Goal: Task Accomplishment & Management: Manage account settings

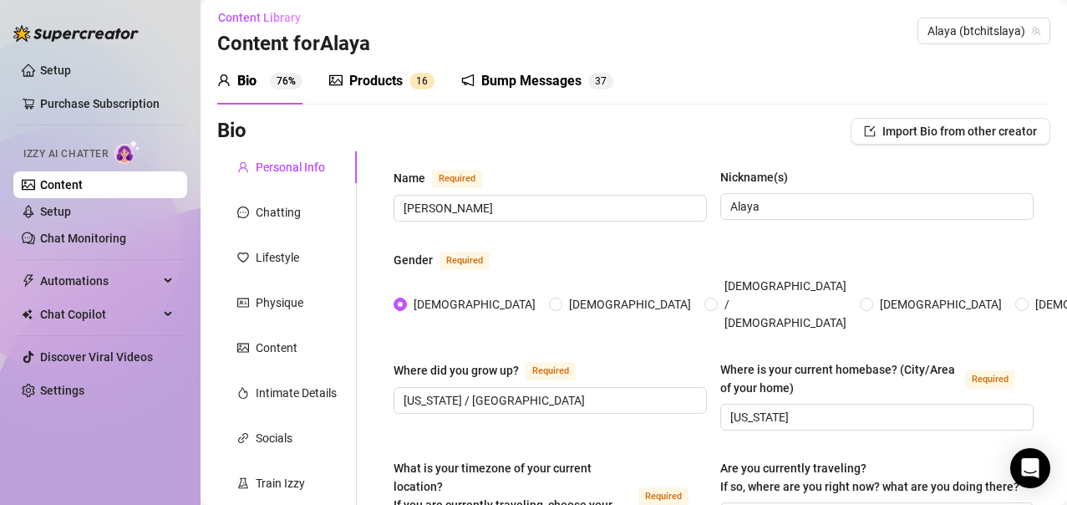
scroll to position [2, 0]
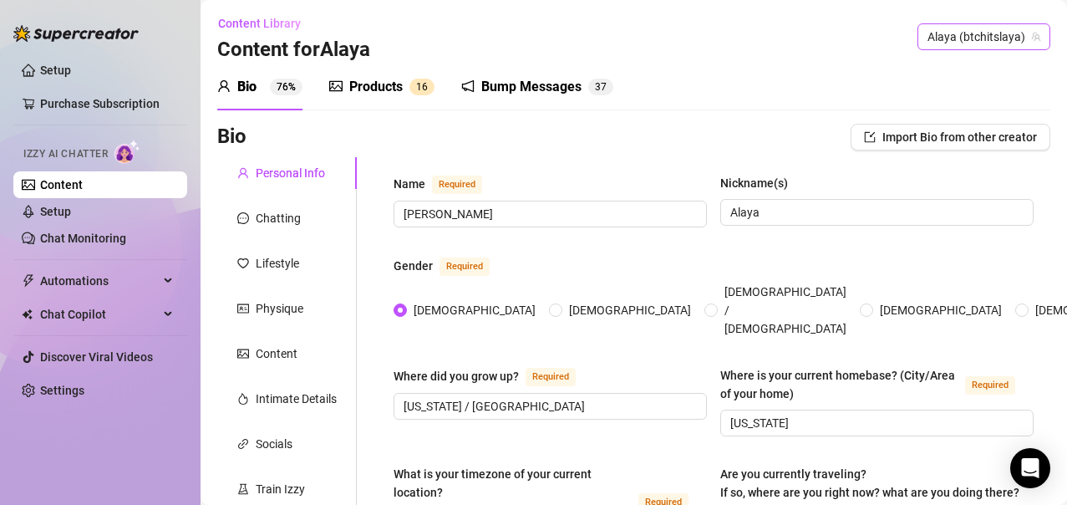
click at [1026, 43] on span "Alaya (btchitslaya)" at bounding box center [984, 36] width 113 height 25
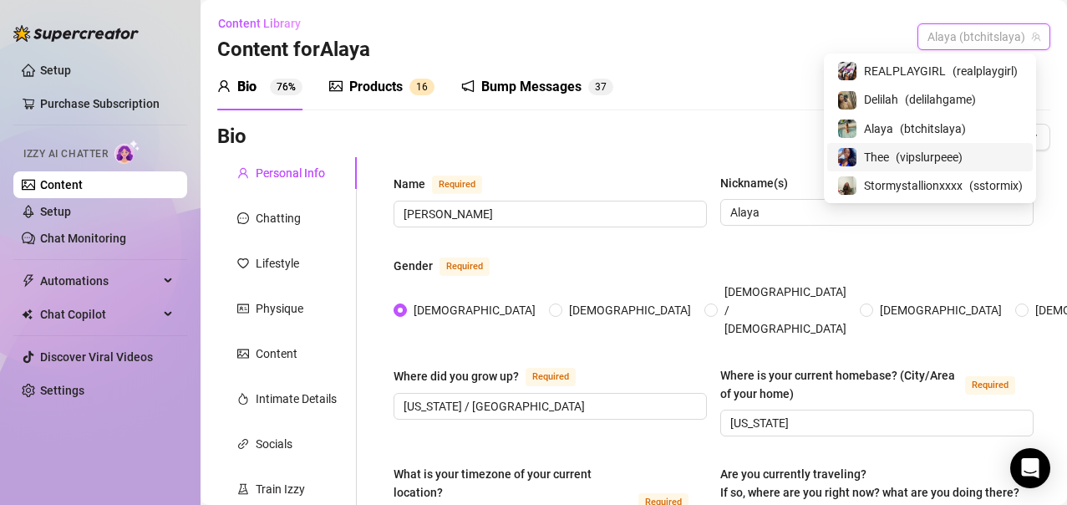
click at [909, 157] on span "( vipslurpeee )" at bounding box center [929, 157] width 67 height 18
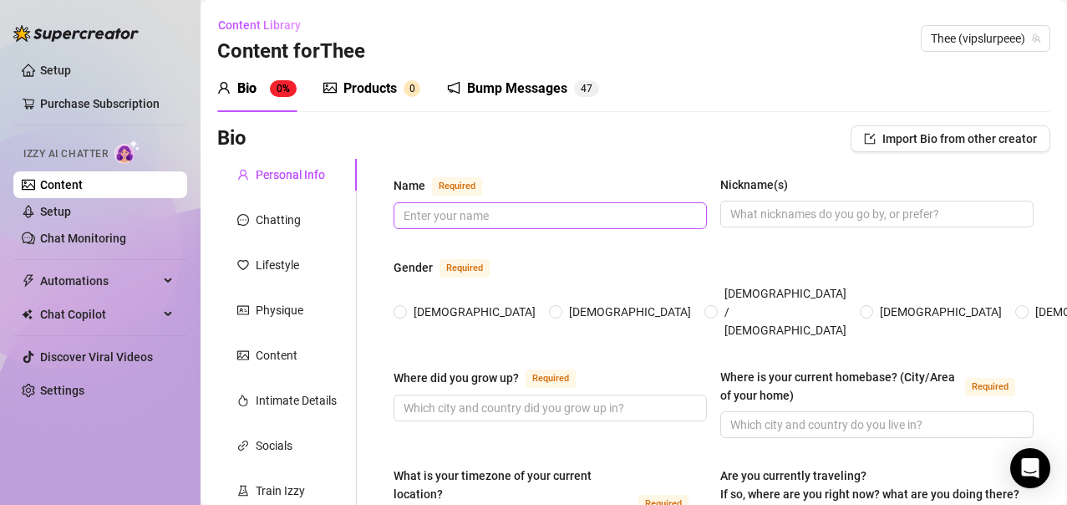
click at [487, 204] on span at bounding box center [550, 215] width 313 height 27
click at [521, 221] on input "Name Required" at bounding box center [549, 215] width 290 height 18
type input "Blue slurpee"
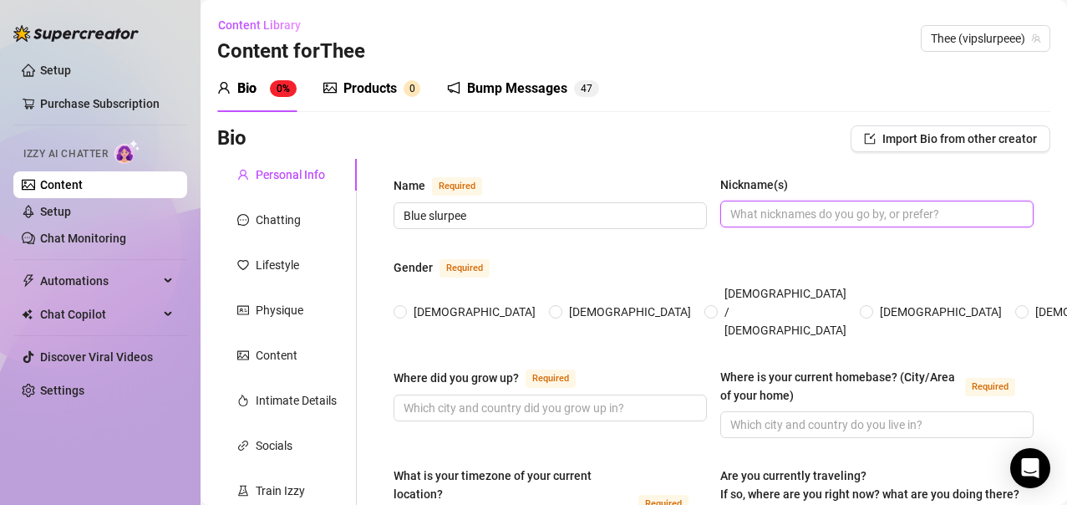
click at [730, 222] on input "Nickname(s)" at bounding box center [875, 214] width 290 height 18
type input "slurpee"
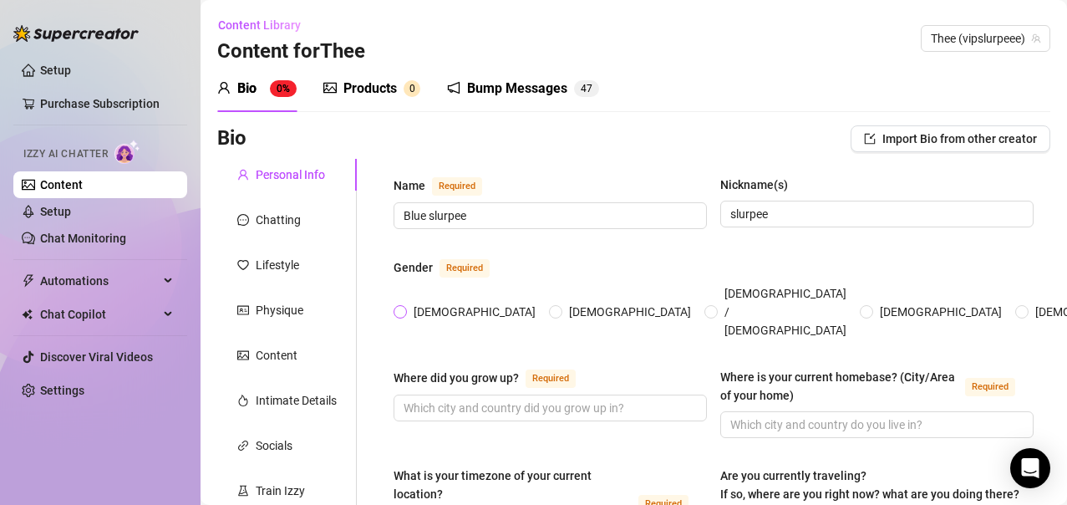
click at [394, 303] on label "[DEMOGRAPHIC_DATA]" at bounding box center [468, 312] width 149 height 18
click at [398, 308] on input "[DEMOGRAPHIC_DATA]" at bounding box center [401, 313] width 7 height 11
radio input "true"
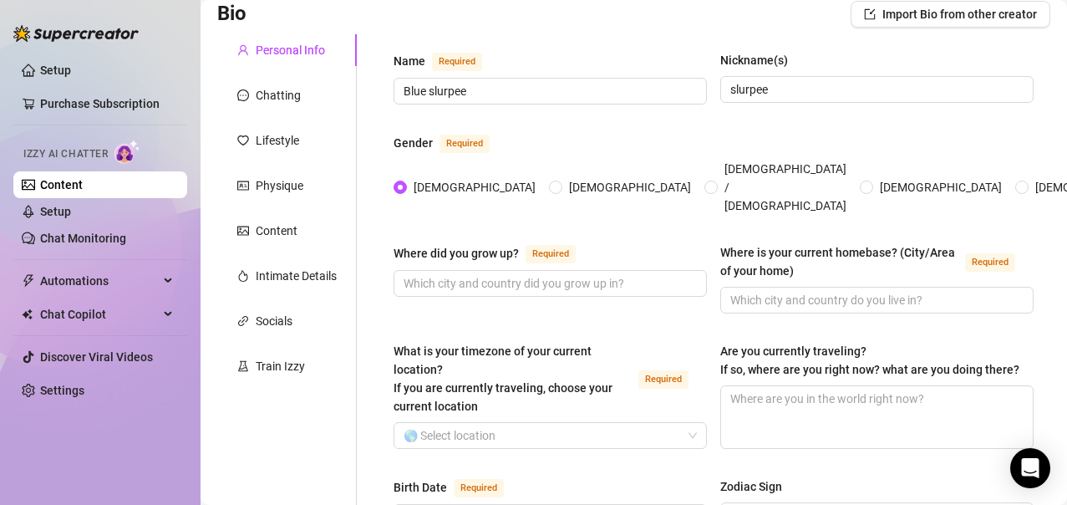
scroll to position [125, 0]
click at [496, 269] on span at bounding box center [550, 282] width 313 height 27
click at [493, 273] on input "Where did you grow up? Required" at bounding box center [549, 282] width 290 height 18
type input "[US_STATE]"
click at [788, 286] on span at bounding box center [876, 299] width 313 height 27
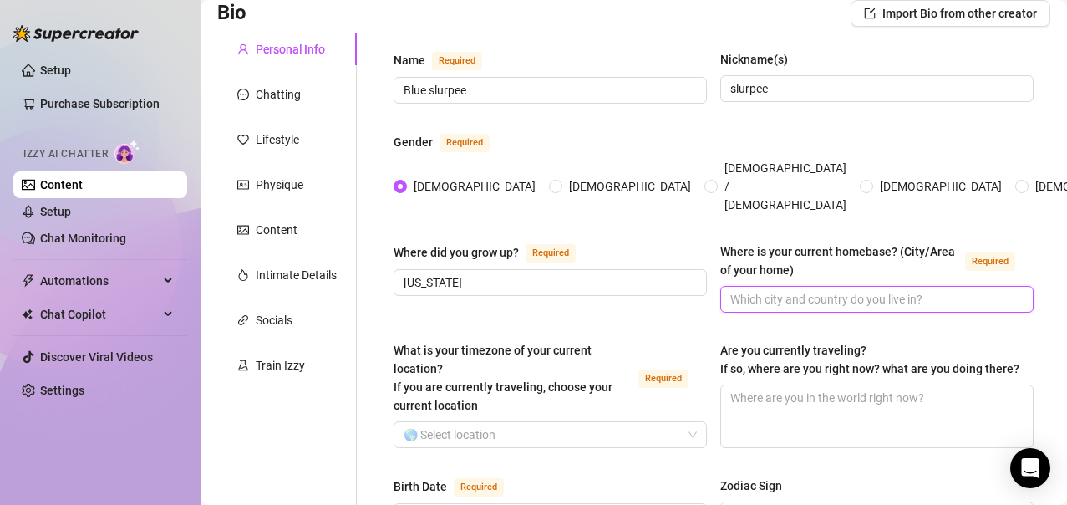
click at [779, 290] on input "Where is your current homebase? (City/Area of your home) Required" at bounding box center [875, 299] width 290 height 18
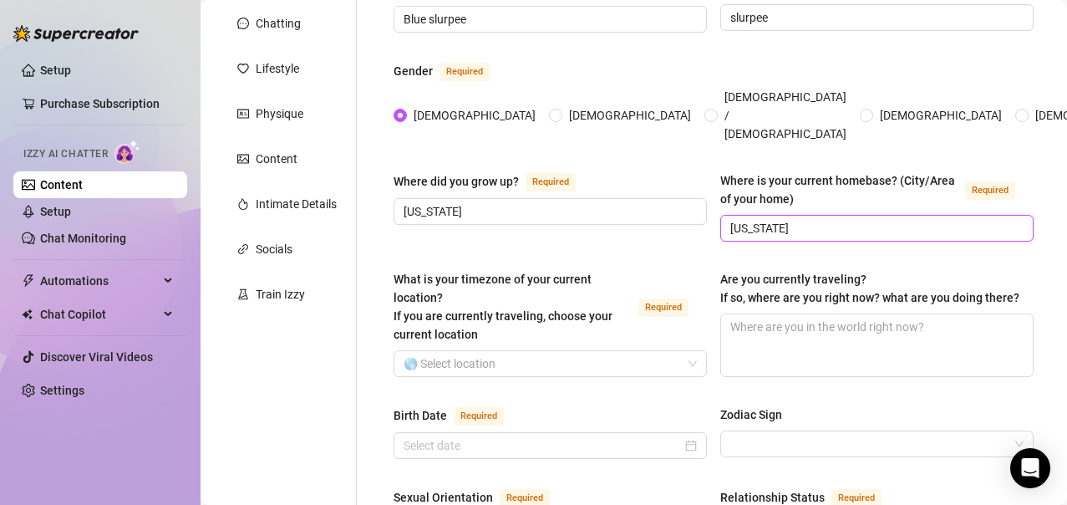
scroll to position [198, 0]
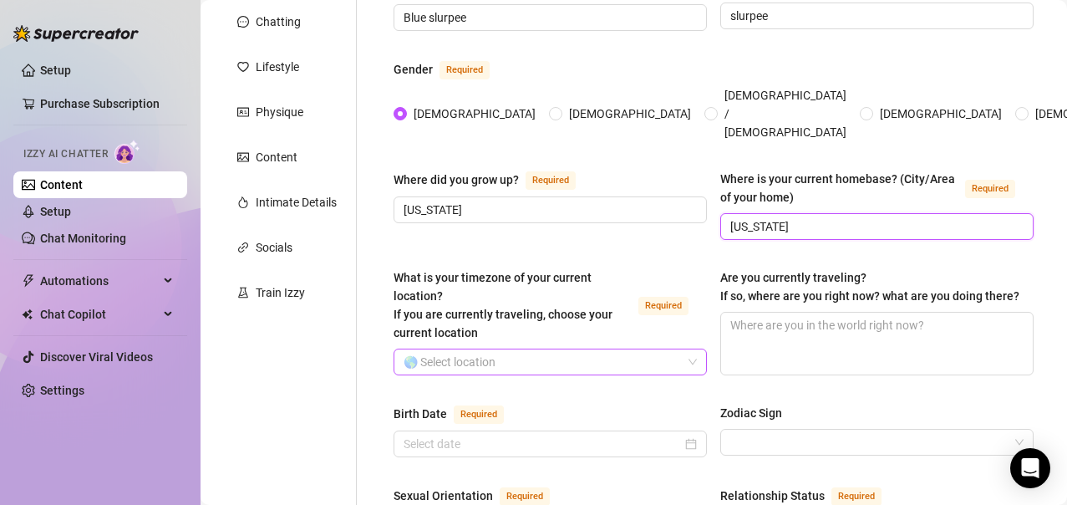
type input "[US_STATE]"
click at [517, 349] on input "What is your timezone of your current location? If you are currently traveling,…" at bounding box center [543, 361] width 278 height 25
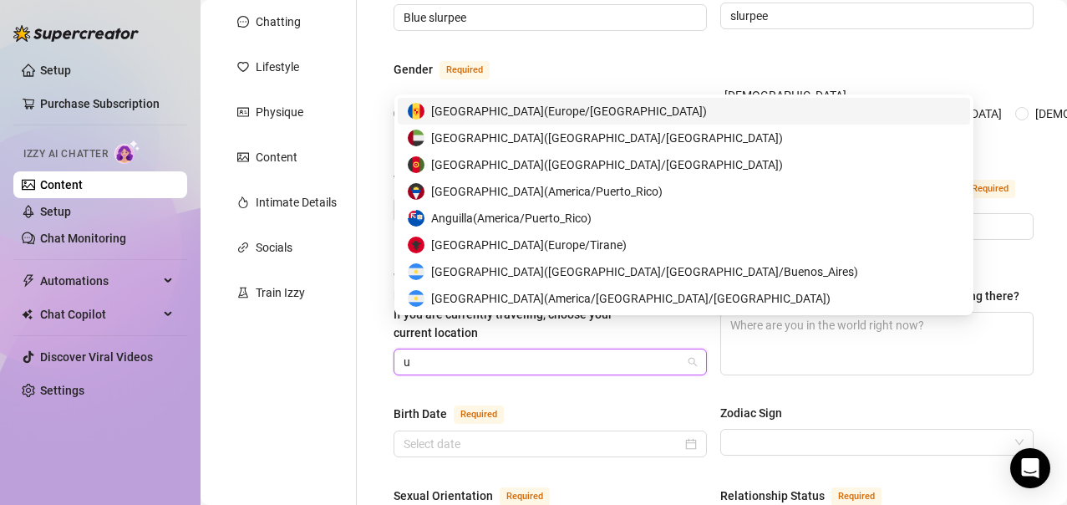
type input "us"
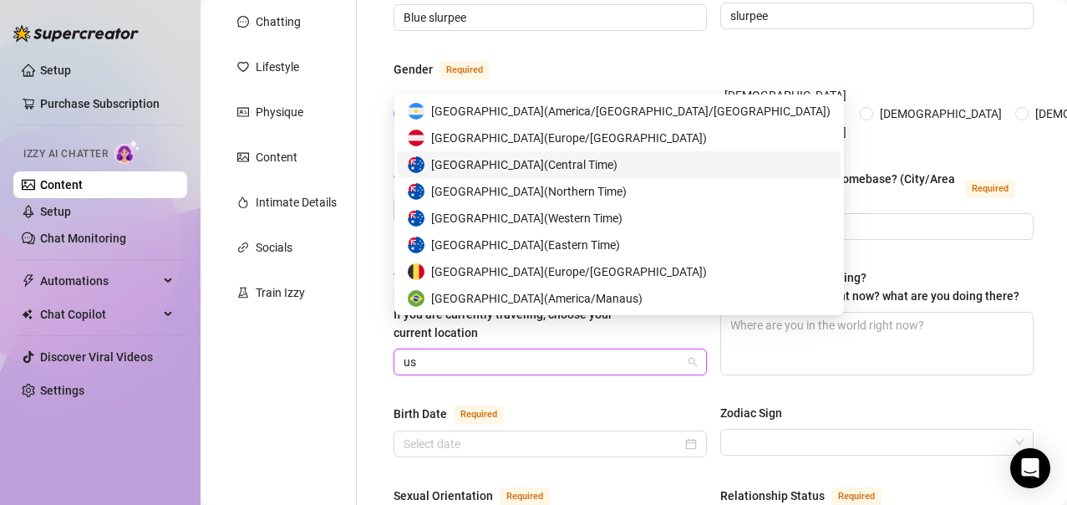
click at [540, 165] on span "Australia ( Central Time )" at bounding box center [524, 164] width 186 height 18
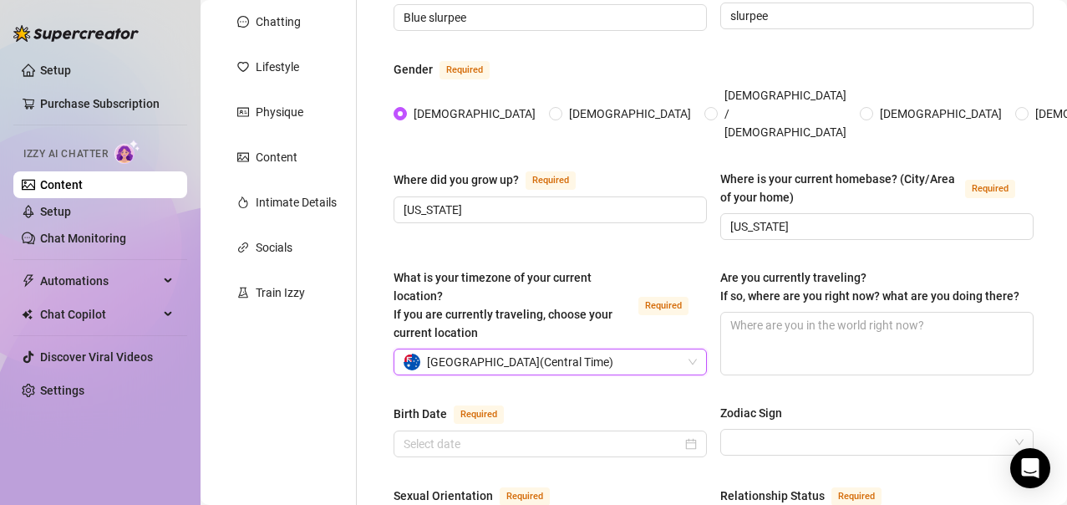
click at [505, 349] on span "Australia ( Central Time )" at bounding box center [520, 361] width 186 height 25
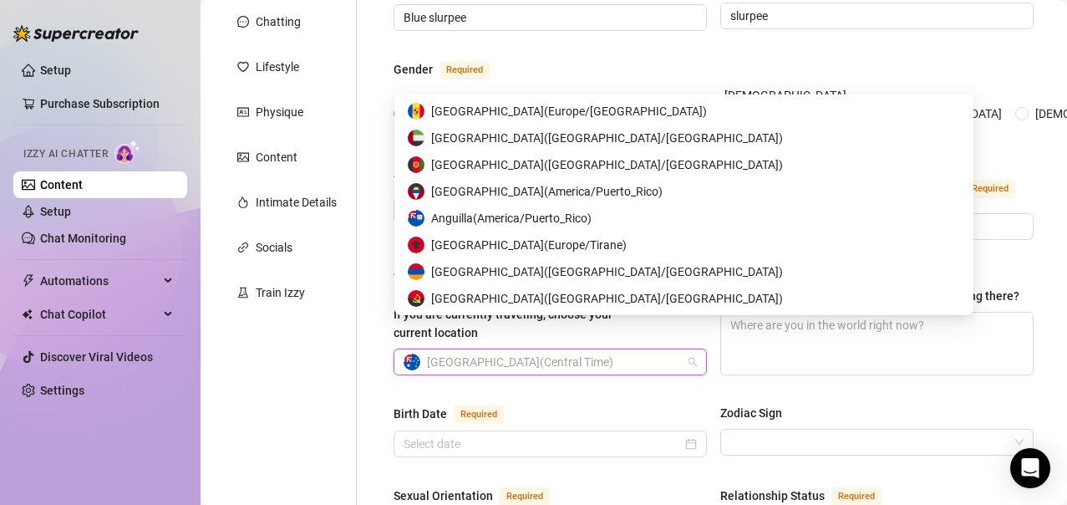
scroll to position [401, 0]
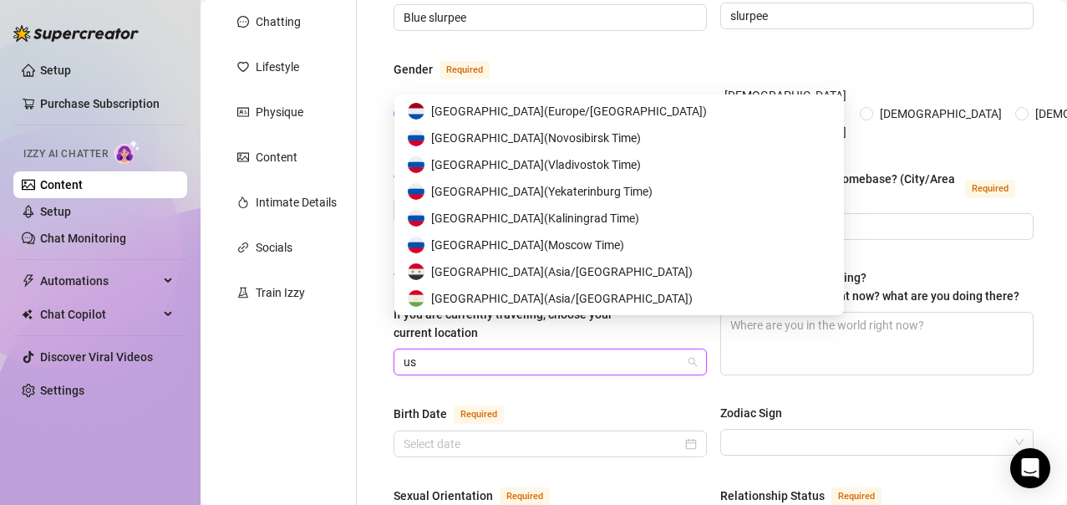
type input "usa"
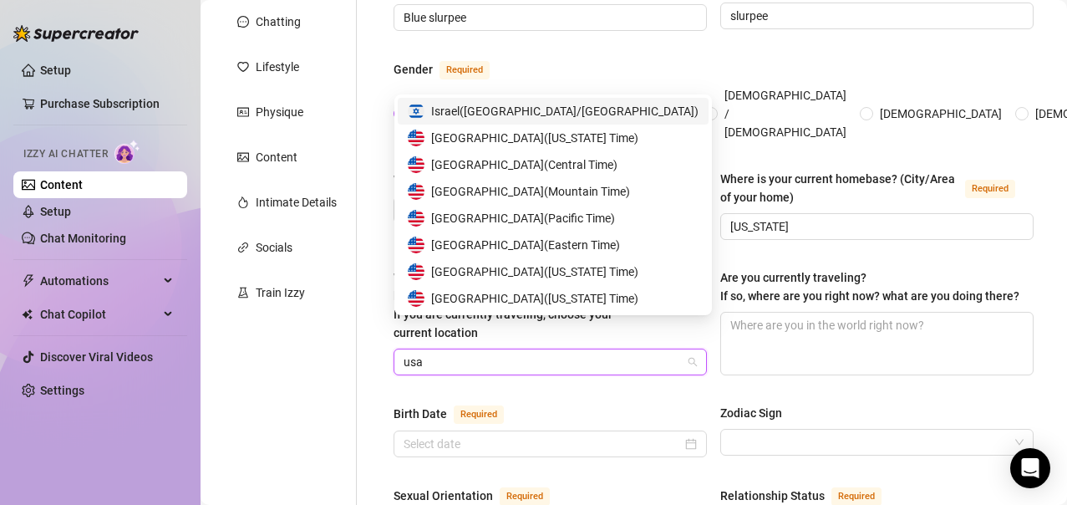
scroll to position [0, 0]
click at [612, 159] on span "[GEOGRAPHIC_DATA] ( Central Time )" at bounding box center [524, 164] width 186 height 18
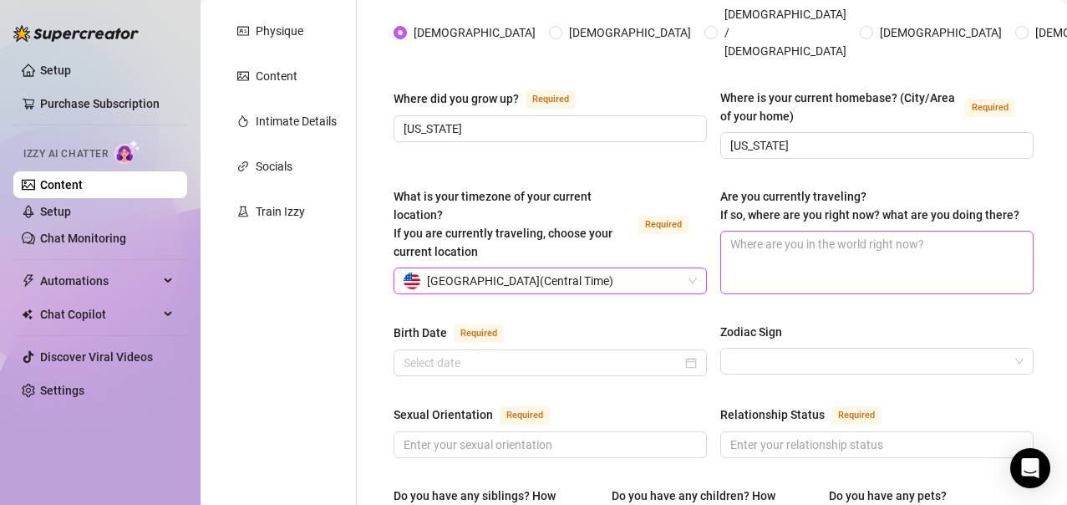
scroll to position [313, 0]
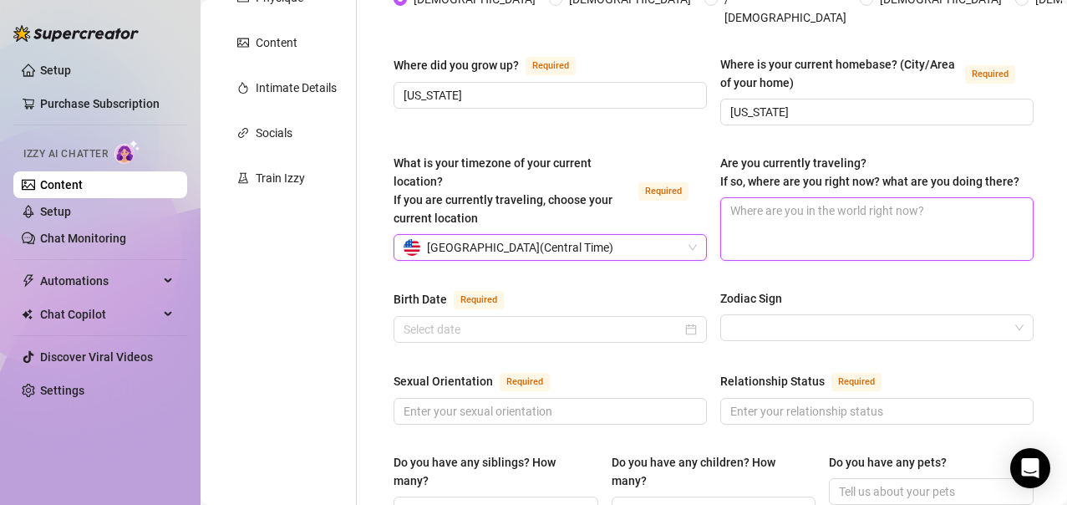
click at [817, 207] on textarea "Are you currently traveling? If so, where are you right now? what are you doing…" at bounding box center [877, 229] width 312 height 62
type textarea "I"
type textarea "I j"
type textarea "I ju"
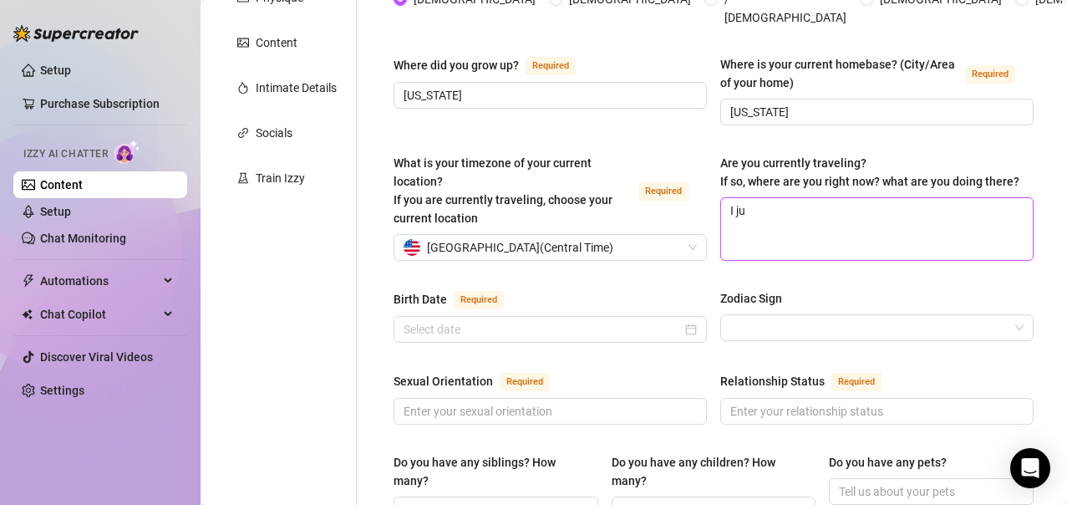
type textarea "I jus"
type textarea "I just"
type textarea "I just t"
type textarea "I just tr"
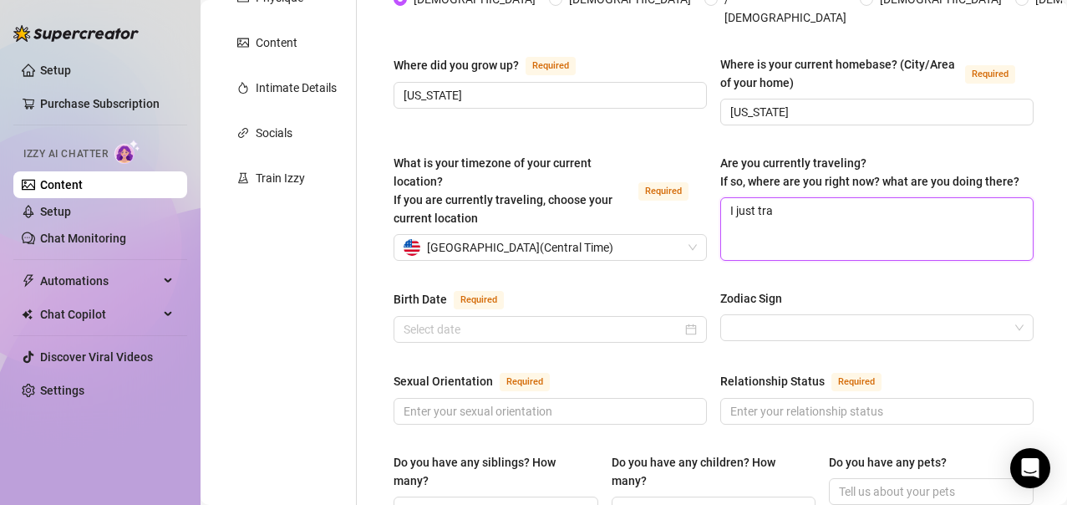
type textarea "I just trav"
type textarea "I just travel"
type textarea "I just travel f"
type textarea "I just travel fo"
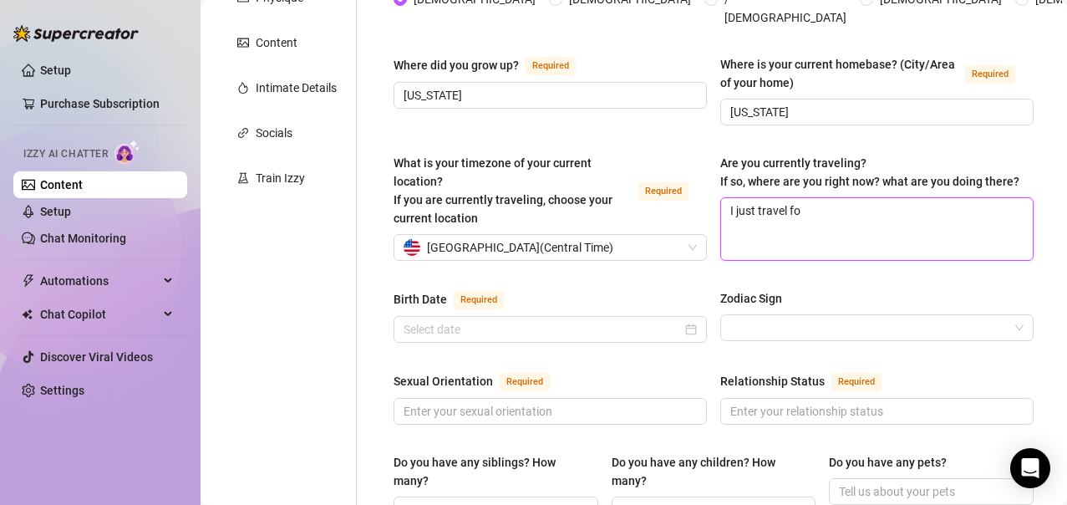
type textarea "I just travel for"
type textarea "I just travel for fu"
type textarea "I just travel for fun"
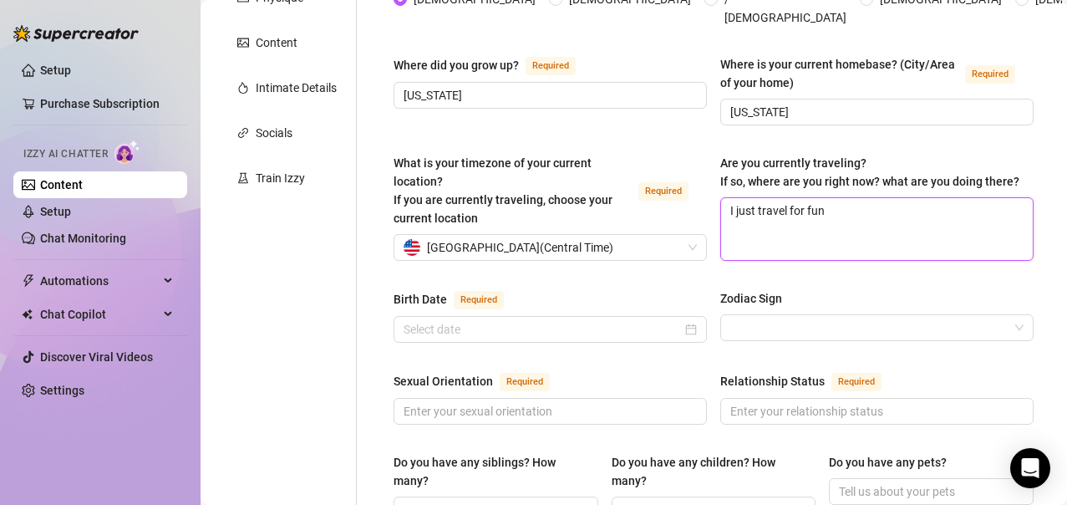
type textarea "I just travel for fun a"
type textarea "I just travel for fun an"
type textarea "I just travel for fun and"
type textarea "I just travel for fun and o"
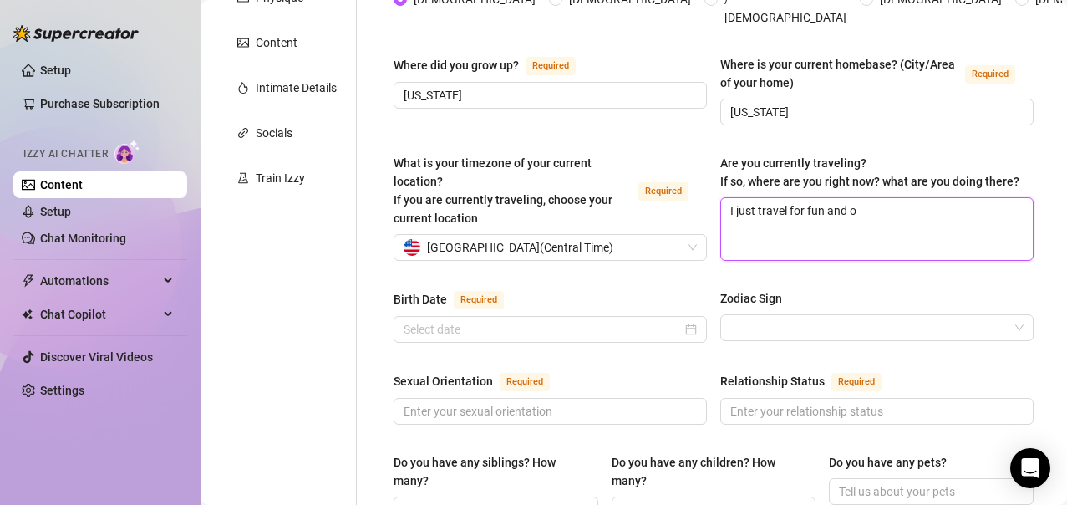
type textarea "I just travel for fun and oc"
type textarea "I just travel for fun and occa"
type textarea "I just travel for fun and occasi"
type textarea "I just travel for fun and occasio"
type textarea "I just travel for fun and occasion"
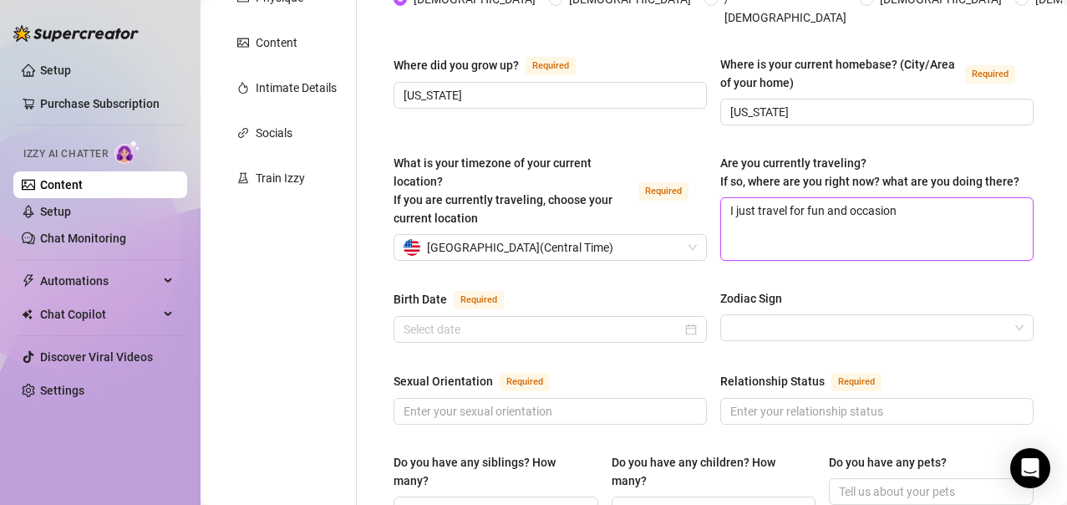
type textarea "I just travel for fun and occasiona"
type textarea "I just travel for fun and occasional"
type textarea "I just travel for fun and occasionall"
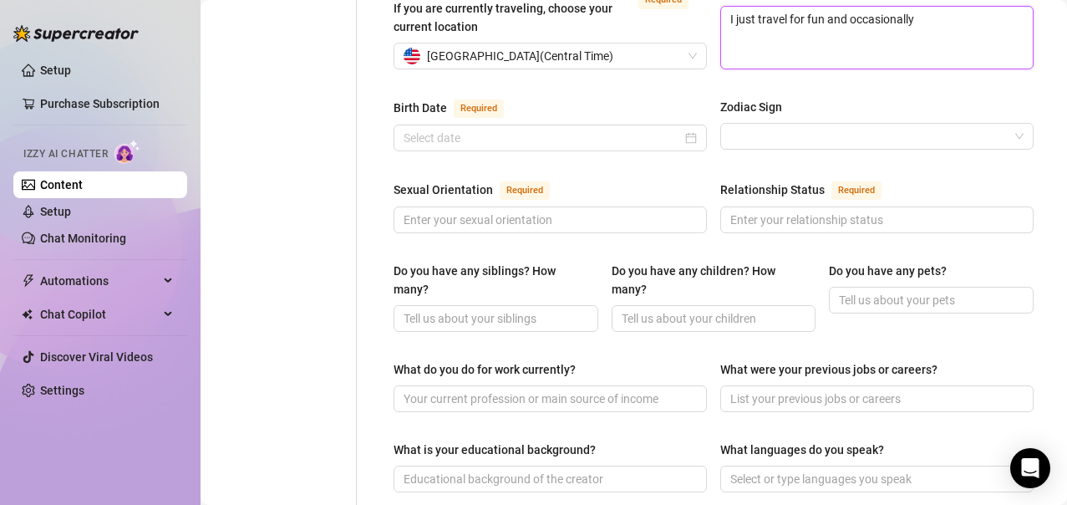
scroll to position [506, 0]
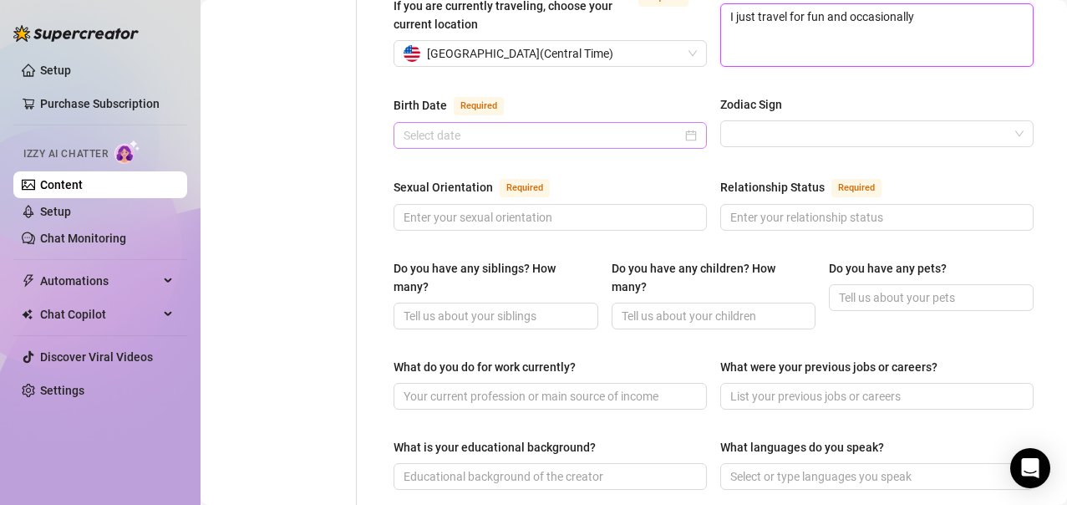
type textarea "I just travel for fun and occasionally"
click at [577, 128] on input "Birth Date Required" at bounding box center [543, 135] width 278 height 18
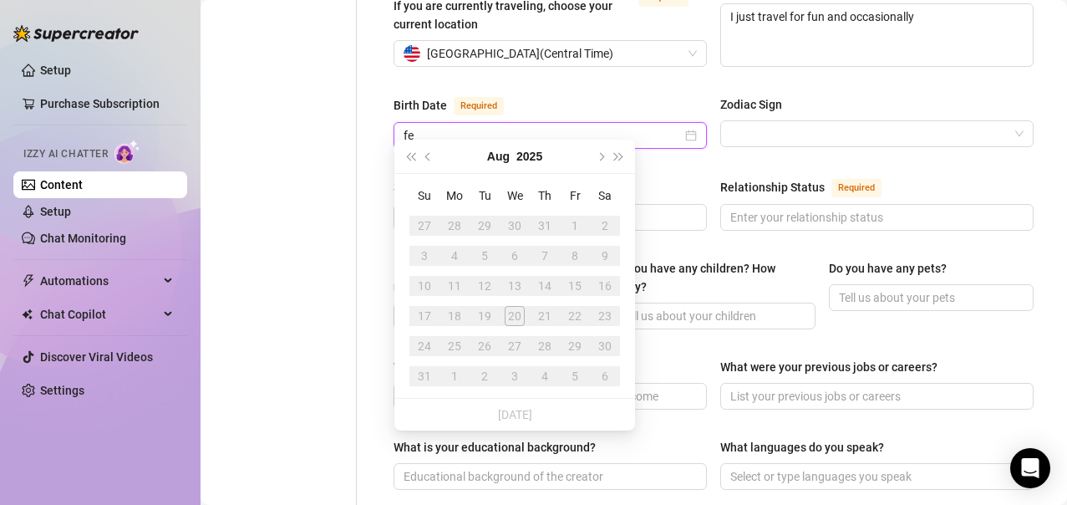
type input "f"
click at [497, 160] on button "Aug" at bounding box center [498, 156] width 23 height 33
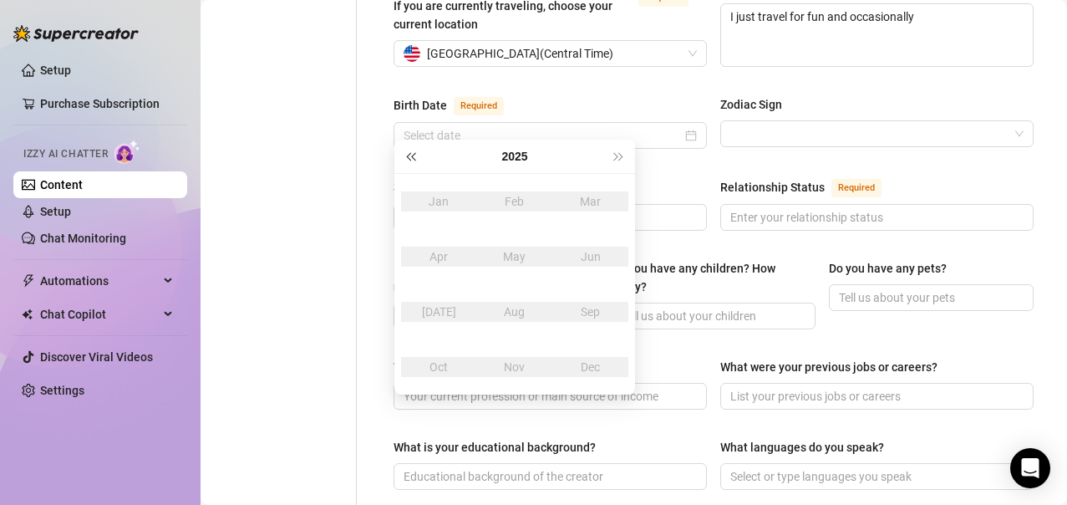
click at [411, 155] on span "Last year (Control + left)" at bounding box center [410, 156] width 8 height 8
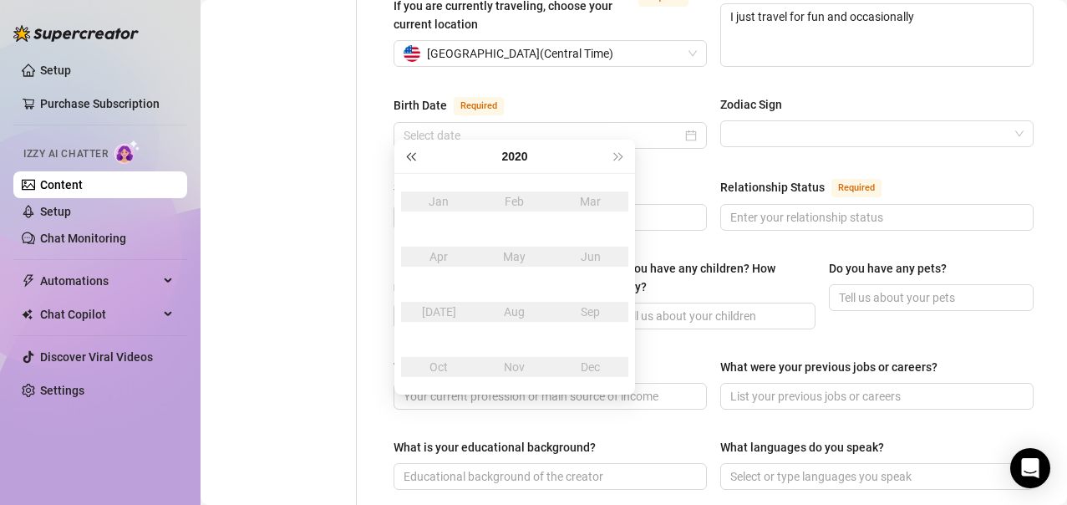
click at [411, 155] on span "Last year (Control + left)" at bounding box center [410, 156] width 8 height 8
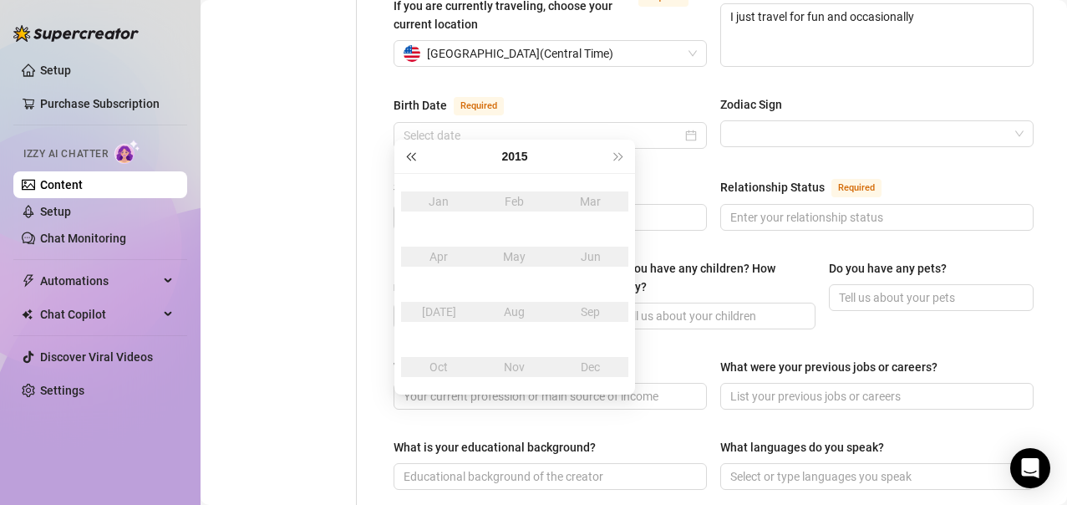
click at [411, 155] on span "Last year (Control + left)" at bounding box center [410, 156] width 8 height 8
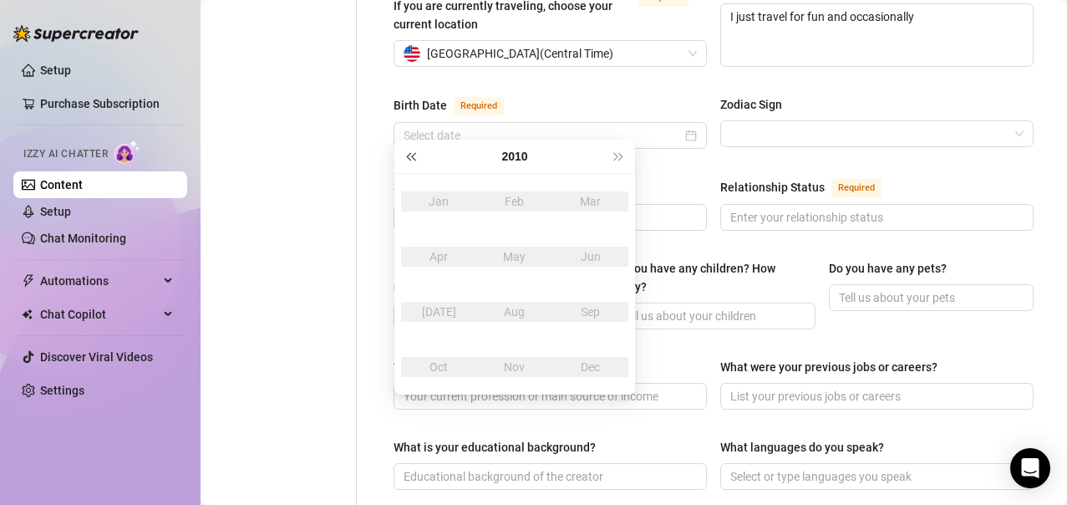
click at [411, 155] on span "Last year (Control + left)" at bounding box center [410, 156] width 8 height 8
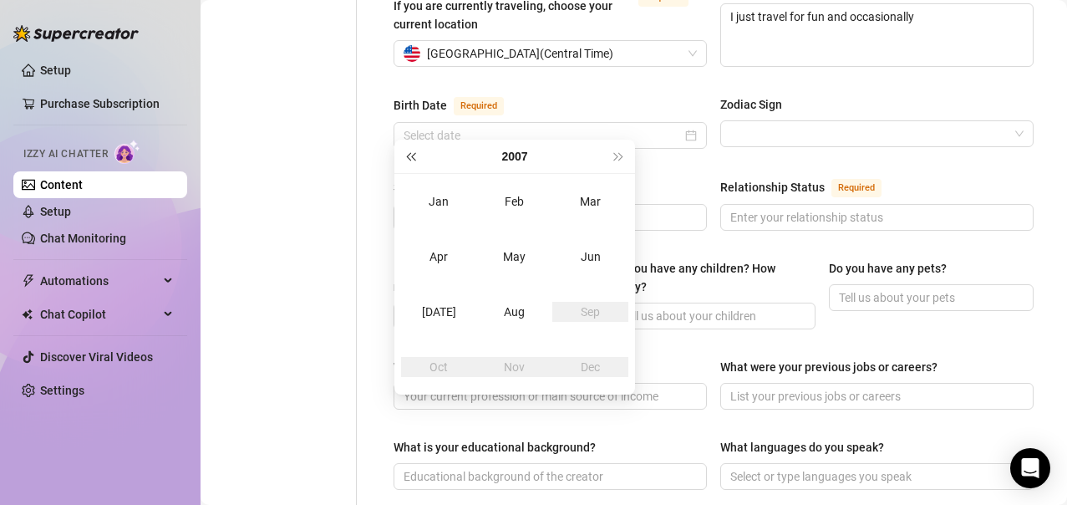
click at [410, 154] on span "Last year (Control + left)" at bounding box center [410, 156] width 8 height 8
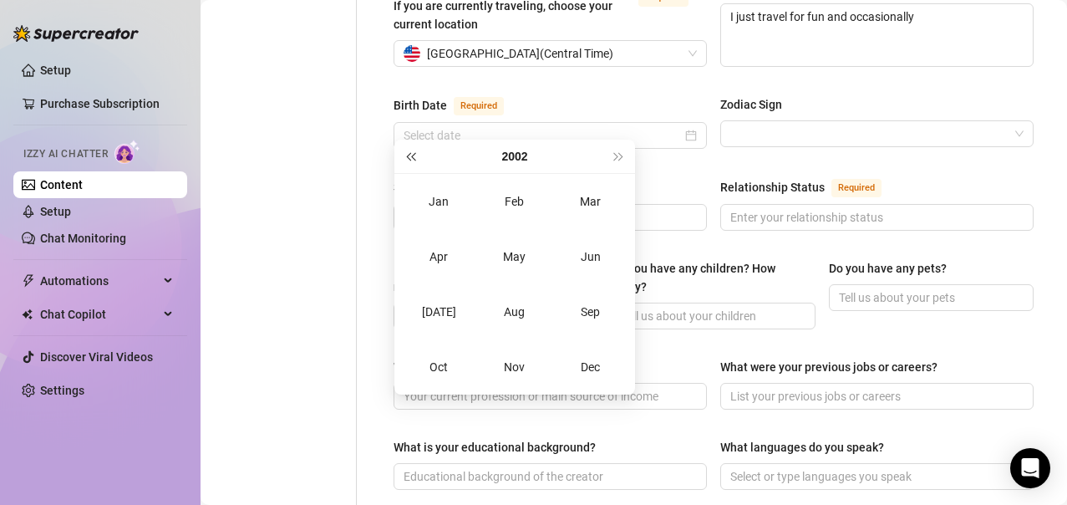
click at [410, 154] on span "Last year (Control + left)" at bounding box center [410, 156] width 8 height 8
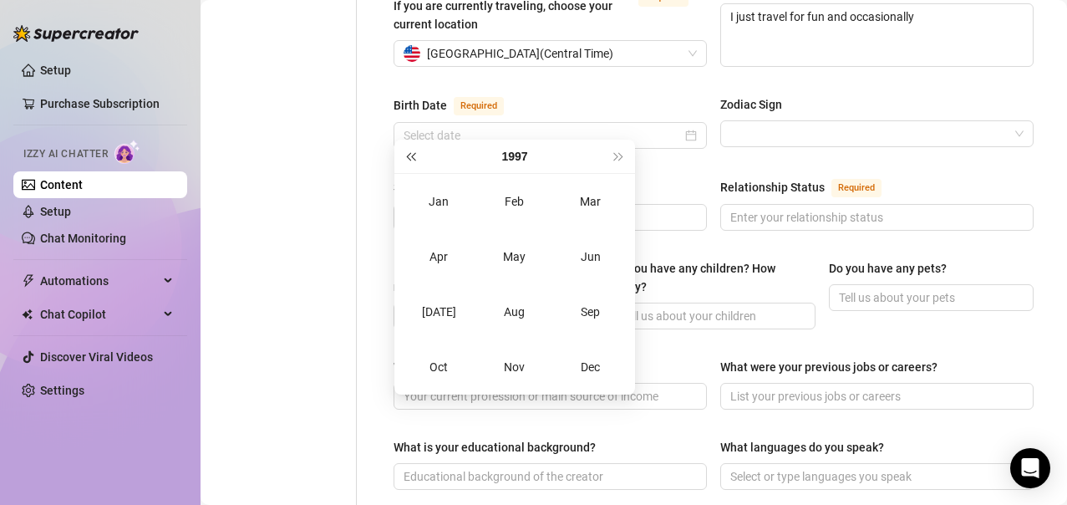
click at [410, 154] on span "Last year (Control + left)" at bounding box center [410, 156] width 8 height 8
click at [616, 161] on button "Next year (Control + right)" at bounding box center [619, 156] width 18 height 33
click at [516, 207] on div "Feb" at bounding box center [515, 201] width 50 height 20
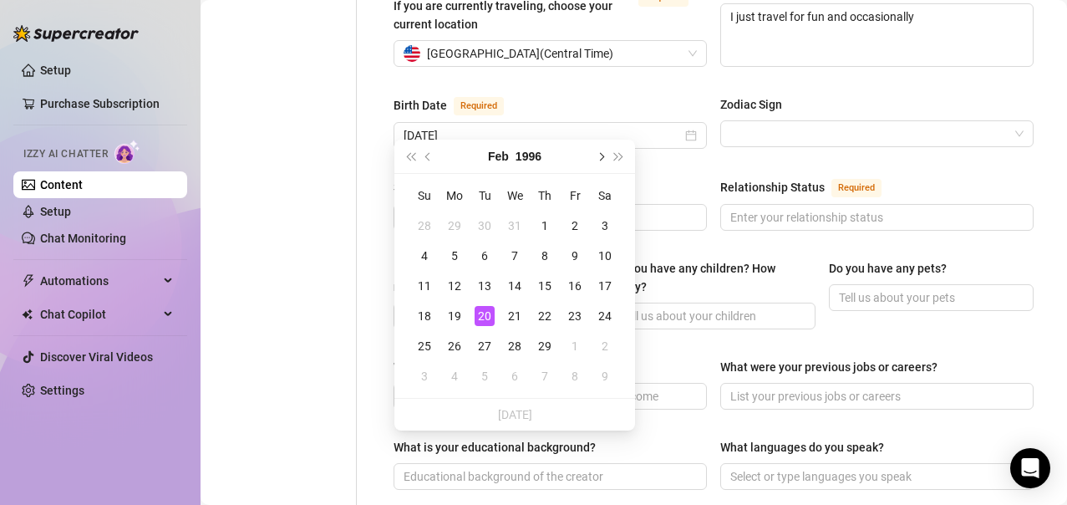
click at [601, 156] on span "Next month (PageDown)" at bounding box center [600, 156] width 8 height 8
click at [481, 254] on div "5" at bounding box center [485, 256] width 20 height 20
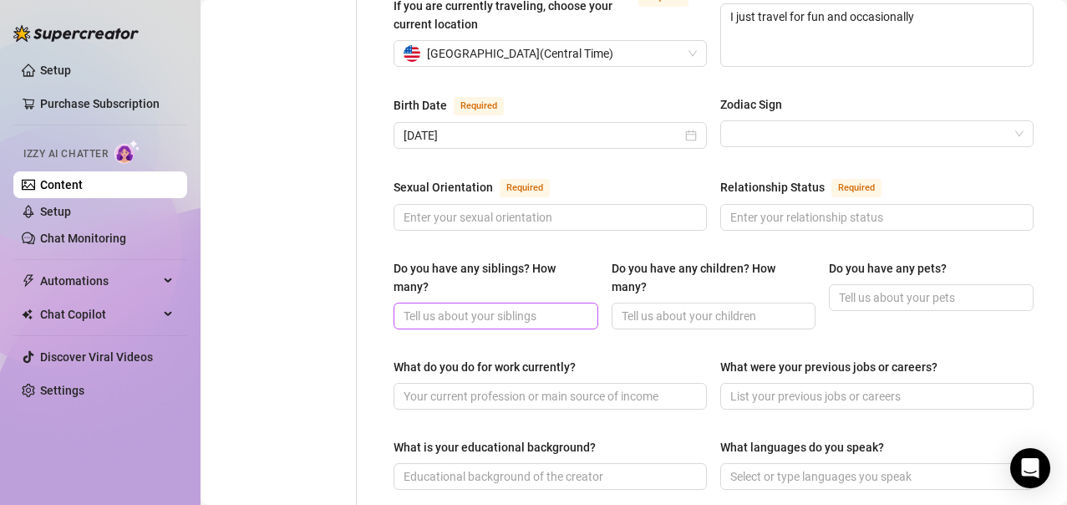
click at [577, 303] on span at bounding box center [496, 316] width 205 height 27
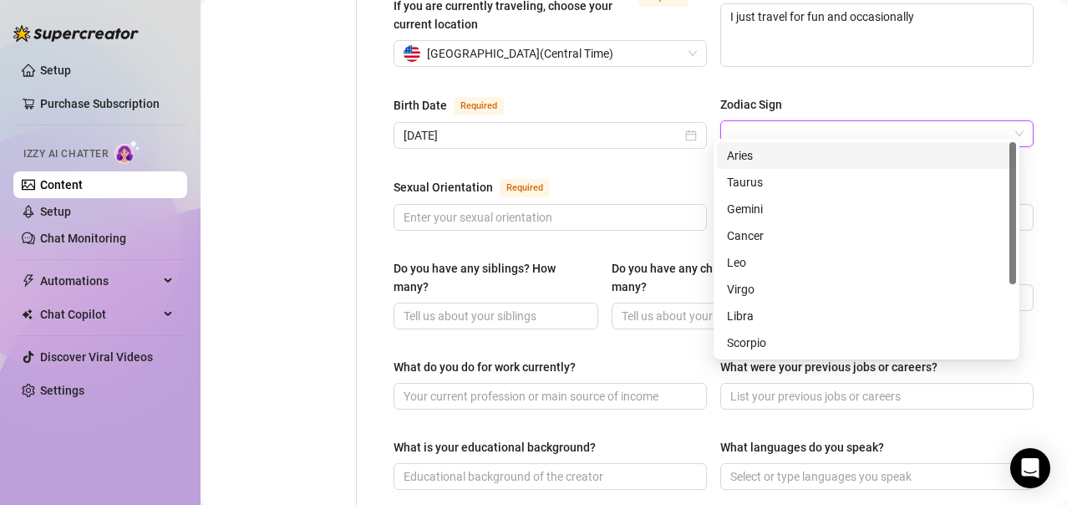
click at [796, 121] on input "Zodiac Sign" at bounding box center [869, 133] width 278 height 25
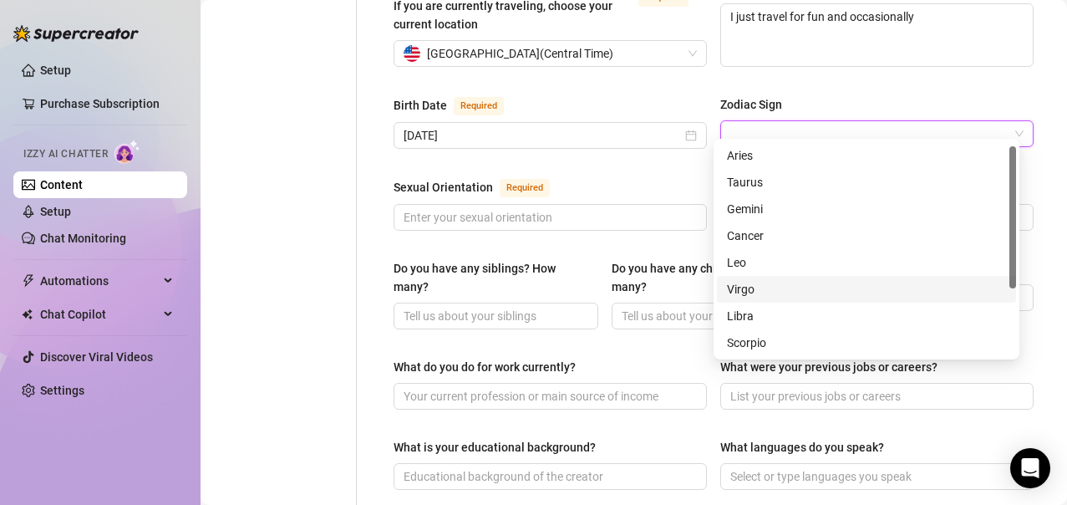
scroll to position [107, 0]
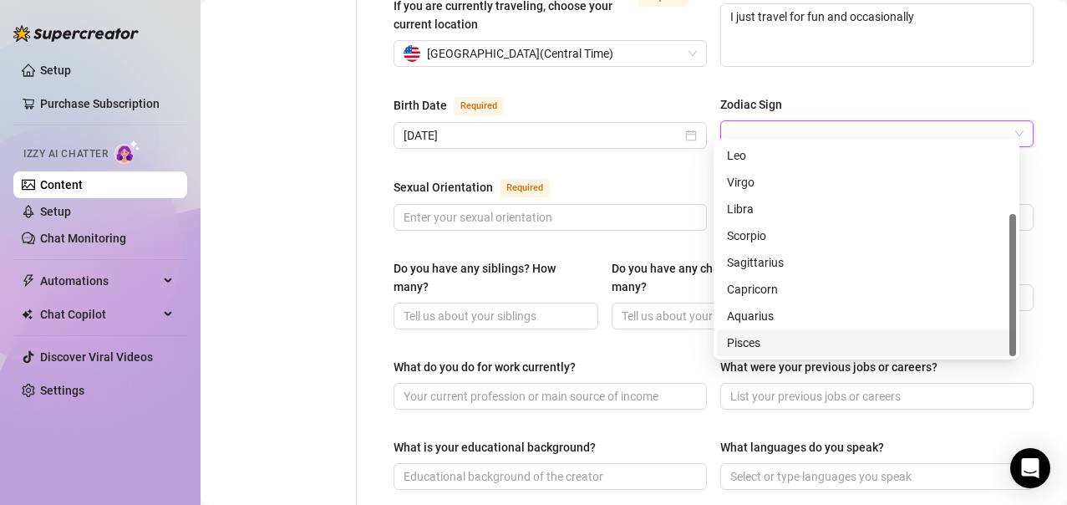
drag, startPoint x: 767, startPoint y: 290, endPoint x: 776, endPoint y: 338, distance: 48.4
click at [776, 338] on div "[MEDICAL_DATA] [PERSON_NAME] Virgo Libra Scorpio Sagittarius Capricorn Aquarius…" at bounding box center [866, 235] width 299 height 241
click at [776, 338] on div "Pisces" at bounding box center [866, 342] width 279 height 18
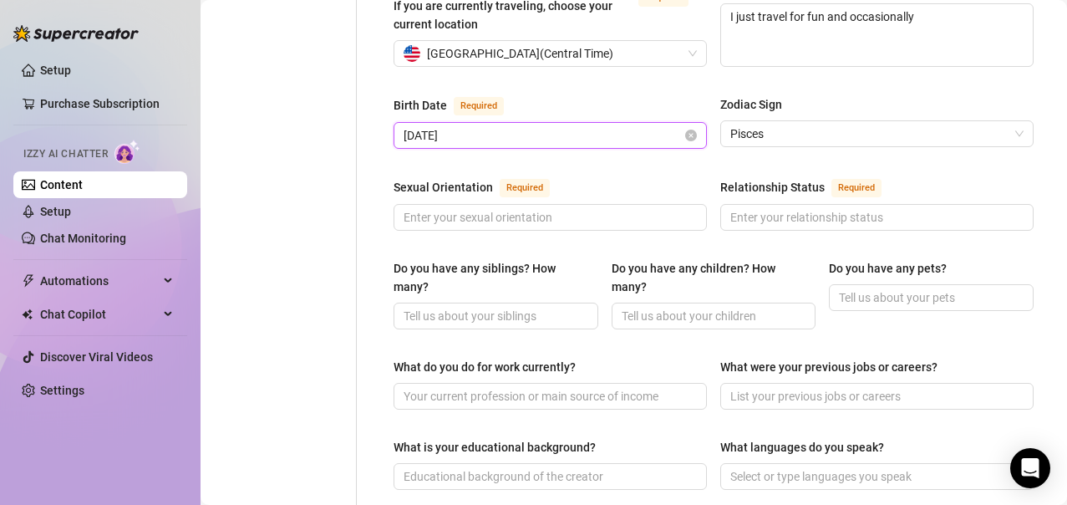
click at [499, 126] on input "[DATE]" at bounding box center [543, 135] width 278 height 18
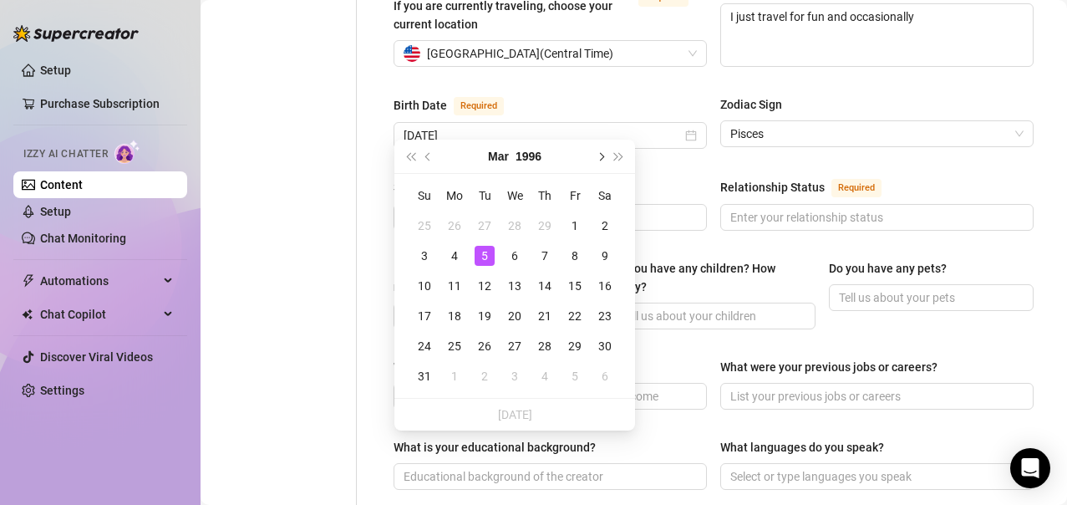
click at [600, 155] on span "Next month (PageDown)" at bounding box center [600, 156] width 8 height 8
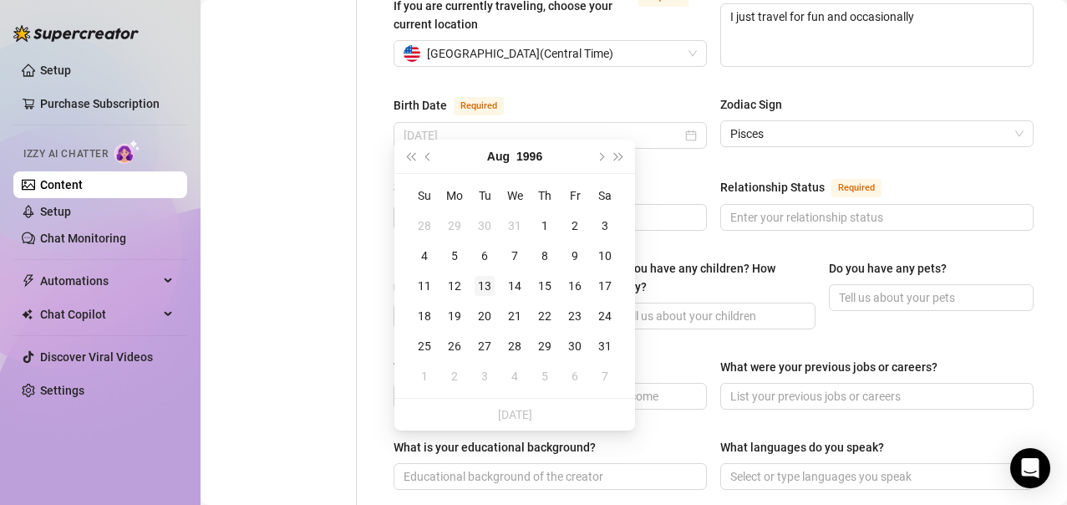
type input "[DATE]"
click at [484, 289] on div "13" at bounding box center [485, 286] width 20 height 20
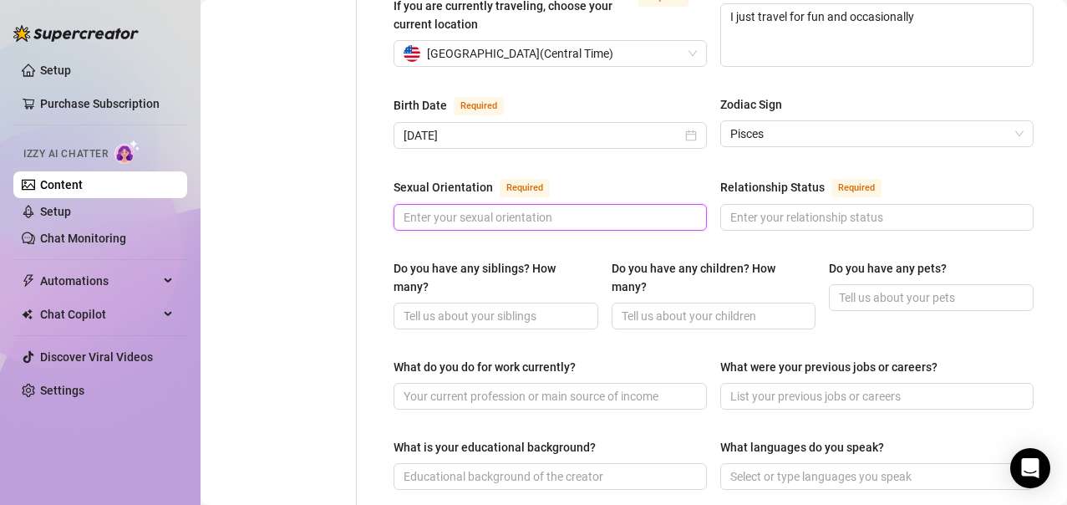
click at [518, 208] on input "Sexual Orientation Required" at bounding box center [549, 217] width 290 height 18
click at [758, 121] on span "Pisces" at bounding box center [876, 133] width 293 height 25
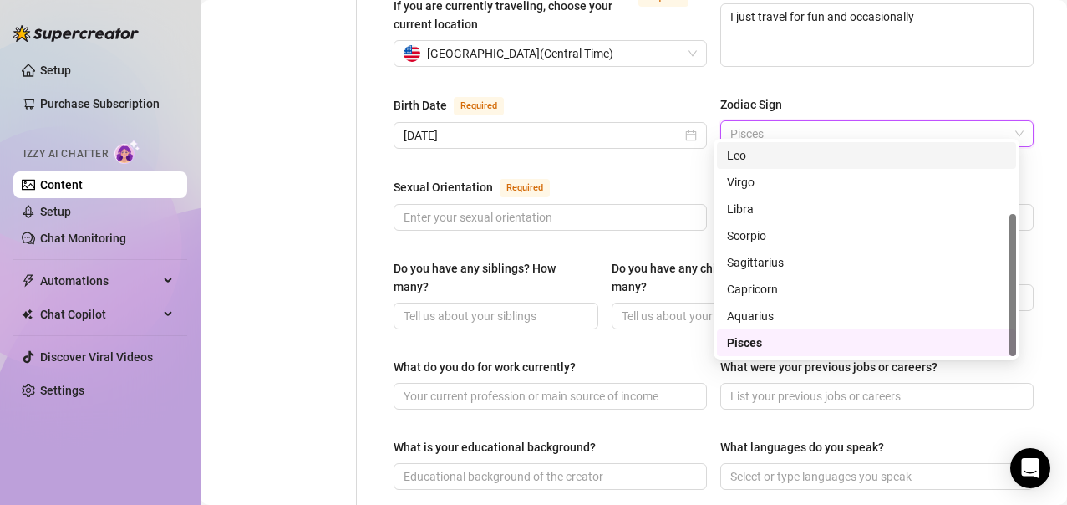
click at [753, 148] on div "Leo" at bounding box center [866, 155] width 279 height 18
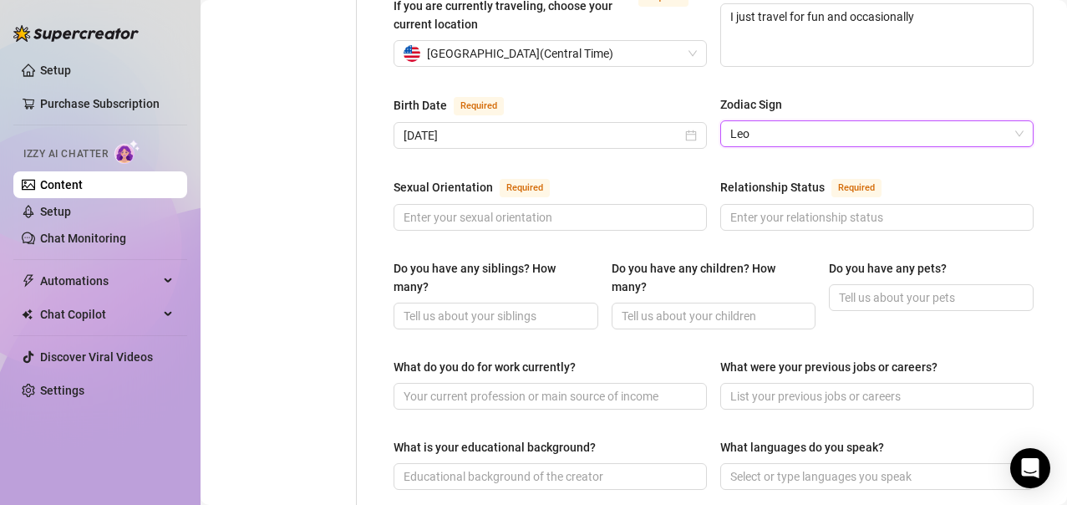
click at [759, 127] on span "Leo" at bounding box center [876, 133] width 293 height 25
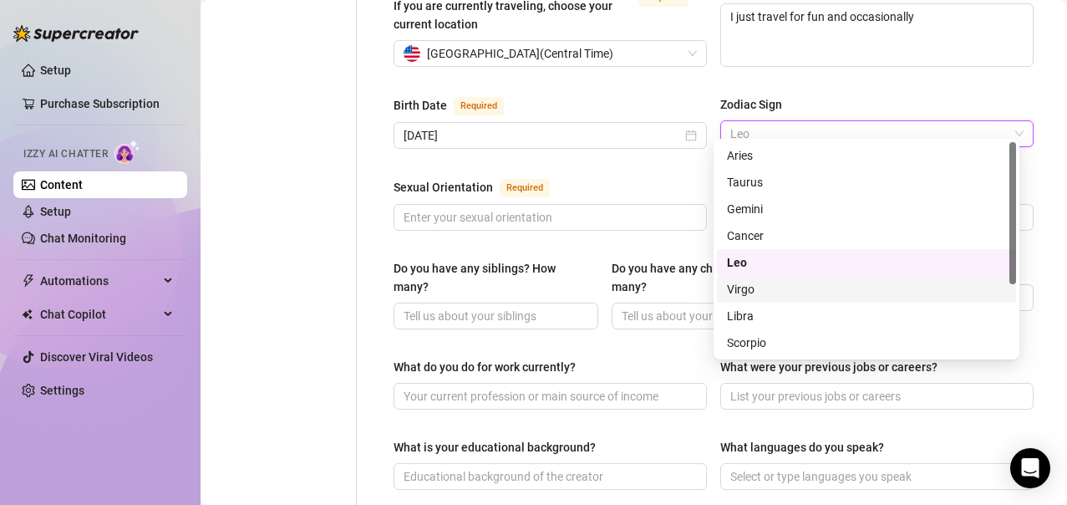
scroll to position [0, 0]
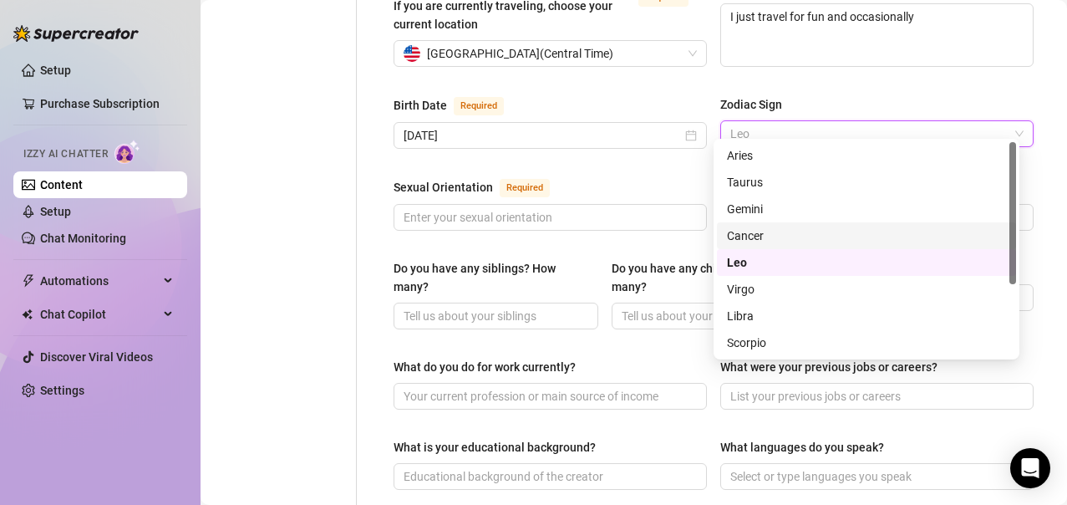
click at [768, 234] on div "Cancer" at bounding box center [866, 236] width 279 height 18
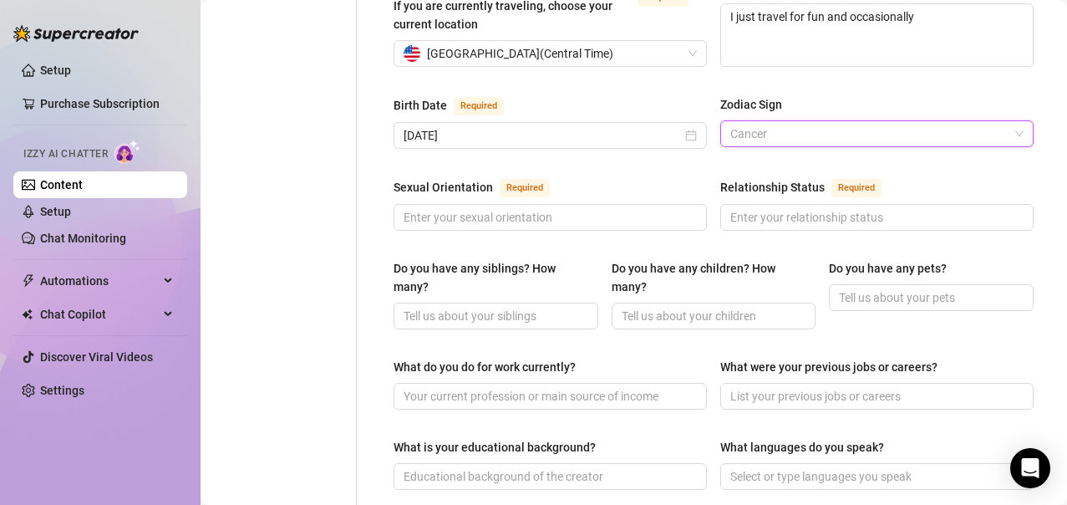
click at [768, 130] on span "Cancer" at bounding box center [876, 133] width 293 height 25
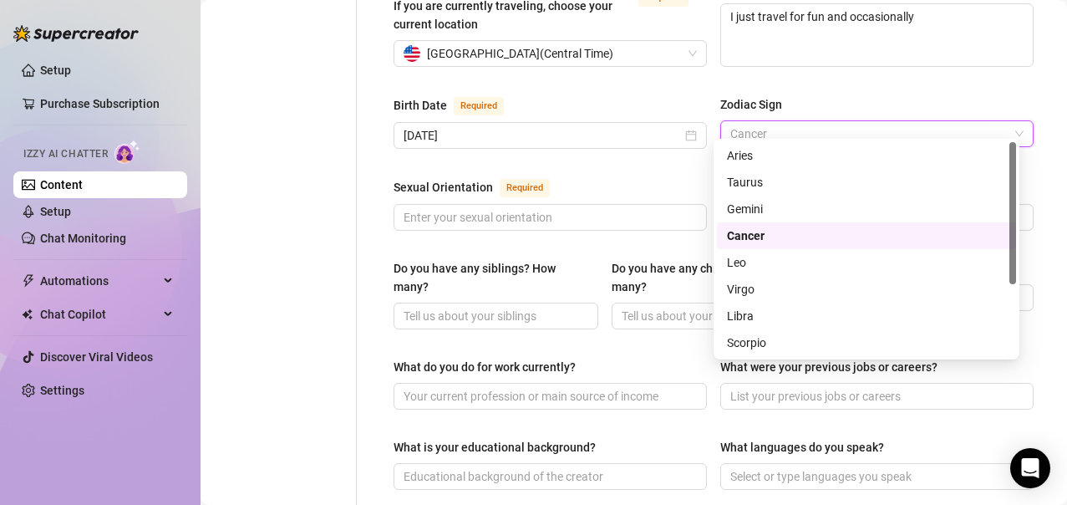
click at [771, 231] on div "Cancer" at bounding box center [866, 236] width 279 height 18
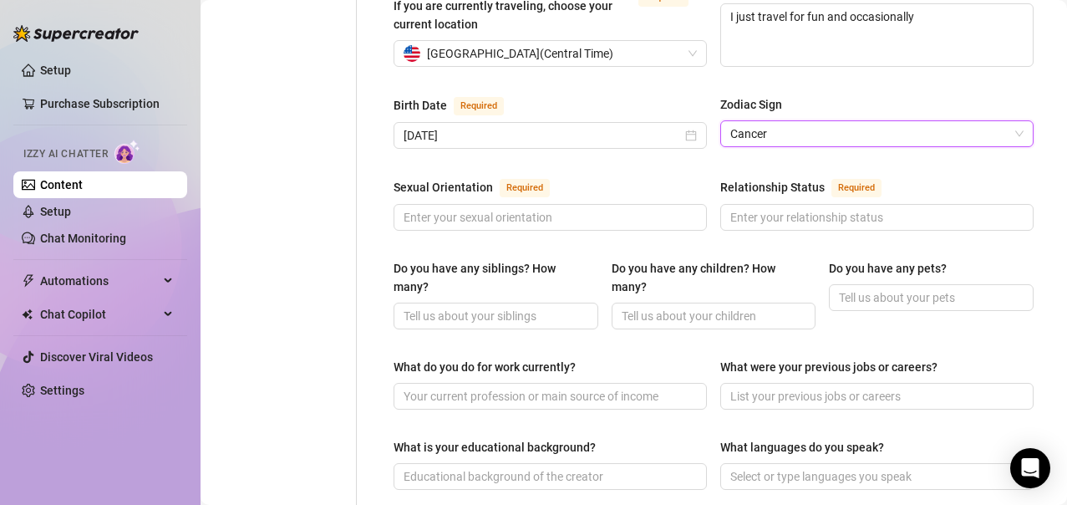
click at [569, 158] on div "Name Required Blue slurpee Nickname(s) slurpee Gender Required [DEMOGRAPHIC_DAT…" at bounding box center [714, 362] width 640 height 1386
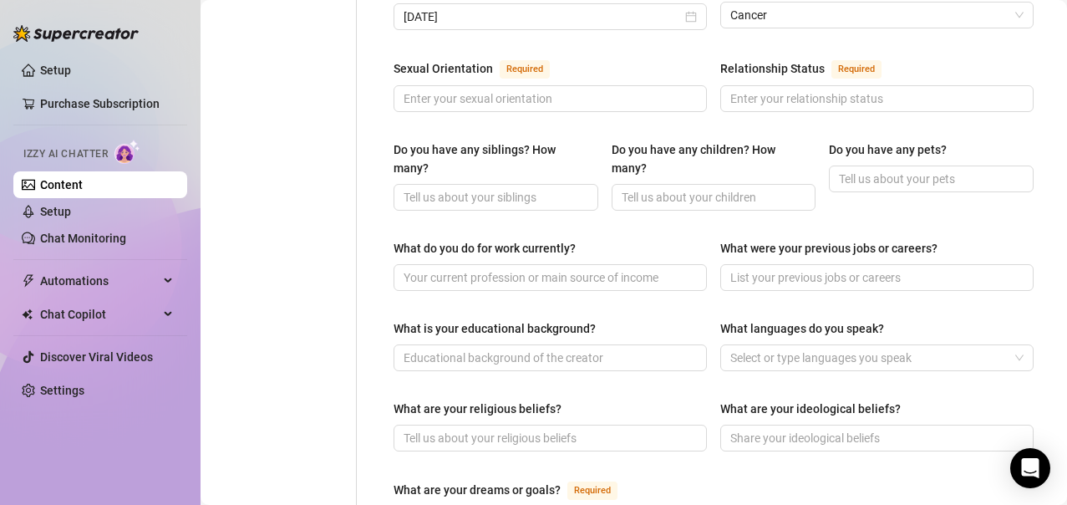
scroll to position [626, 0]
click at [521, 89] on input "Sexual Orientation Required" at bounding box center [549, 98] width 290 height 18
click at [459, 89] on input "Sexual Orientation Required" at bounding box center [549, 98] width 290 height 18
type input "straight"
click at [494, 119] on div "Name Required Blue slurpee Nickname(s) slurpee Gender Required [DEMOGRAPHIC_DAT…" at bounding box center [714, 243] width 640 height 1386
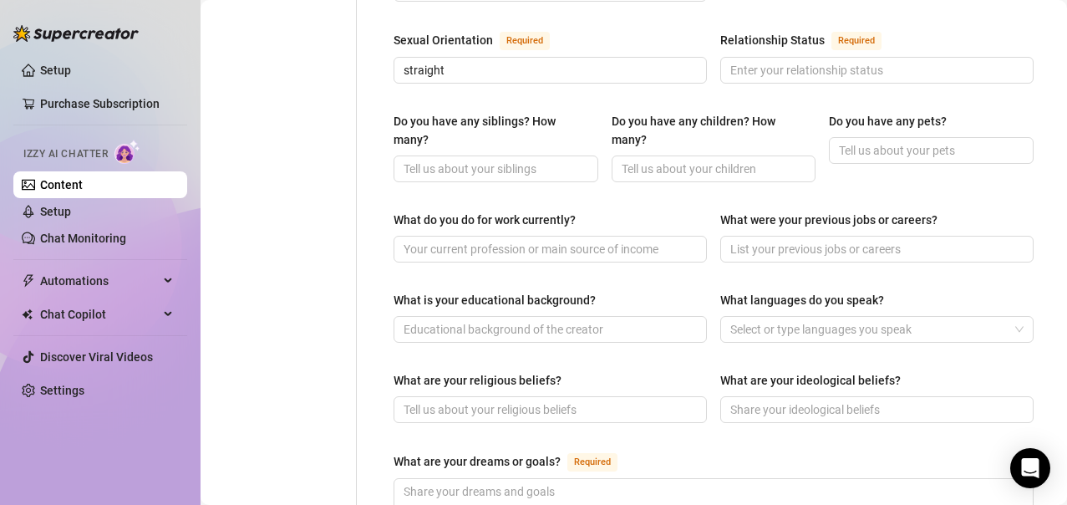
scroll to position [654, 0]
click at [730, 60] on input "Relationship Status Required" at bounding box center [875, 69] width 290 height 18
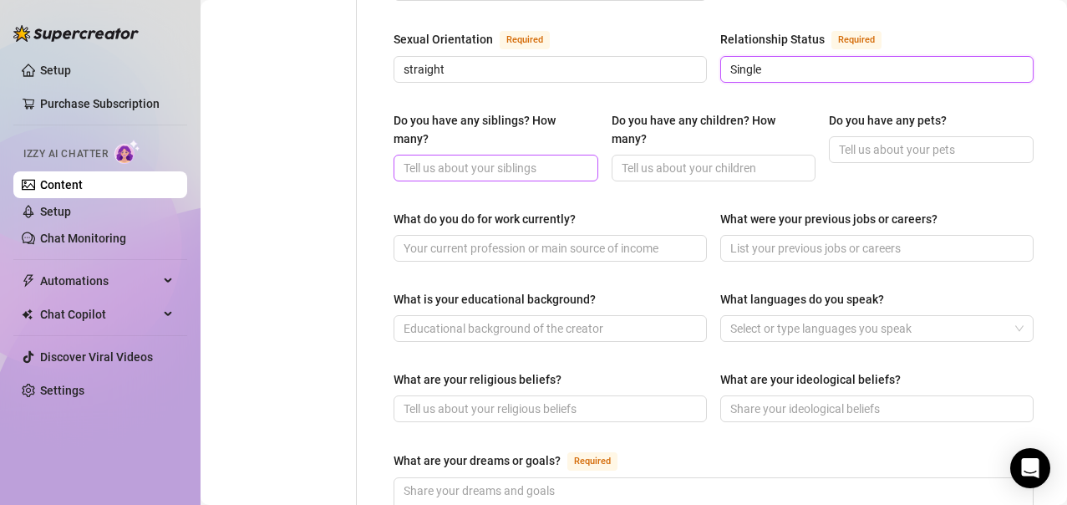
type input "Single"
click at [486, 155] on span at bounding box center [496, 168] width 205 height 27
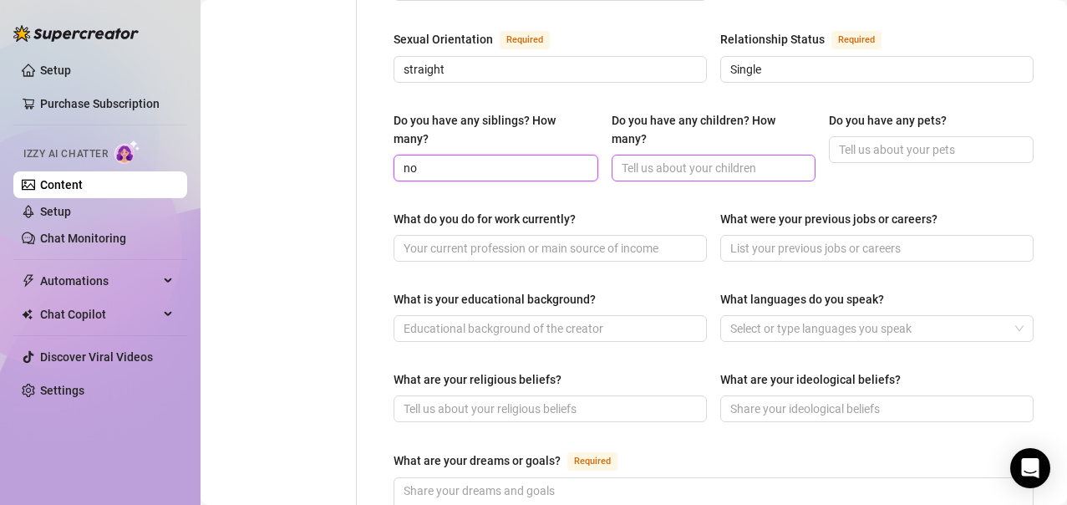
type input "no"
click at [686, 159] on input "Do you have any children? How many?" at bounding box center [712, 168] width 181 height 18
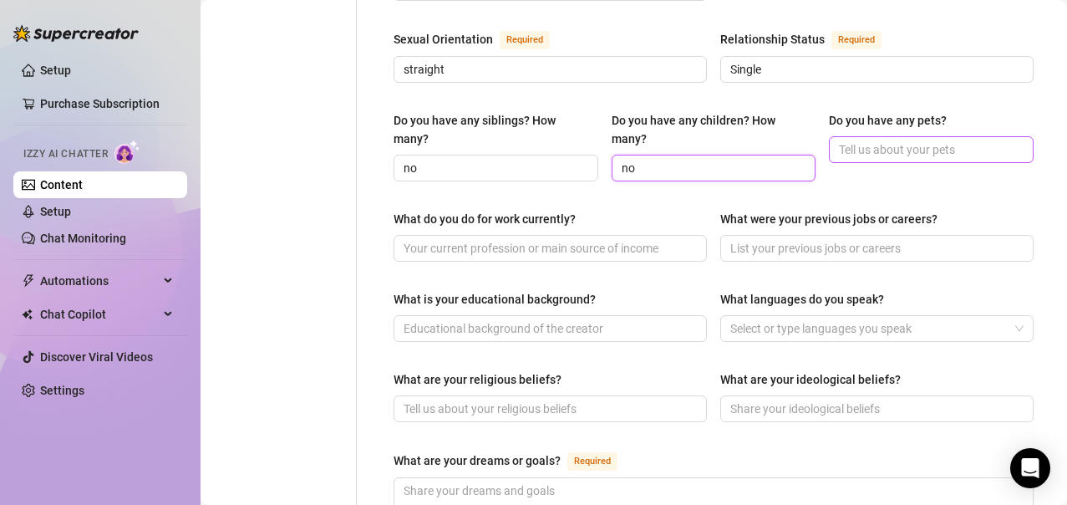
type input "no"
click at [893, 140] on input "Do you have any pets?" at bounding box center [929, 149] width 181 height 18
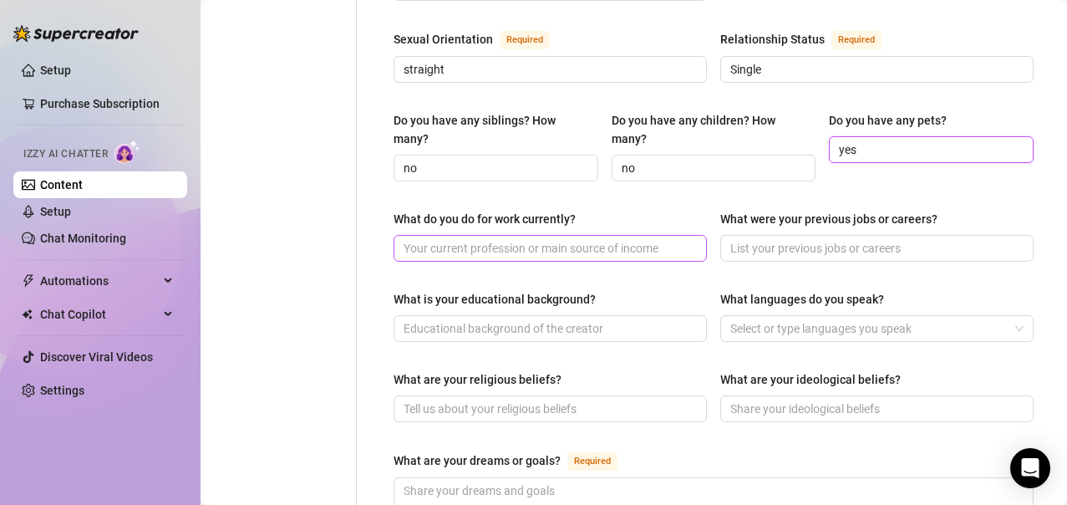
type input "yes"
click at [574, 239] on input "What do you do for work currently?" at bounding box center [549, 248] width 290 height 18
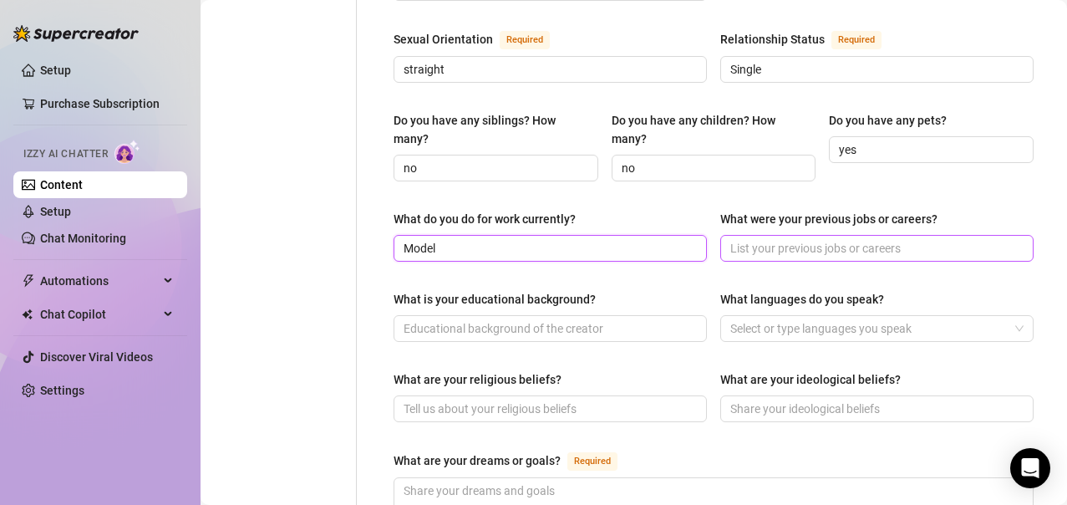
type input "Model"
click at [884, 239] on input "What were your previous jobs or careers?" at bounding box center [875, 248] width 290 height 18
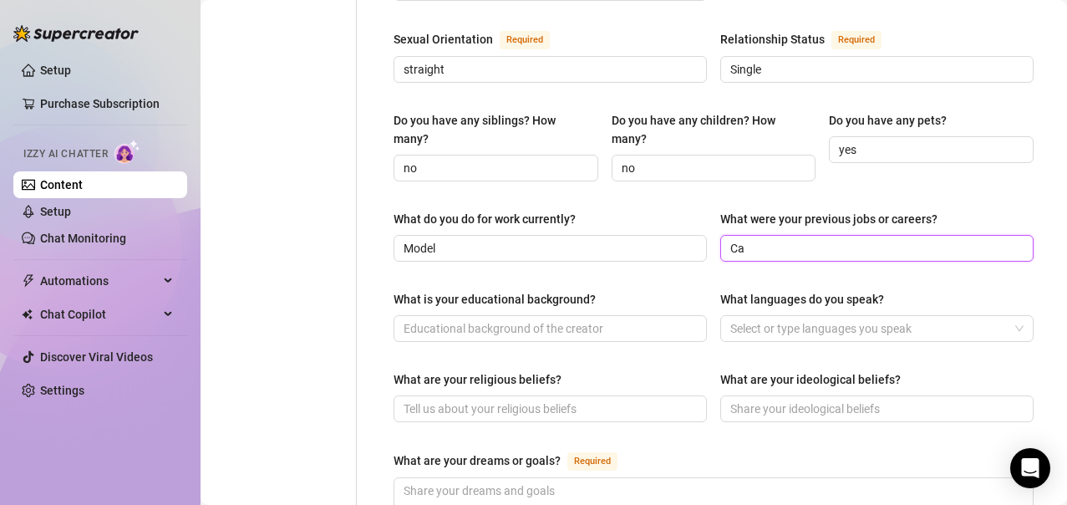
type input "C"
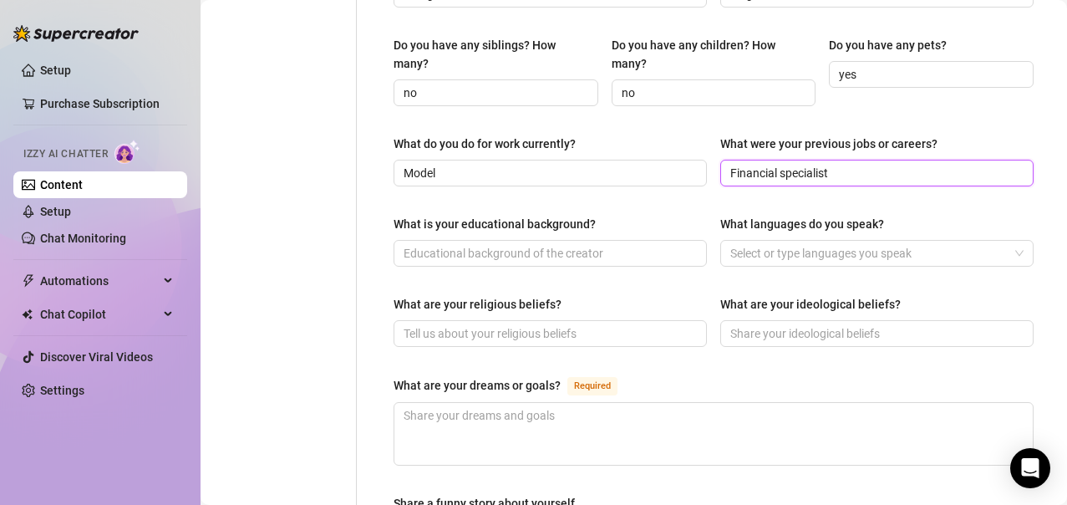
scroll to position [768, 0]
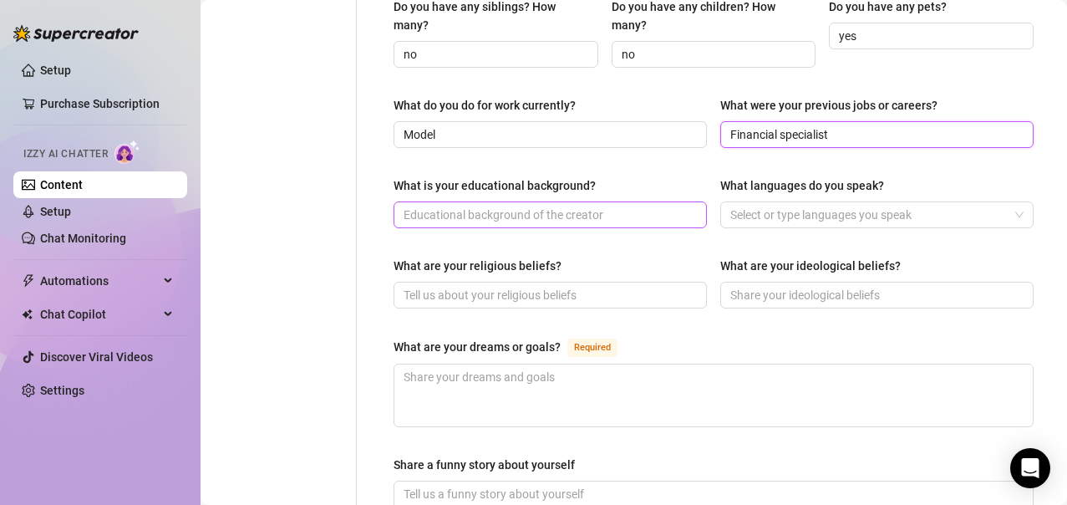
type input "Financial specialist"
click at [475, 206] on input "What is your educational background?" at bounding box center [549, 215] width 290 height 18
type input "C"
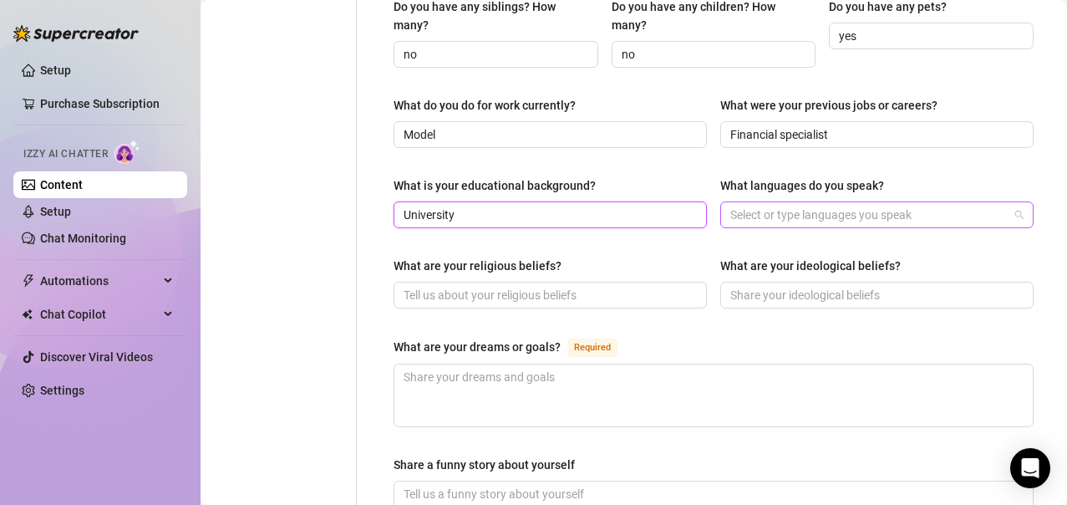
click at [780, 203] on div at bounding box center [868, 214] width 289 height 23
type input "University"
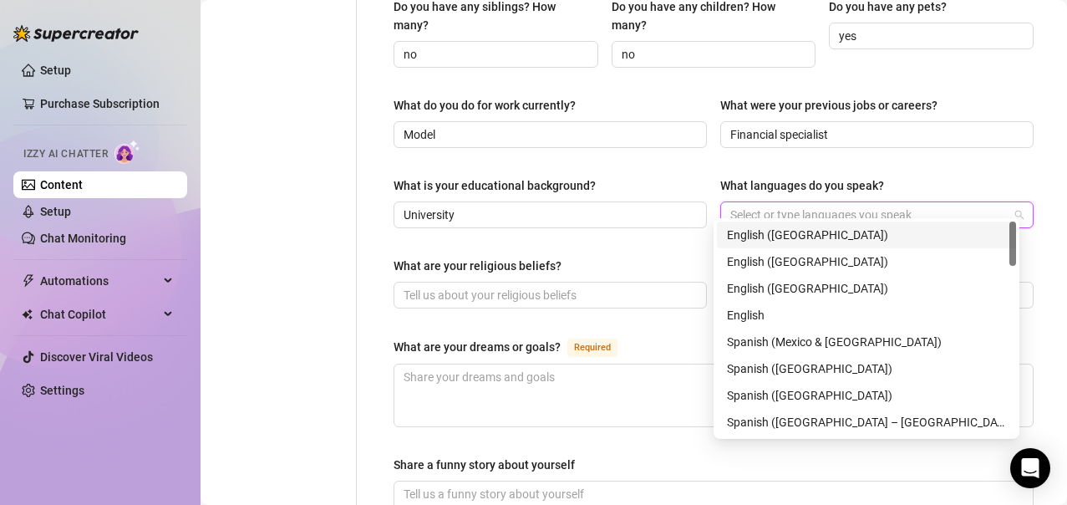
click at [765, 237] on div "English ([GEOGRAPHIC_DATA])" at bounding box center [866, 235] width 279 height 18
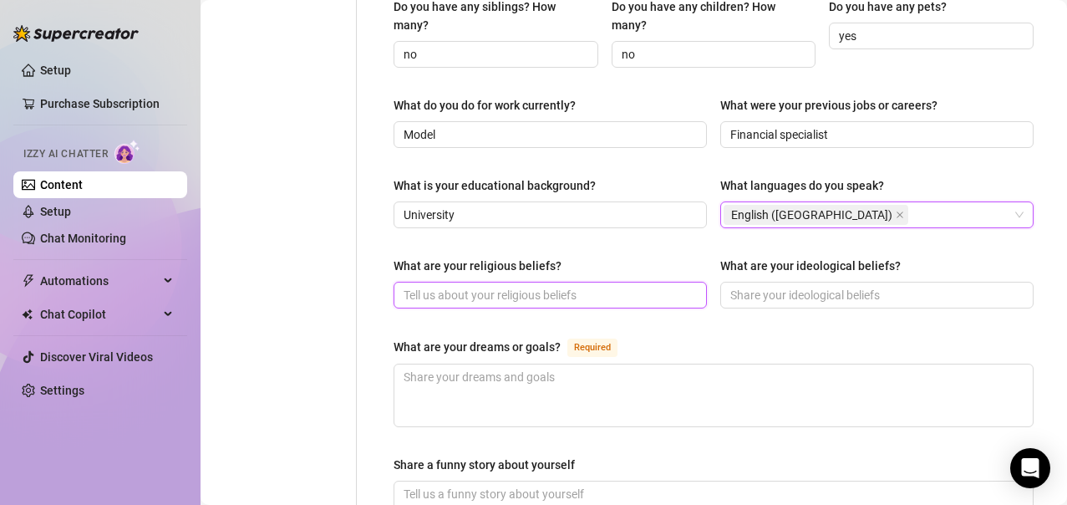
click at [539, 287] on input "What are your religious beliefs?" at bounding box center [549, 295] width 290 height 18
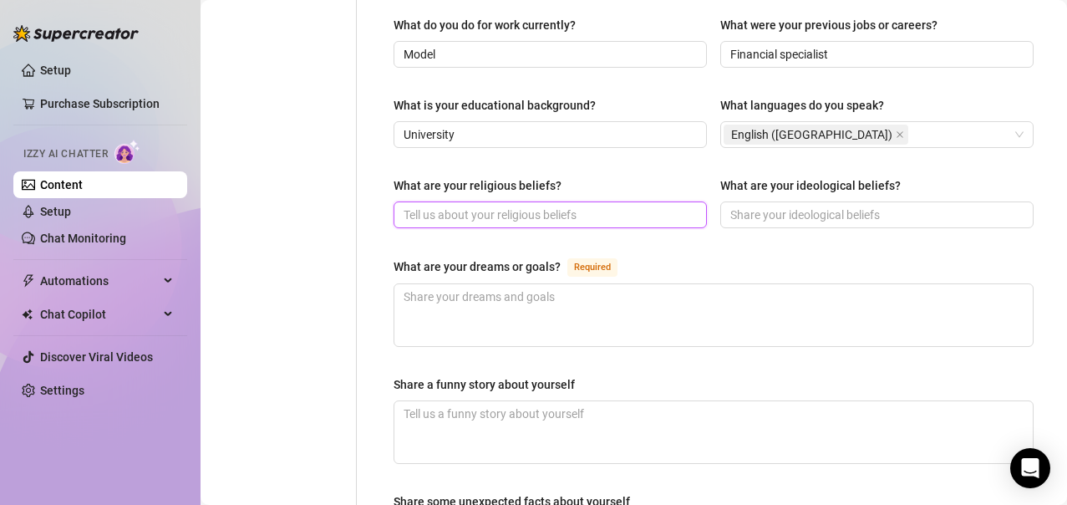
scroll to position [857, 0]
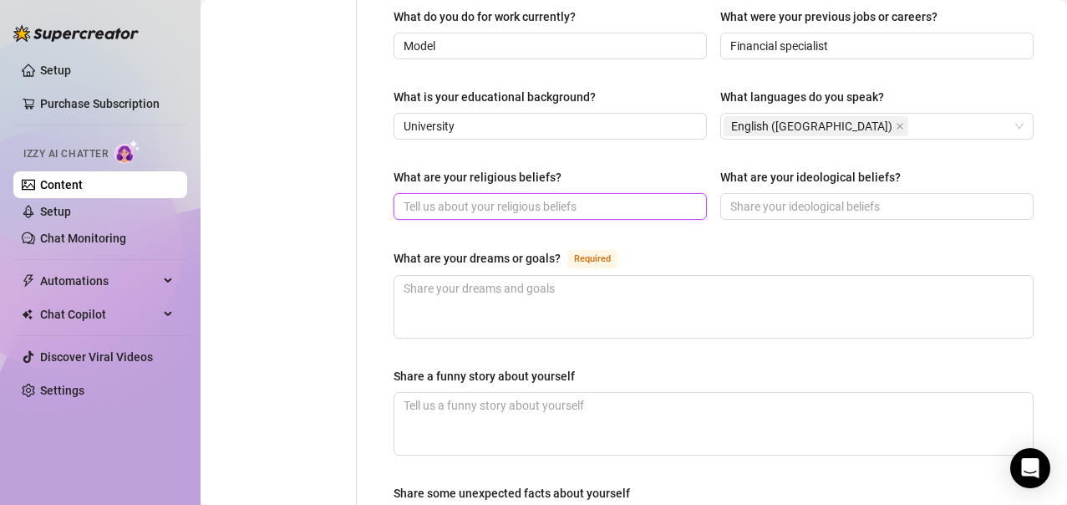
click at [469, 197] on input "What are your religious beliefs?" at bounding box center [549, 206] width 290 height 18
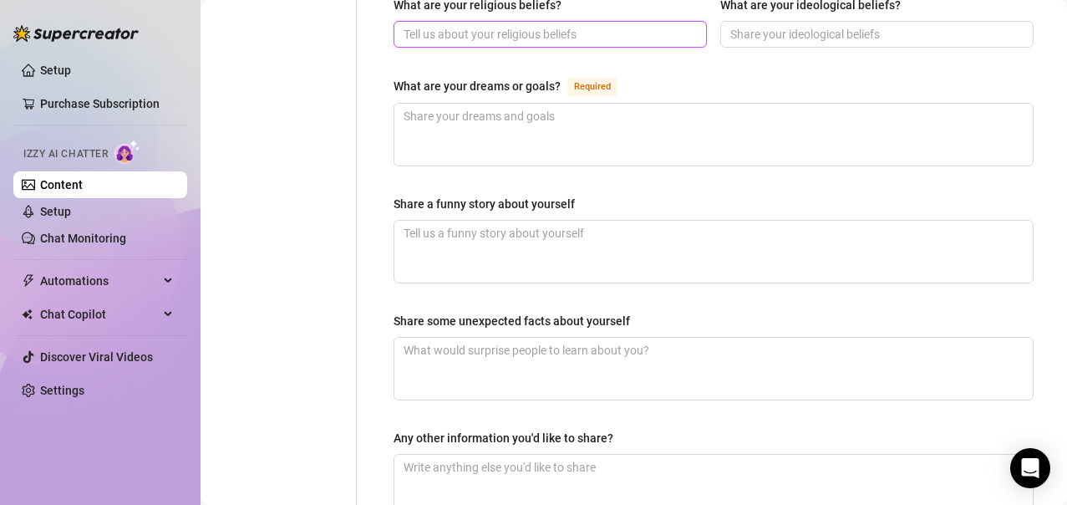
scroll to position [1030, 0]
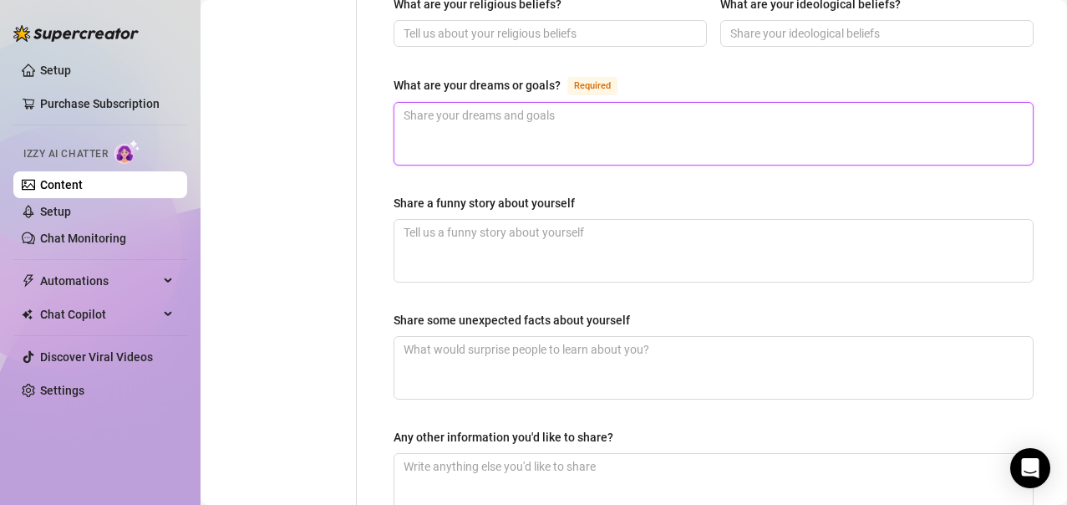
click at [465, 103] on textarea "What are your dreams or goals? Required" at bounding box center [713, 134] width 639 height 62
type textarea "I"
type textarea "I d"
type textarea "I dr"
type textarea "I drea"
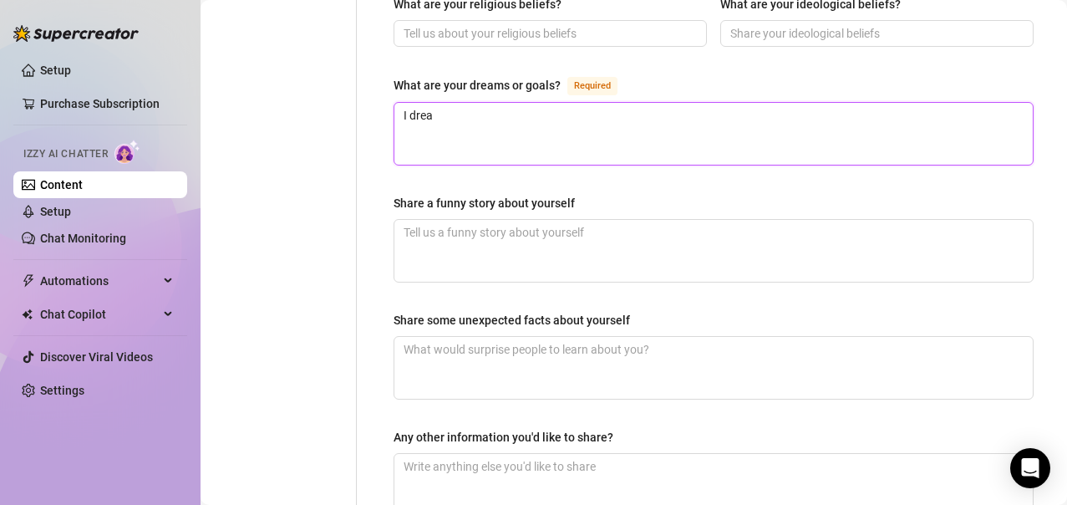
type textarea "I dream"
type textarea "I dream t"
type textarea "I dream to"
type textarea "I dream to t"
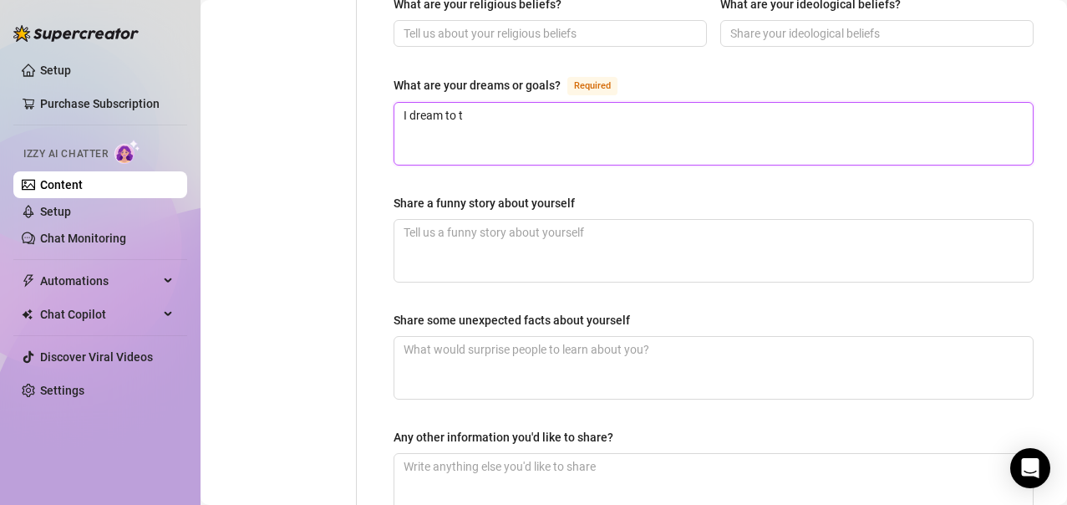
type textarea "I dream to tr"
type textarea "I dream to trav"
type textarea "I dream to travel"
type textarea "I dream to travel t"
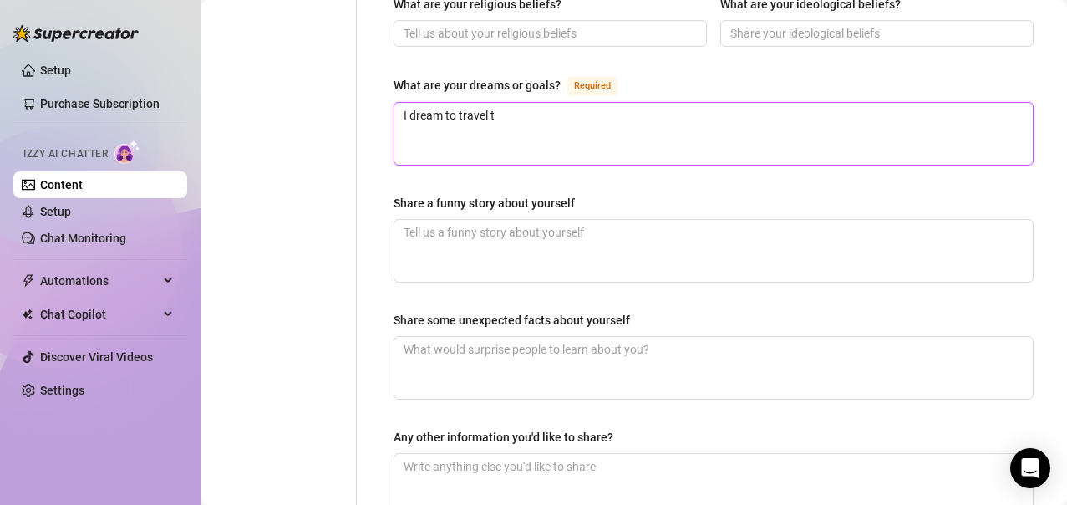
type textarea "I dream to travel th"
type textarea "I dream to travel the"
type textarea "I dream to travel the w"
type textarea "I dream to travel the wo"
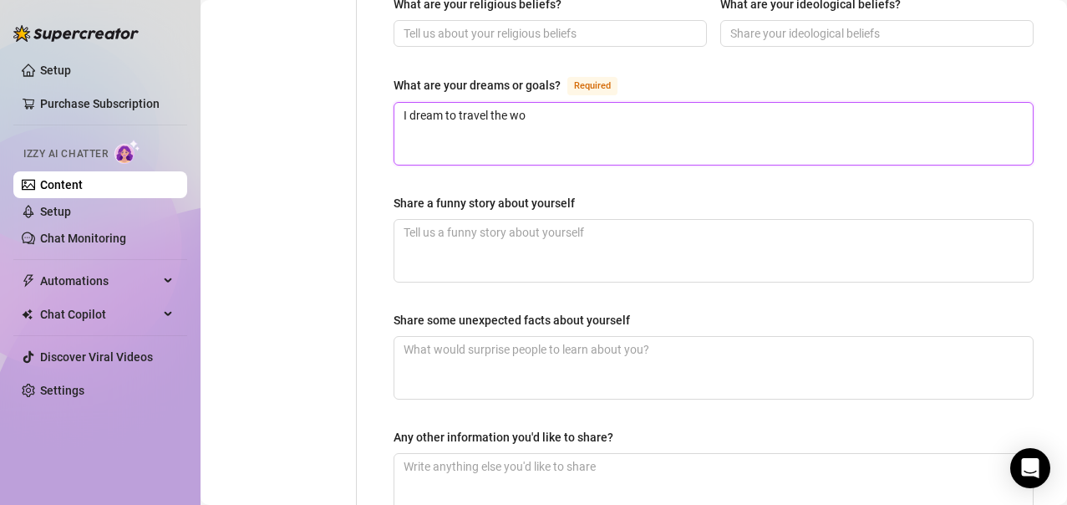
type textarea "I dream to travel the wor"
type textarea "I dream to travel the worl"
type textarea "I dream to travel the world"
type textarea "I dream to travel the world a"
type textarea "I dream to travel the world an"
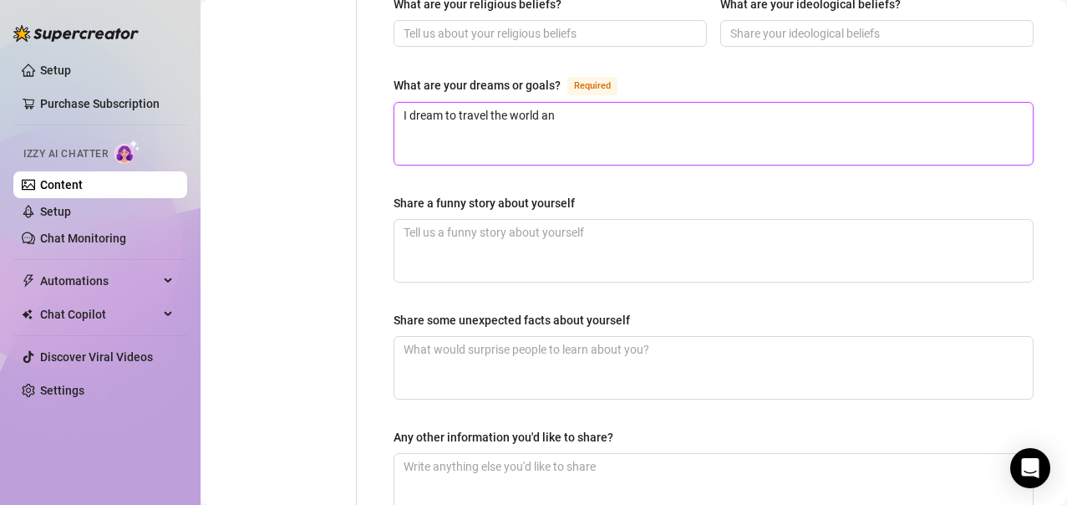
type textarea "I dream to travel the world and"
type textarea "I dream to travel the world and s"
type textarea "I dream to travel the world and sh"
type textarea "I dream to travel the world and [DEMOGRAPHIC_DATA]"
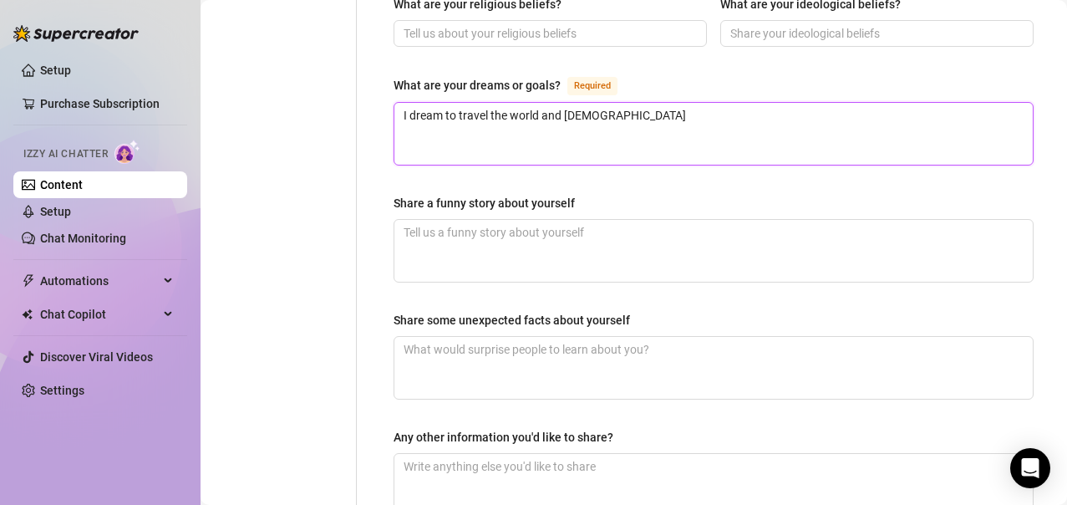
type textarea "I dream to travel the world and shar"
type textarea "I dream to travel the world and share"
type textarea "I dream to travel the world and share m"
type textarea "I dream to travel the world and share my"
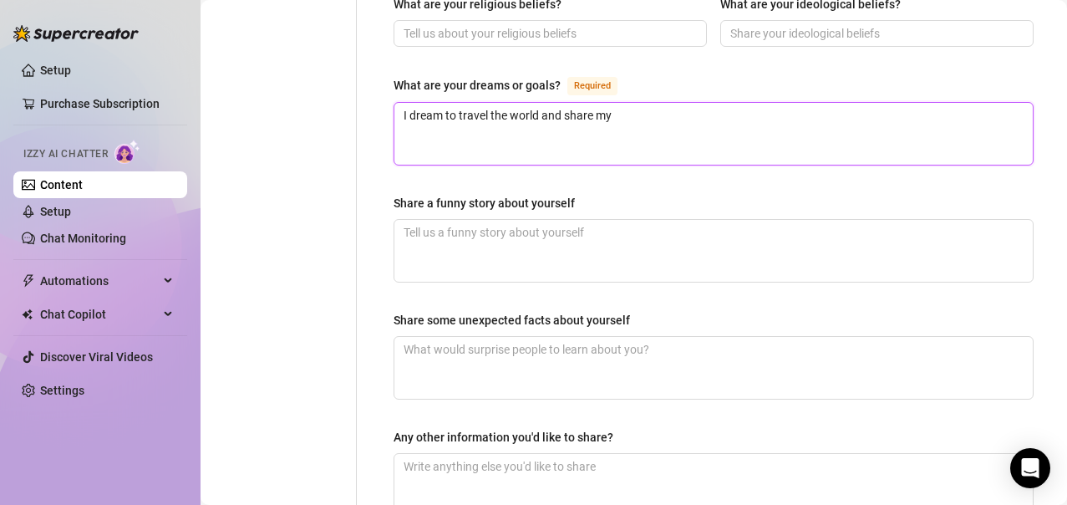
type textarea "I dream to travel the world and share my"
type textarea "I dream to travel the world and s"
type textarea "I dream to travel the world and"
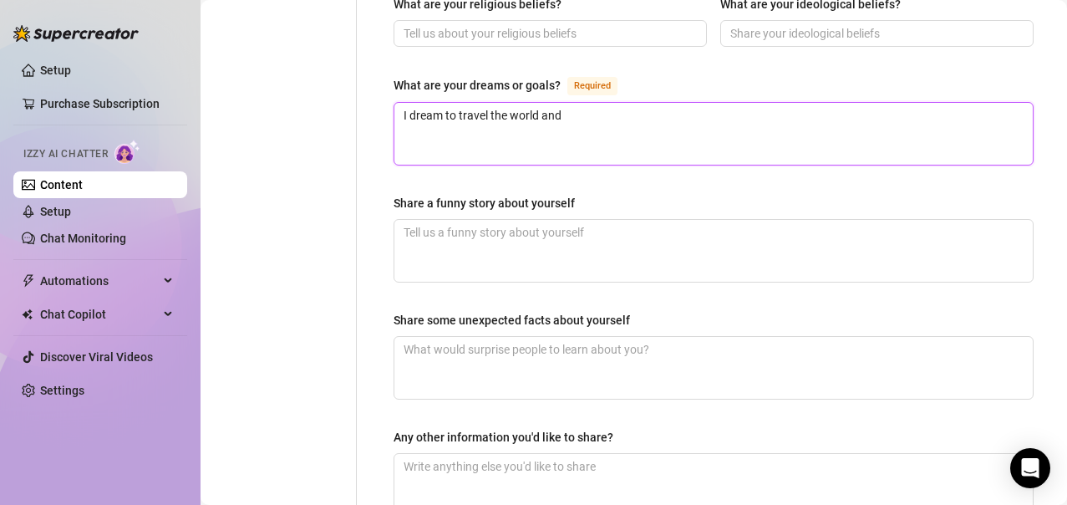
type textarea "I dream to travel the world and h"
type textarea "I dream to travel the world and hav"
type textarea "I dream to travel the world and have"
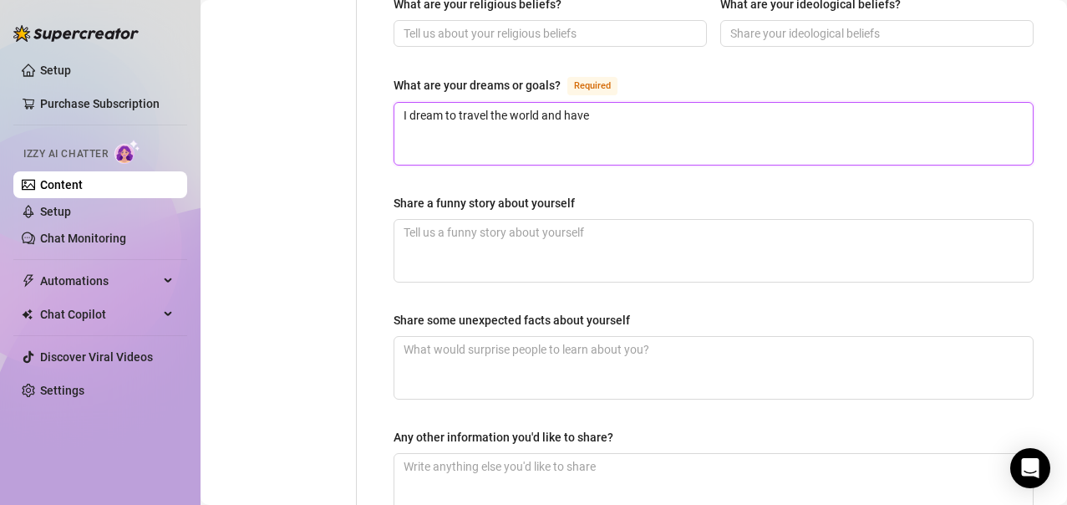
type textarea "I dream to travel the world and have"
type textarea "I dream to travel the world and have a"
type textarea "I dream to travel the world and have a G"
type textarea "I dream to travel the world and have a Gr"
type textarea "I dream to travel the world and have a Grea"
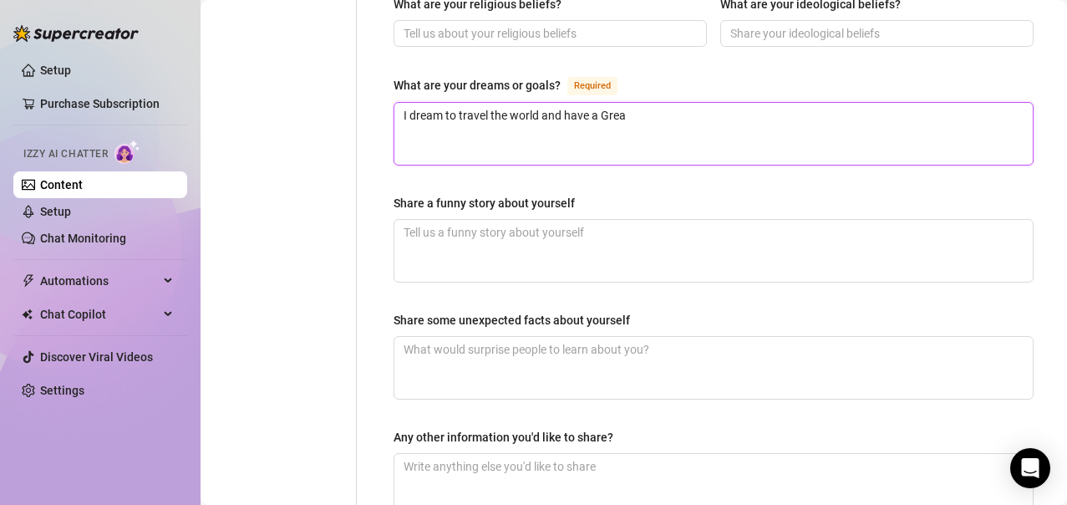
type textarea "I dream to travel the world and have a Great"
type textarea "I dream to travel the world and have a Great V"
type textarea "I dream to travel the world and have a Great Vil"
type textarea "I dream to travel the world and have a Great Vill"
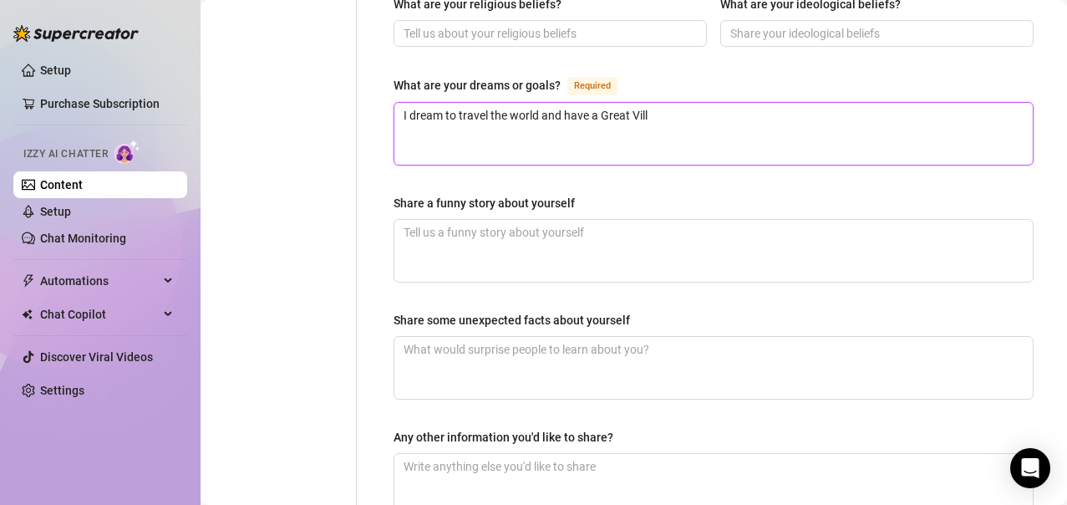
type textarea "I dream to travel the world and have a Great Villa"
type textarea "I dream to travel the world and have a Great Villa by"
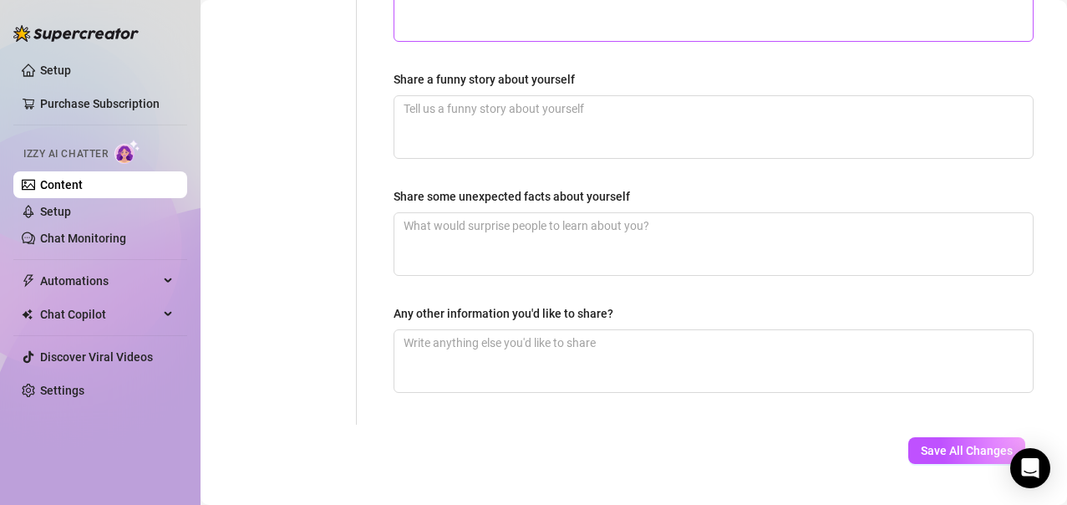
scroll to position [1154, 0]
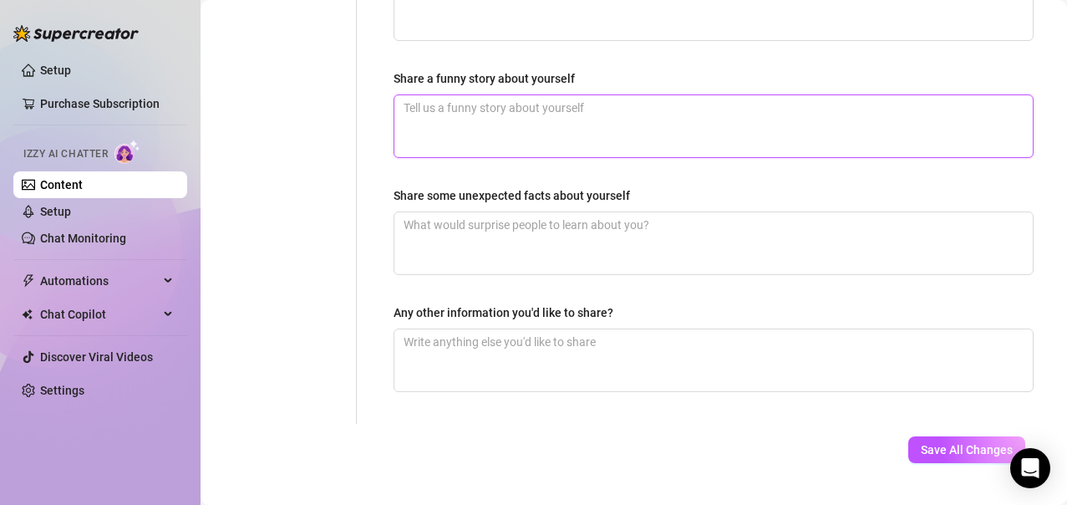
click at [599, 126] on textarea "Share a funny story about yourself" at bounding box center [713, 126] width 639 height 62
drag, startPoint x: 939, startPoint y: 434, endPoint x: 617, endPoint y: 284, distance: 354.9
click at [939, 443] on span "Save All Changes" at bounding box center [967, 449] width 92 height 13
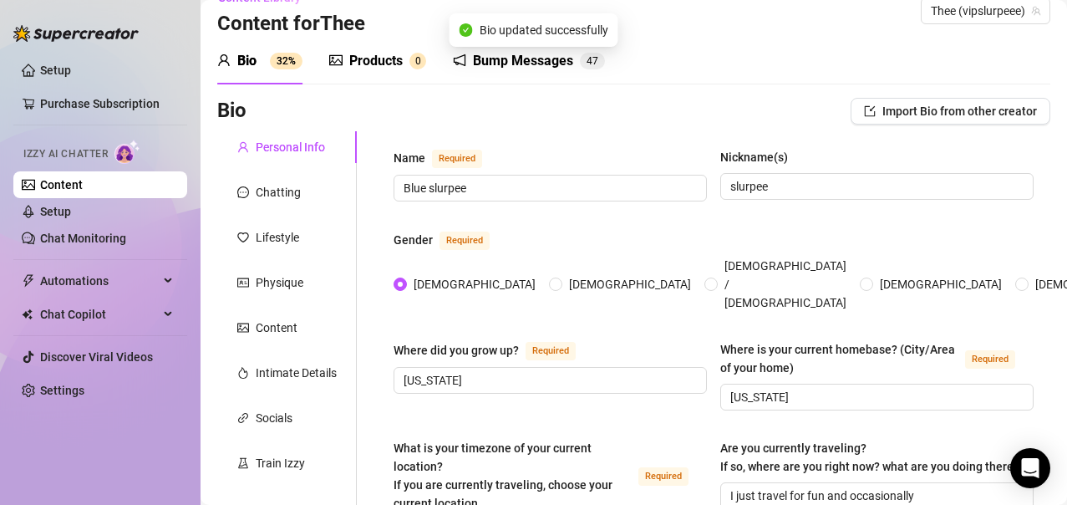
scroll to position [27, 0]
click at [280, 202] on div "Chatting" at bounding box center [287, 193] width 140 height 32
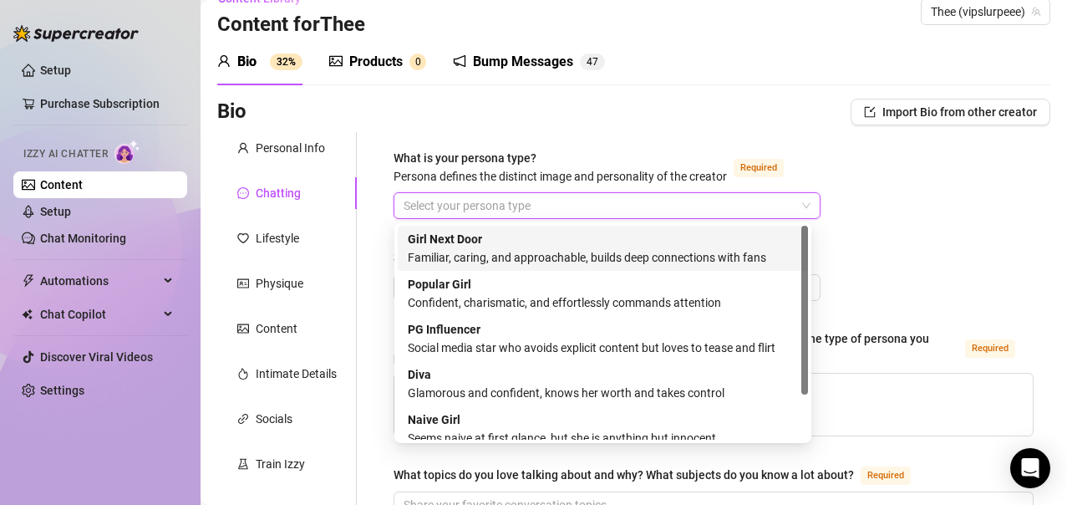
click at [585, 201] on input "What is your persona type? [PERSON_NAME] defines the distinct image and persona…" at bounding box center [600, 205] width 392 height 25
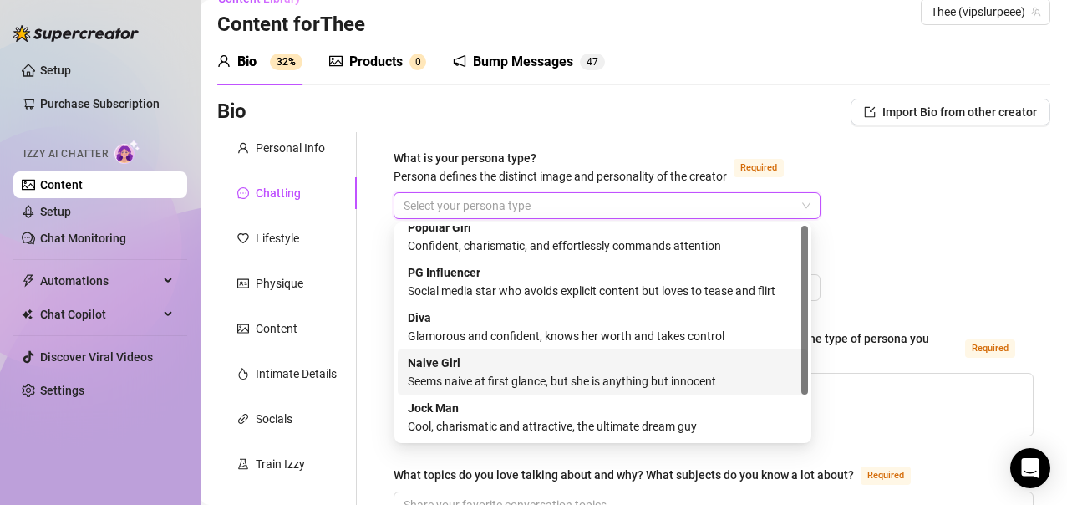
scroll to position [0, 0]
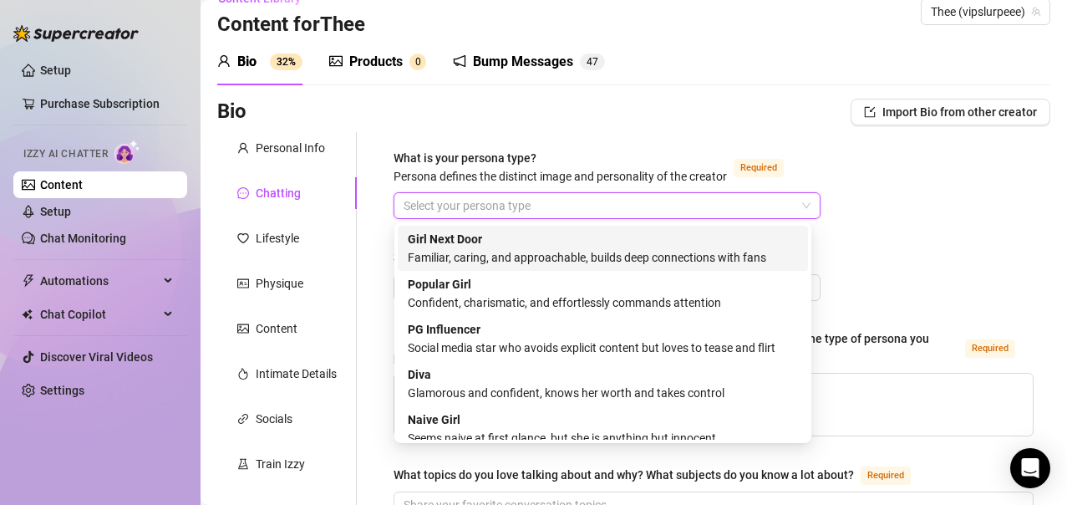
click at [563, 266] on div "Familiar, caring, and approachable, builds deep connections with fans" at bounding box center [603, 257] width 390 height 18
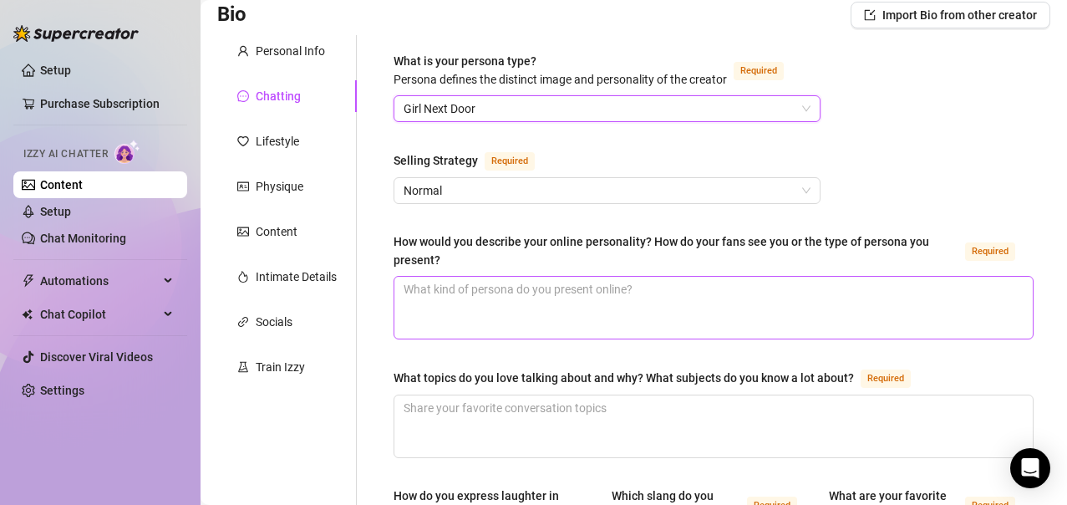
scroll to position [125, 0]
click at [438, 288] on textarea "How would you describe your online personality? How do your fans see you or the…" at bounding box center [713, 307] width 639 height 62
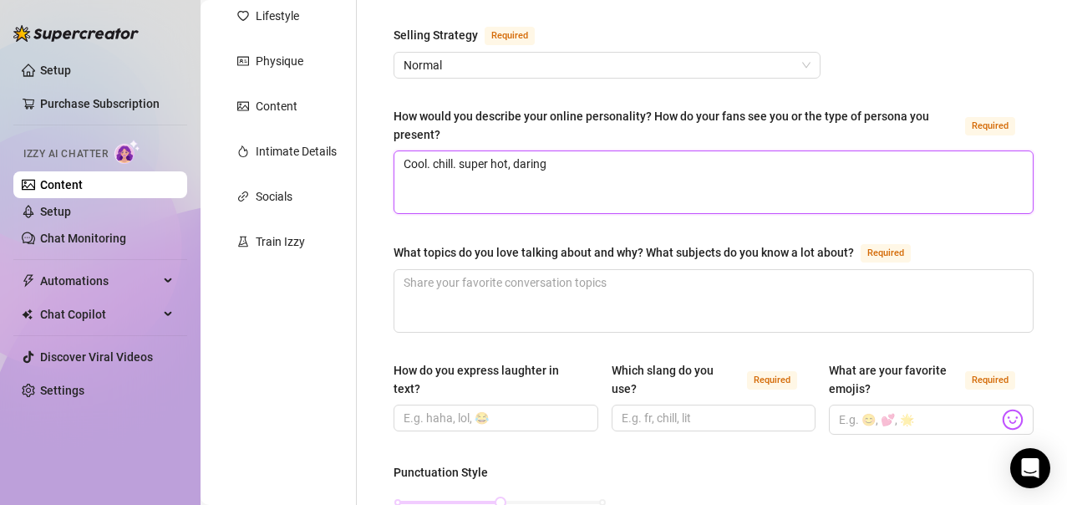
scroll to position [253, 0]
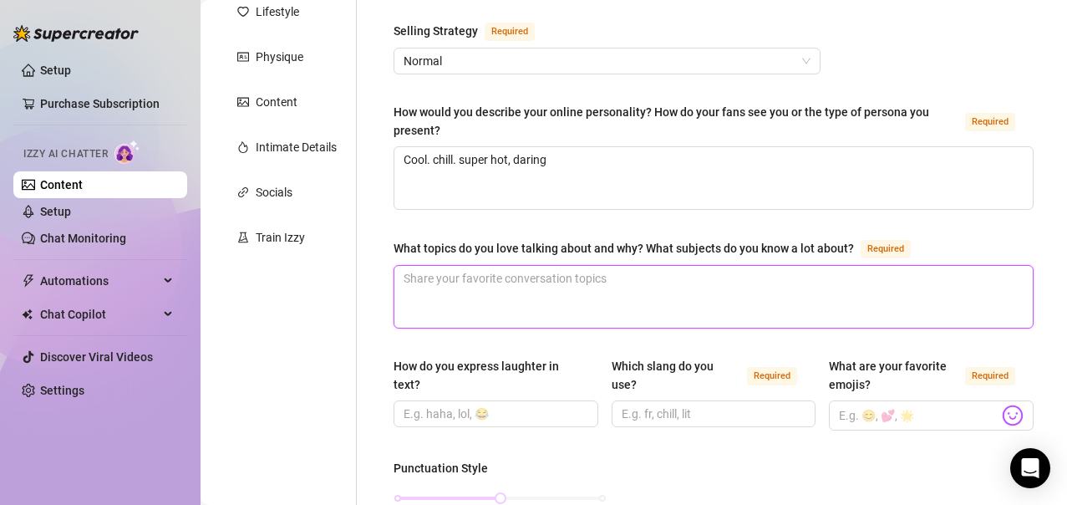
click at [517, 293] on textarea "What topics do you love talking about and why? What subjects do you know a lot …" at bounding box center [713, 297] width 639 height 62
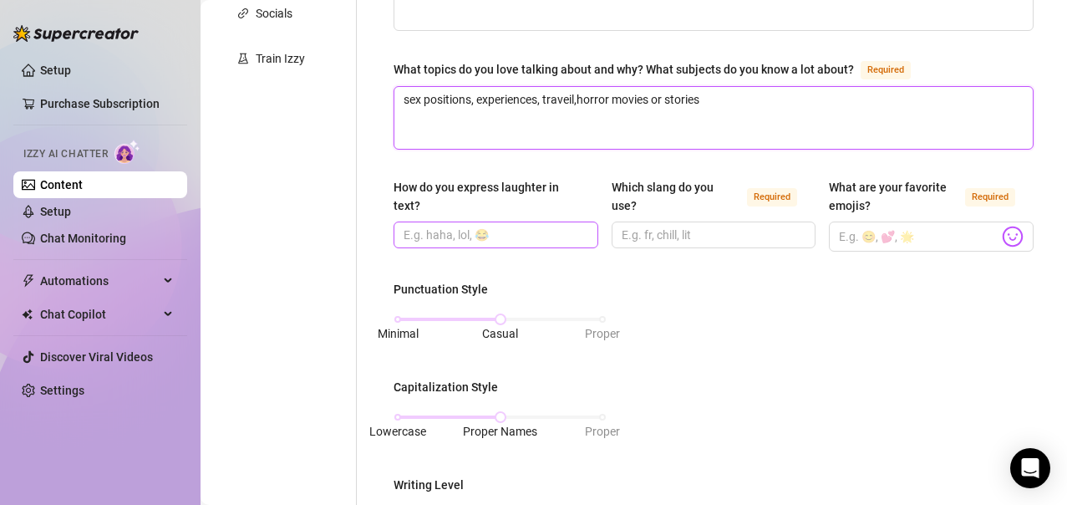
scroll to position [433, 0]
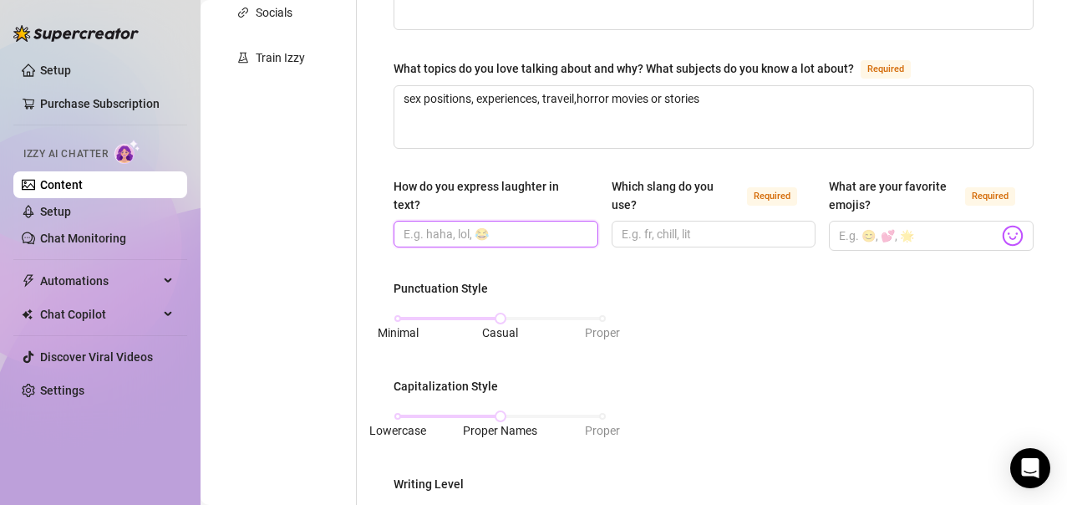
click at [444, 239] on input "How do you express laughter in text?" at bounding box center [494, 234] width 181 height 18
click at [499, 226] on input "lol, lmao," at bounding box center [494, 234] width 181 height 18
click at [700, 232] on input "Which slang do you use? Required" at bounding box center [712, 234] width 181 height 18
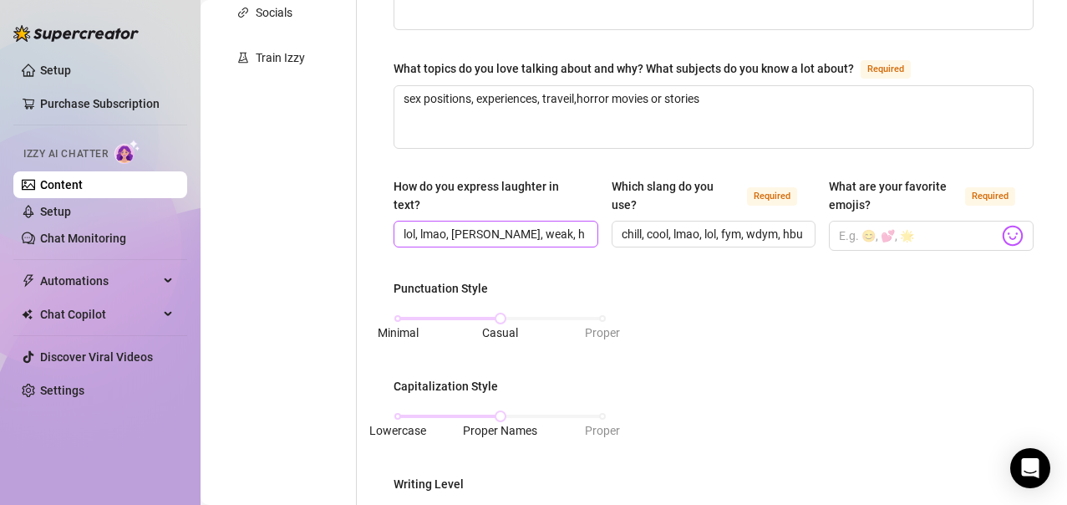
scroll to position [0, 9]
click at [568, 230] on input "lol, lmao, [PERSON_NAME], weak, haha, hehe" at bounding box center [494, 234] width 181 height 18
click at [685, 236] on input "chill, cool, lmao, lol, fym, wdym, hbu, wyd," at bounding box center [712, 234] width 181 height 18
click at [756, 239] on input "chill, cool, lmao, lol, fym, wdym, hbu, wyd," at bounding box center [712, 234] width 181 height 18
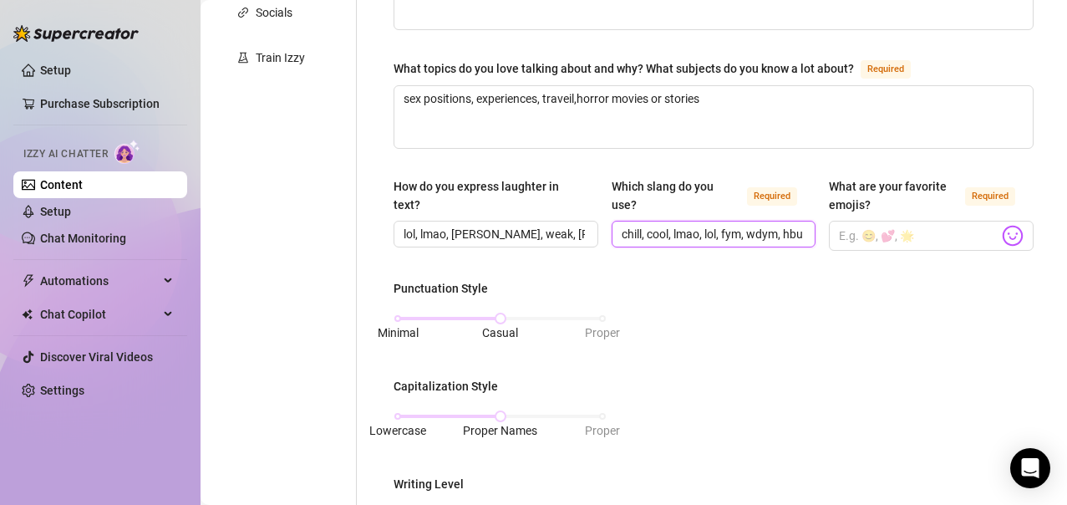
click at [759, 237] on input "chill, cool, lmao, lol, fym, wdym, hbu, wyd, sis, sista," at bounding box center [712, 234] width 181 height 18
click at [768, 239] on input "chill, cool, lmao, lol, fym, wdym, hbu, wyd, sis, sista, tea," at bounding box center [712, 234] width 181 height 18
click at [733, 225] on input "chill, cool, lmao, lol, fym, wdym, hbu, wyd, sis, sista, tea, baddie, reciepts," at bounding box center [712, 234] width 181 height 18
click at [736, 240] on input "chill, cool, lmao, lol, fym, wdym, hbu, wyd, sis, sista, tea, baddie, reciepts,…" at bounding box center [712, 234] width 181 height 18
click at [920, 233] on input "What are your favorite emojis? Required" at bounding box center [919, 236] width 160 height 22
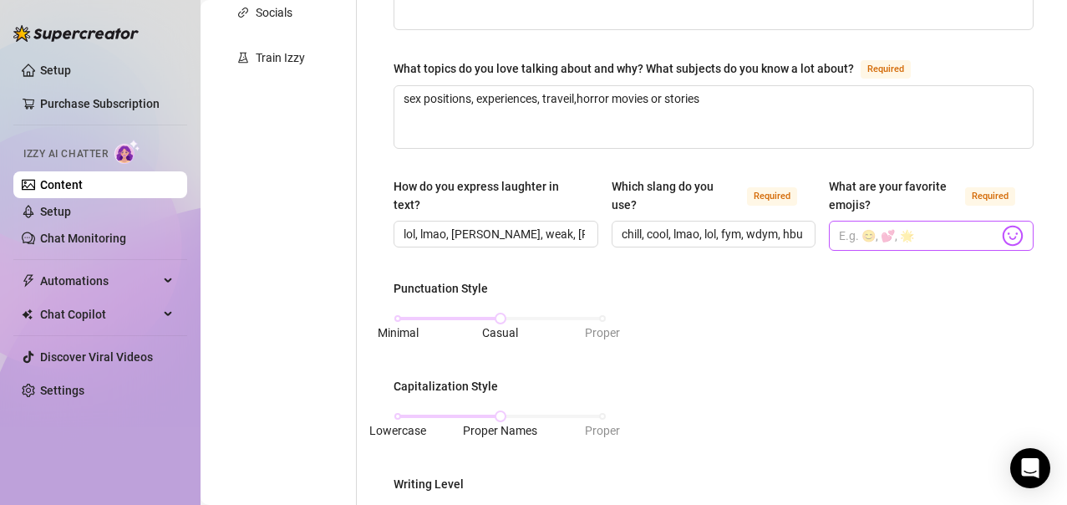
click at [995, 236] on div "Frequently used" at bounding box center [908, 227] width 271 height 24
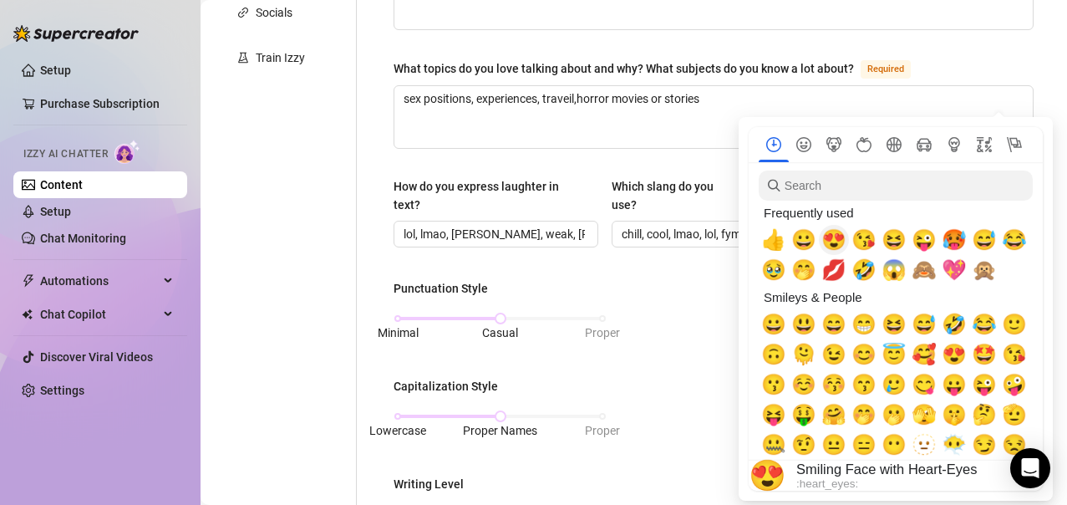
click at [832, 242] on span "😍" at bounding box center [834, 239] width 25 height 23
click at [957, 242] on span "🥵" at bounding box center [954, 239] width 25 height 23
click at [929, 270] on span "🙈" at bounding box center [924, 269] width 25 height 23
click at [991, 272] on span "🙊" at bounding box center [984, 269] width 25 height 23
click at [894, 274] on span "😱" at bounding box center [894, 269] width 25 height 23
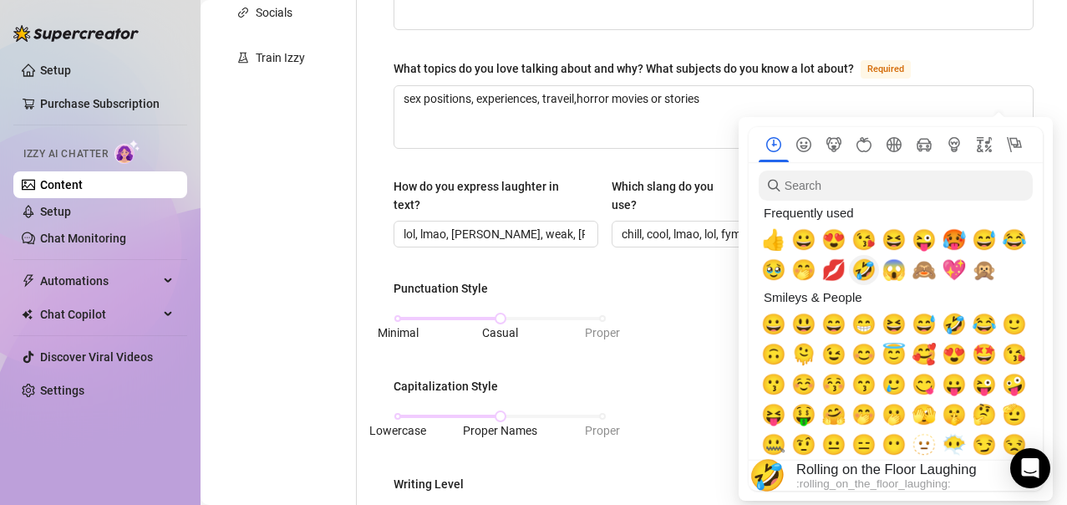
click at [867, 271] on span "🤣" at bounding box center [864, 269] width 25 height 23
click at [837, 269] on span "💋" at bounding box center [834, 269] width 25 height 23
click at [807, 269] on span "🤭" at bounding box center [804, 269] width 25 height 23
click at [766, 271] on span "🥹" at bounding box center [773, 269] width 25 height 23
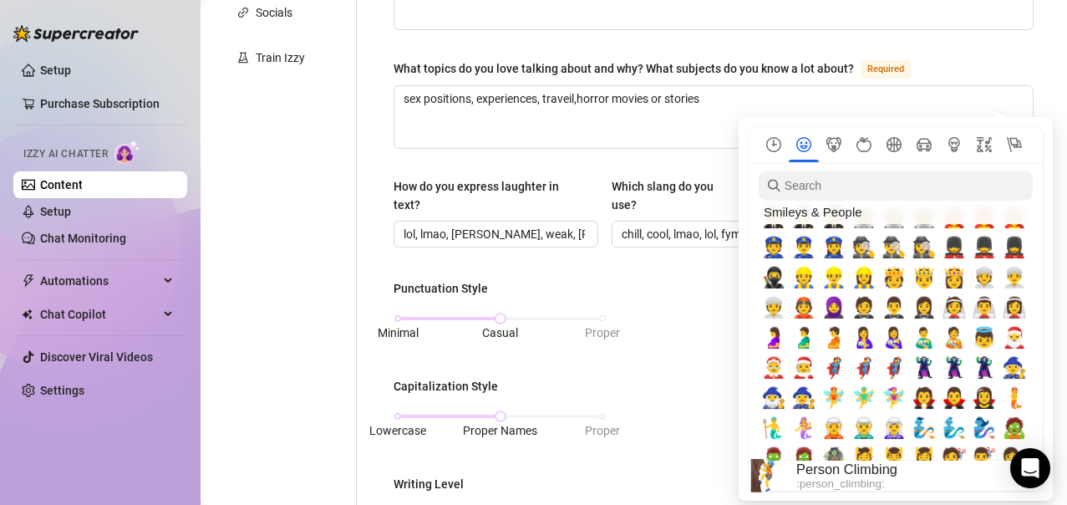
scroll to position [1189, 0]
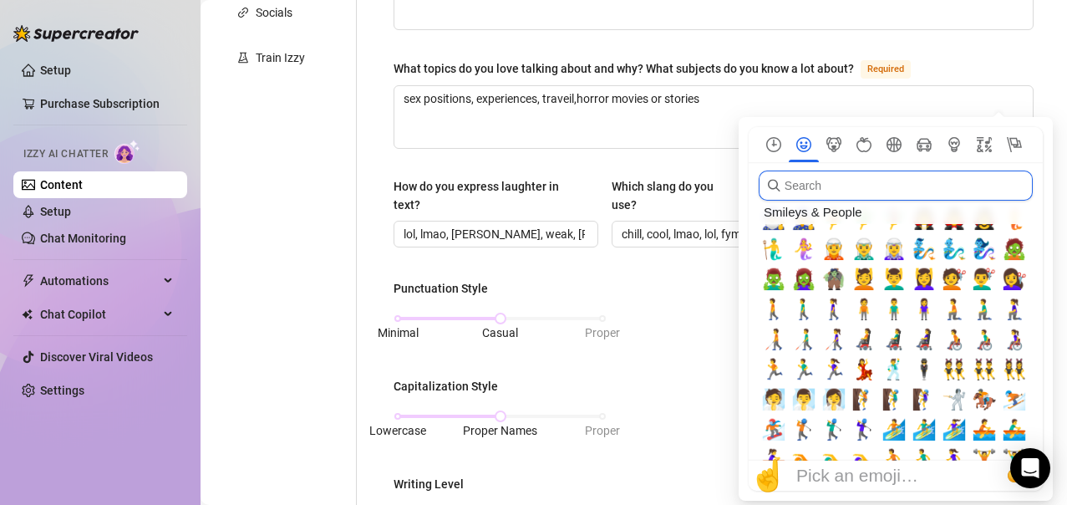
click at [852, 180] on input "search" at bounding box center [896, 186] width 274 height 30
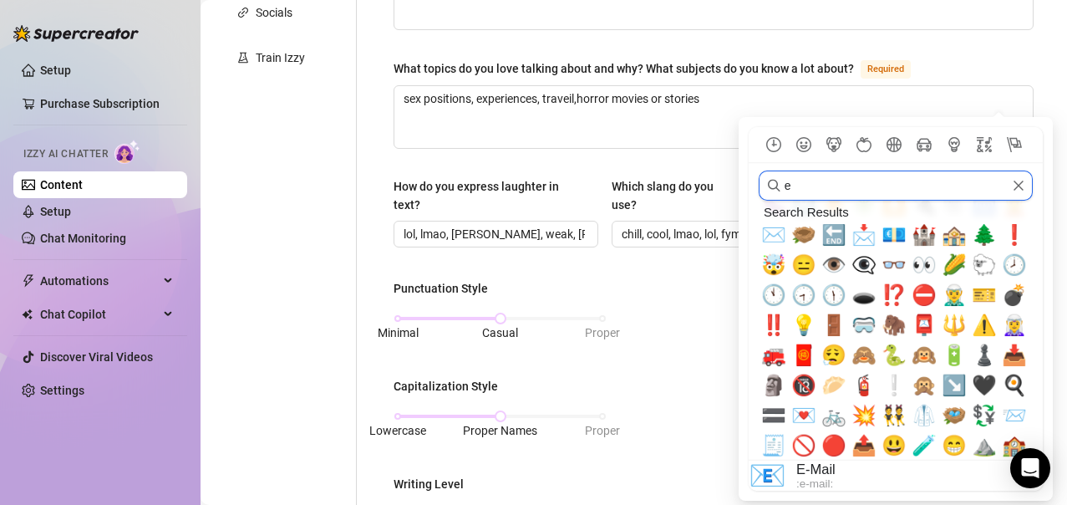
scroll to position [0, 0]
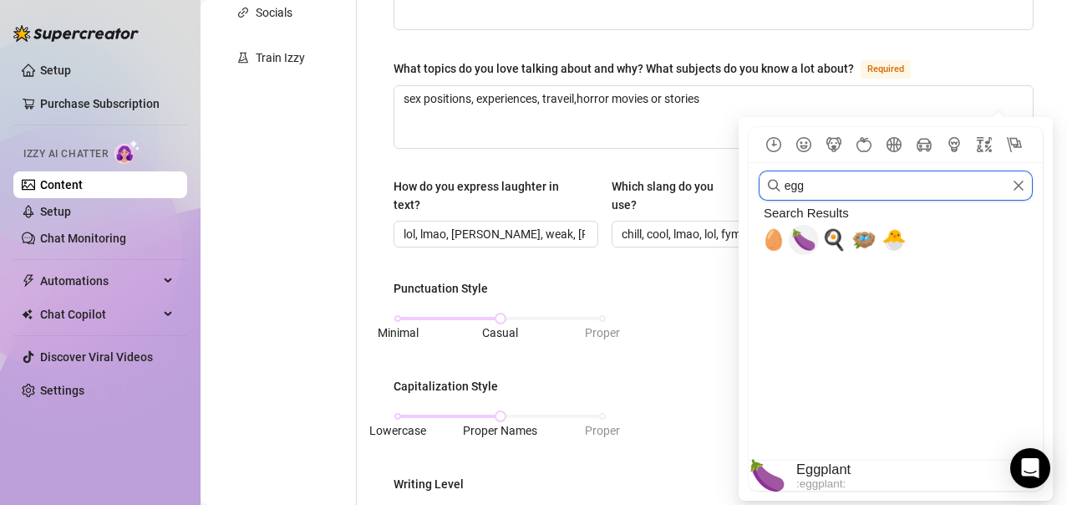
click at [799, 242] on span "🍆" at bounding box center [804, 239] width 25 height 23
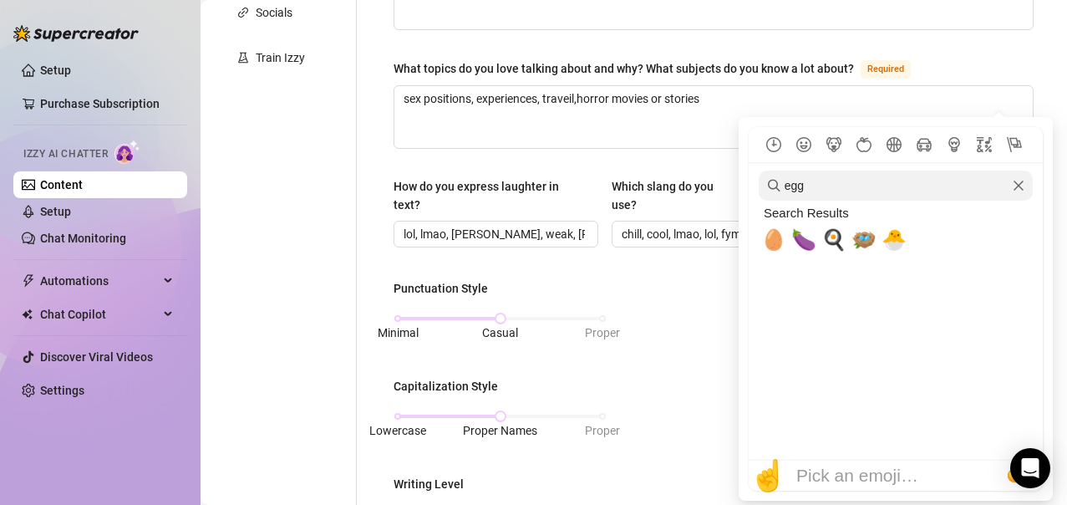
click at [1021, 187] on icon "Clear" at bounding box center [1019, 186] width 10 height 10
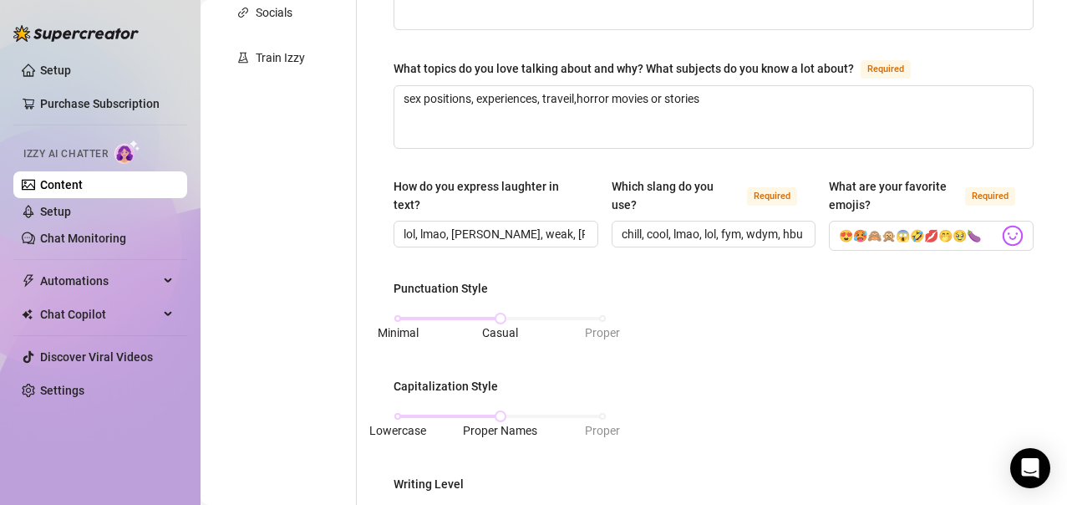
click at [688, 338] on div "Punctuation Style Minimal Casual Proper Capitalization Style Lowercase Proper N…" at bounding box center [714, 486] width 640 height 415
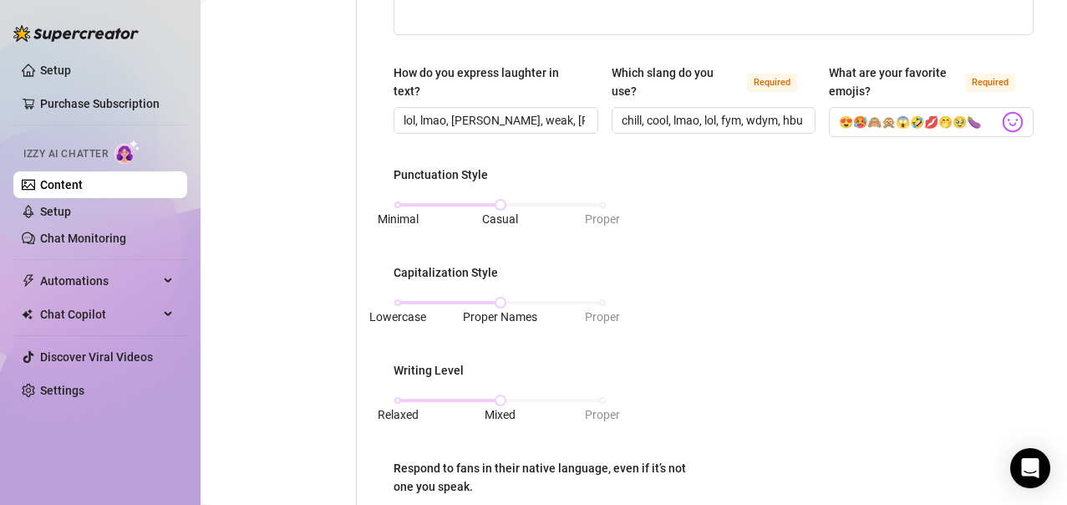
scroll to position [547, 0]
click at [398, 298] on div "Lowercase Proper Names Proper" at bounding box center [500, 302] width 205 height 10
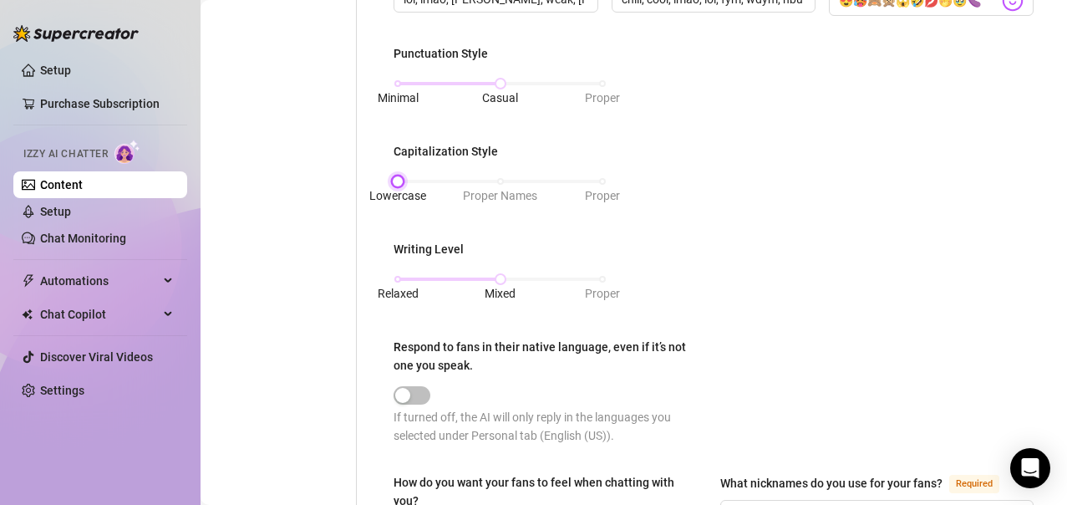
scroll to position [668, 0]
click at [400, 279] on div "Relaxed Mixed Proper" at bounding box center [500, 279] width 205 height 10
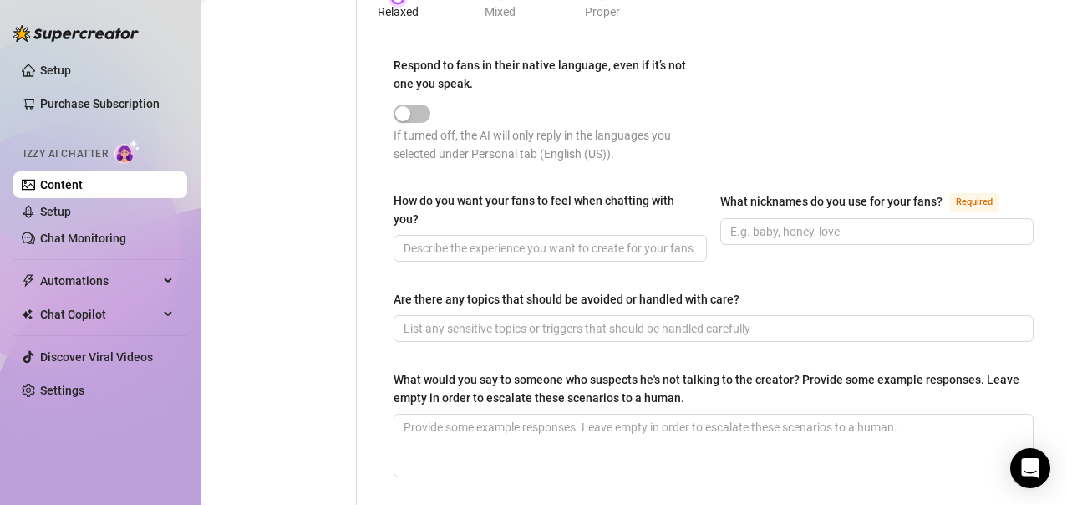
scroll to position [950, 0]
click at [451, 243] on input "How do you want your fans to feel when chatting with you?" at bounding box center [549, 247] width 290 height 18
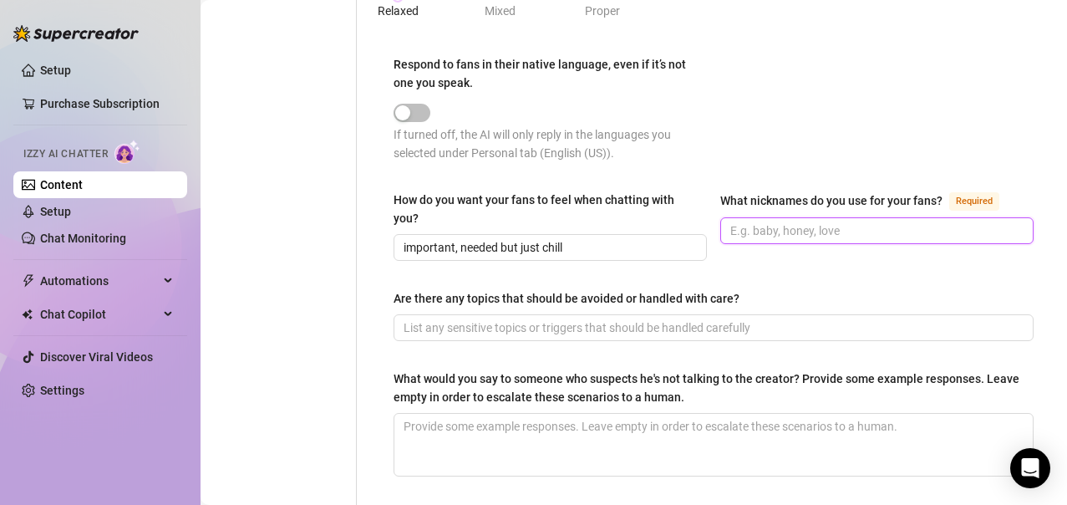
click at [749, 230] on input "What nicknames do you use for your fans? Required" at bounding box center [875, 230] width 290 height 18
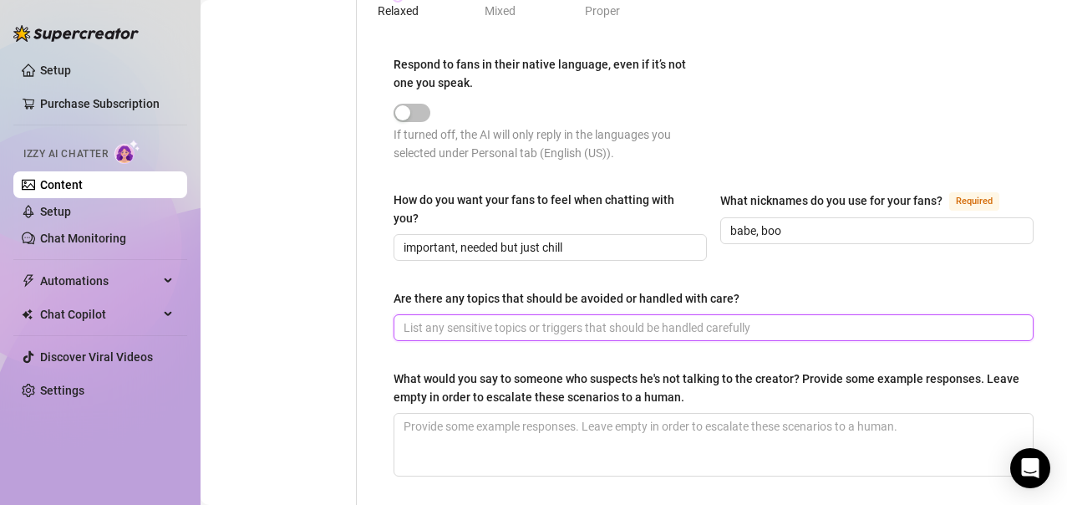
click at [649, 332] on input "Are there any topics that should be avoided or handled with care?" at bounding box center [712, 327] width 617 height 18
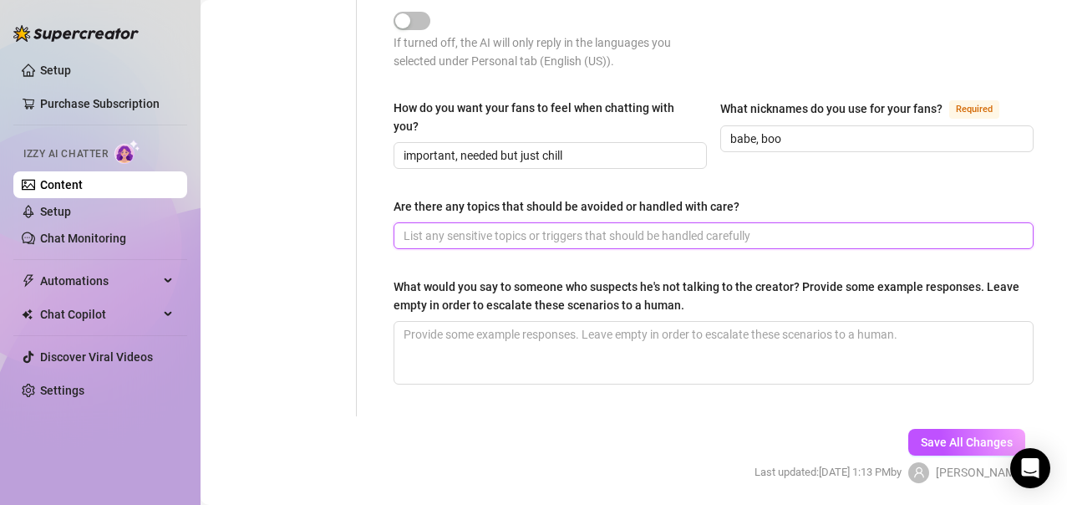
scroll to position [1043, 0]
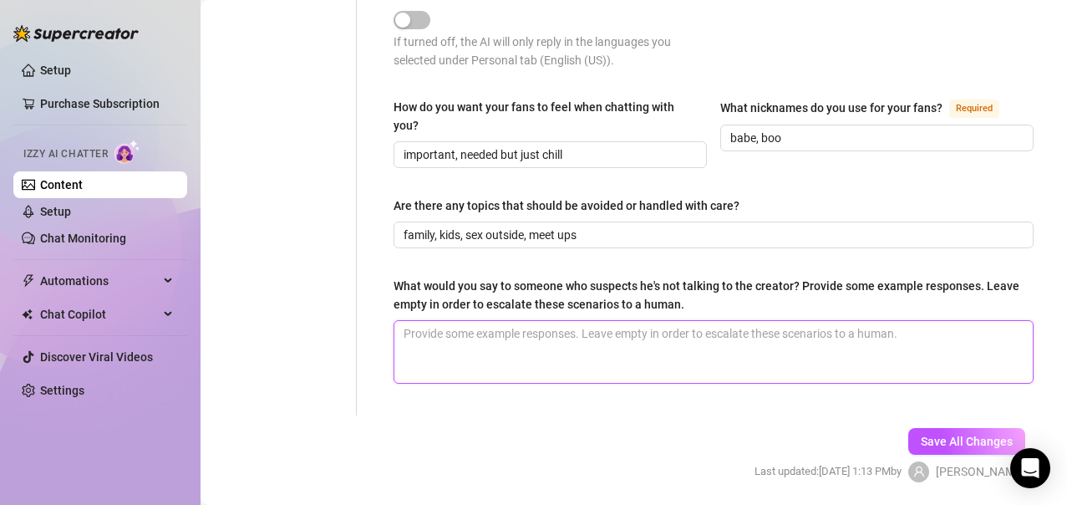
click at [552, 348] on textarea "What would you say to someone who suspects he's not talking to the creator? Pro…" at bounding box center [713, 352] width 639 height 62
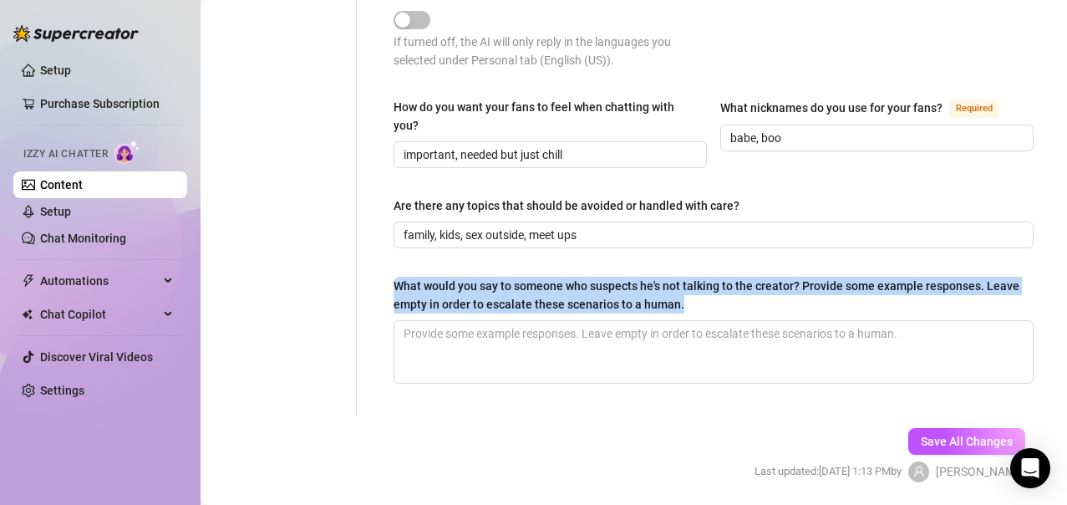
drag, startPoint x: 718, startPoint y: 305, endPoint x: 374, endPoint y: 285, distance: 344.1
copy div "What would you say to someone who suspects he's not talking to the creator? Pro…"
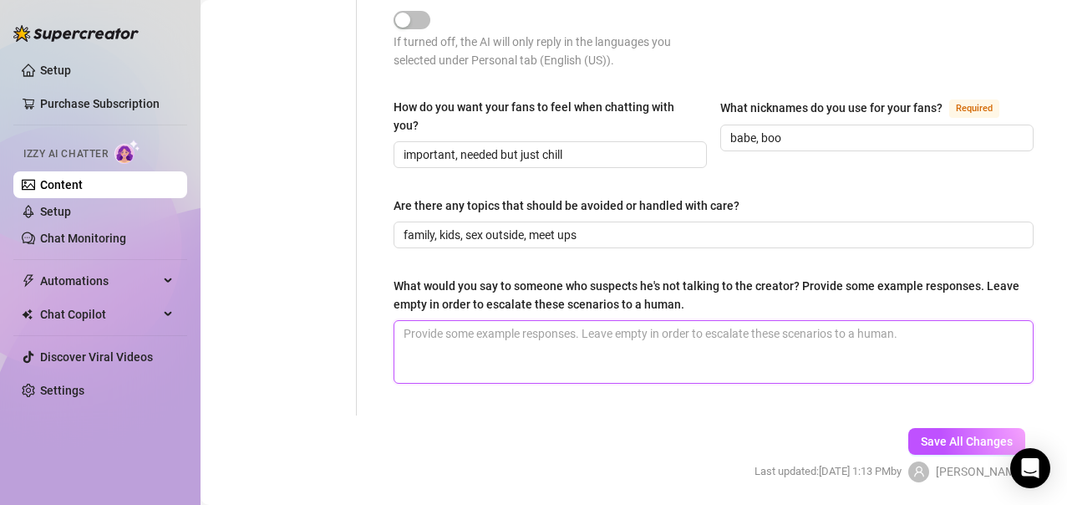
click at [499, 349] on textarea "What would you say to someone who suspects he's not talking to the creator? Pro…" at bounding box center [713, 352] width 639 height 62
paste textarea "Oh, so you’re suspicious of me? That’s kind of adorable. Do you really think so…"
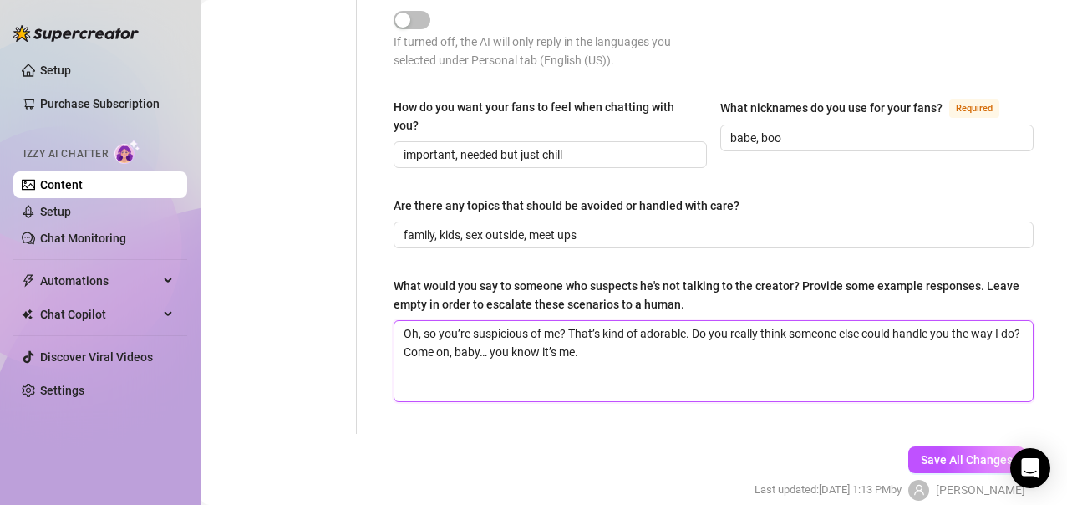
scroll to position [0, 0]
click at [485, 380] on textarea "Oh, so you’re suspicious of me? That’s kind of adorable. Do you really think so…" at bounding box center [713, 361] width 639 height 80
paste textarea "Aww, you’re doubting me? Maybe I should tease you a little more until you can’t…"
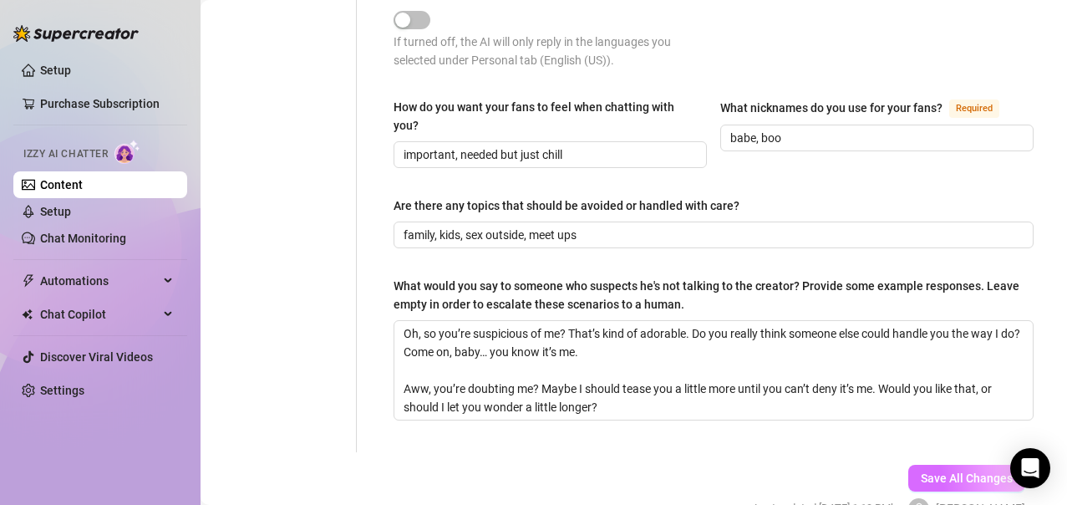
click at [936, 474] on span "Save All Changes" at bounding box center [967, 477] width 92 height 13
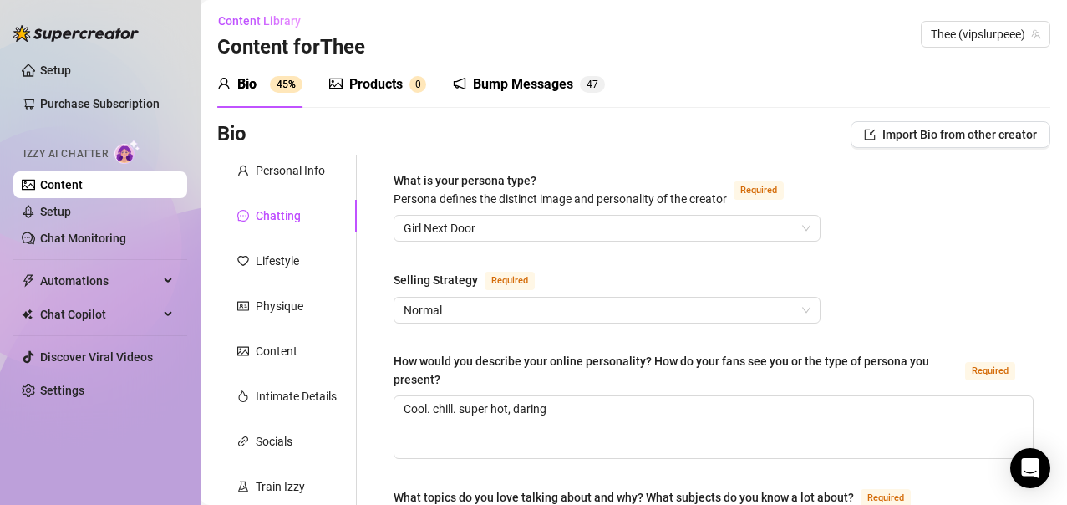
scroll to position [3, 0]
click at [293, 257] on div "Lifestyle" at bounding box center [277, 261] width 43 height 18
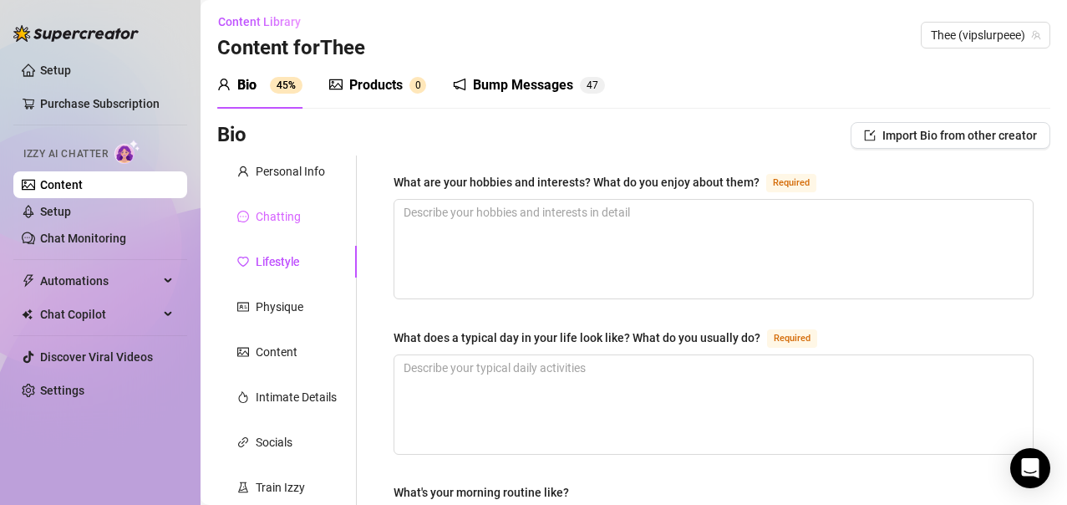
click at [287, 206] on div "Chatting" at bounding box center [287, 217] width 140 height 32
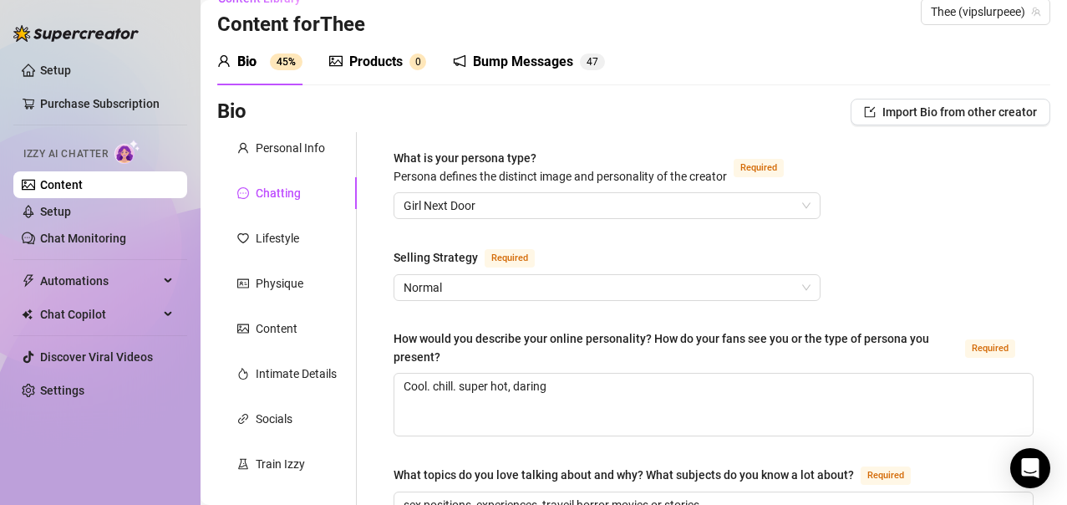
scroll to position [28, 0]
click at [277, 233] on div "Lifestyle" at bounding box center [277, 237] width 43 height 18
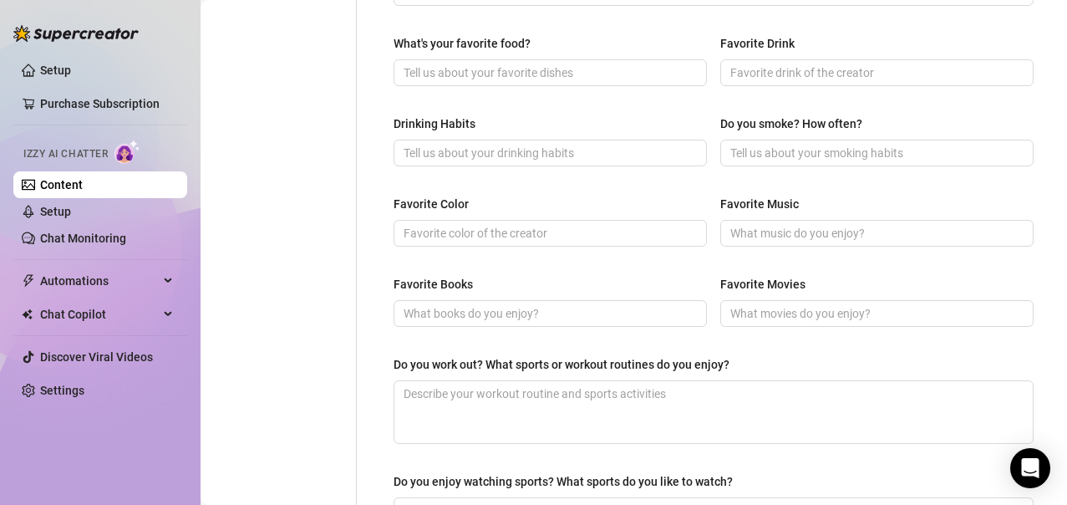
scroll to position [925, 0]
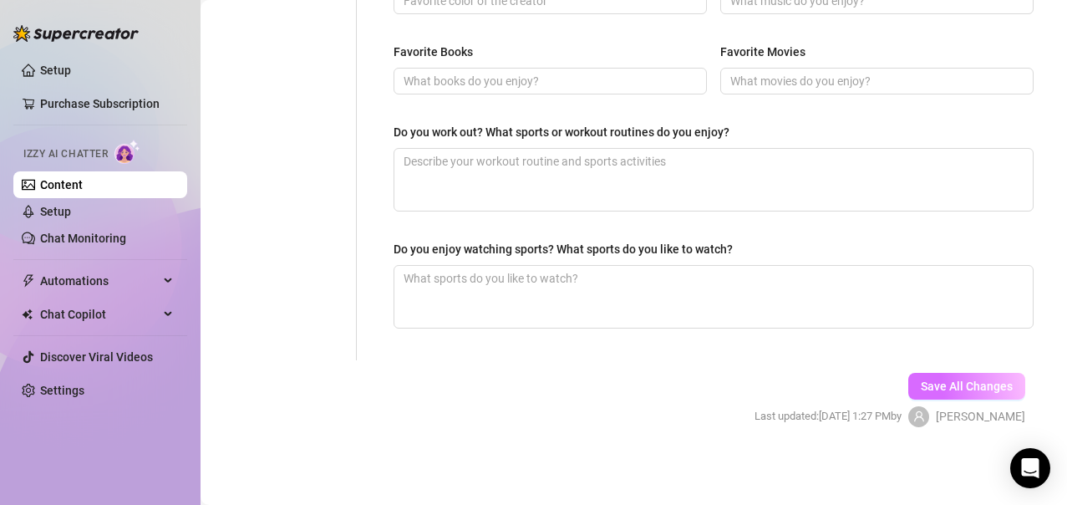
click at [928, 392] on button "Save All Changes" at bounding box center [967, 386] width 117 height 27
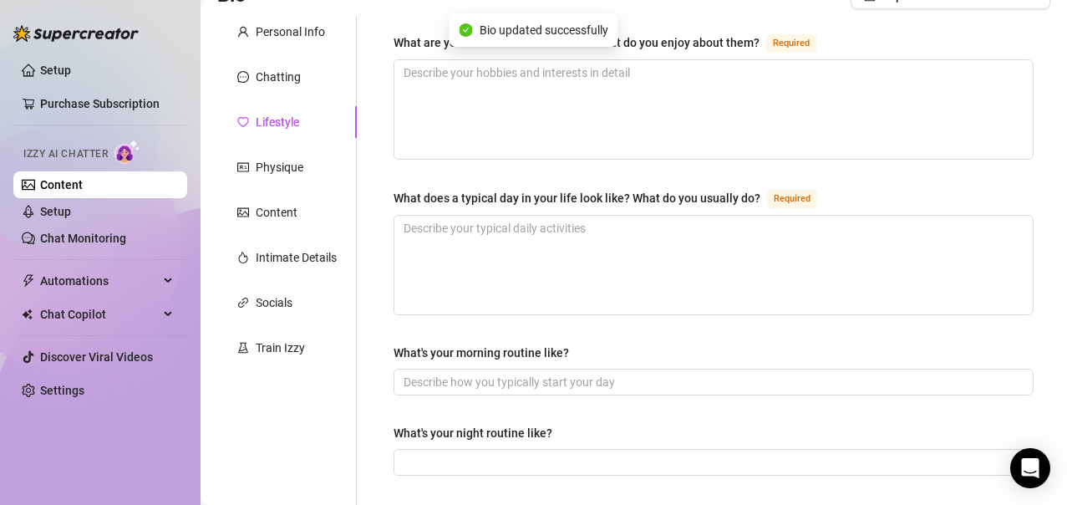
scroll to position [0, 0]
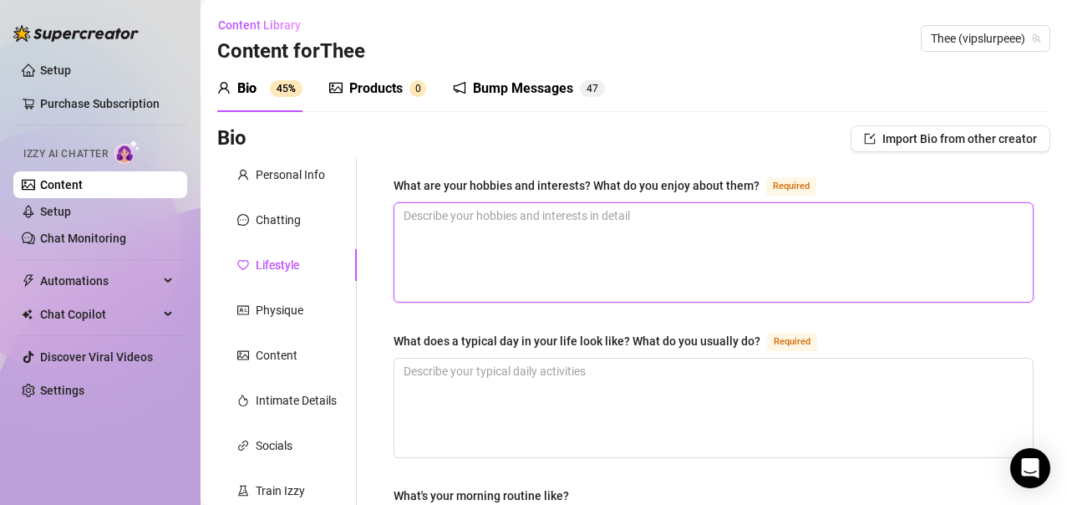
click at [680, 257] on textarea "What are your hobbies and interests? What do you enjoy about them? Required" at bounding box center [713, 252] width 639 height 99
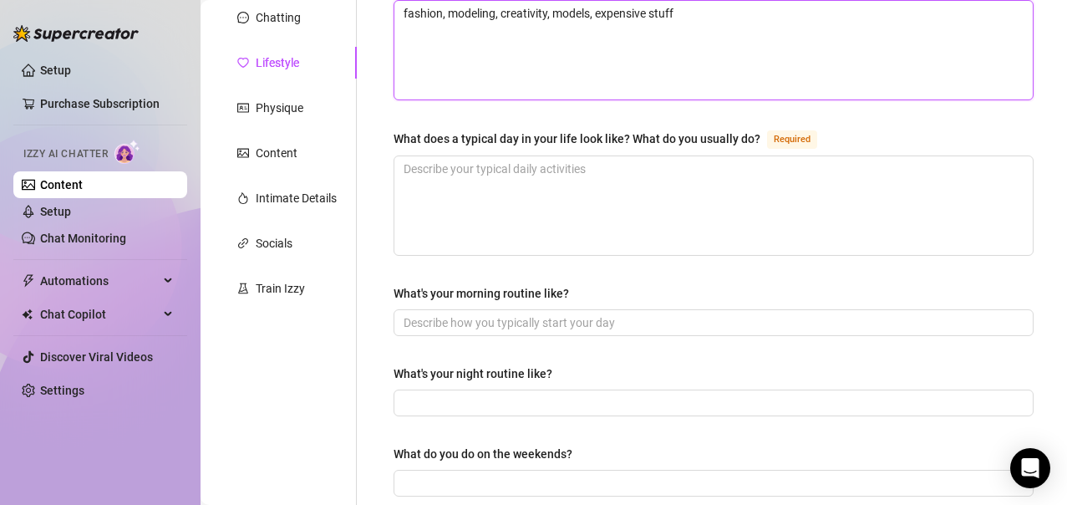
scroll to position [221, 0]
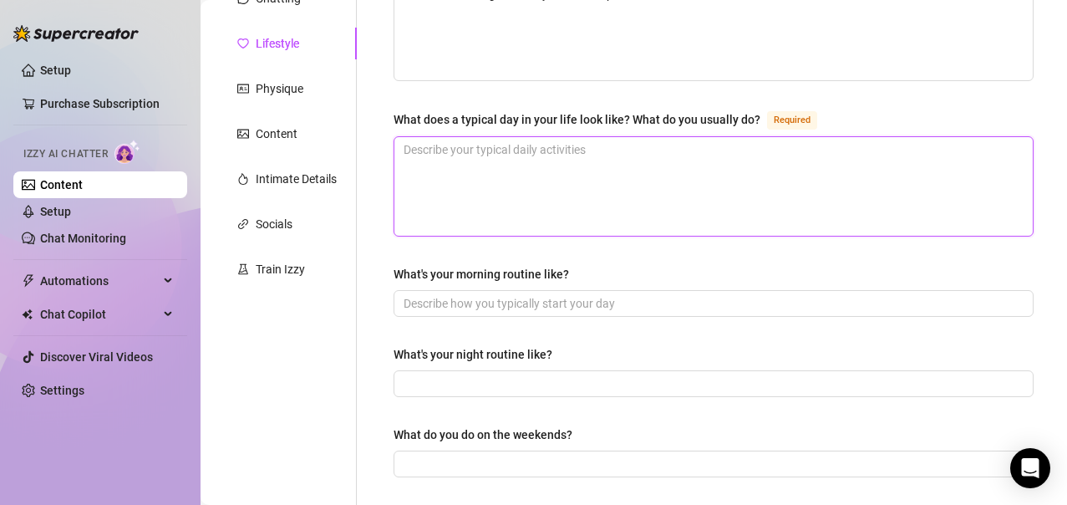
click at [622, 189] on textarea "What does a typical day in your life look like? What do you usually do? Required" at bounding box center [713, 186] width 639 height 99
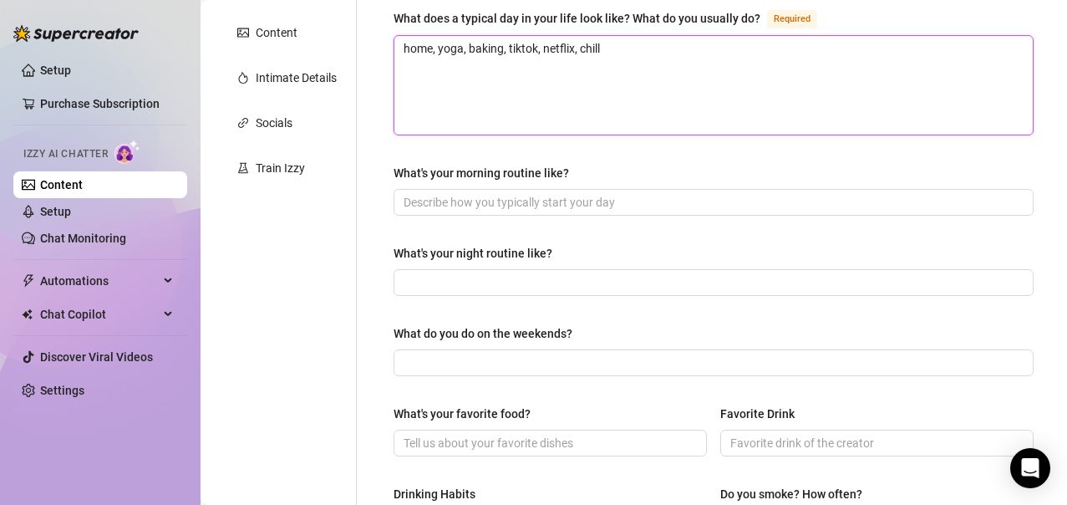
scroll to position [323, 0]
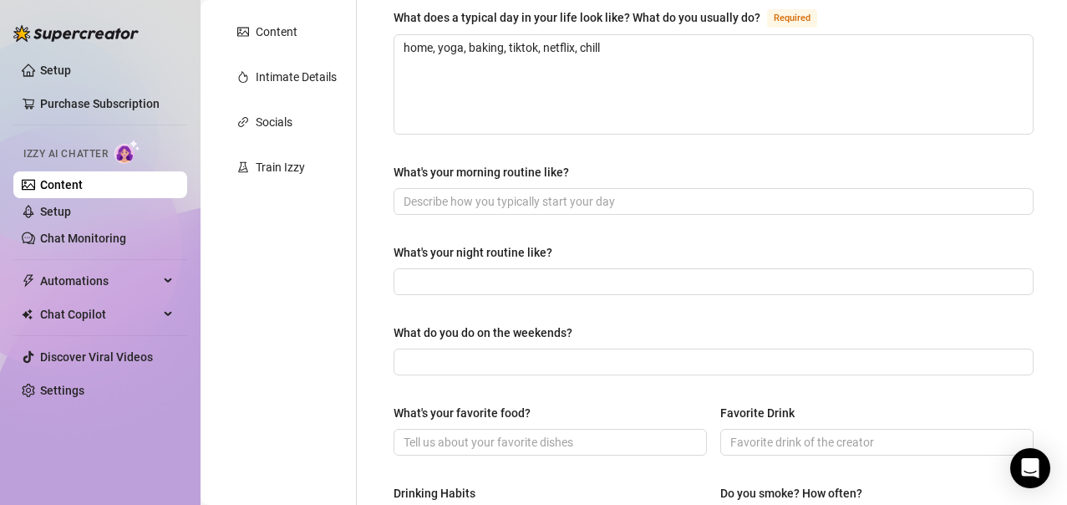
drag, startPoint x: 570, startPoint y: 181, endPoint x: 568, endPoint y: 217, distance: 36.8
click at [568, 217] on div "What are your hobbies and interests? What do you enjoy about them? Required fas…" at bounding box center [714, 398] width 640 height 1093
click at [565, 208] on input "What's your morning routine like?" at bounding box center [712, 201] width 617 height 18
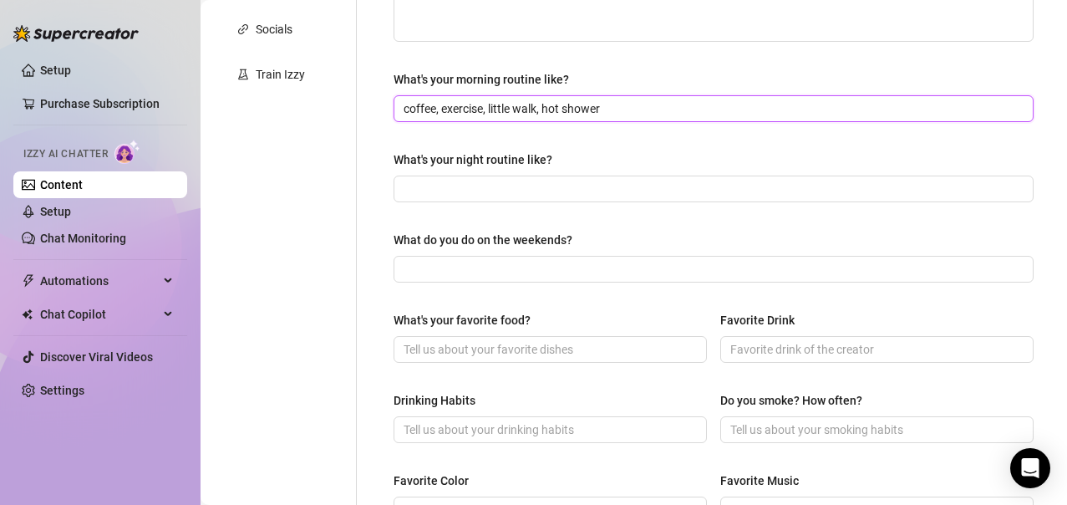
scroll to position [417, 0]
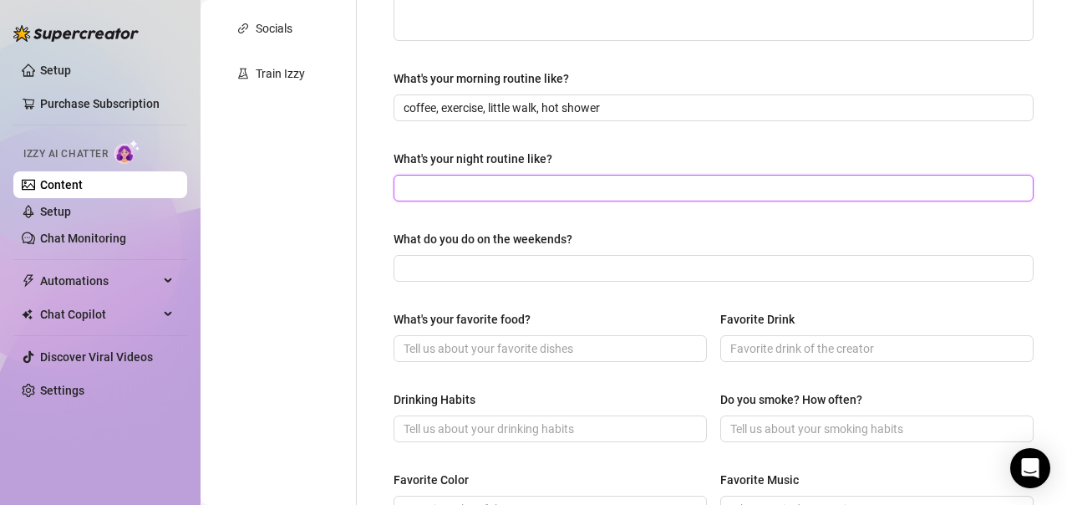
click at [552, 193] on input "What's your night routine like?" at bounding box center [712, 188] width 617 height 18
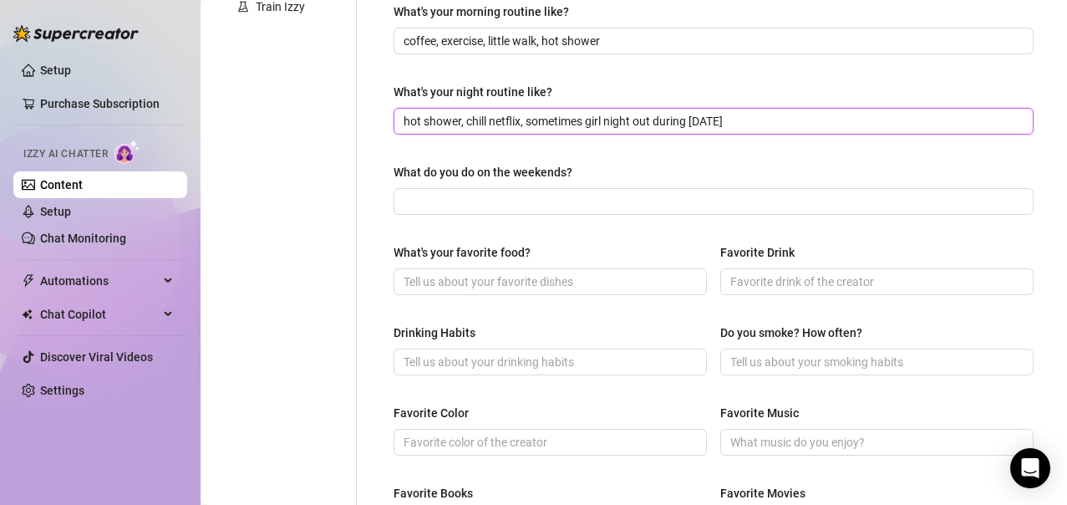
scroll to position [485, 0]
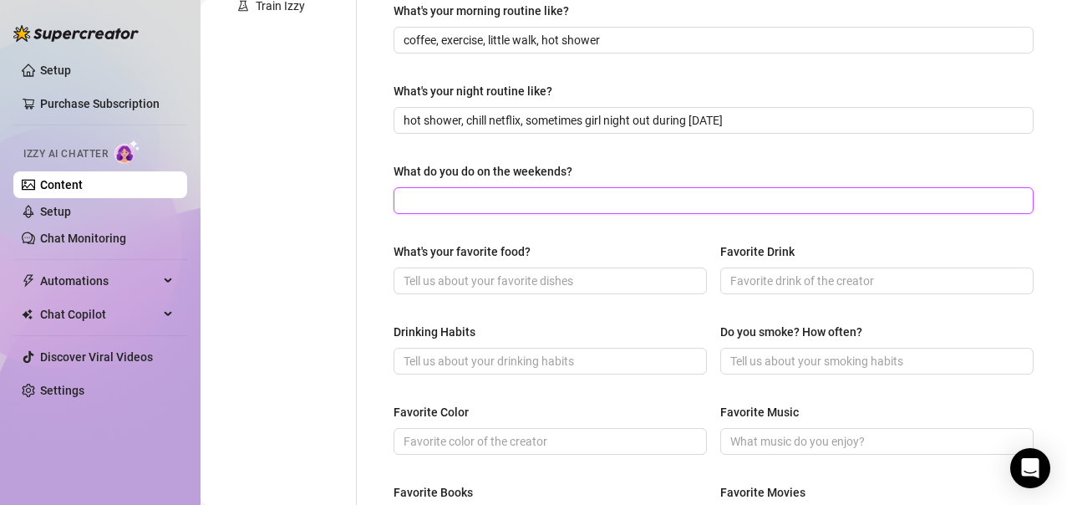
click at [536, 195] on input "What do you do on the weekends?" at bounding box center [712, 200] width 617 height 18
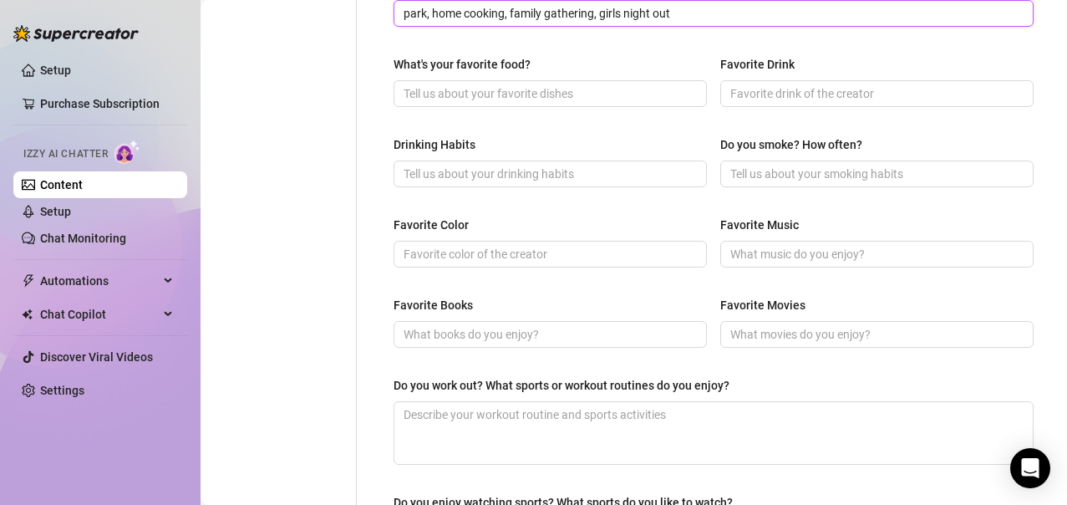
scroll to position [674, 0]
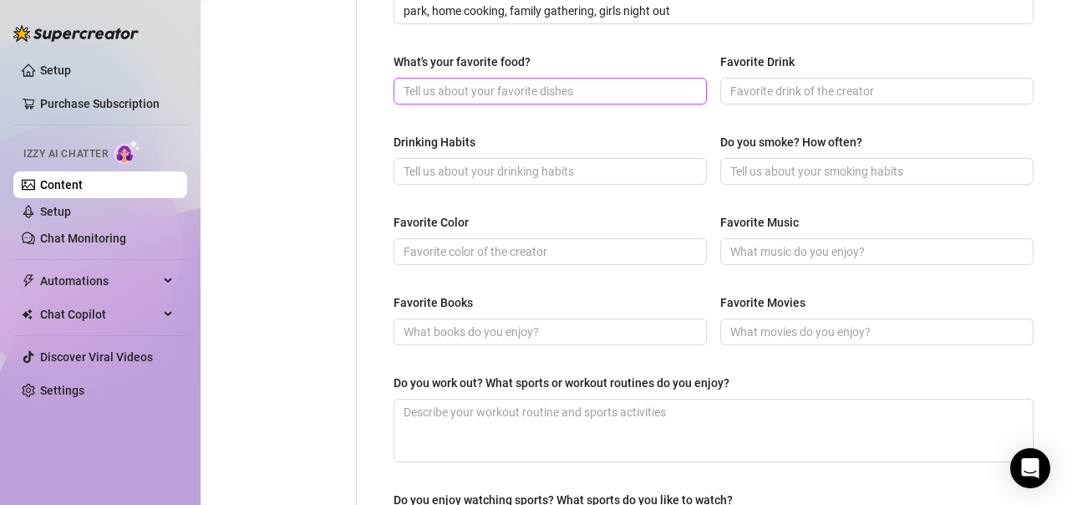
click at [485, 91] on input "What's your favorite food?" at bounding box center [549, 91] width 290 height 18
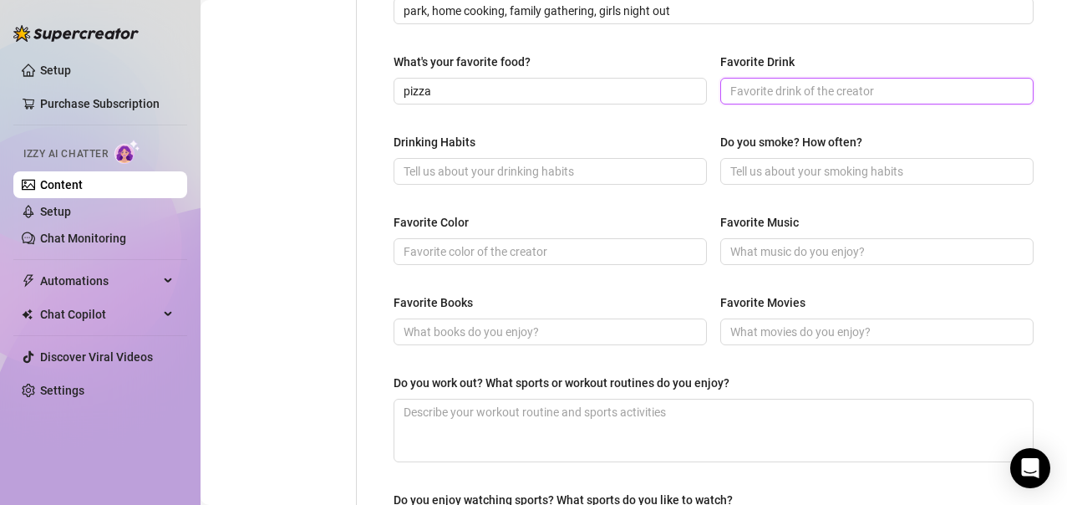
click at [748, 86] on input "Favorite Drink" at bounding box center [875, 91] width 290 height 18
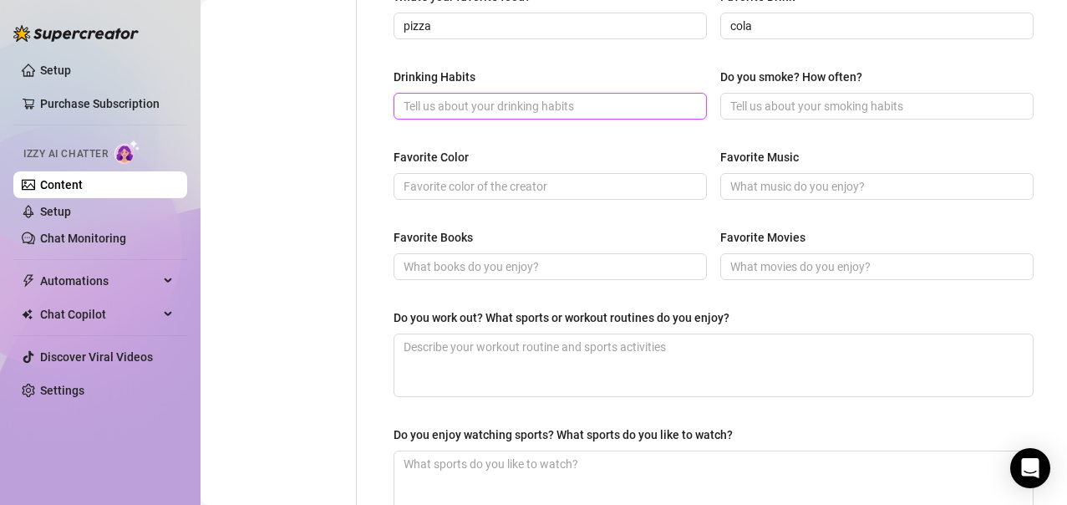
click at [551, 104] on input "Drinking Habits" at bounding box center [549, 106] width 290 height 18
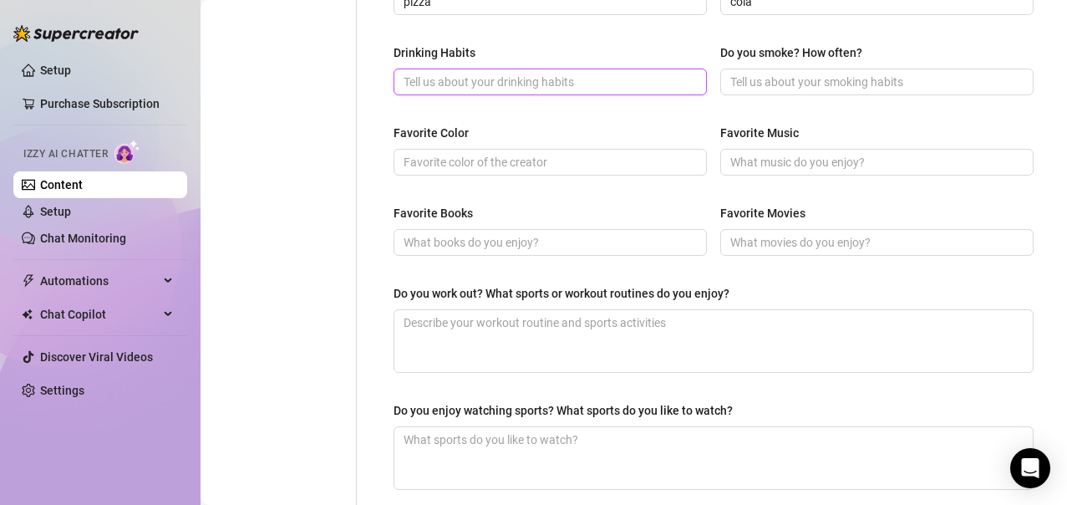
scroll to position [765, 0]
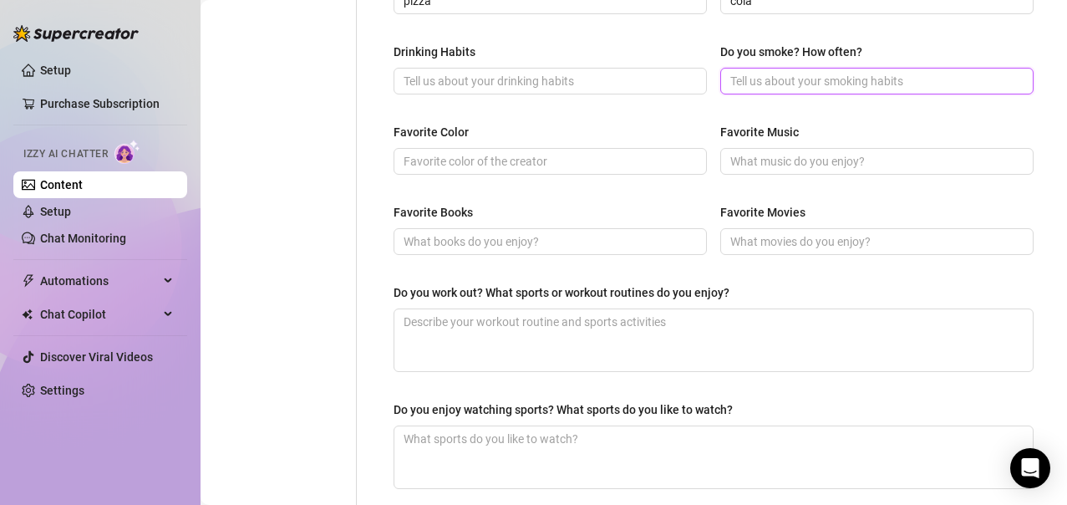
click at [878, 79] on input "Do you smoke? How often?" at bounding box center [875, 81] width 290 height 18
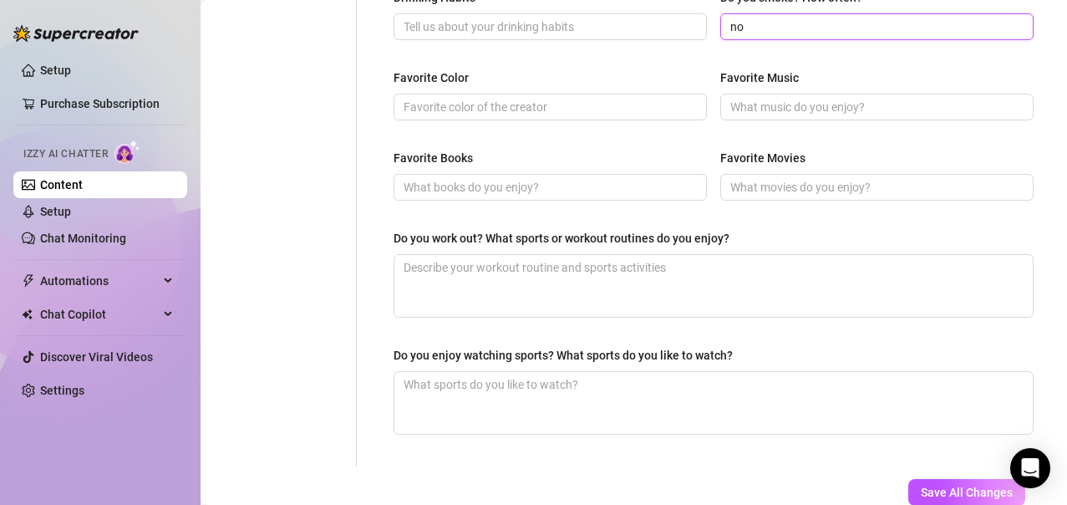
scroll to position [820, 0]
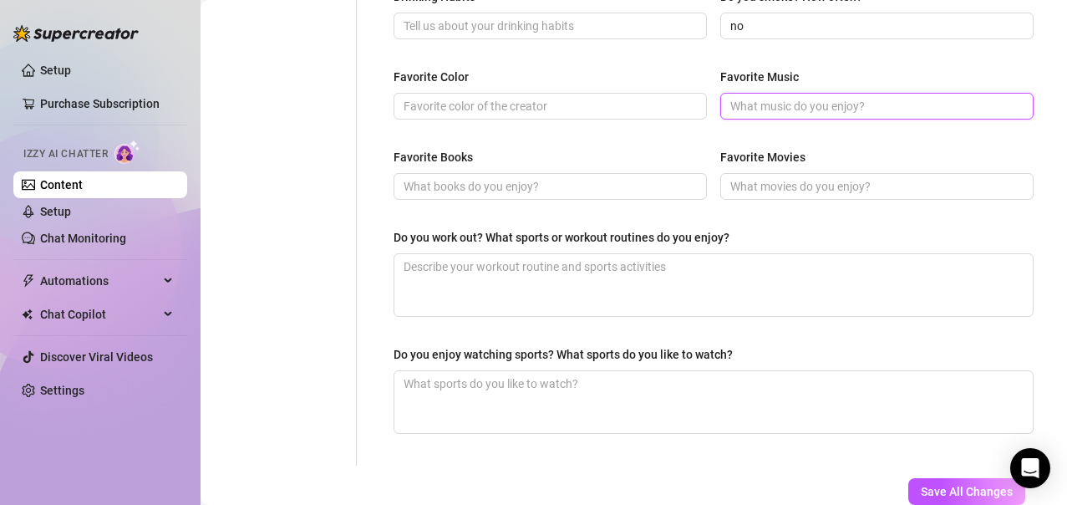
click at [787, 103] on input "Favorite Music" at bounding box center [875, 106] width 290 height 18
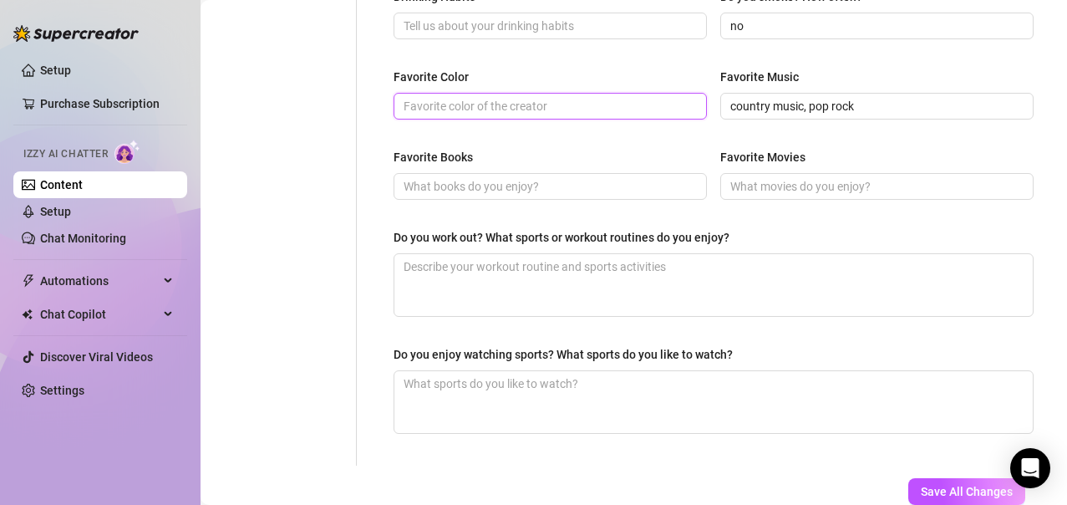
click at [532, 109] on input "Favorite Color" at bounding box center [549, 106] width 290 height 18
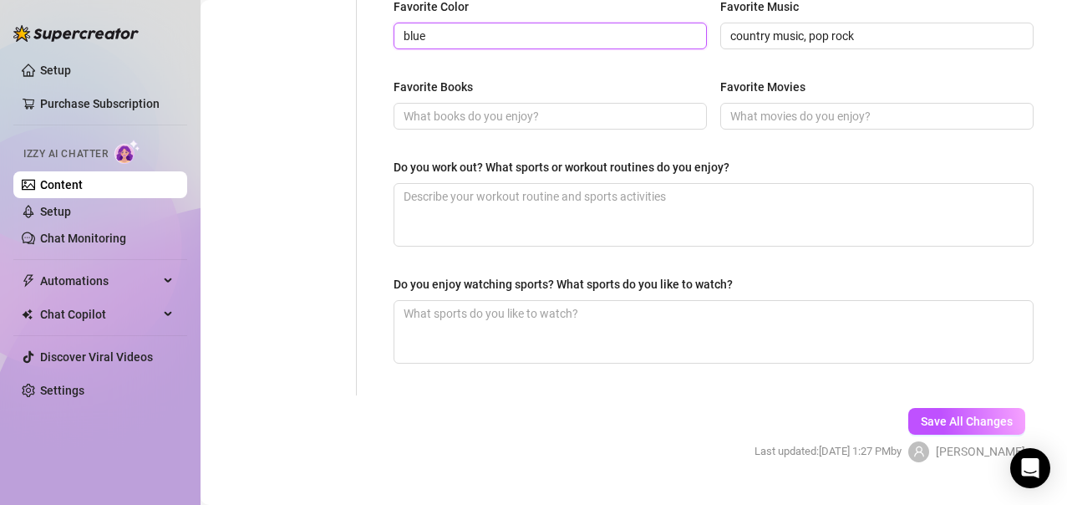
scroll to position [891, 0]
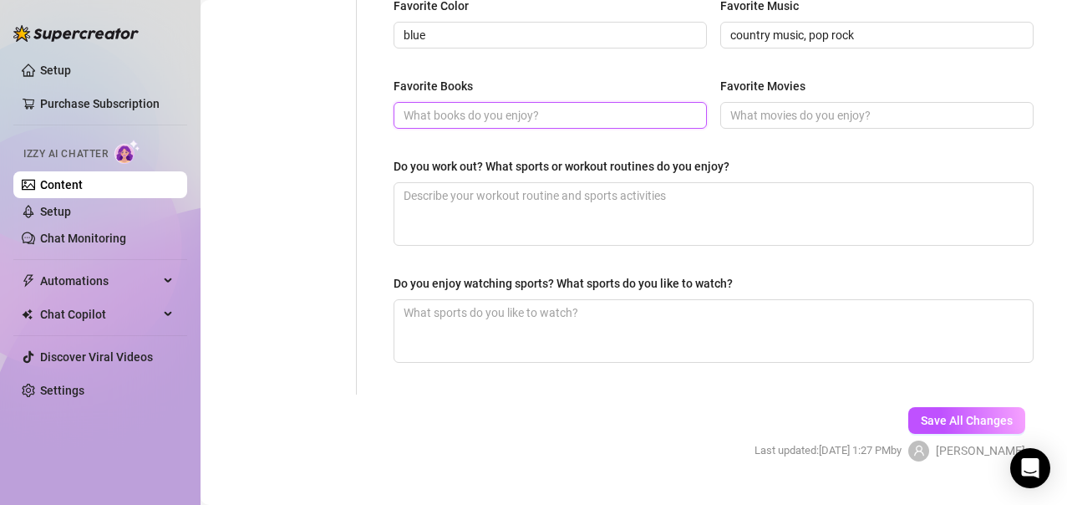
click at [522, 118] on input "Favorite Books" at bounding box center [549, 115] width 290 height 18
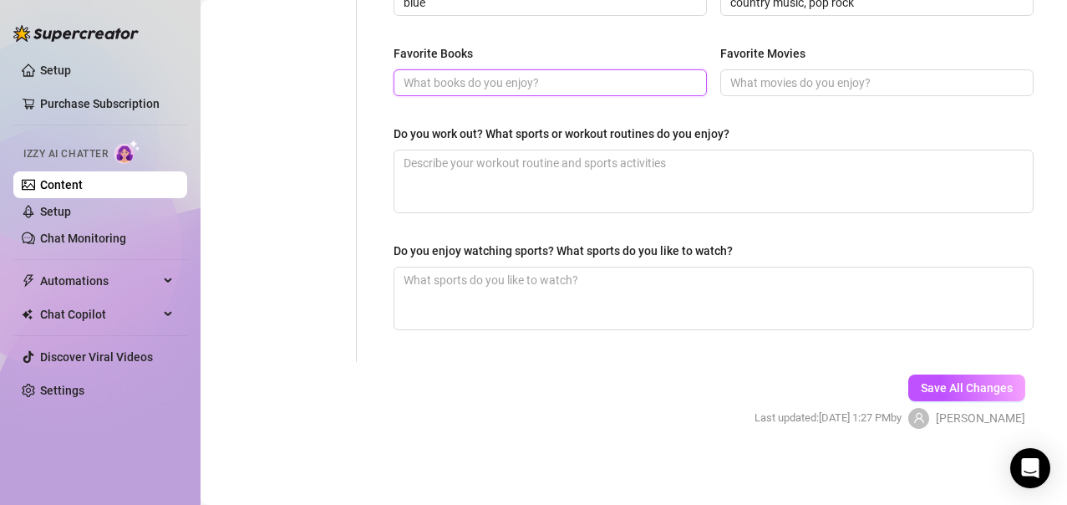
scroll to position [925, 0]
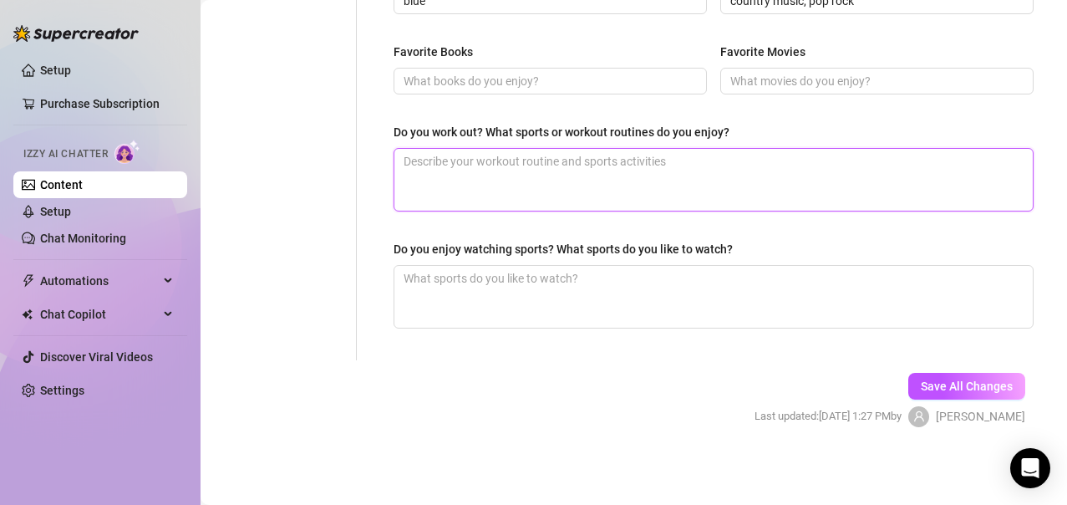
click at [504, 172] on textarea "Do you work out? What sports or workout routines do you enjoy?" at bounding box center [713, 180] width 639 height 62
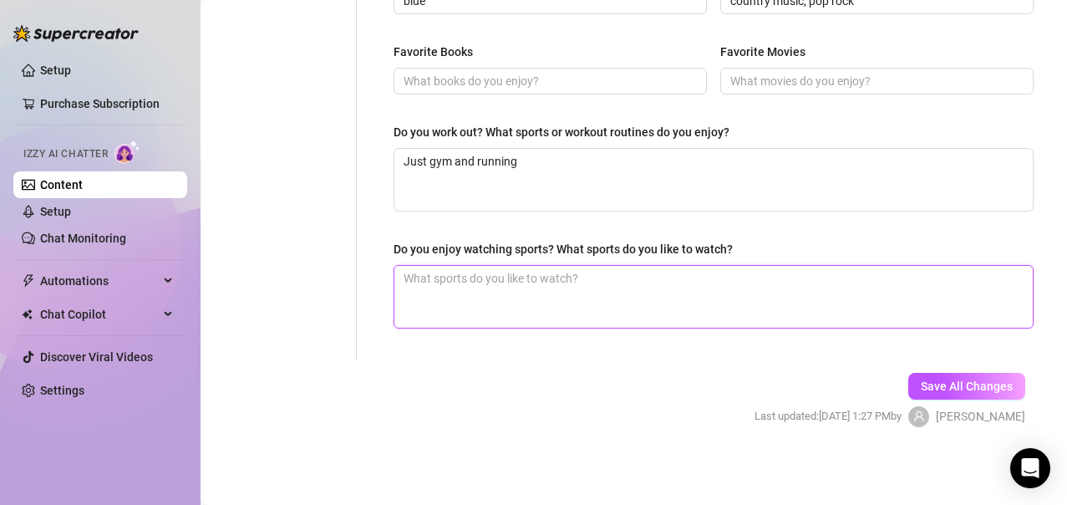
click at [480, 288] on textarea "Do you enjoy watching sports? What sports do you like to watch?" at bounding box center [713, 297] width 639 height 62
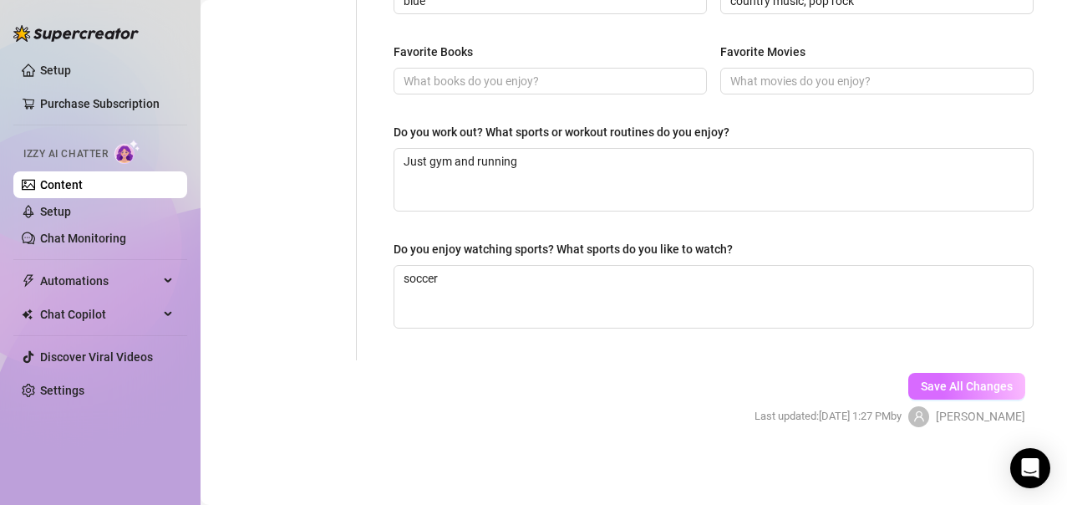
click at [971, 385] on span "Save All Changes" at bounding box center [967, 385] width 92 height 13
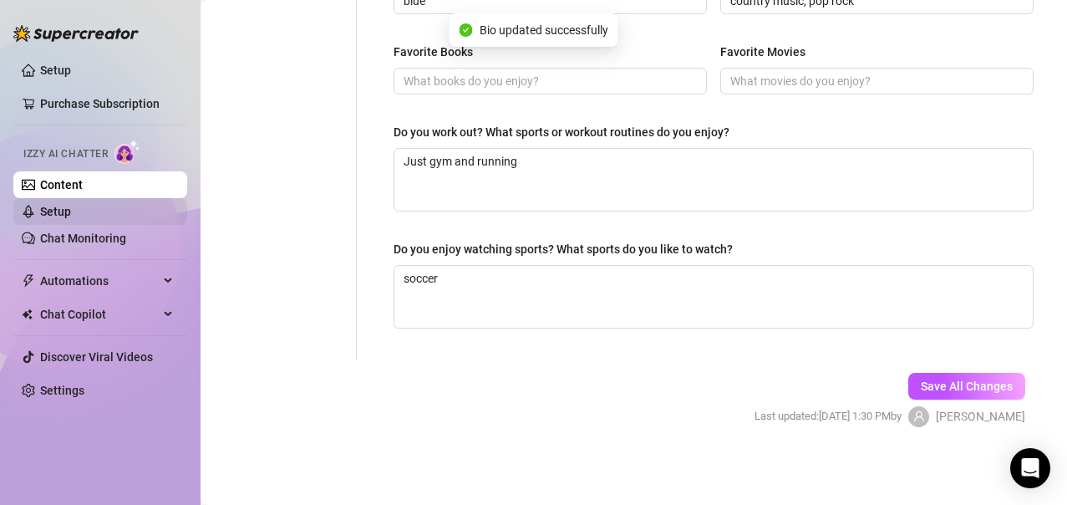
click at [71, 211] on link "Setup" at bounding box center [55, 211] width 31 height 13
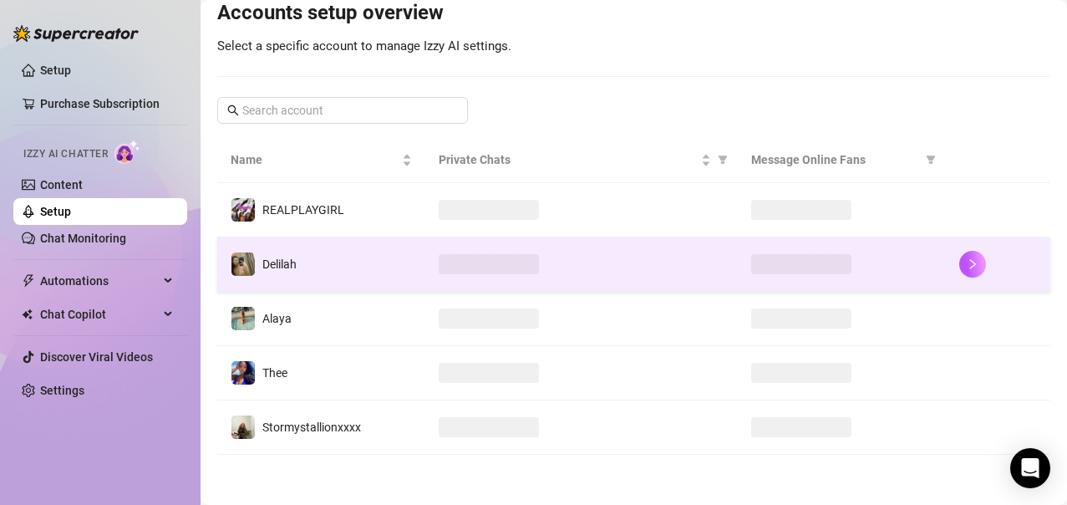
scroll to position [215, 0]
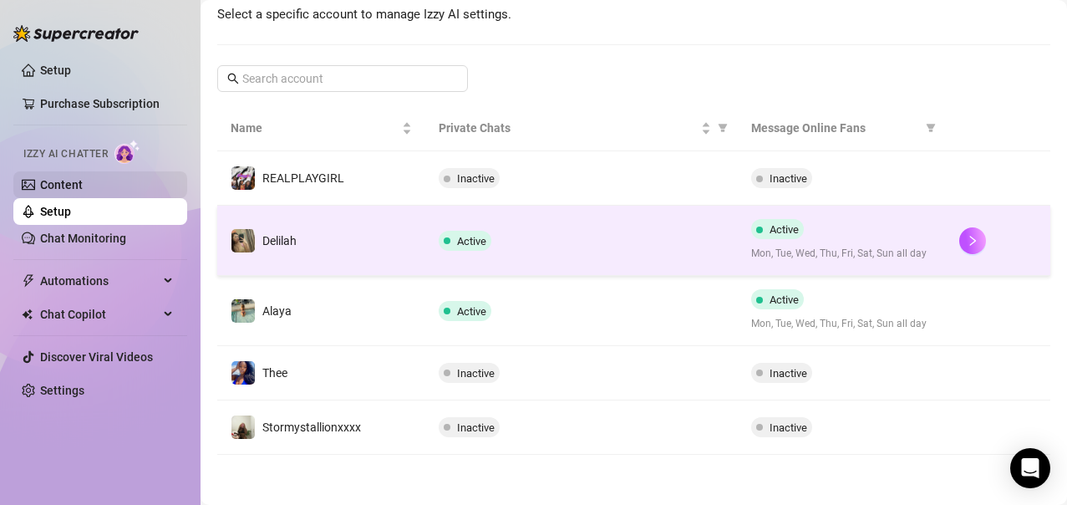
click at [83, 185] on link "Content" at bounding box center [61, 184] width 43 height 13
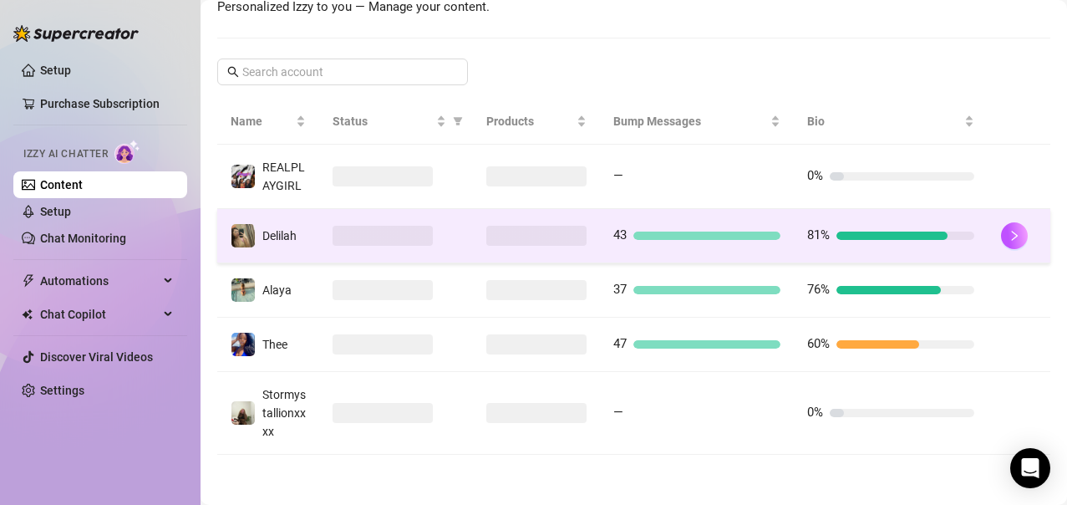
scroll to position [410, 0]
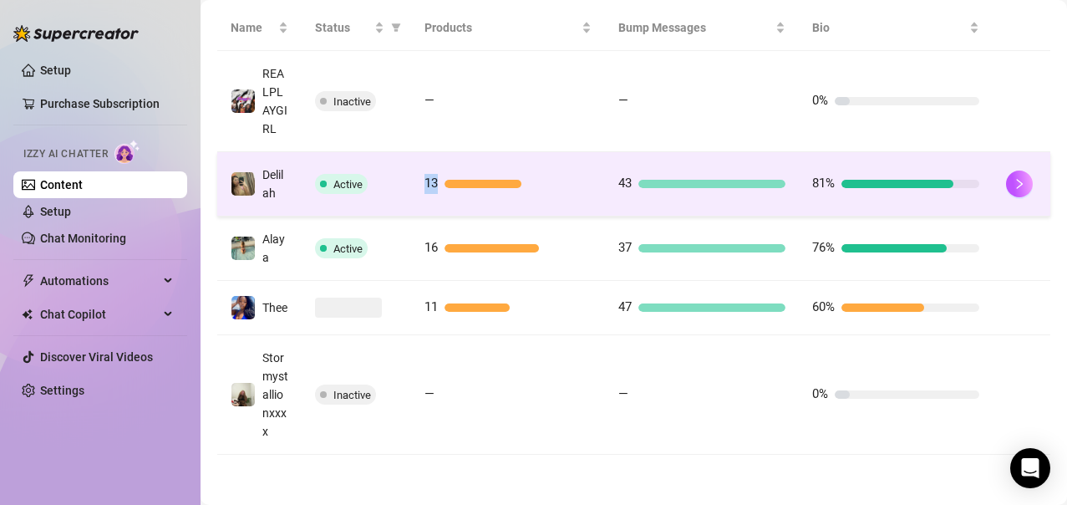
drag, startPoint x: 536, startPoint y: 150, endPoint x: 378, endPoint y: 168, distance: 159.0
click at [378, 168] on tr "Delilah Active 13 43 81%" at bounding box center [633, 184] width 833 height 64
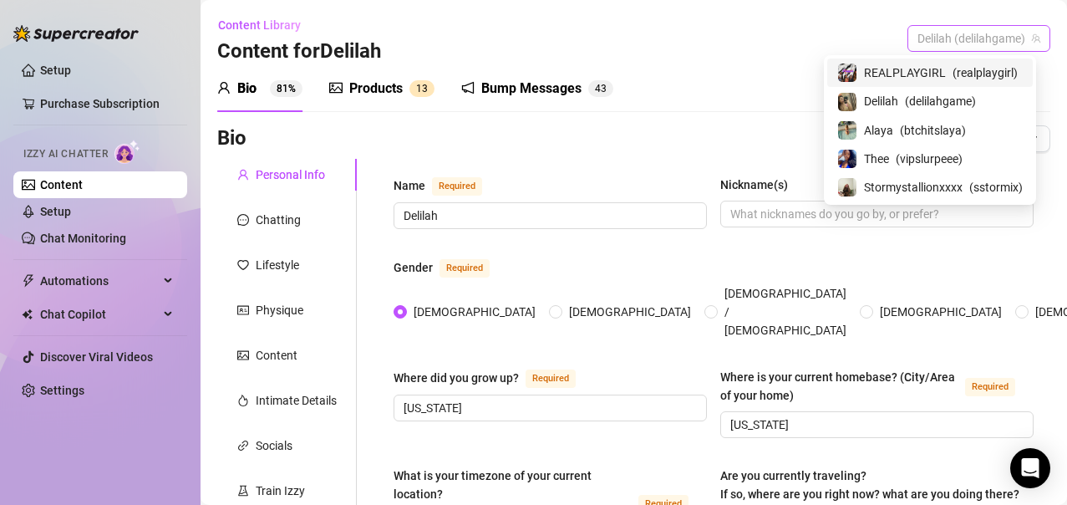
click at [980, 47] on span "Delilah (delilahgame)" at bounding box center [979, 38] width 123 height 25
click at [884, 167] on div "Thee ( vipslurpeee )" at bounding box center [930, 159] width 186 height 20
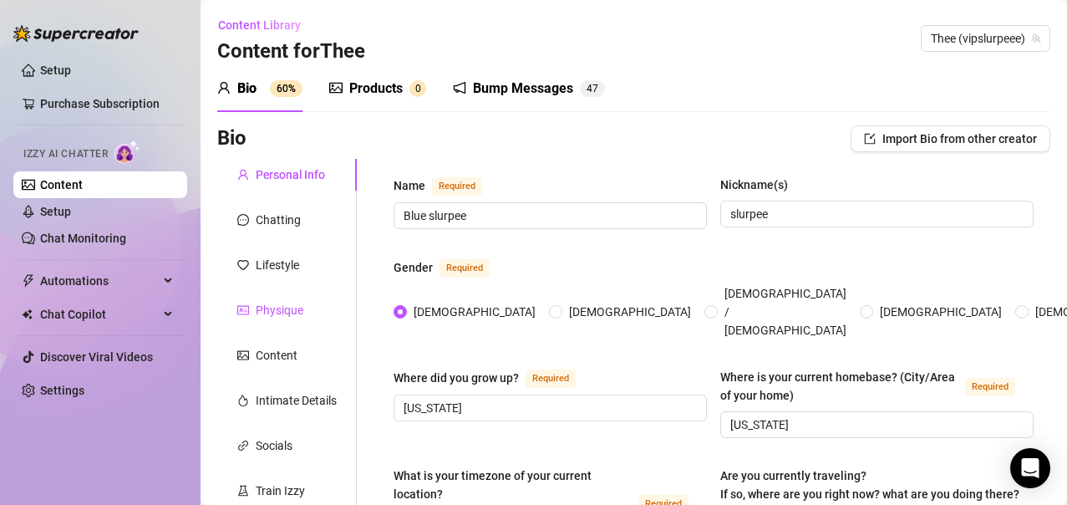
click at [281, 310] on div "Physique" at bounding box center [280, 310] width 48 height 18
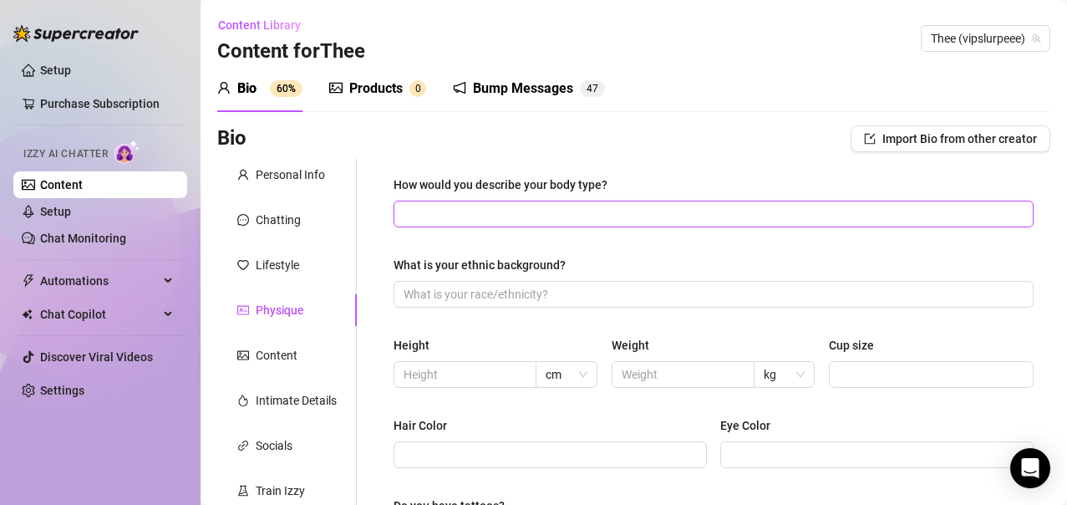
click at [542, 205] on input "How would you describe your body type?" at bounding box center [712, 214] width 617 height 18
click at [560, 211] on input "vuluptous" at bounding box center [712, 214] width 617 height 18
paste input "[PERSON_NAME] hips, thighs, and a rounded butt are often praised."
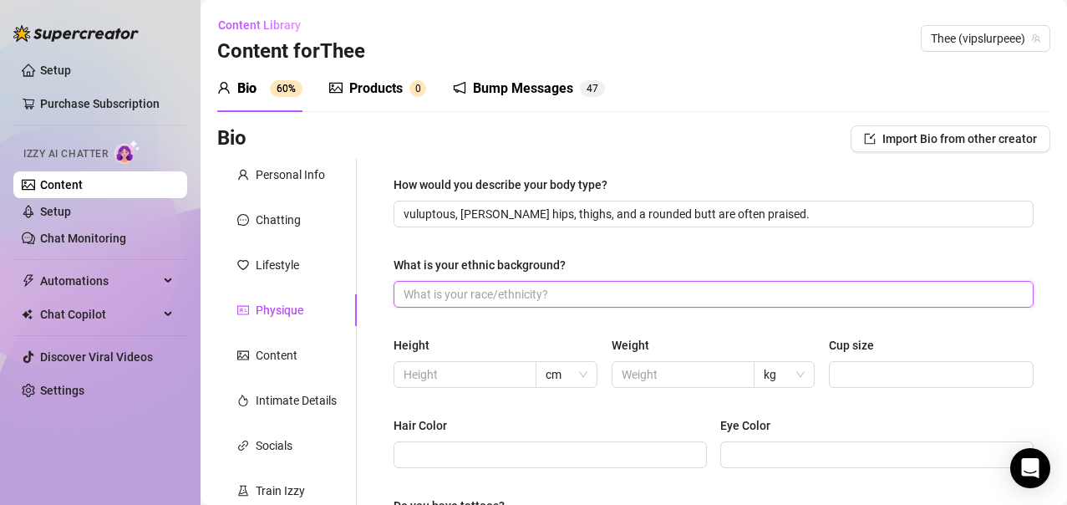
click at [498, 298] on input "What is your ethnic background?" at bounding box center [712, 294] width 617 height 18
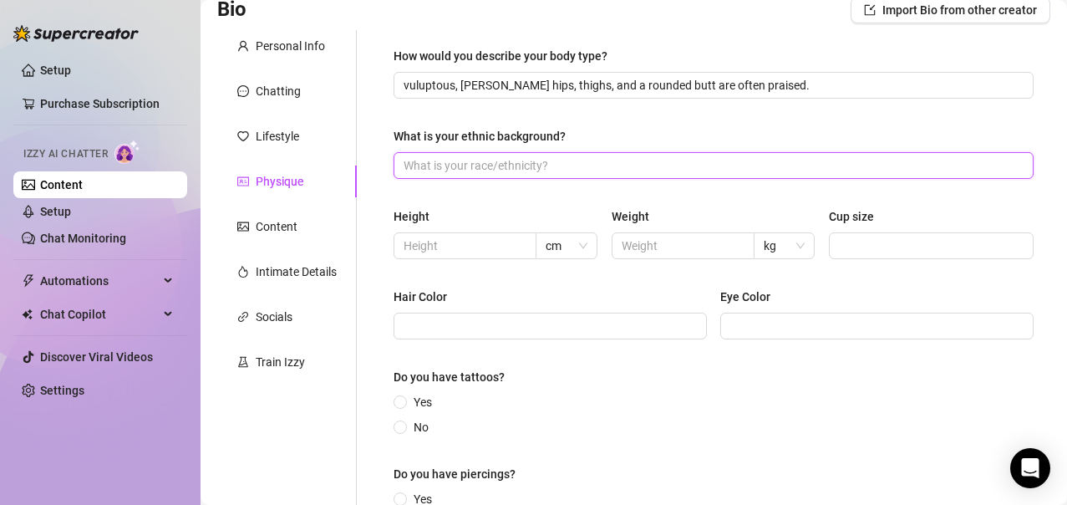
scroll to position [147, 0]
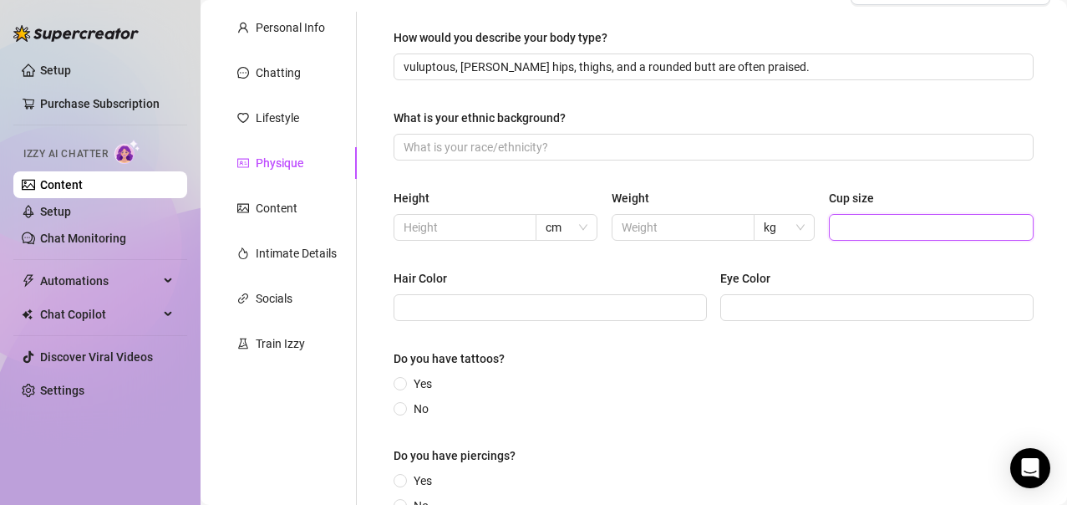
click at [848, 229] on input "Cup size" at bounding box center [929, 227] width 181 height 18
click at [546, 148] on input "What is your ethnic background?" at bounding box center [712, 147] width 617 height 18
click at [884, 229] on input "Cup size" at bounding box center [929, 227] width 181 height 18
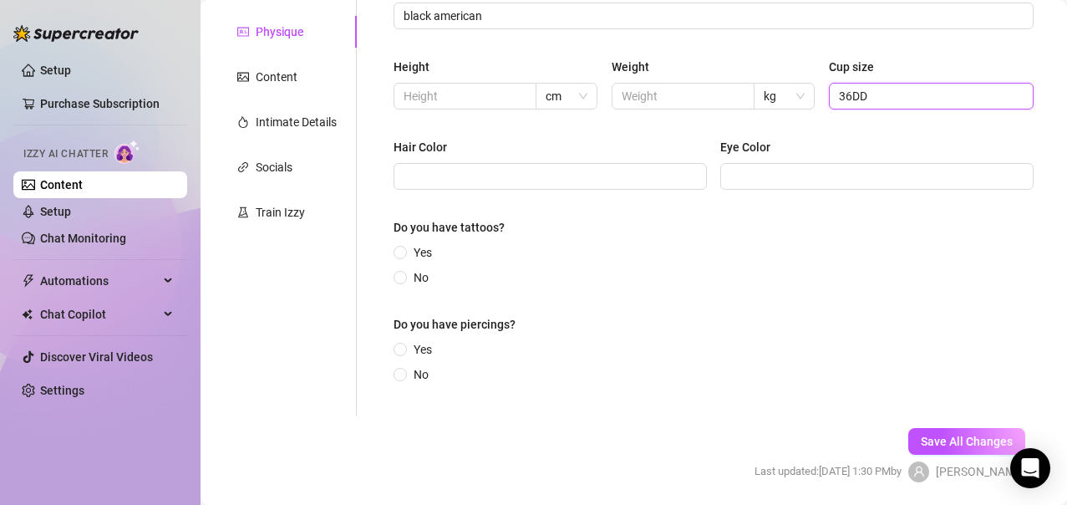
scroll to position [279, 0]
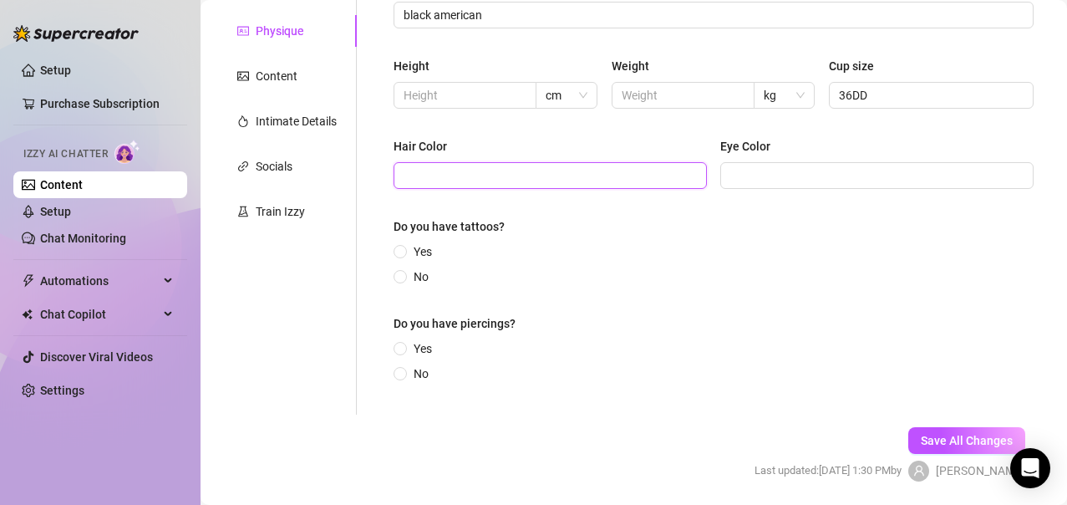
click at [552, 174] on input "Hair Color" at bounding box center [549, 175] width 290 height 18
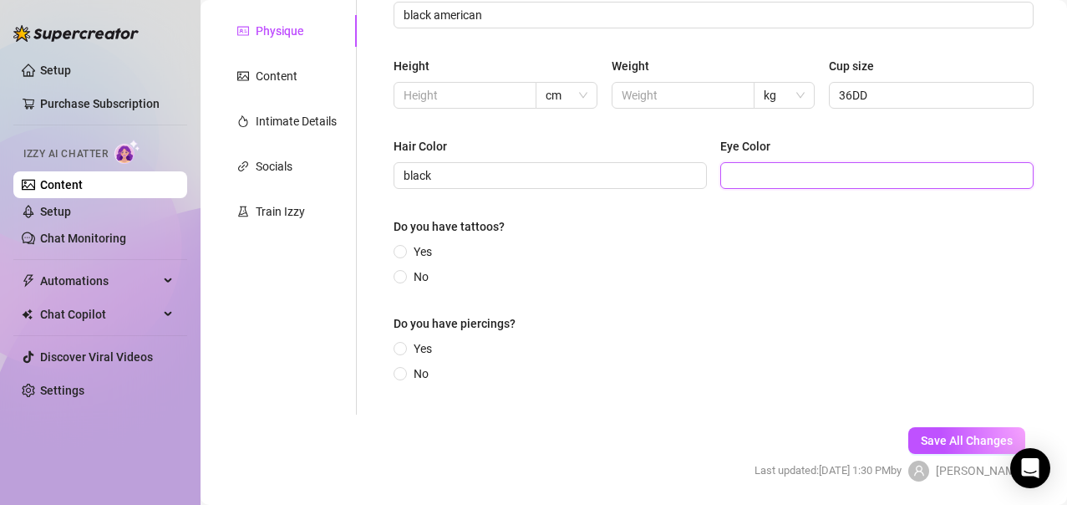
click at [736, 181] on input "Eye Color" at bounding box center [875, 175] width 290 height 18
click at [400, 257] on input "Yes" at bounding box center [401, 252] width 7 height 11
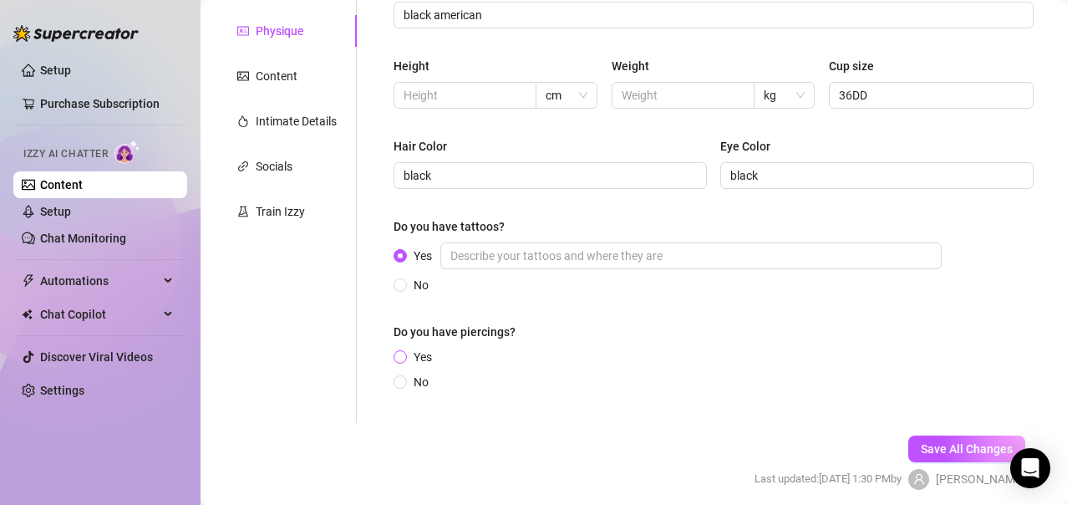
click at [397, 359] on span at bounding box center [400, 356] width 13 height 13
click at [398, 359] on input "Yes" at bounding box center [401, 358] width 7 height 11
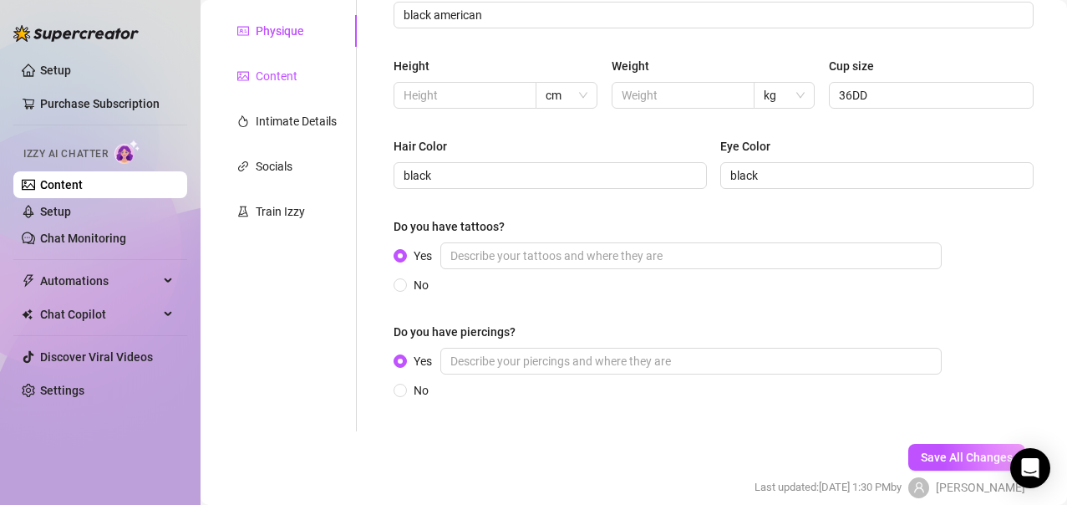
click at [274, 71] on div "Content" at bounding box center [277, 76] width 42 height 18
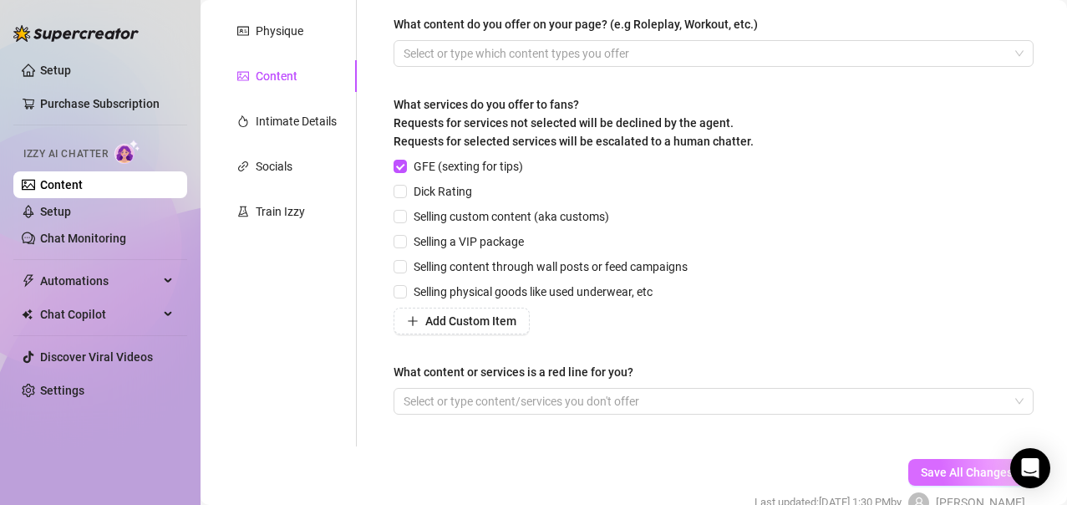
click at [921, 471] on span "Save All Changes" at bounding box center [967, 472] width 92 height 13
click at [402, 192] on input "Dick Rating" at bounding box center [400, 191] width 12 height 12
click at [402, 221] on span at bounding box center [400, 216] width 13 height 13
click at [402, 221] on input "Selling custom content (aka customs)" at bounding box center [400, 216] width 12 height 12
click at [400, 251] on div "GFE (sexting for tips) Dick Rating Selling custom content (aka customs) Selling…" at bounding box center [544, 245] width 301 height 177
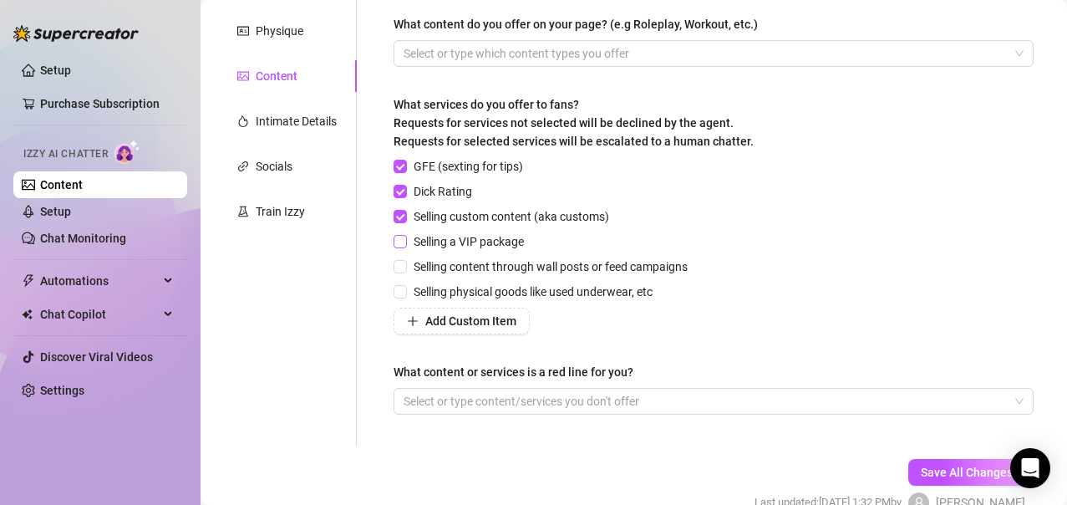
click at [400, 244] on input "Selling a VIP package" at bounding box center [400, 241] width 12 height 12
click at [400, 260] on input "Selling content through wall posts or feed campaigns" at bounding box center [400, 266] width 12 height 12
click at [399, 292] on input "Selling physical goods like used underwear, etc" at bounding box center [400, 291] width 12 height 12
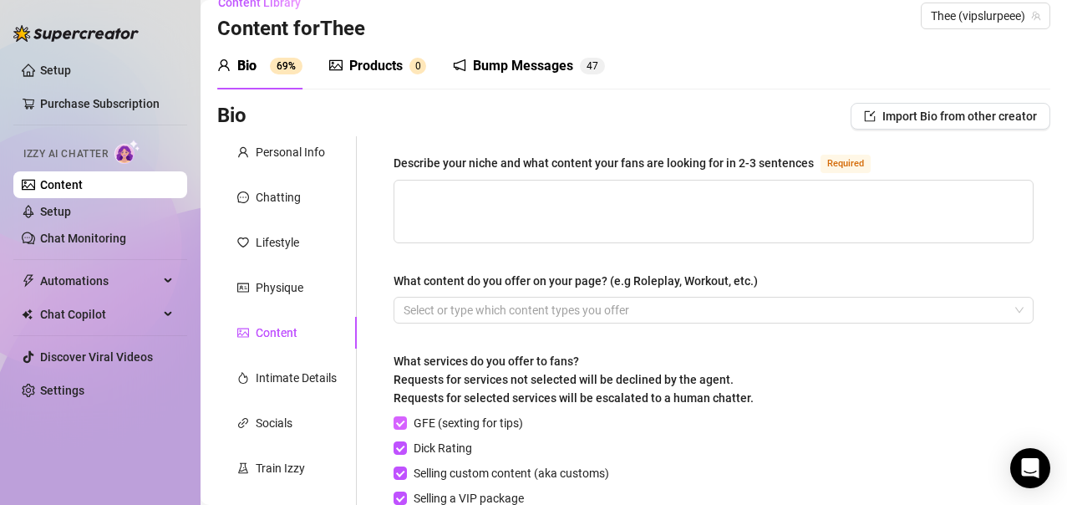
scroll to position [13, 0]
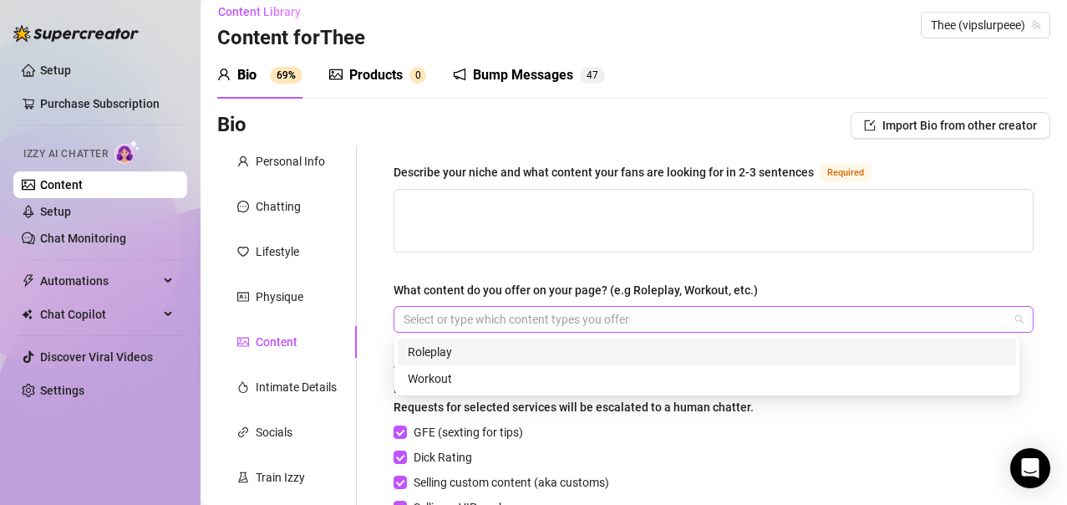
click at [561, 321] on div at bounding box center [705, 319] width 616 height 23
click at [533, 351] on div "Roleplay" at bounding box center [707, 352] width 598 height 18
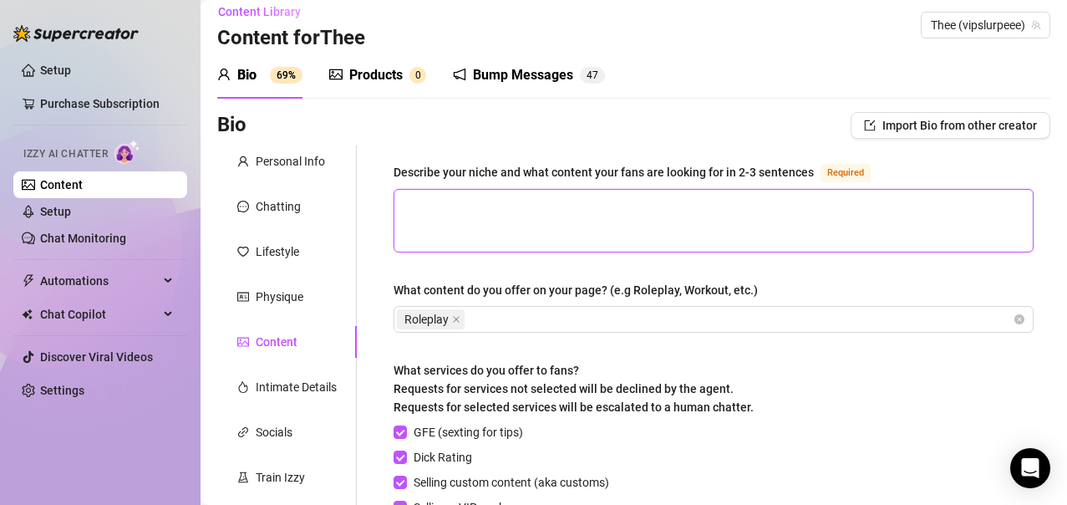
click at [578, 217] on textarea "Describe your niche and what content your fans are looking for in 2-3 sentences…" at bounding box center [713, 221] width 639 height 62
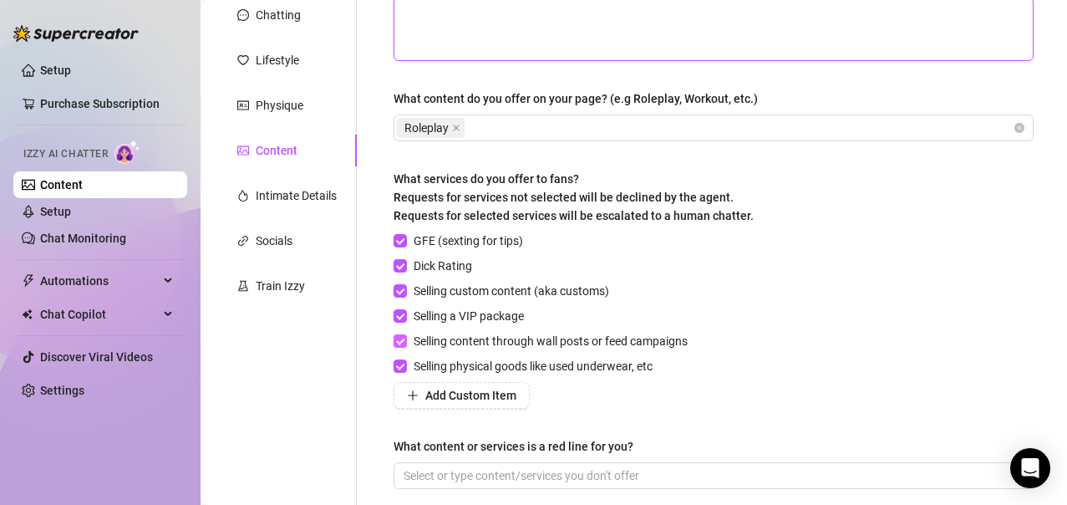
scroll to position [206, 0]
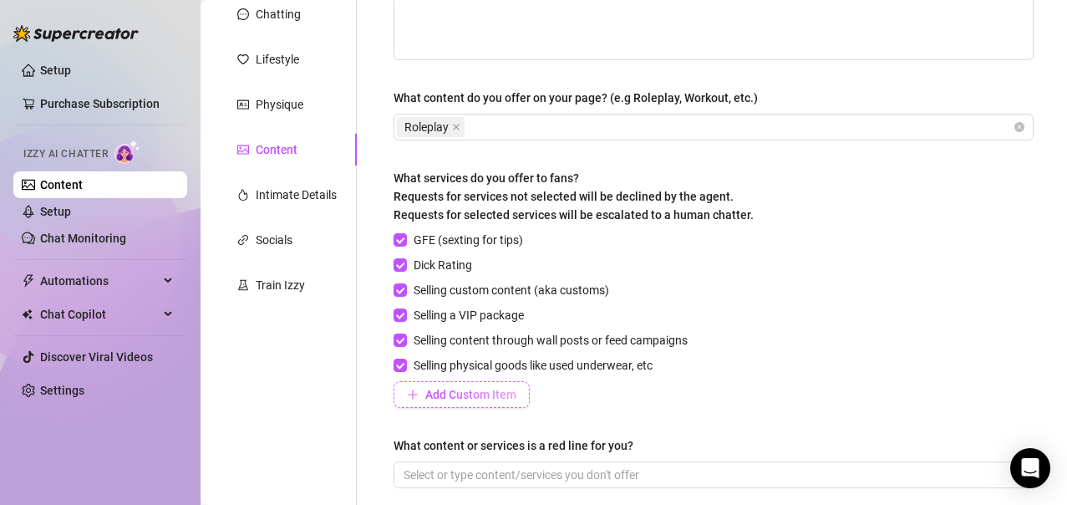
click at [490, 385] on button "Add Custom Item" at bounding box center [462, 394] width 136 height 27
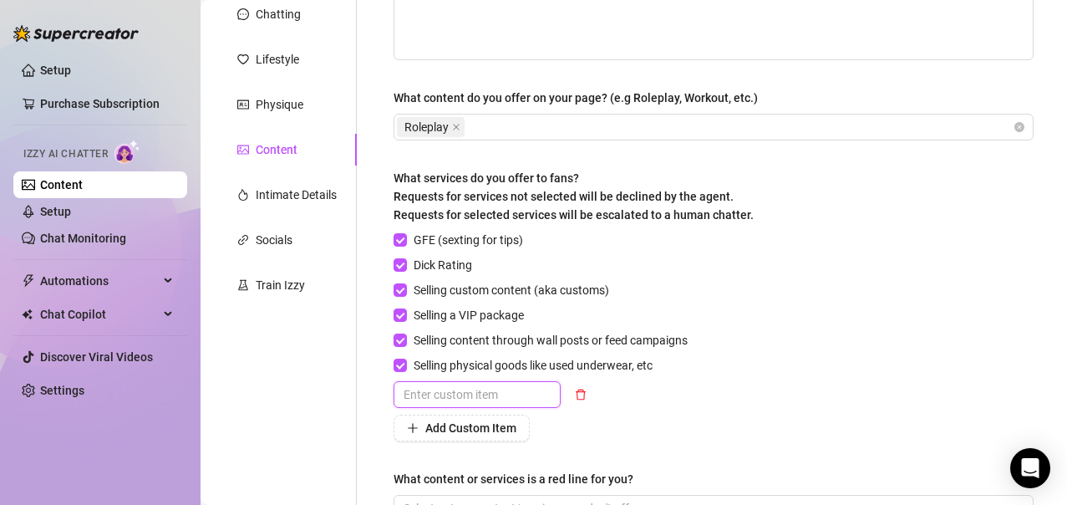
click at [506, 395] on input "text" at bounding box center [477, 394] width 167 height 27
click at [493, 435] on button "Add Custom Item" at bounding box center [462, 428] width 136 height 27
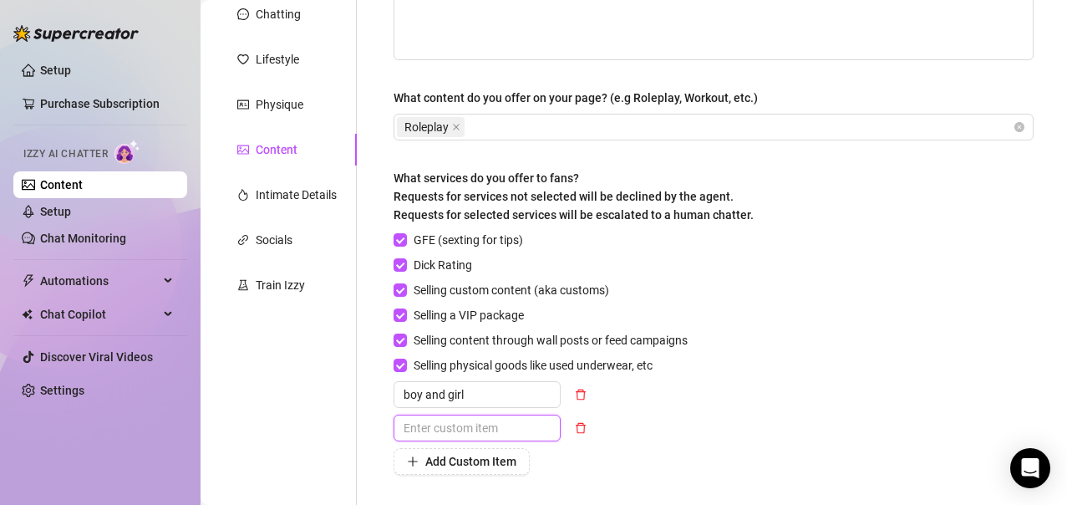
click at [495, 425] on input "text" at bounding box center [477, 428] width 167 height 27
drag, startPoint x: 491, startPoint y: 481, endPoint x: 477, endPoint y: 464, distance: 21.9
click at [477, 464] on div "Describe your niche and what content your fans are looking for in 2-3 sentences…" at bounding box center [714, 270] width 640 height 600
click at [505, 465] on span "Add Custom Item" at bounding box center [470, 461] width 91 height 13
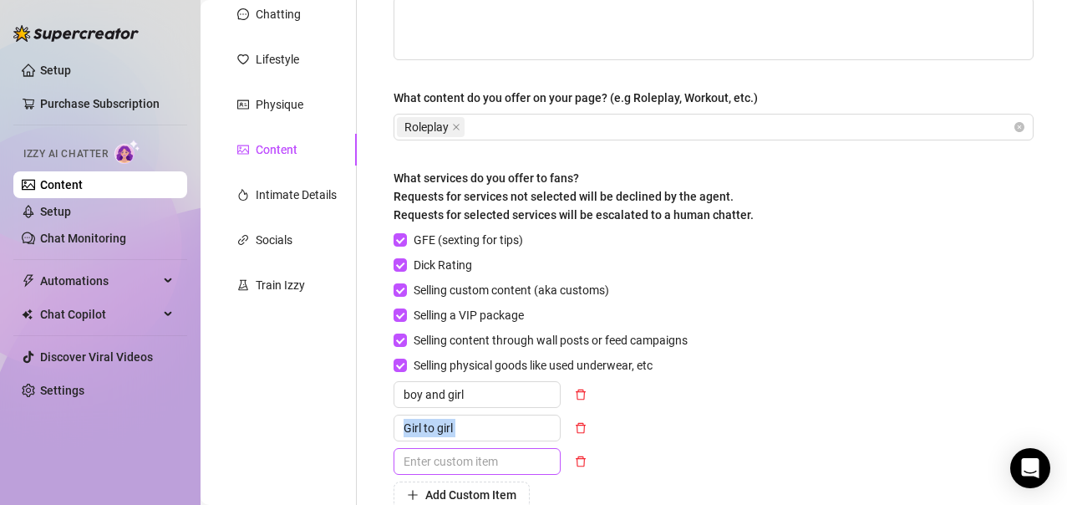
click at [435, 468] on input "text" at bounding box center [477, 461] width 167 height 27
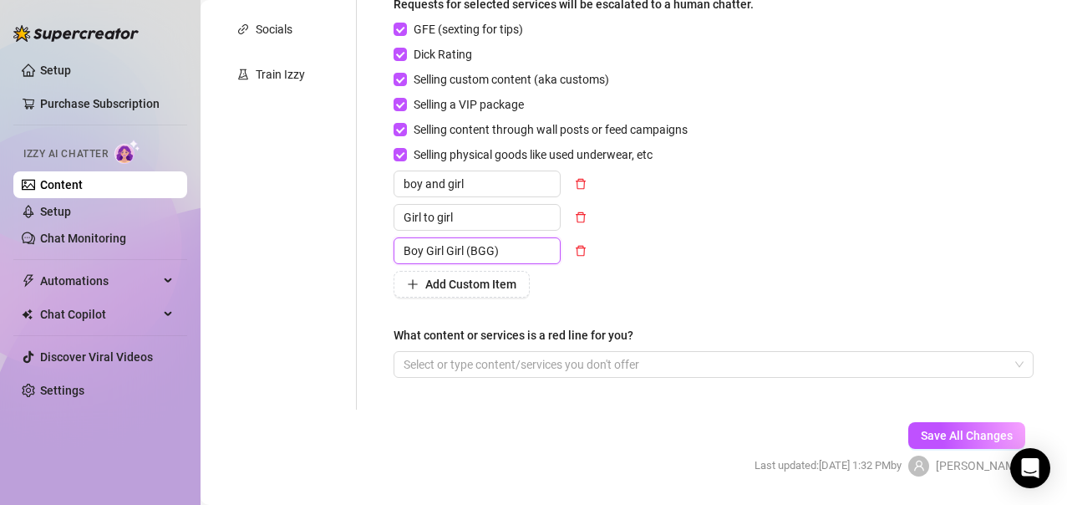
scroll to position [417, 0]
click at [568, 364] on div at bounding box center [705, 363] width 616 height 23
click at [334, 402] on div "Personal Info Chatting Lifestyle Physique Content Intimate Details Socials Trai…" at bounding box center [287, 75] width 140 height 667
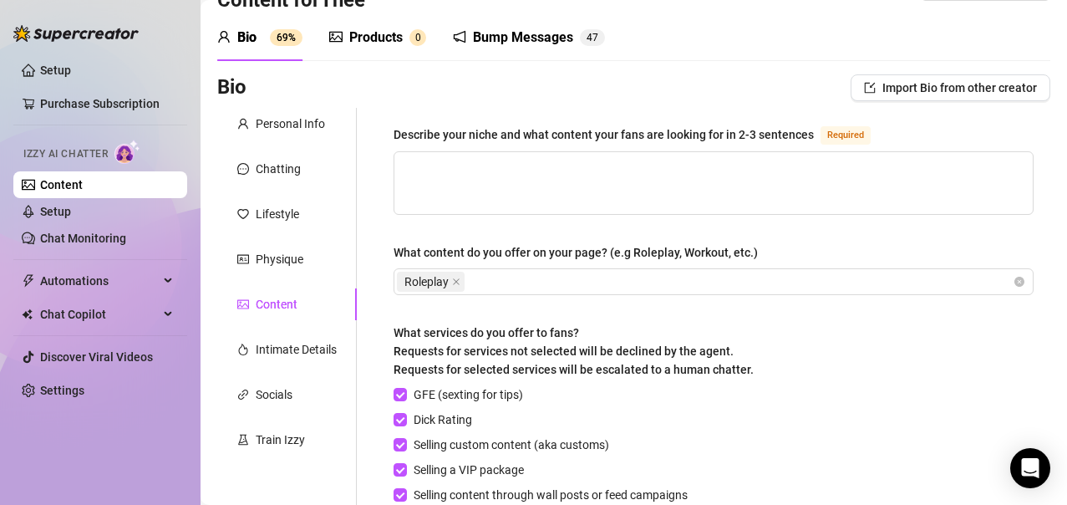
scroll to position [0, 0]
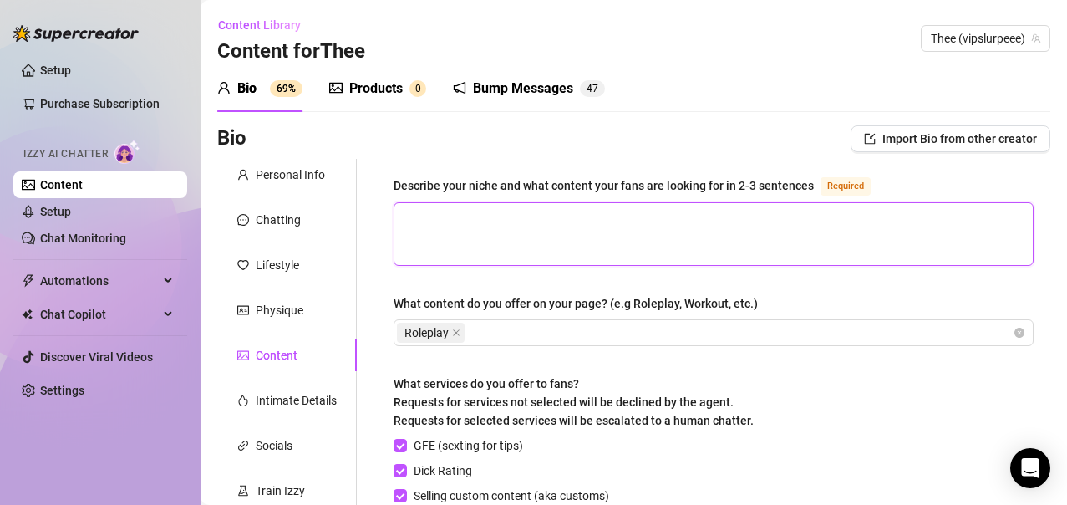
click at [537, 208] on textarea "Describe your niche and what content your fans are looking for in 2-3 sentences…" at bounding box center [713, 234] width 639 height 62
click at [520, 220] on textarea "Describe your niche and what content your fans are looking for in 2-3 sentences…" at bounding box center [713, 234] width 639 height 62
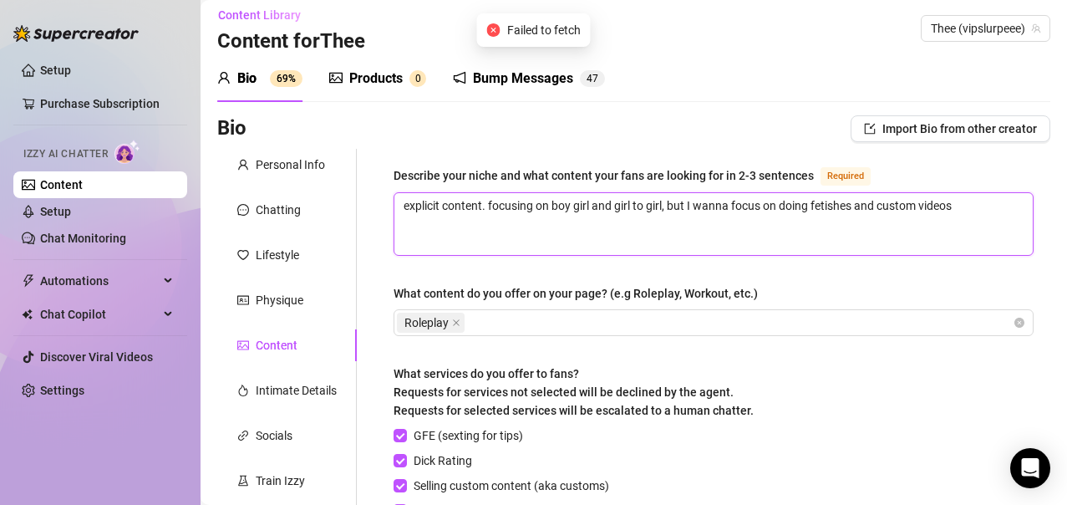
scroll to position [21, 0]
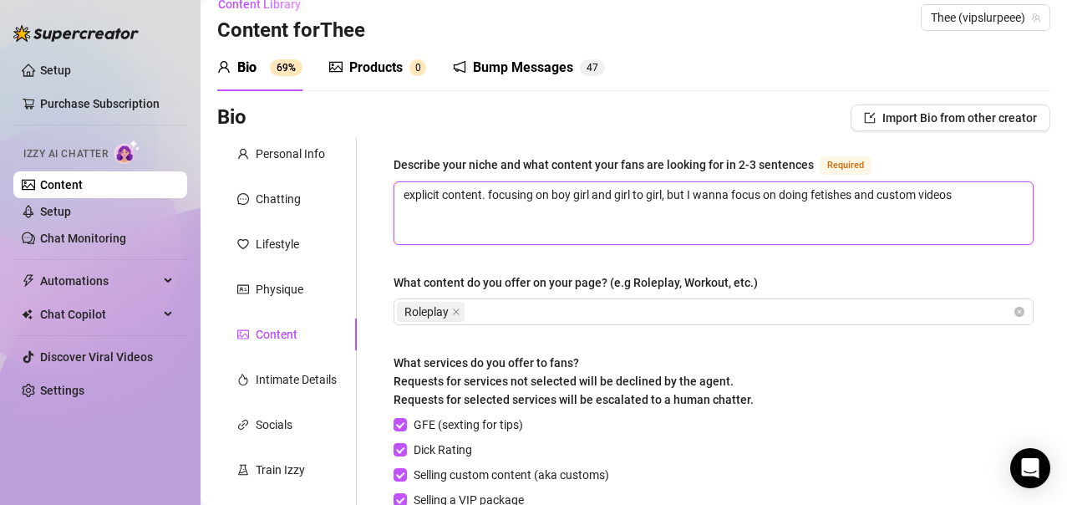
click at [673, 230] on textarea "explicit content. focusing on boy girl and girl to girl, but I wanna focus on d…" at bounding box center [713, 213] width 639 height 62
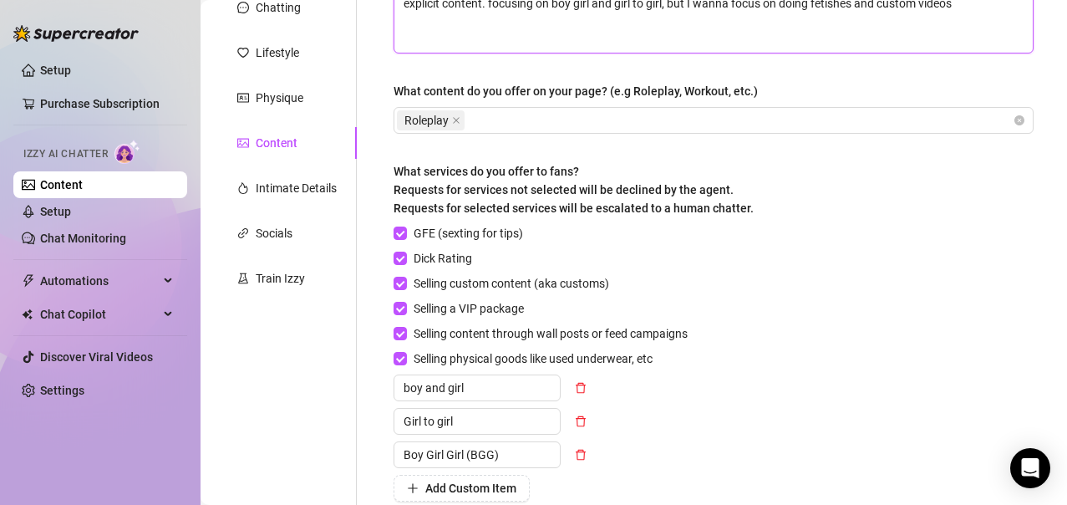
scroll to position [230, 0]
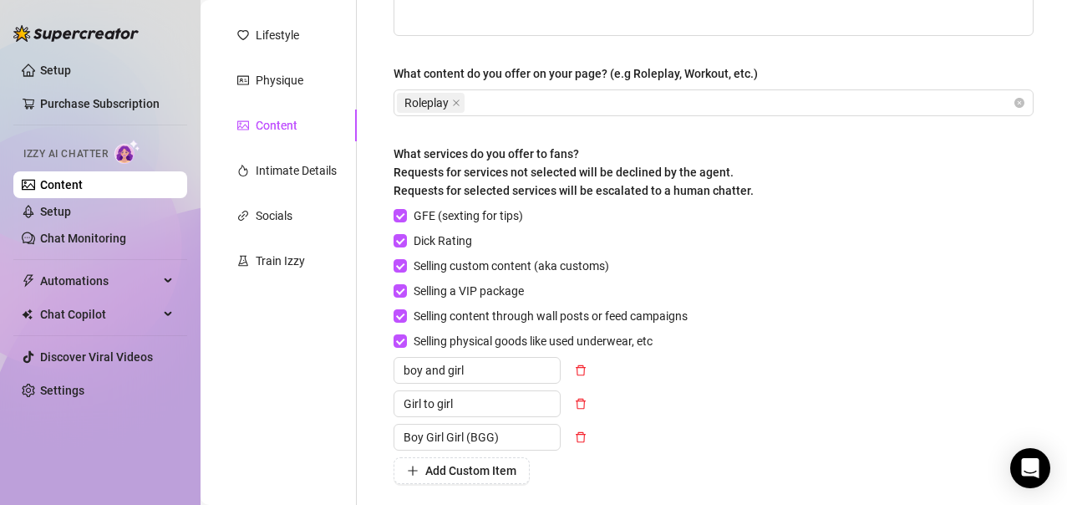
click at [929, 455] on div "Describe your niche and what content your fans are looking for in 2-3 sentences…" at bounding box center [714, 263] width 640 height 634
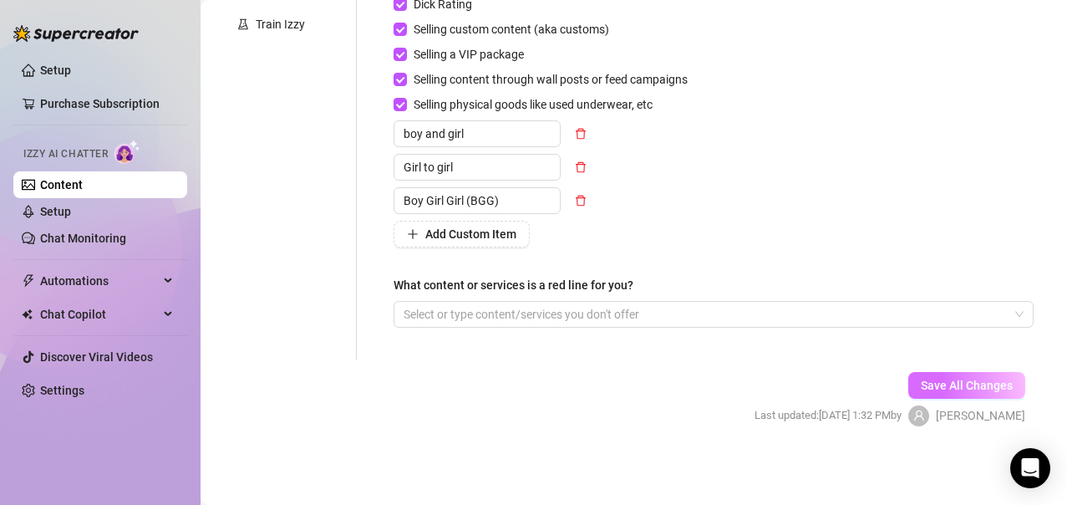
click at [920, 393] on button "Save All Changes" at bounding box center [967, 385] width 117 height 27
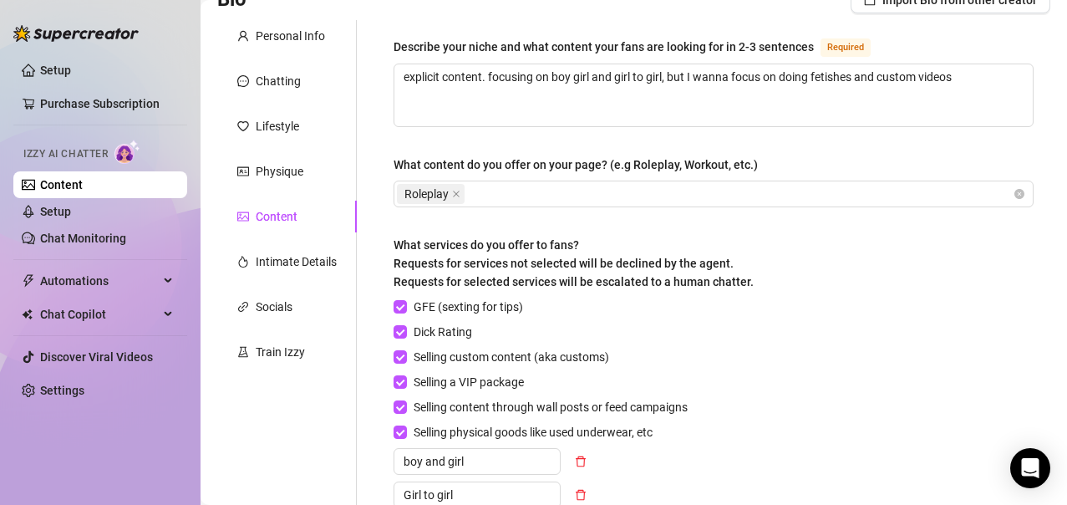
scroll to position [138, 0]
click at [290, 264] on div "Intimate Details" at bounding box center [296, 262] width 81 height 18
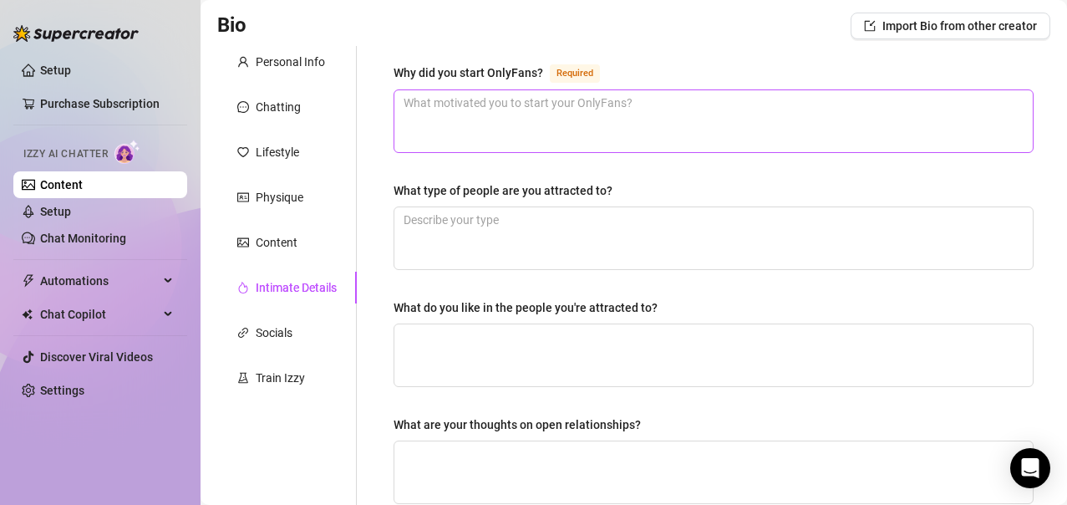
scroll to position [110, 0]
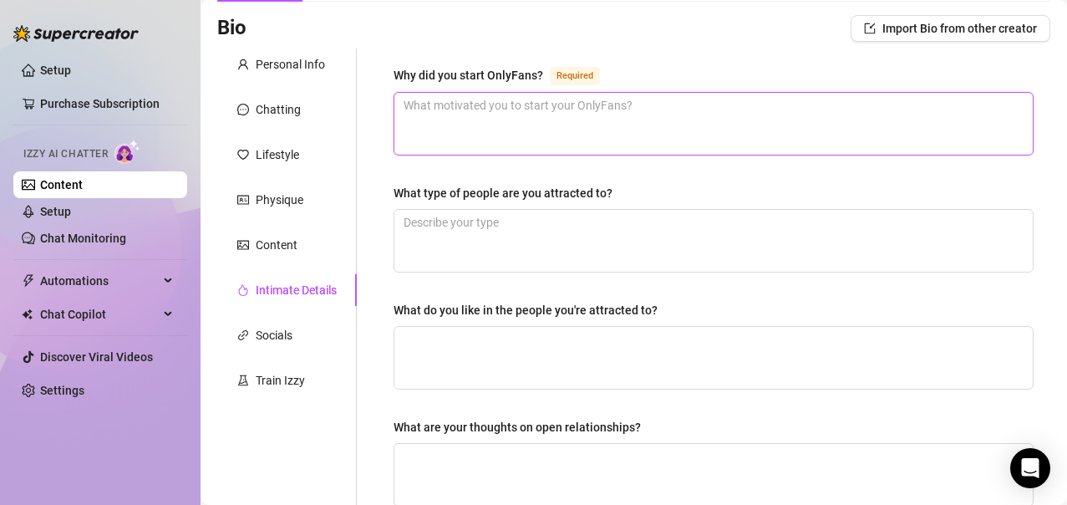
click at [537, 120] on textarea "Why did you start OnlyFans? Required" at bounding box center [713, 124] width 639 height 62
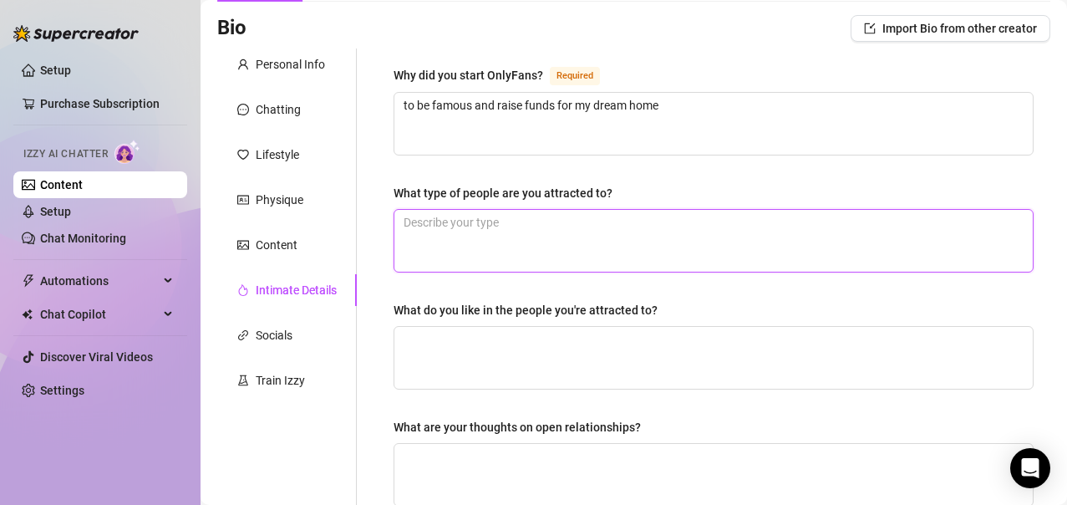
click at [521, 220] on textarea "What type of people are you attracted to?" at bounding box center [713, 241] width 639 height 62
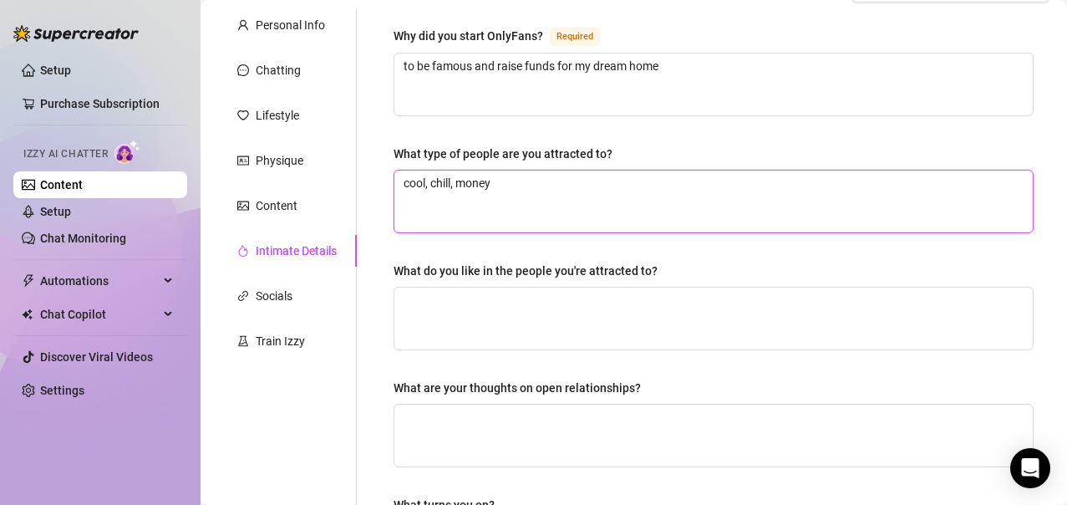
scroll to position [153, 0]
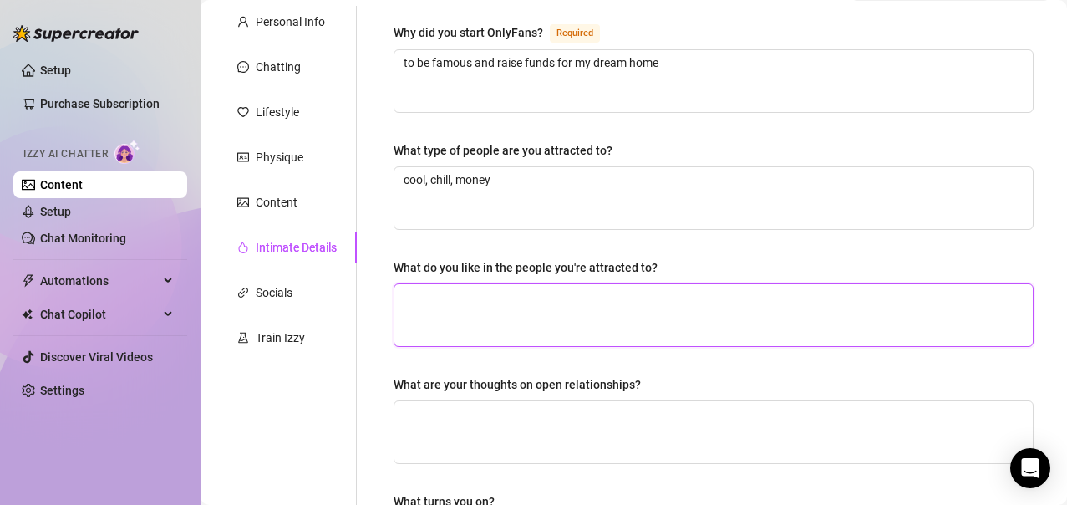
click at [508, 288] on textarea "What do you like in the people you're attracted to?" at bounding box center [713, 315] width 639 height 62
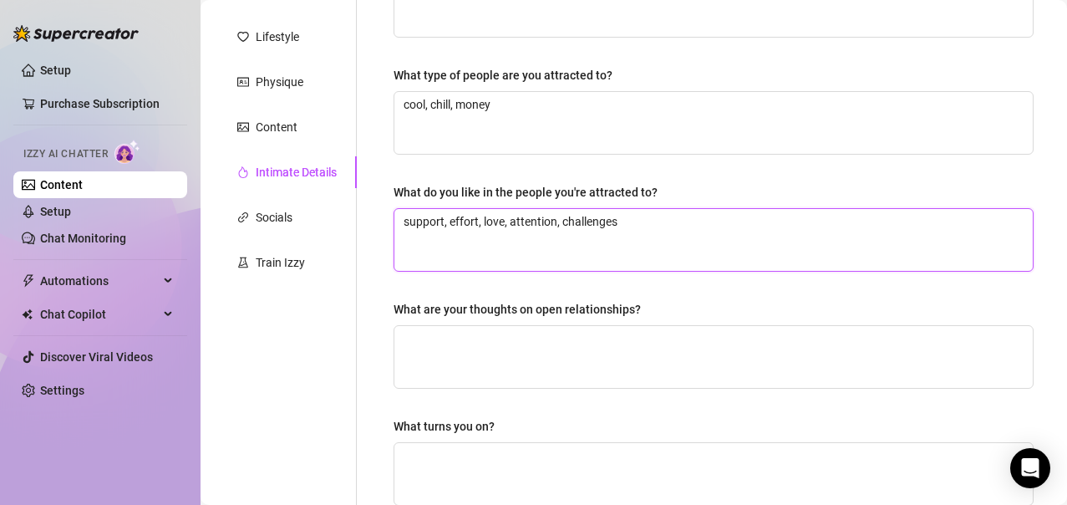
scroll to position [229, 0]
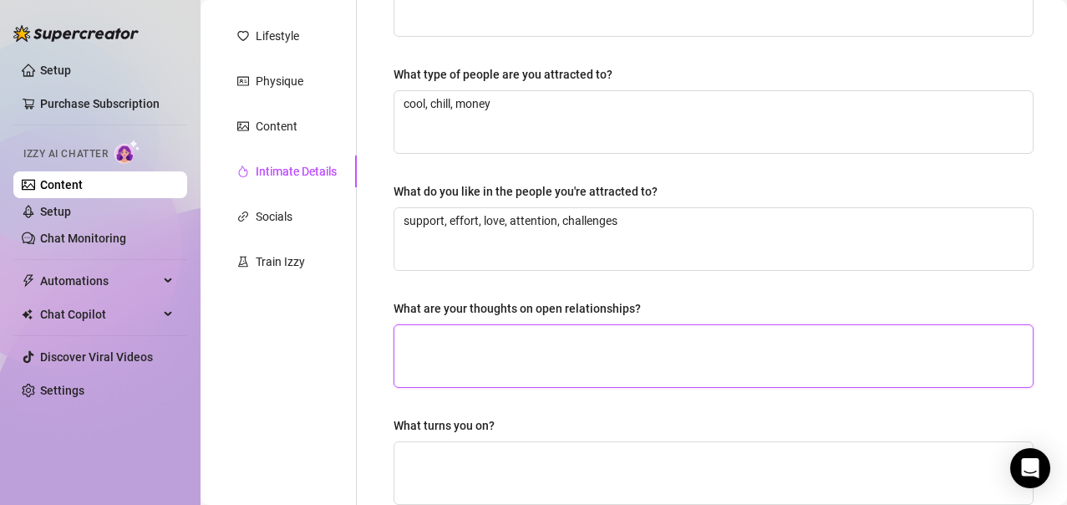
click at [495, 335] on textarea "What are your thoughts on open relationships?" at bounding box center [713, 356] width 639 height 62
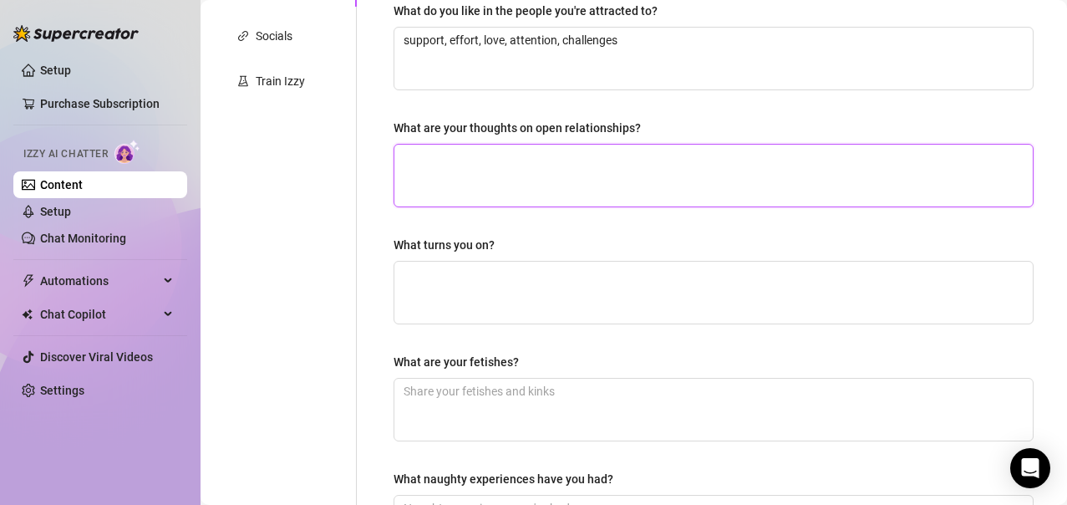
scroll to position [410, 0]
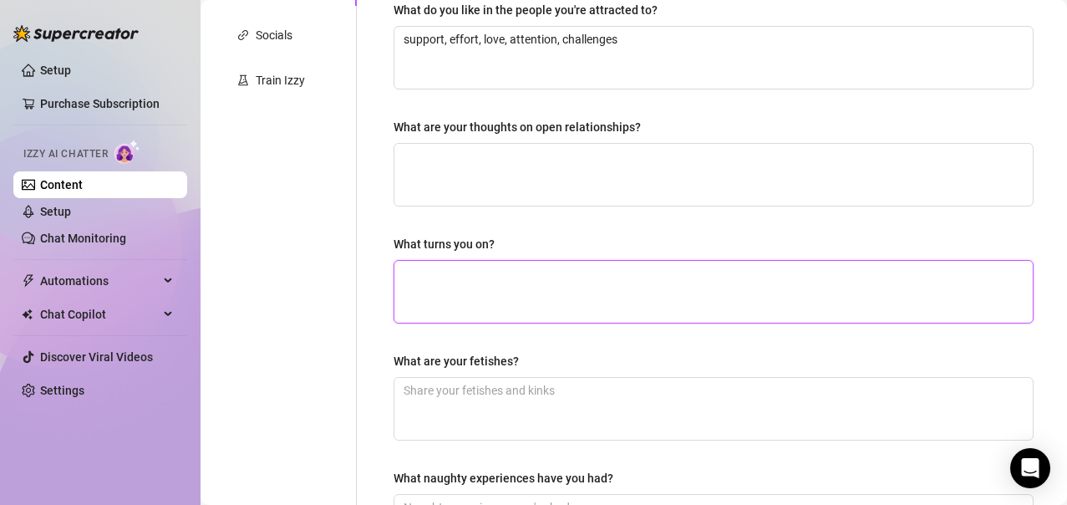
click at [459, 278] on textarea "What turns you on?" at bounding box center [713, 292] width 639 height 62
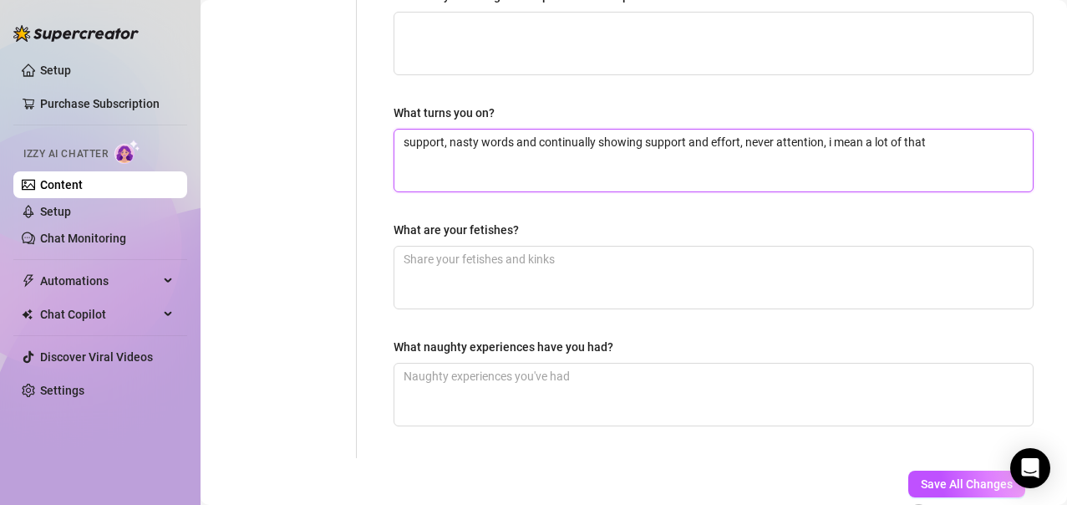
scroll to position [553, 0]
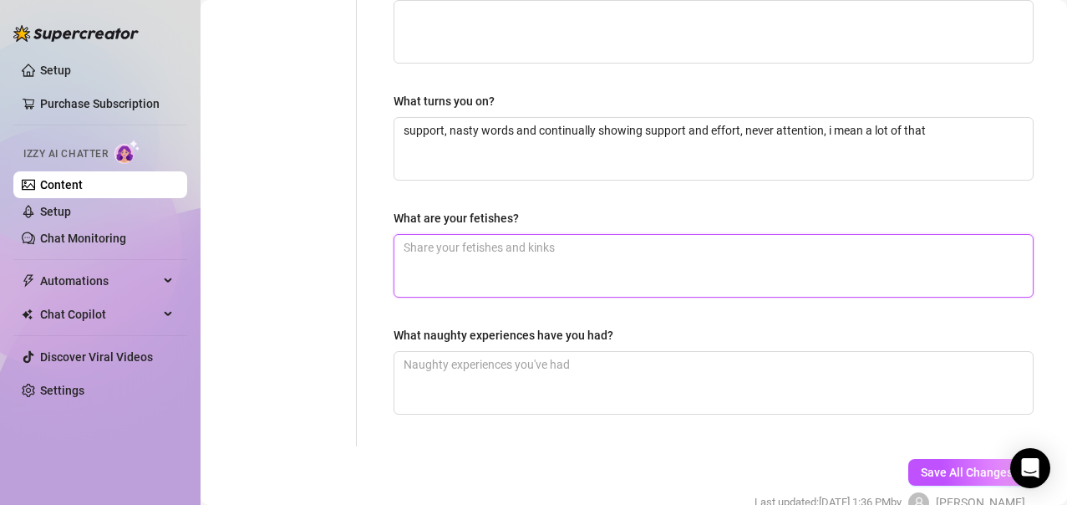
click at [462, 277] on textarea "What are your fetishes?" at bounding box center [713, 266] width 639 height 62
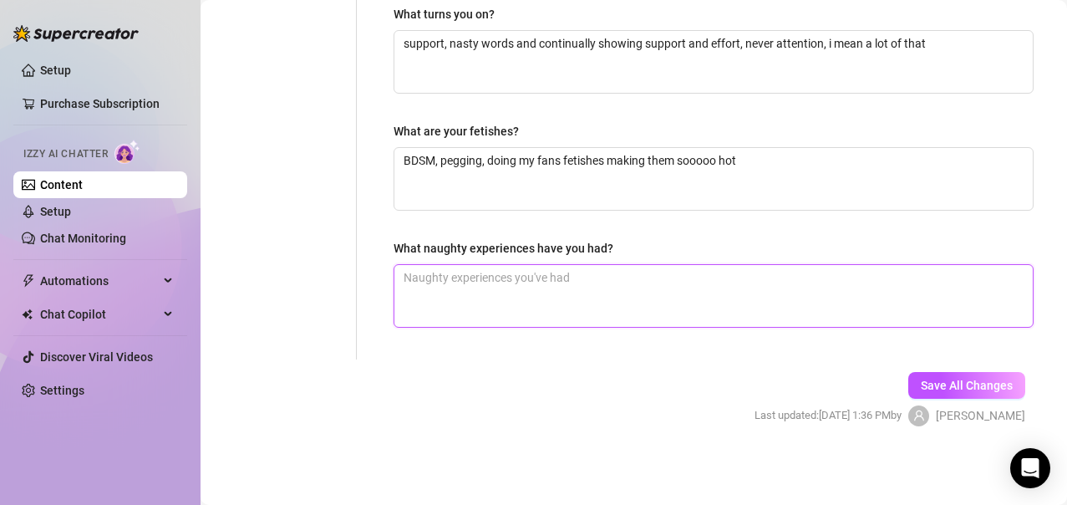
click at [461, 293] on textarea "What naughty experiences have you had?" at bounding box center [713, 296] width 639 height 62
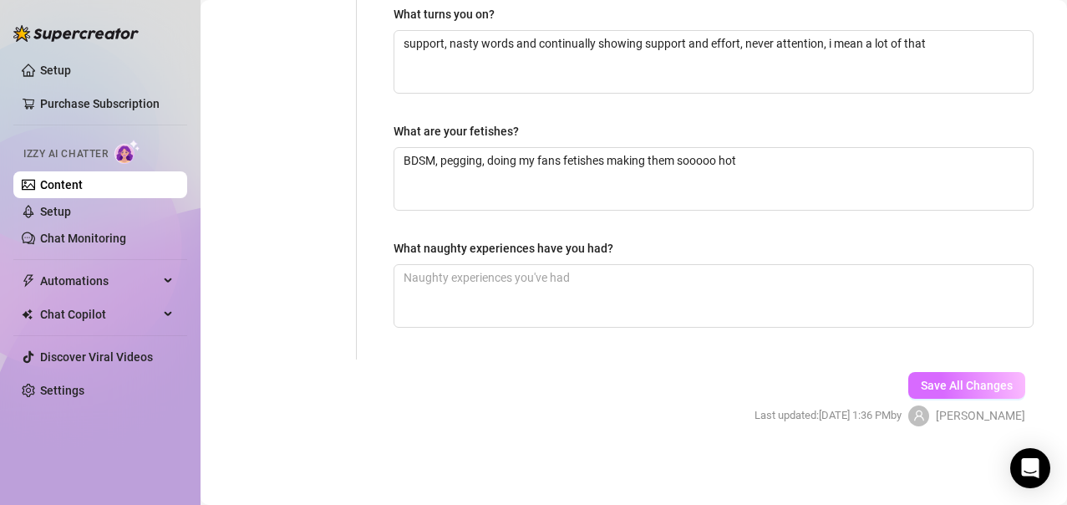
click at [965, 386] on span "Save All Changes" at bounding box center [967, 385] width 92 height 13
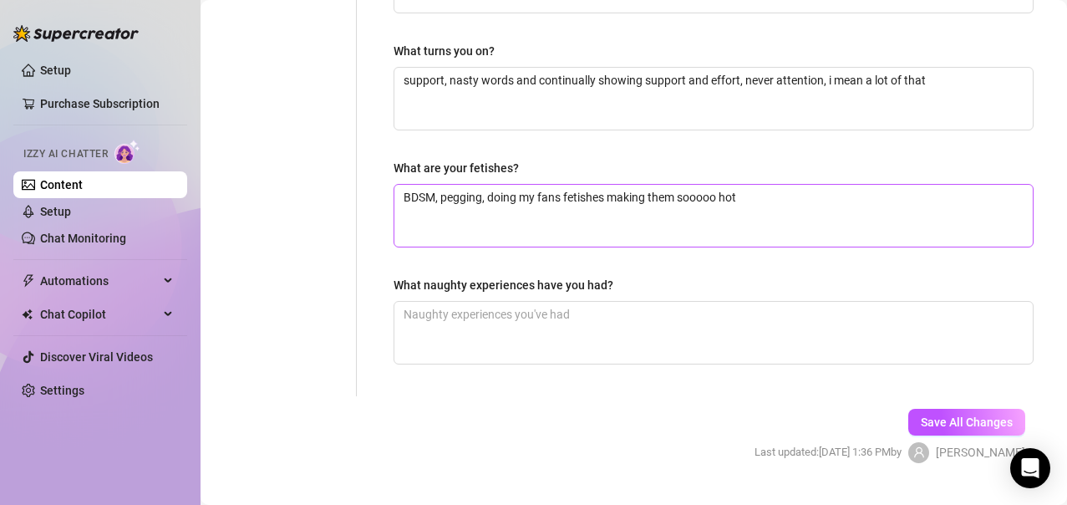
scroll to position [603, 0]
click at [481, 201] on textarea "BDSM, pegging, doing my fans fetishes making them sooooo hot" at bounding box center [713, 217] width 639 height 62
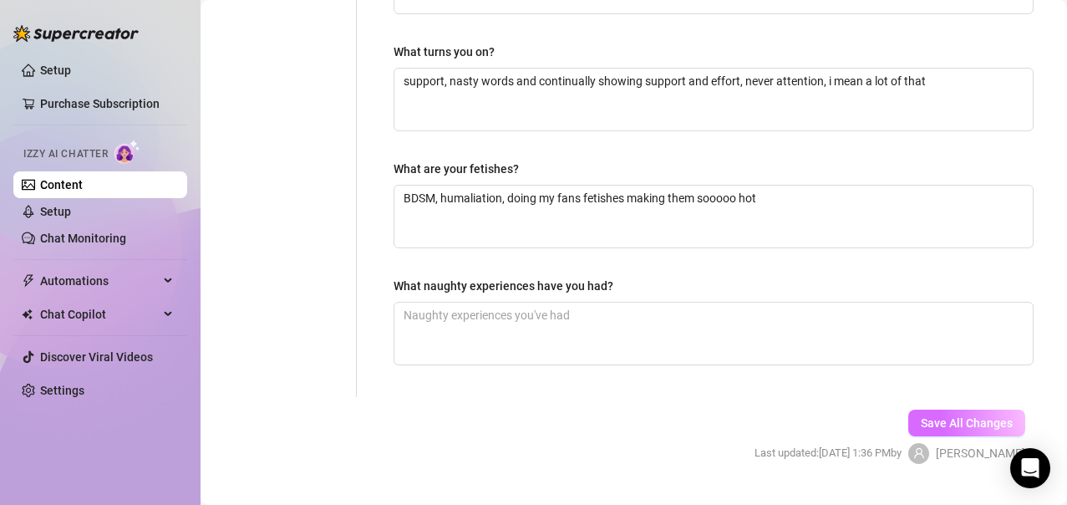
click at [945, 425] on span "Save All Changes" at bounding box center [967, 422] width 92 height 13
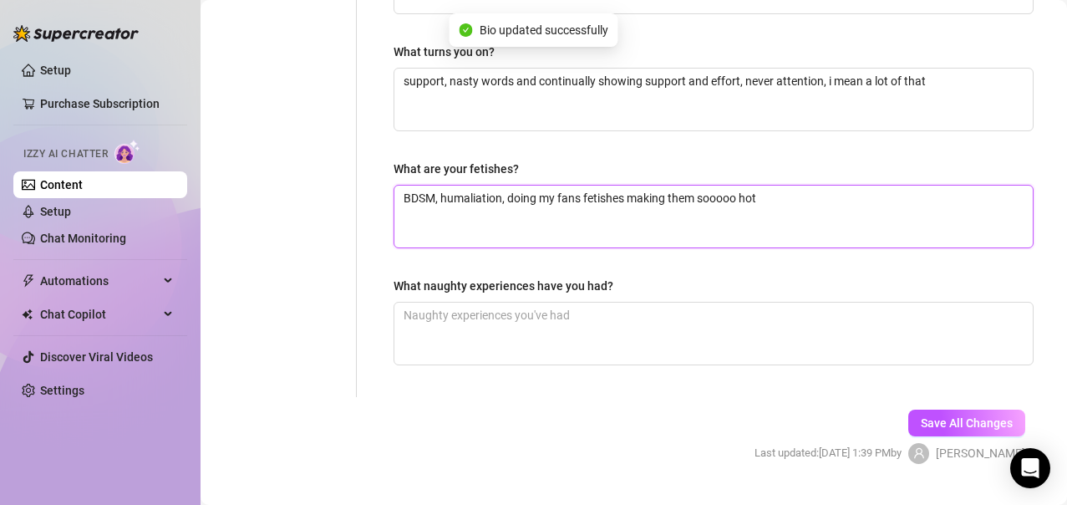
click at [466, 200] on textarea "BDSM, humaliation, doing my fans fetishes making them sooooo hot" at bounding box center [713, 217] width 639 height 62
click at [496, 203] on textarea "BDSM, humaliation, doing my fans fetishes making them sooooo hot" at bounding box center [713, 217] width 639 height 62
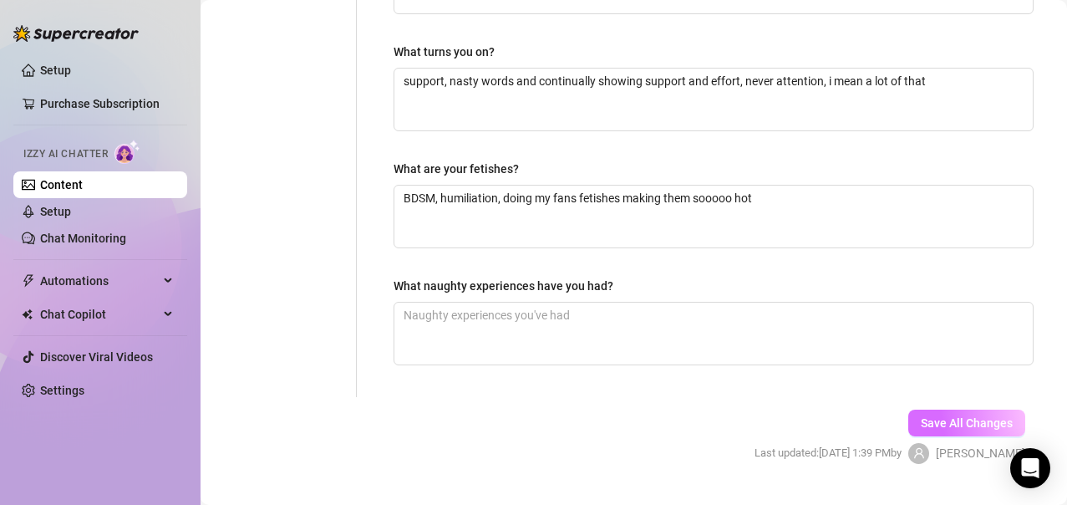
click at [937, 430] on button "Save All Changes" at bounding box center [967, 423] width 117 height 27
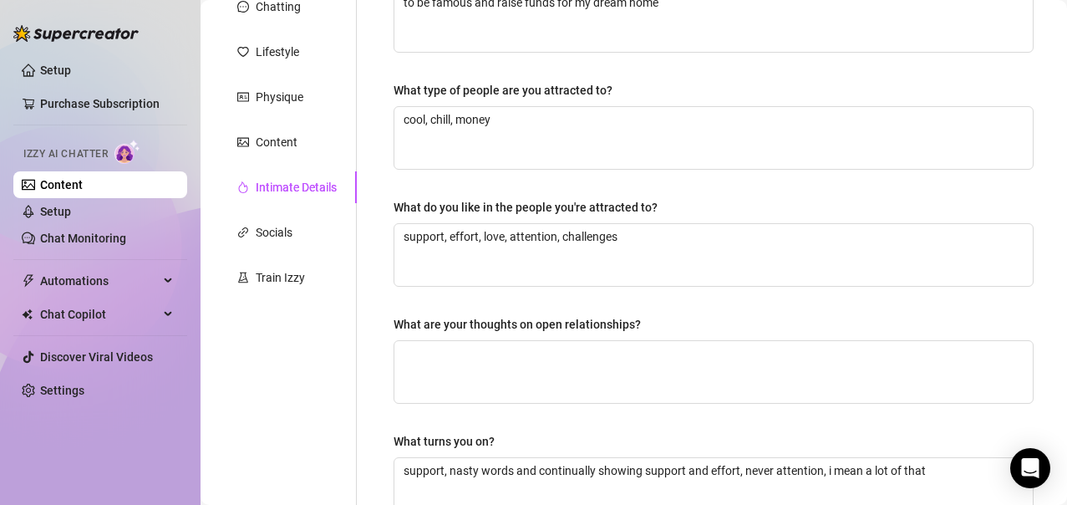
scroll to position [212, 0]
click at [286, 283] on div "Train Izzy" at bounding box center [280, 278] width 49 height 18
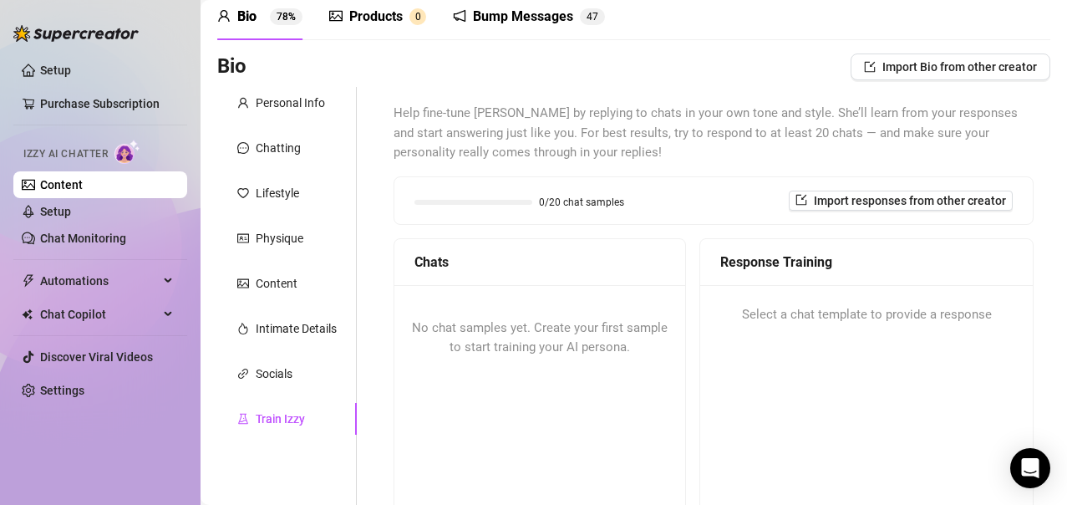
scroll to position [33, 0]
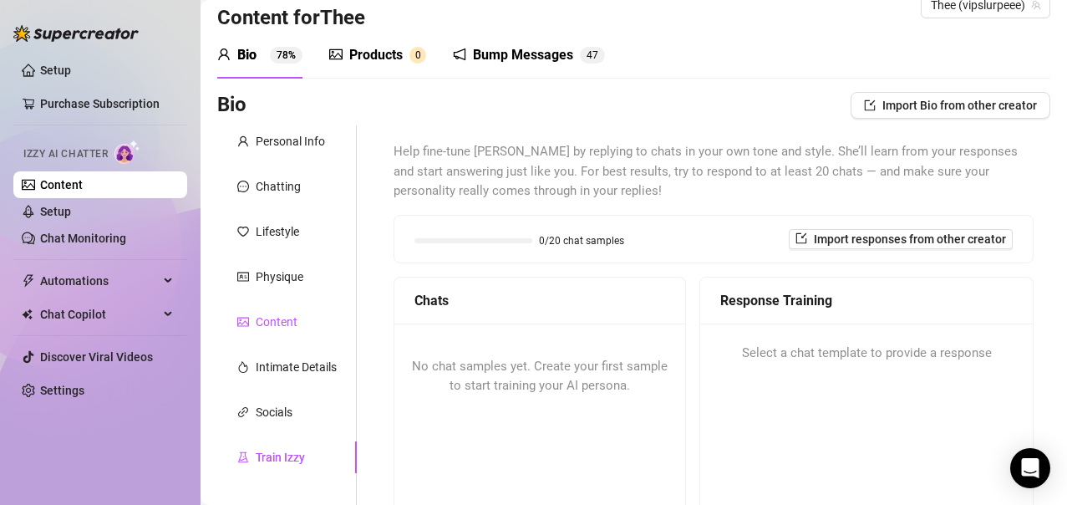
click at [267, 313] on div "Content" at bounding box center [277, 322] width 42 height 18
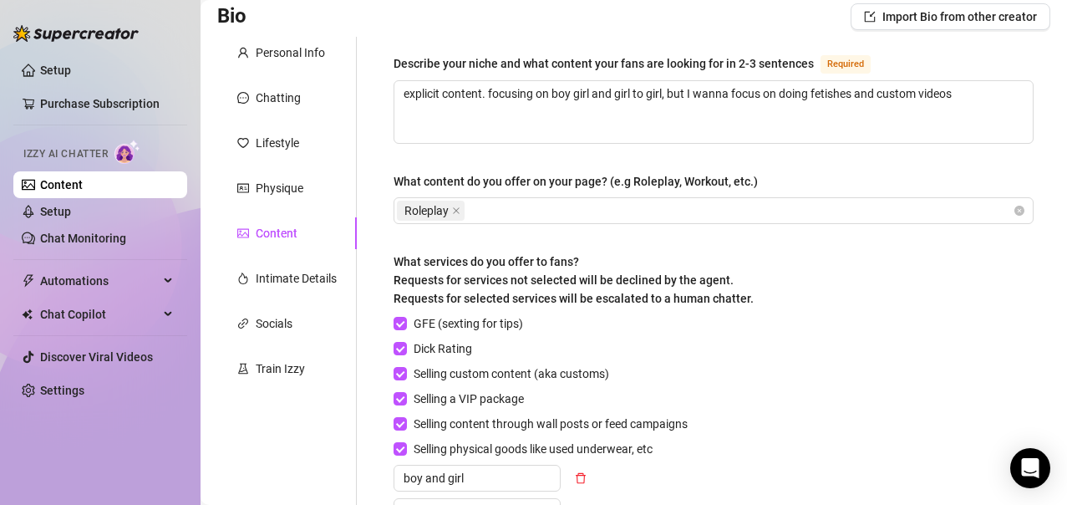
scroll to position [125, 0]
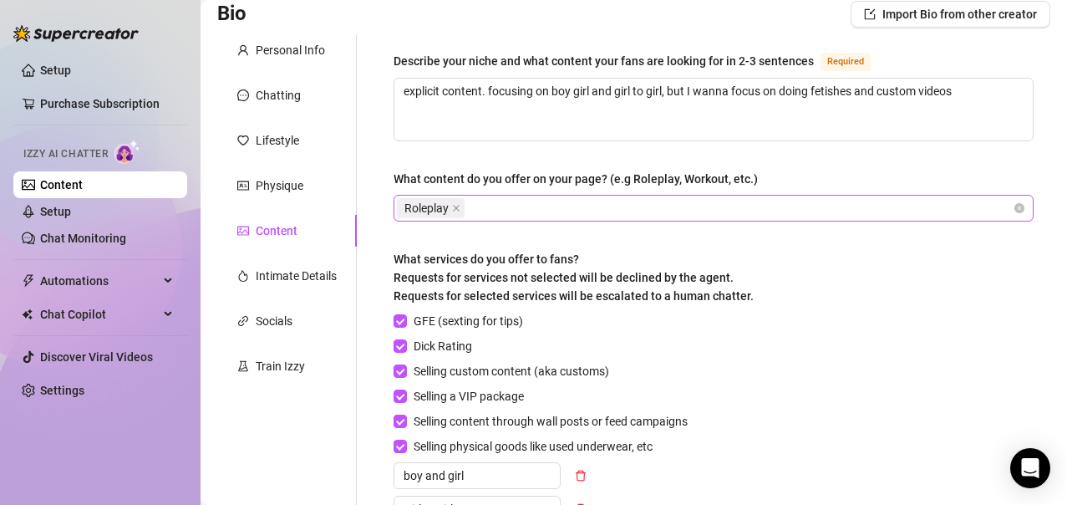
click at [551, 207] on div "Roleplay" at bounding box center [705, 207] width 616 height 23
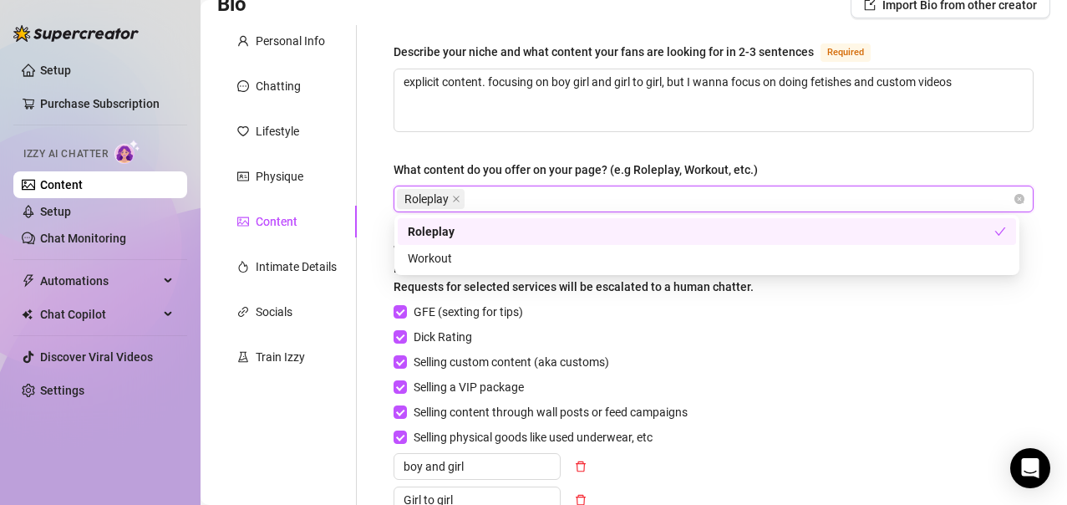
scroll to position [134, 0]
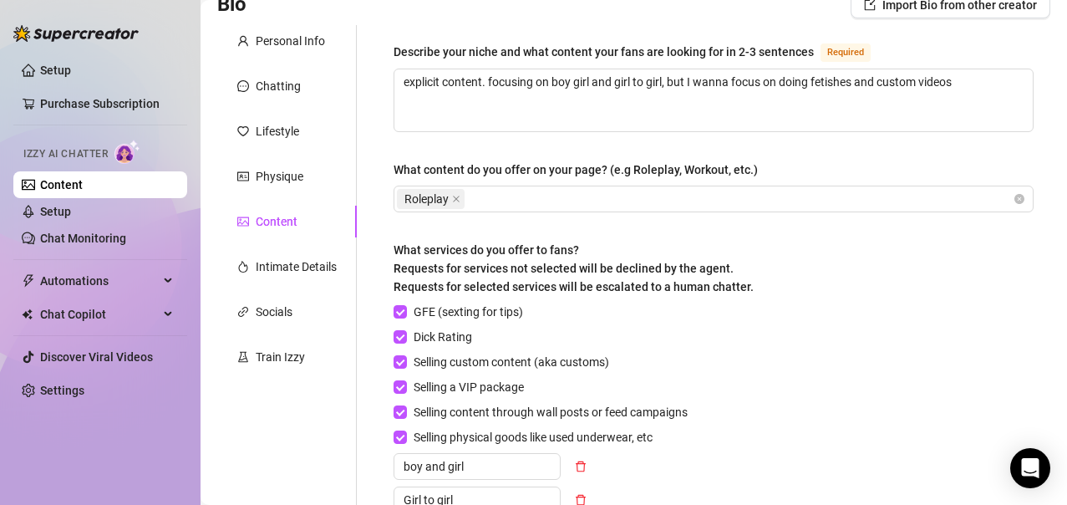
click at [369, 313] on div "Describe your niche and what content your fans are looking for in 2-3 sentences…" at bounding box center [704, 358] width 694 height 667
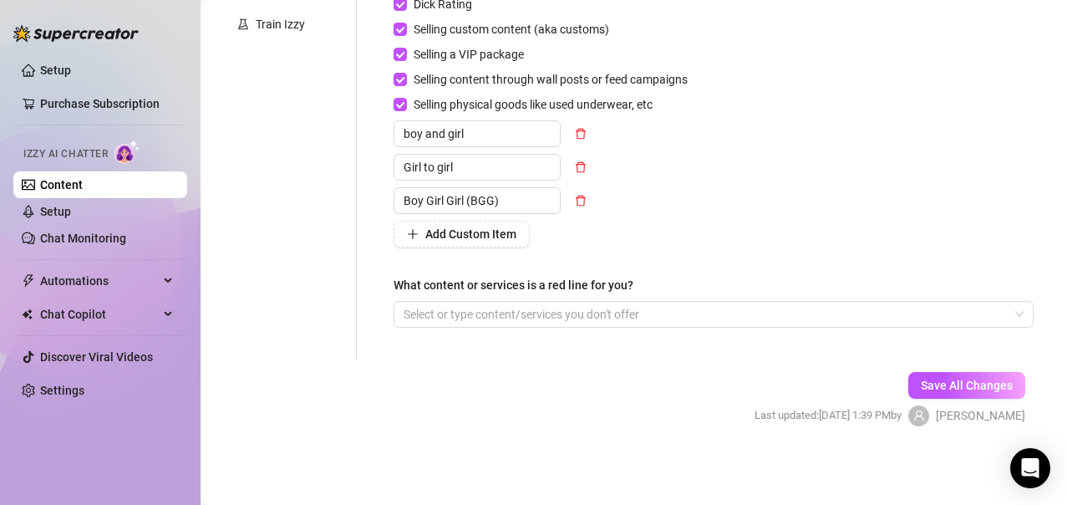
scroll to position [0, 0]
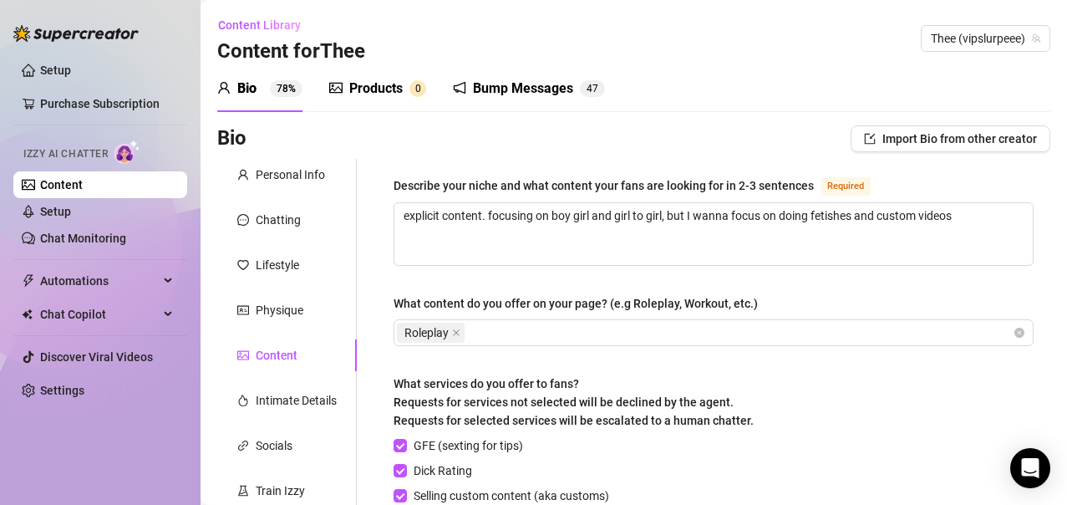
click at [380, 84] on div "Products" at bounding box center [375, 89] width 53 height 20
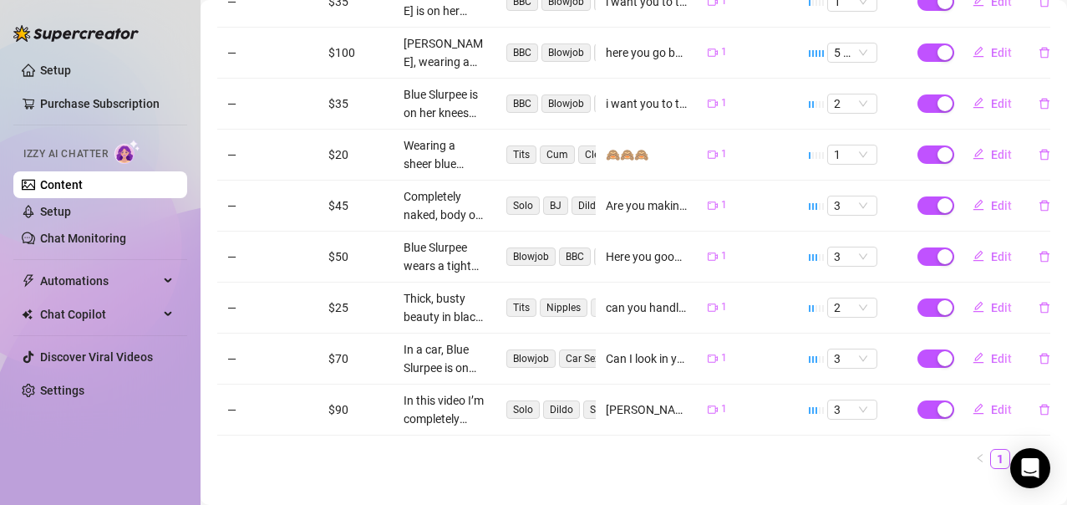
scroll to position [358, 0]
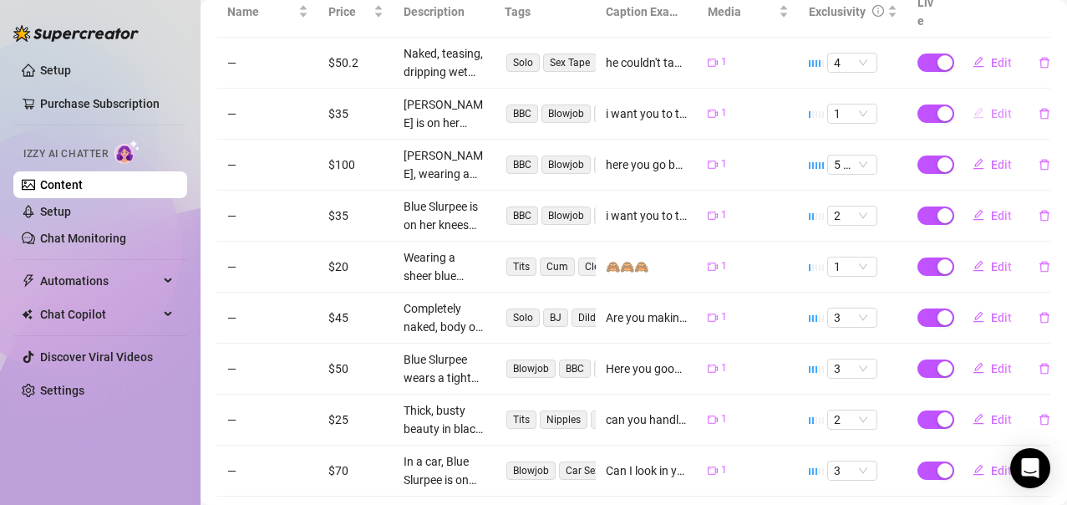
click at [991, 107] on span "Edit" at bounding box center [1001, 113] width 21 height 13
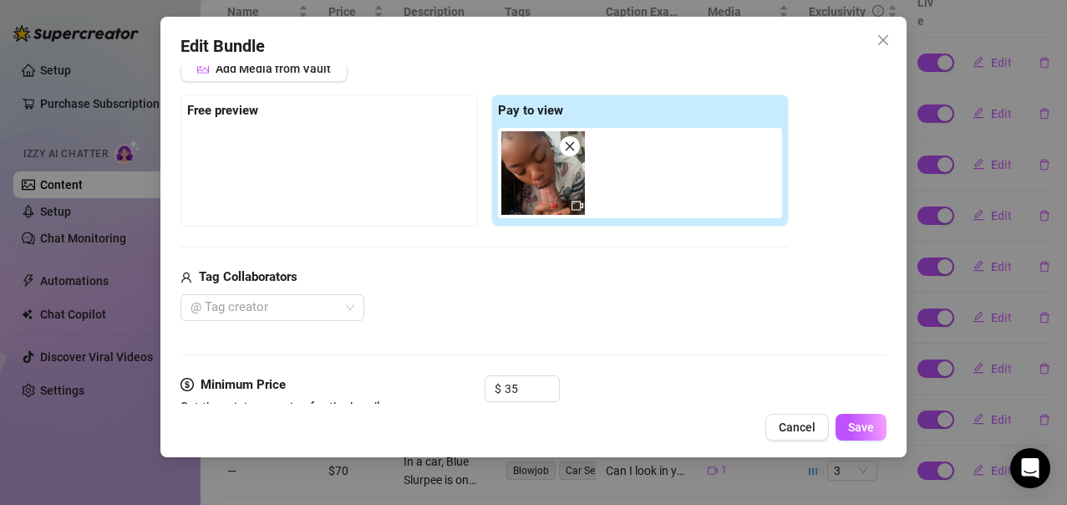
scroll to position [349, 0]
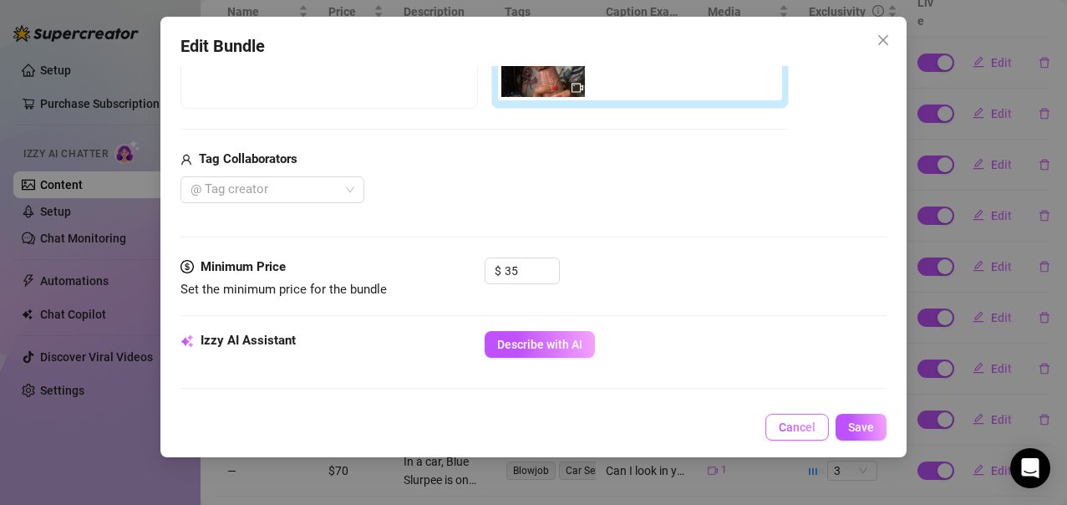
click at [807, 429] on span "Cancel" at bounding box center [797, 426] width 37 height 13
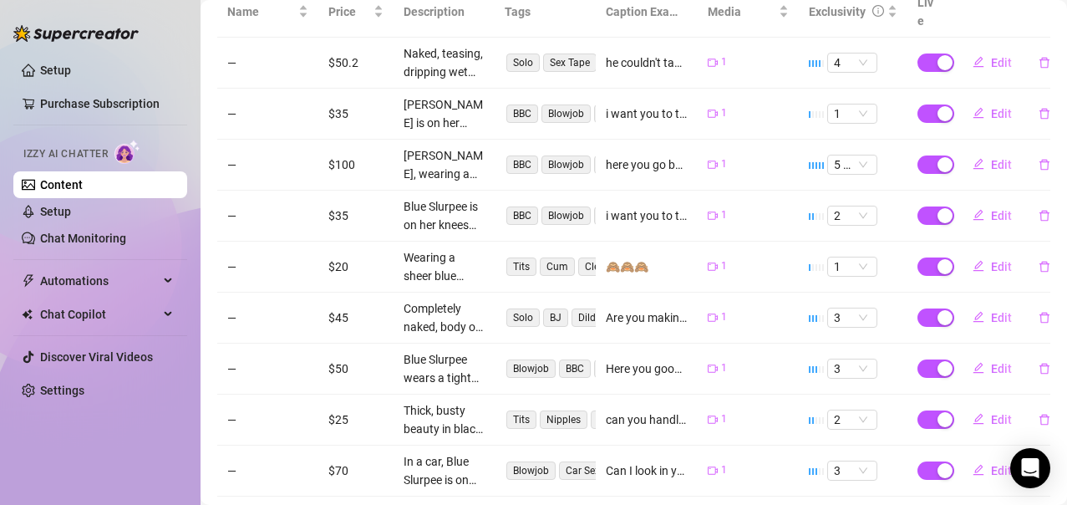
scroll to position [0, 0]
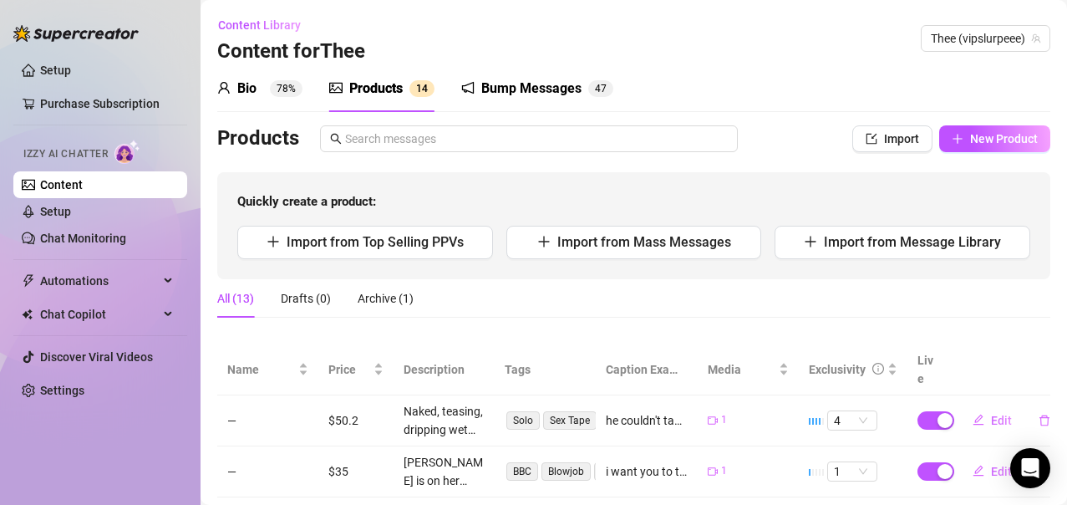
click at [267, 100] on div "Bio 78%" at bounding box center [259, 88] width 85 height 47
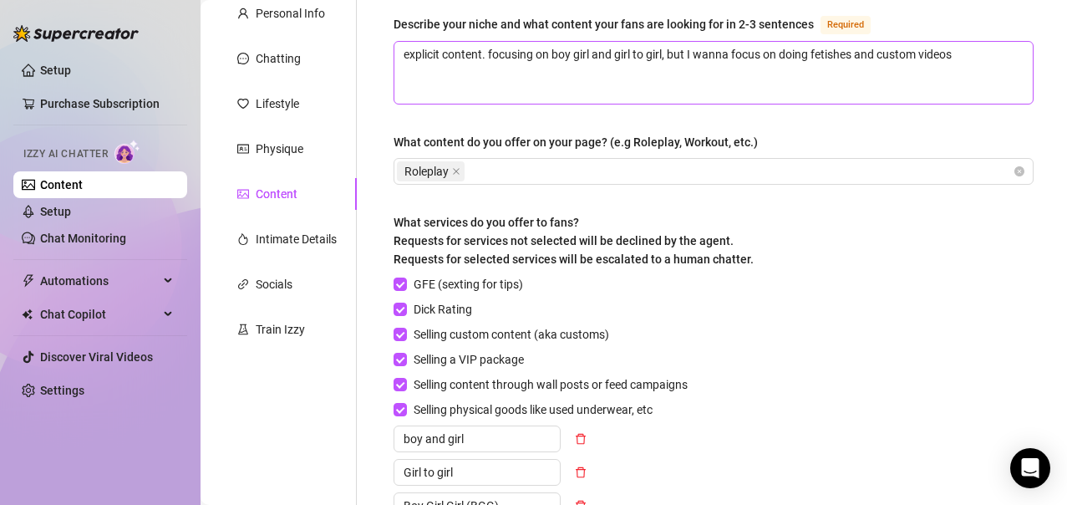
scroll to position [374, 0]
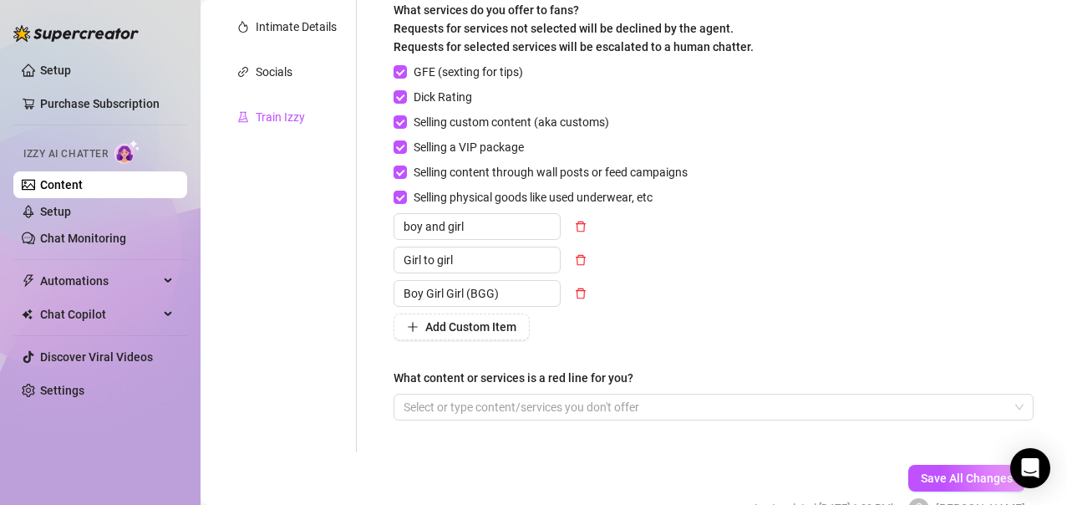
click at [258, 125] on div "Train Izzy" at bounding box center [280, 117] width 49 height 18
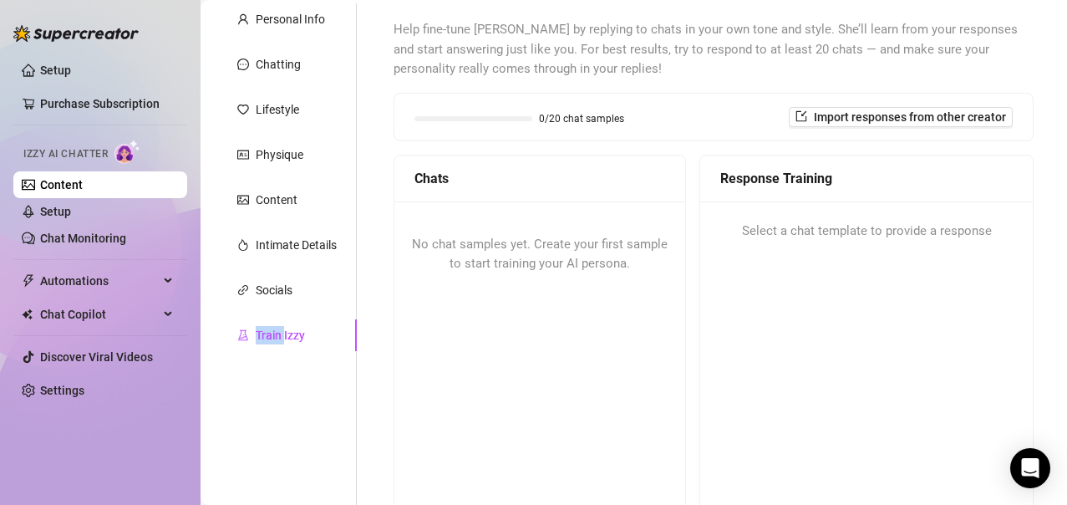
scroll to position [156, 0]
click at [562, 257] on span "No chat samples yet. Create your first sample to start training your AI persona." at bounding box center [540, 253] width 256 height 35
click at [596, 236] on span "No chat samples yet. Create your first sample to start training your AI persona." at bounding box center [540, 253] width 256 height 35
click at [637, 283] on div "No chat samples yet. Create your first sample to start training your AI persona." at bounding box center [539, 254] width 291 height 106
click at [876, 118] on span "Import responses from other creator" at bounding box center [910, 115] width 192 height 13
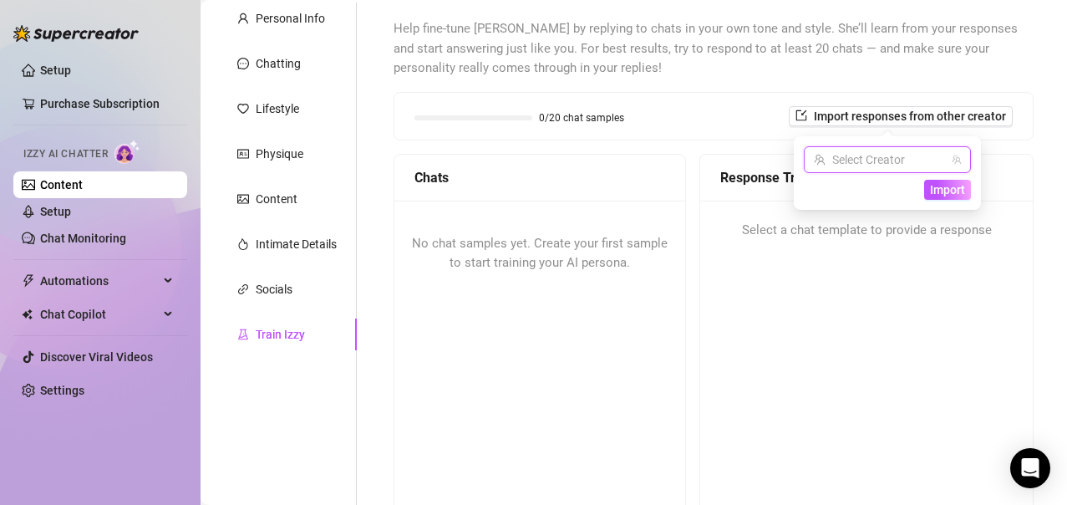
click at [940, 159] on input "search" at bounding box center [880, 159] width 132 height 25
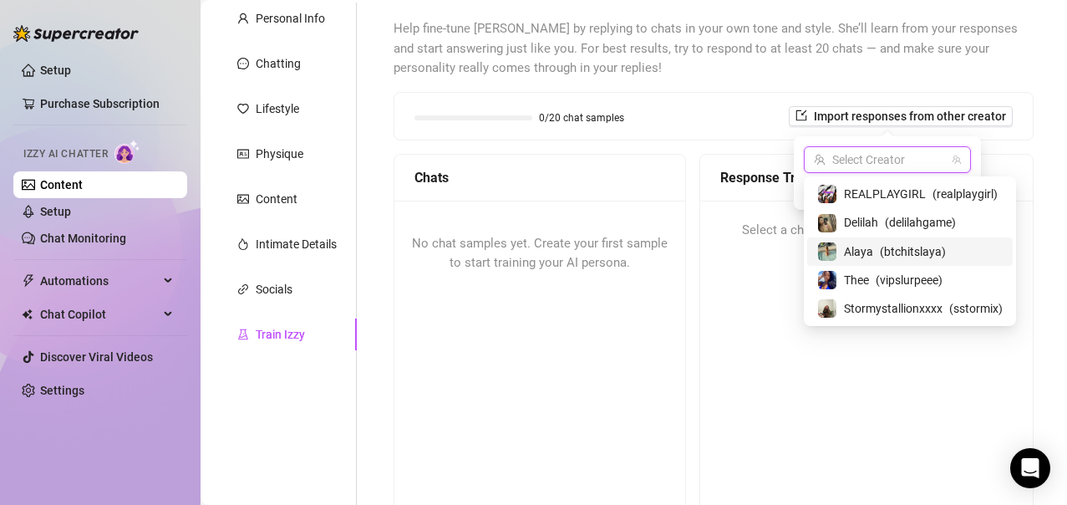
click at [890, 248] on span "( btchitslaya )" at bounding box center [913, 251] width 66 height 18
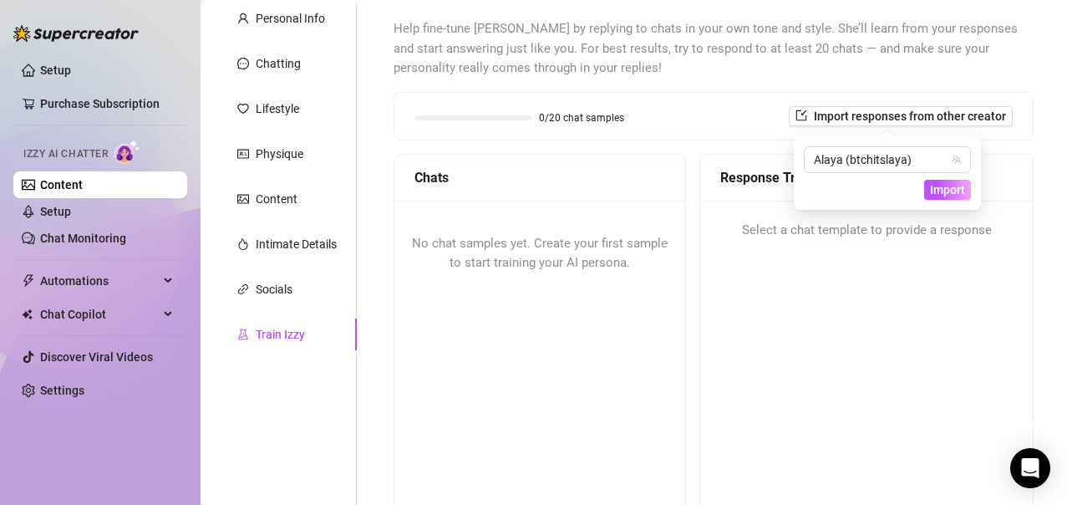
click at [948, 178] on div "Alaya (btchitslaya) Import" at bounding box center [887, 172] width 167 height 53
click at [949, 188] on span "Import" at bounding box center [947, 189] width 35 height 13
click at [950, 190] on span "Import" at bounding box center [947, 189] width 35 height 13
click at [958, 164] on icon "team" at bounding box center [957, 160] width 10 height 10
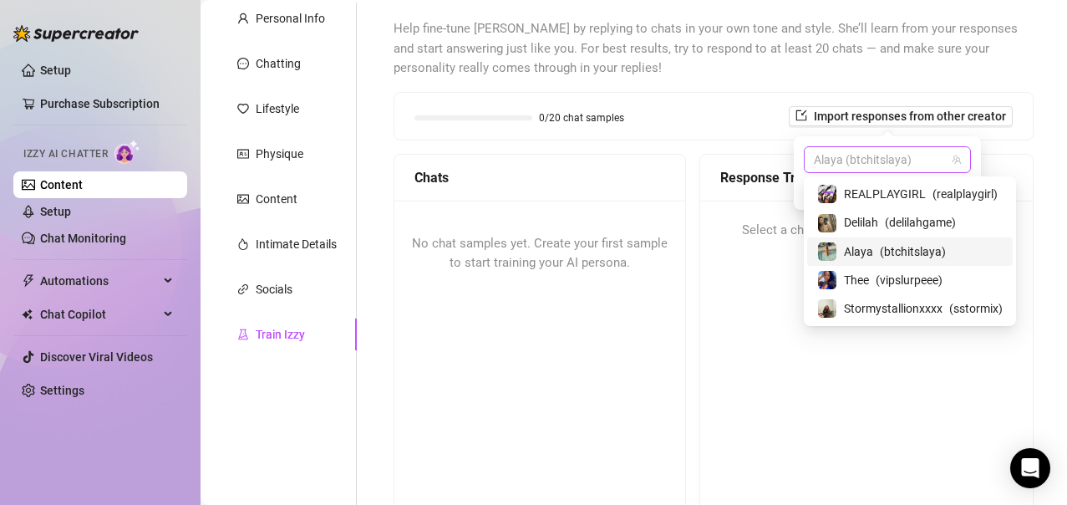
click at [889, 165] on span "Alaya (btchitslaya)" at bounding box center [887, 159] width 147 height 25
click at [861, 196] on span "REALPLAYGIRL" at bounding box center [885, 194] width 82 height 18
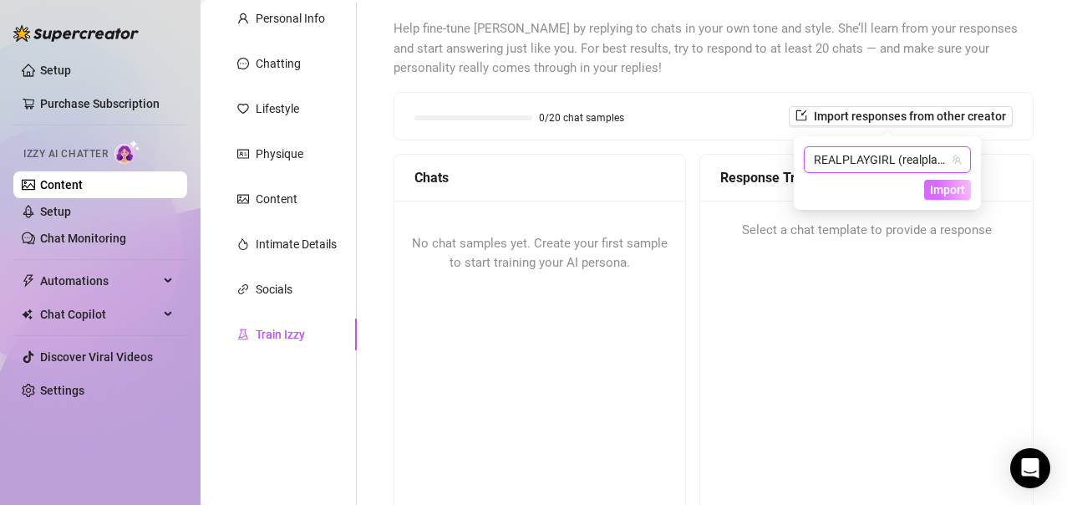
click at [954, 190] on span "Import" at bounding box center [947, 189] width 35 height 13
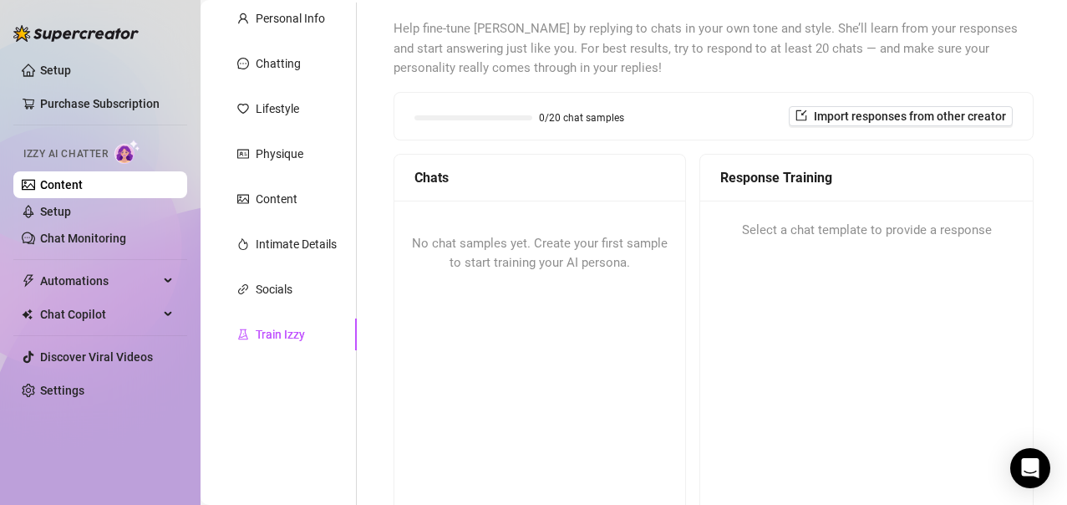
click at [916, 277] on div "Response Training Select a chat template to provide a response" at bounding box center [867, 363] width 334 height 418
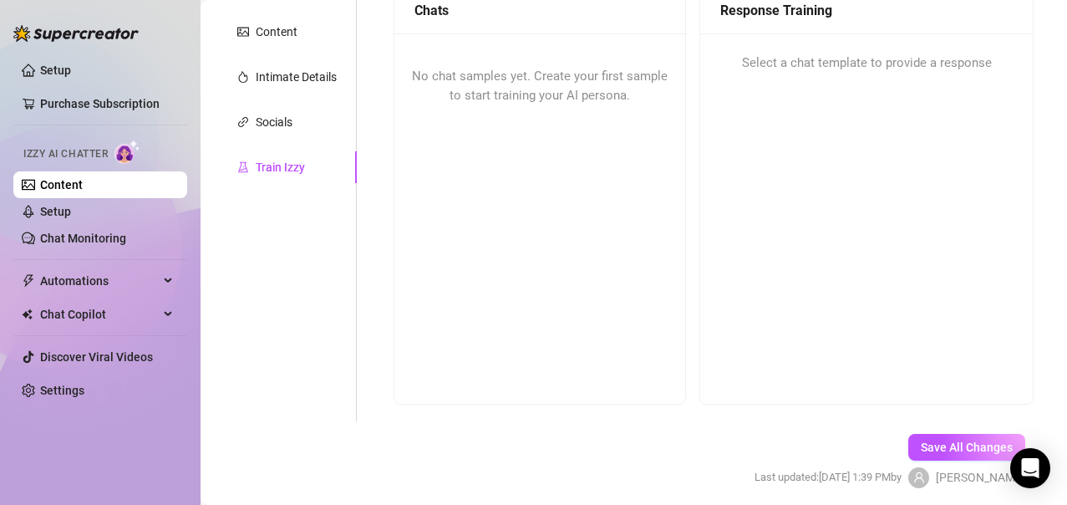
scroll to position [333, 0]
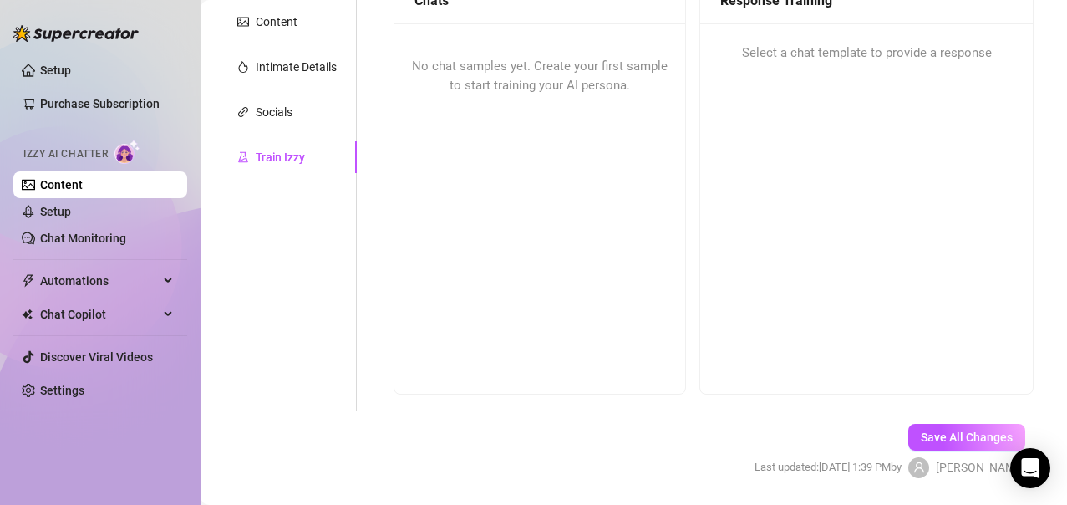
click at [629, 98] on div "No chat samples yet. Create your first sample to start training your AI persona." at bounding box center [539, 76] width 291 height 106
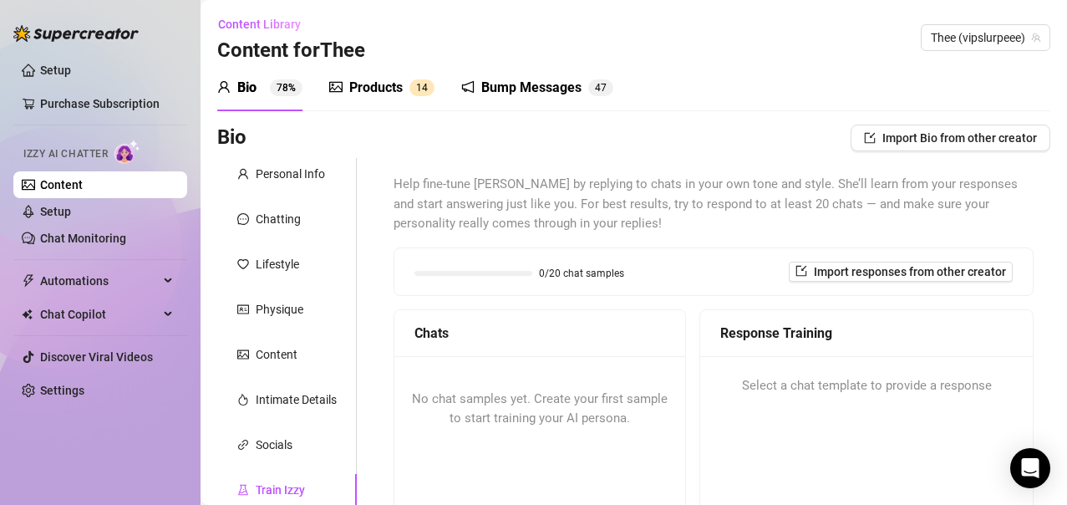
scroll to position [385, 0]
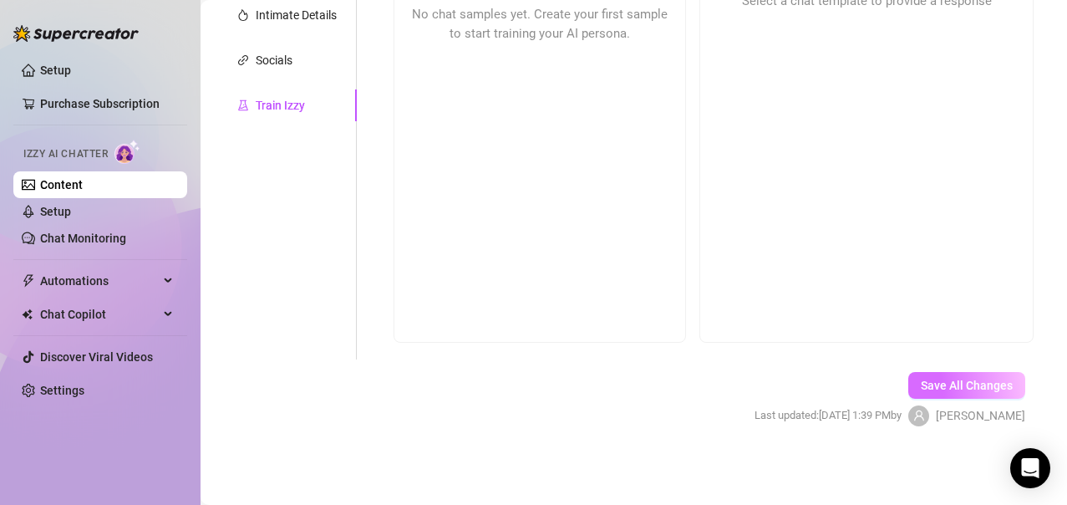
click at [934, 390] on span "Save All Changes" at bounding box center [967, 385] width 92 height 13
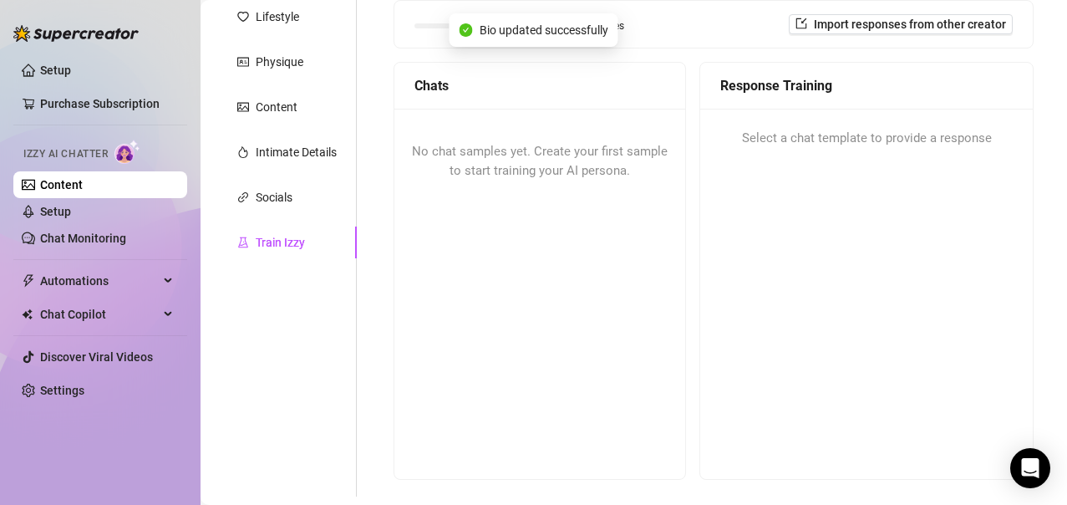
scroll to position [242, 0]
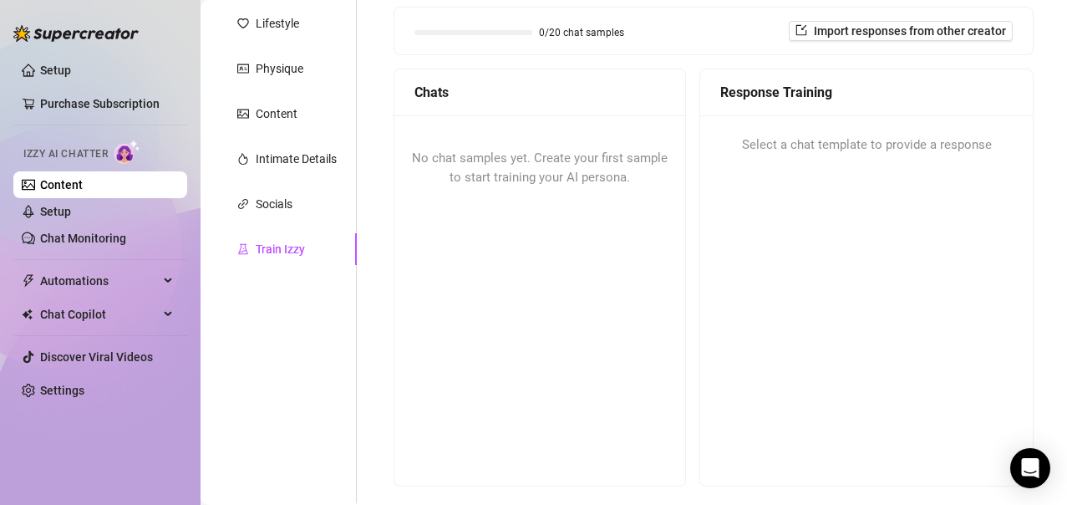
click at [267, 246] on div "Train Izzy" at bounding box center [280, 249] width 49 height 18
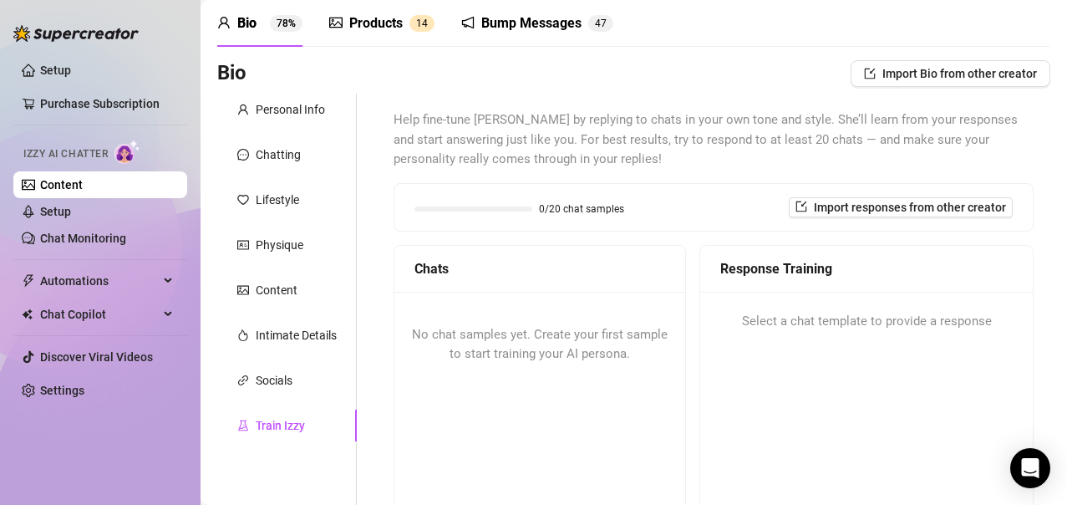
scroll to position [0, 0]
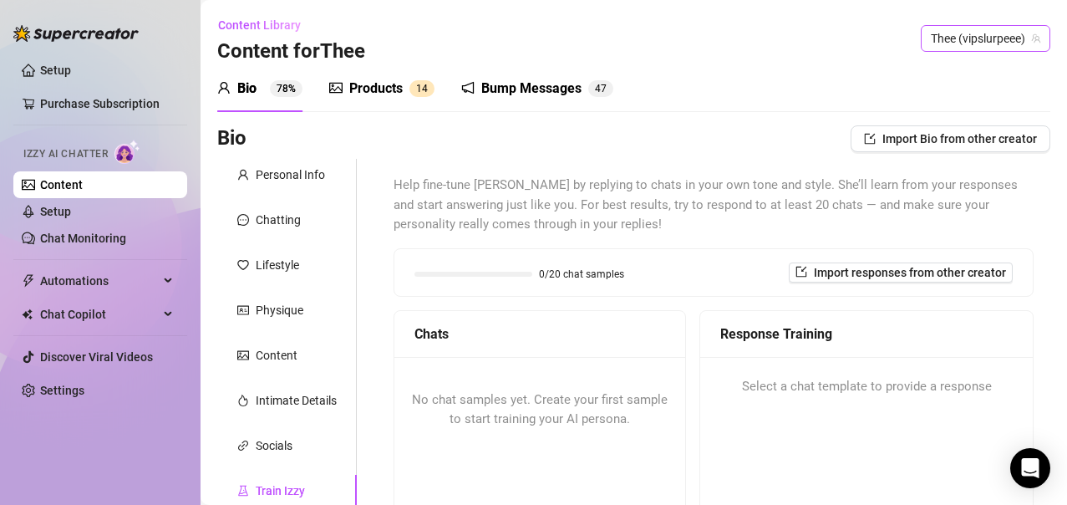
drag, startPoint x: 972, startPoint y: 53, endPoint x: 956, endPoint y: 37, distance: 23.1
click at [956, 37] on div "Content Library Content for Thee Thee (vipslurpeee)" at bounding box center [633, 38] width 833 height 53
click at [956, 37] on span "Thee (vipslurpeee)" at bounding box center [985, 38] width 109 height 25
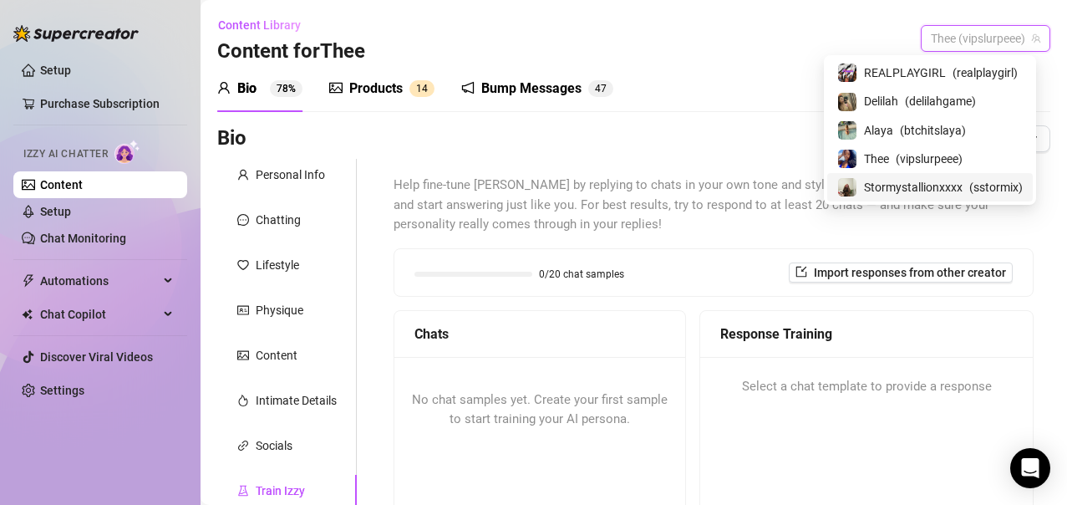
click at [893, 190] on span "Stormystallionxxxx" at bounding box center [913, 187] width 99 height 18
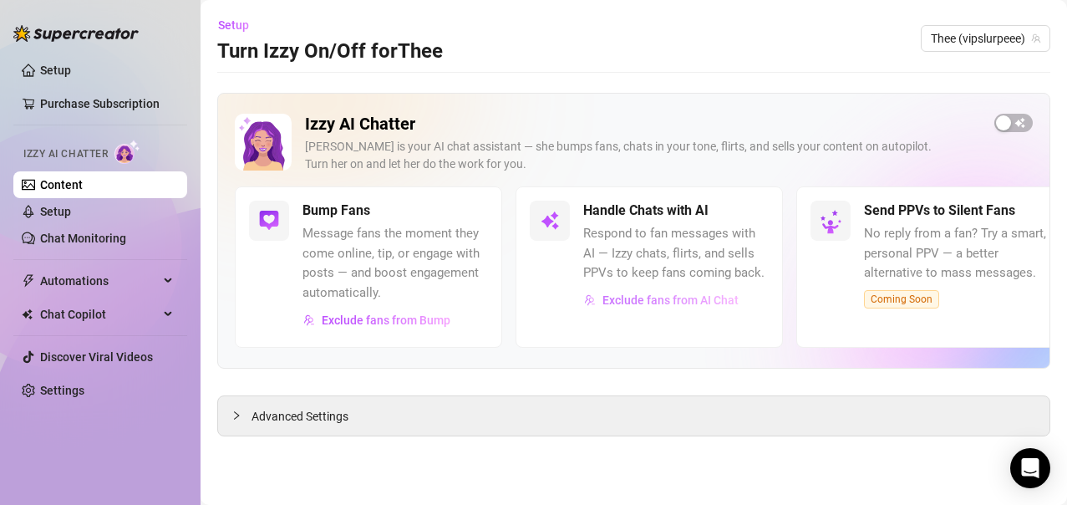
click at [680, 301] on span "Exclude fans from AI Chat" at bounding box center [671, 299] width 136 height 13
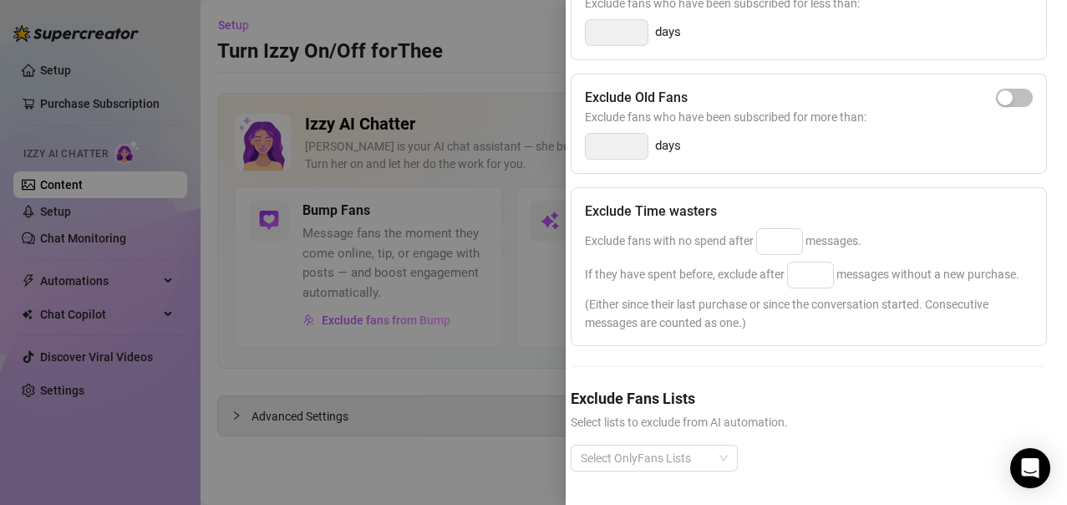
scroll to position [359, 8]
click at [778, 245] on input at bounding box center [779, 241] width 45 height 25
click at [811, 283] on input at bounding box center [810, 274] width 45 height 25
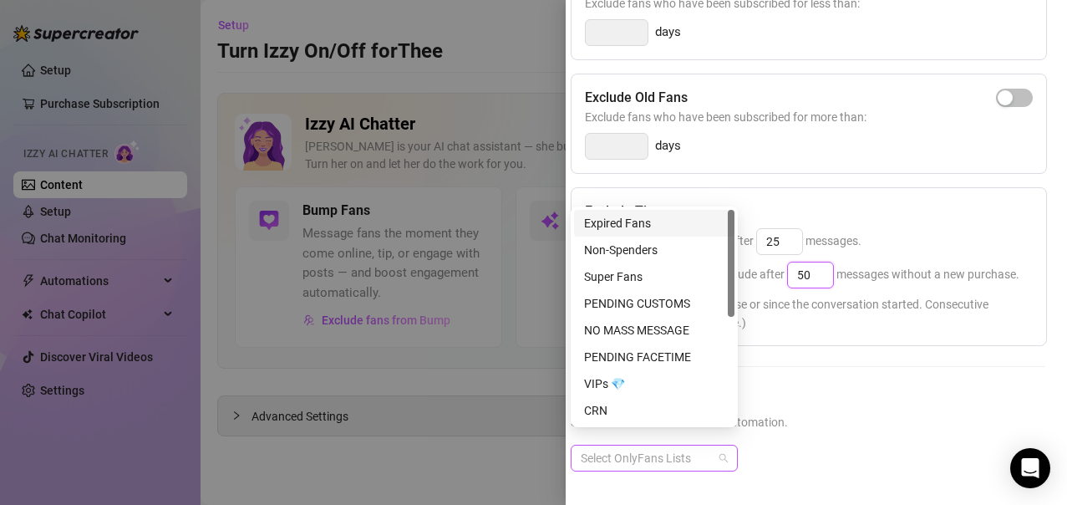
click at [713, 450] on div at bounding box center [645, 457] width 143 height 23
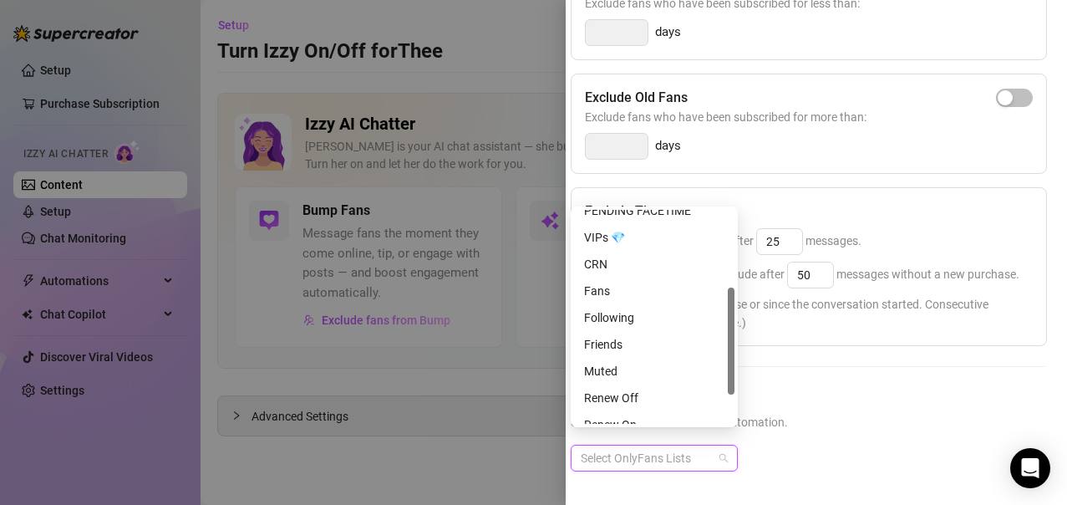
scroll to position [163, 0]
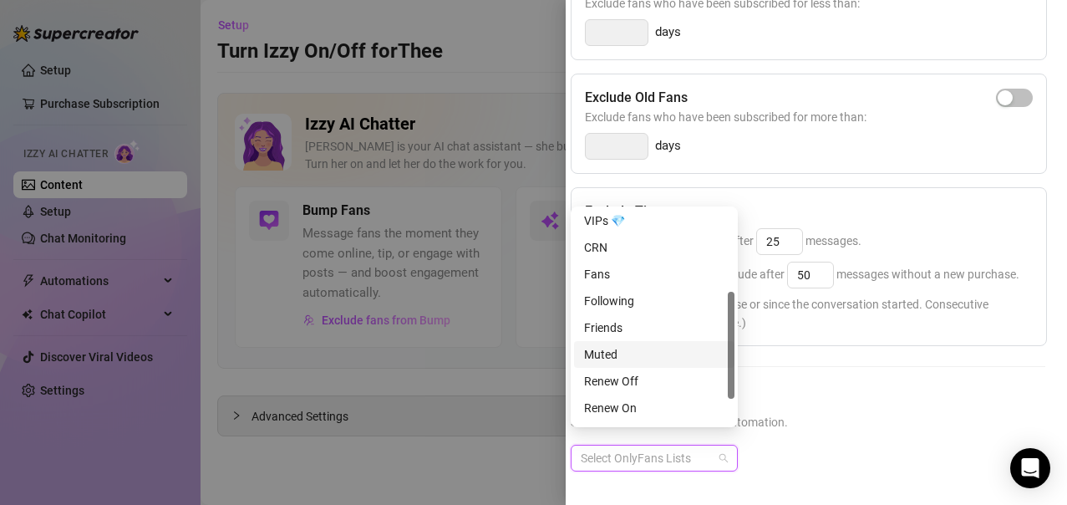
click at [650, 351] on div "Muted" at bounding box center [654, 354] width 140 height 18
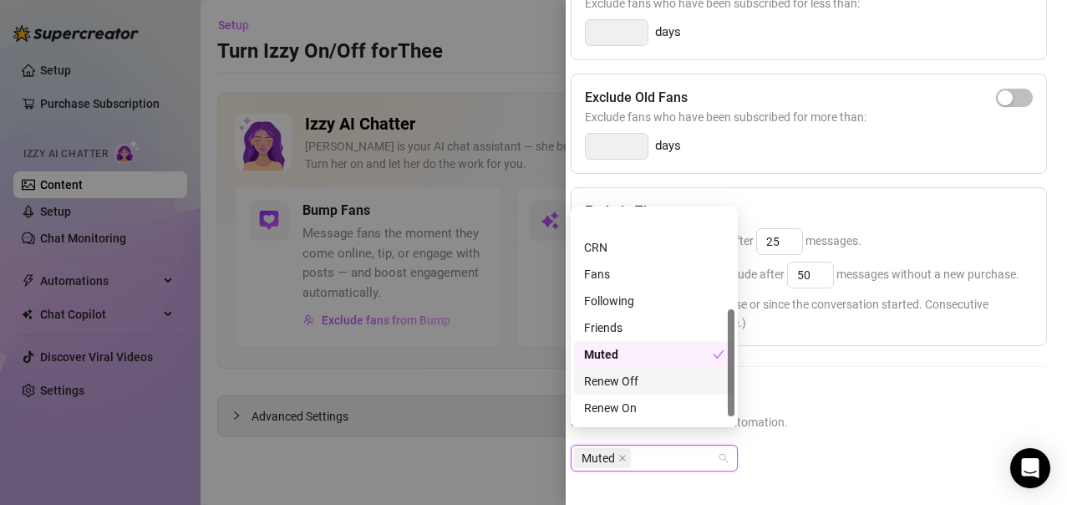
scroll to position [214, 0]
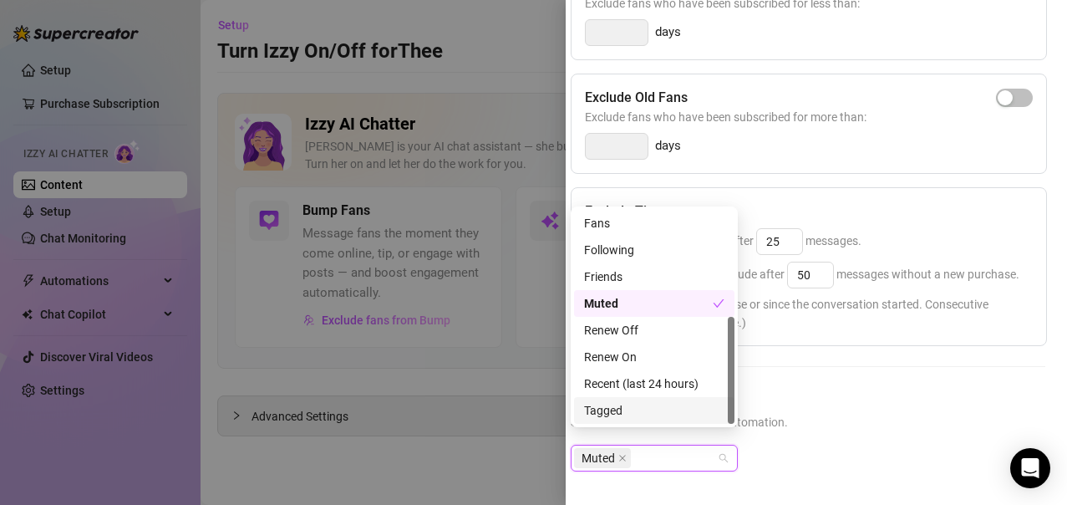
click at [664, 408] on div "Tagged" at bounding box center [654, 410] width 140 height 18
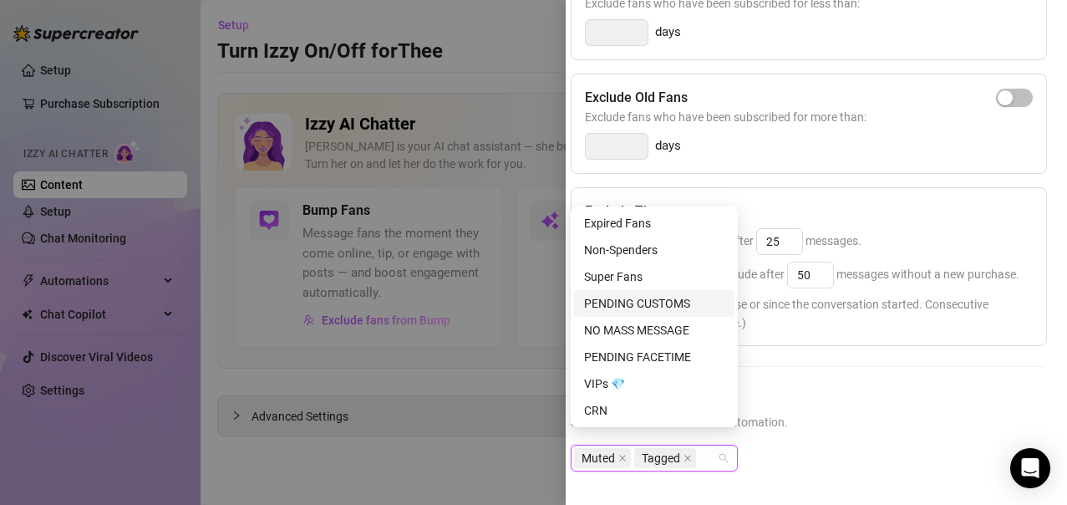
click at [667, 304] on div "PENDING CUSTOMS" at bounding box center [654, 303] width 140 height 18
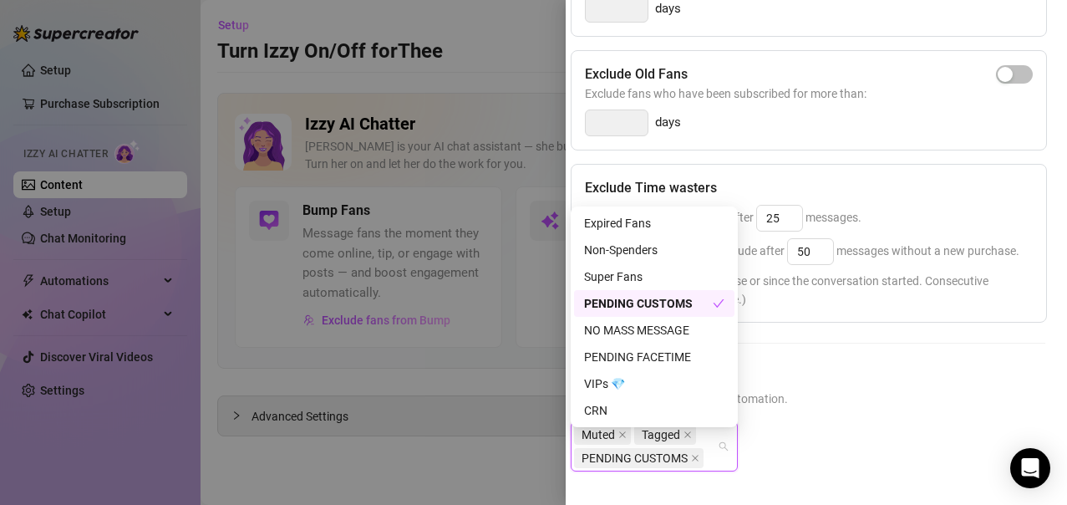
click at [693, 305] on div "PENDING CUSTOMS" at bounding box center [648, 303] width 129 height 18
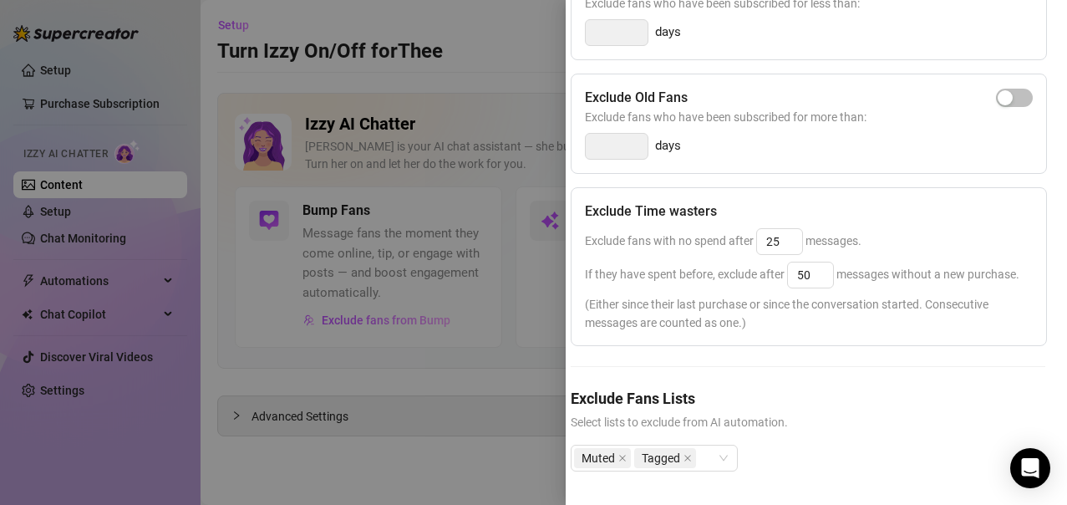
click at [822, 357] on div "Exclude Spenders Exclude fans who spent more than: $ Exclude New Fans Exclude f…" at bounding box center [808, 172] width 475 height 652
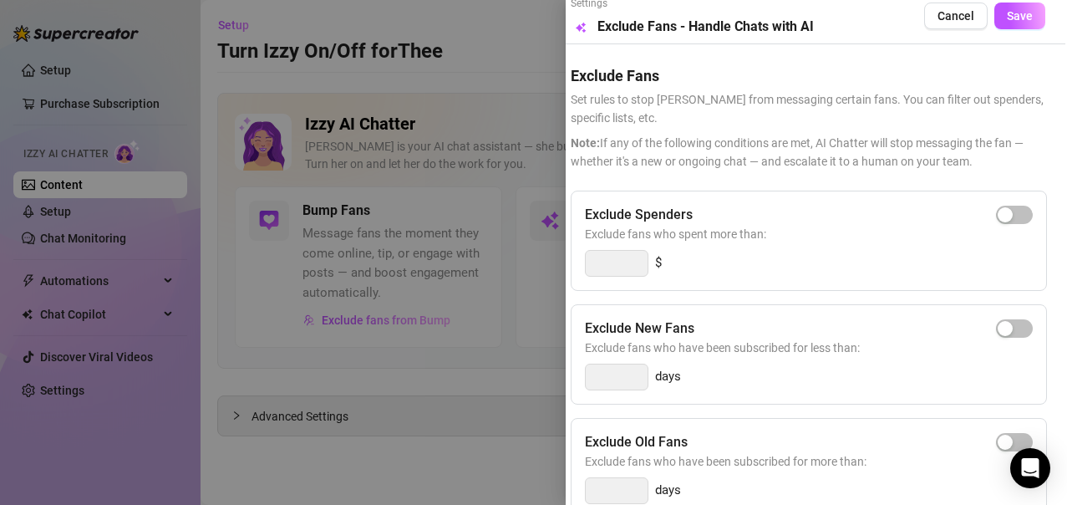
scroll to position [0, 8]
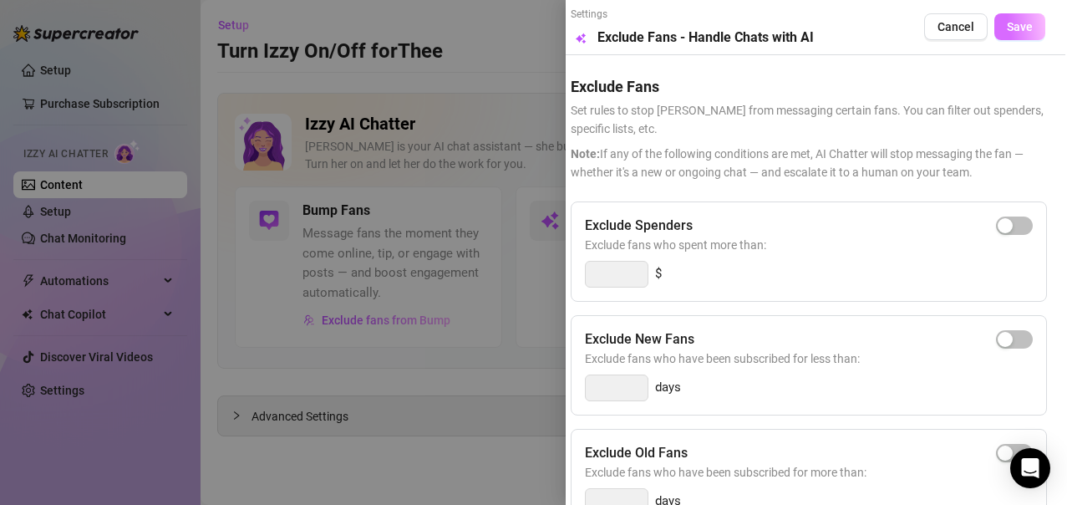
click at [1025, 25] on button "Save" at bounding box center [1020, 26] width 51 height 27
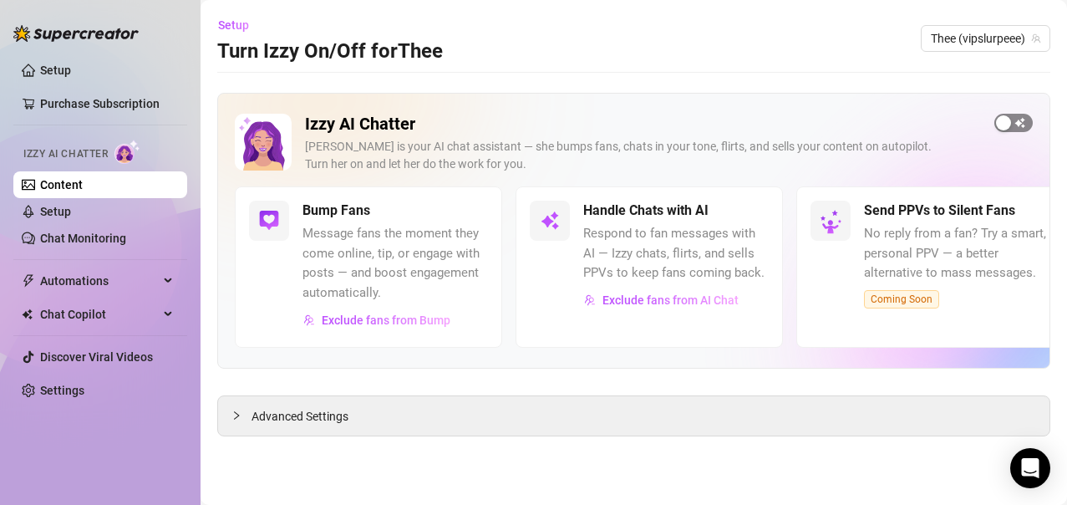
click at [1022, 127] on span "button" at bounding box center [1014, 123] width 38 height 18
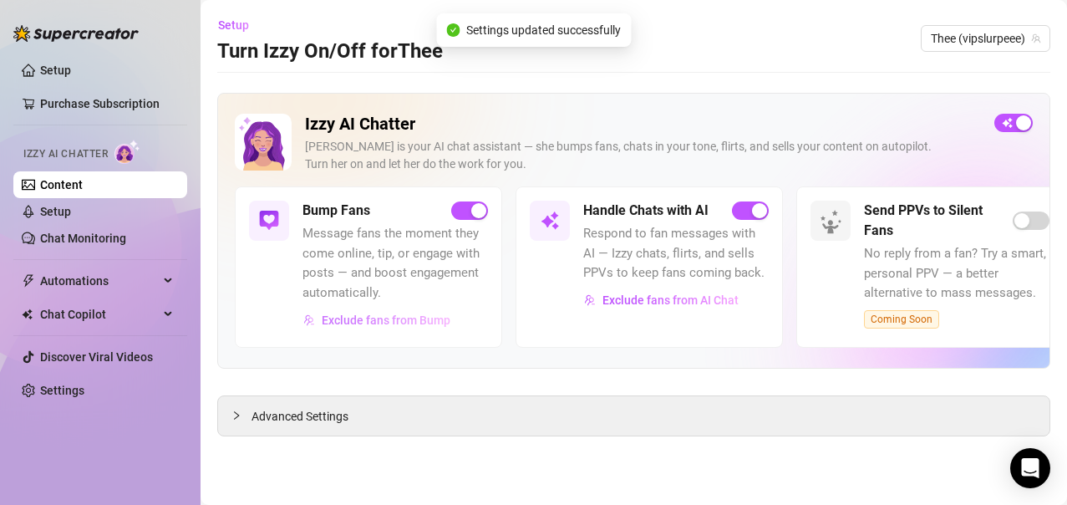
click at [383, 322] on span "Exclude fans from Bump" at bounding box center [386, 319] width 129 height 13
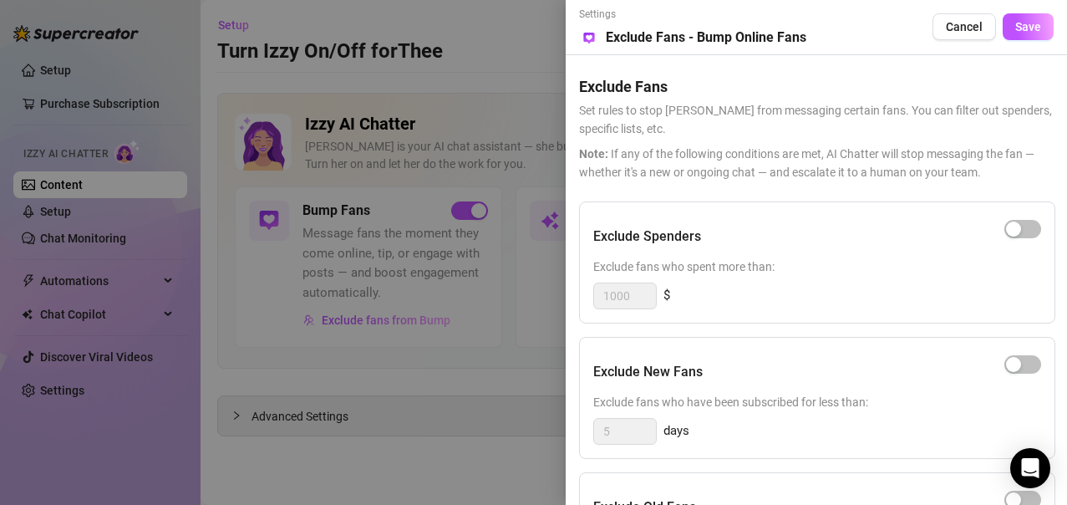
click at [522, 311] on div at bounding box center [533, 252] width 1067 height 505
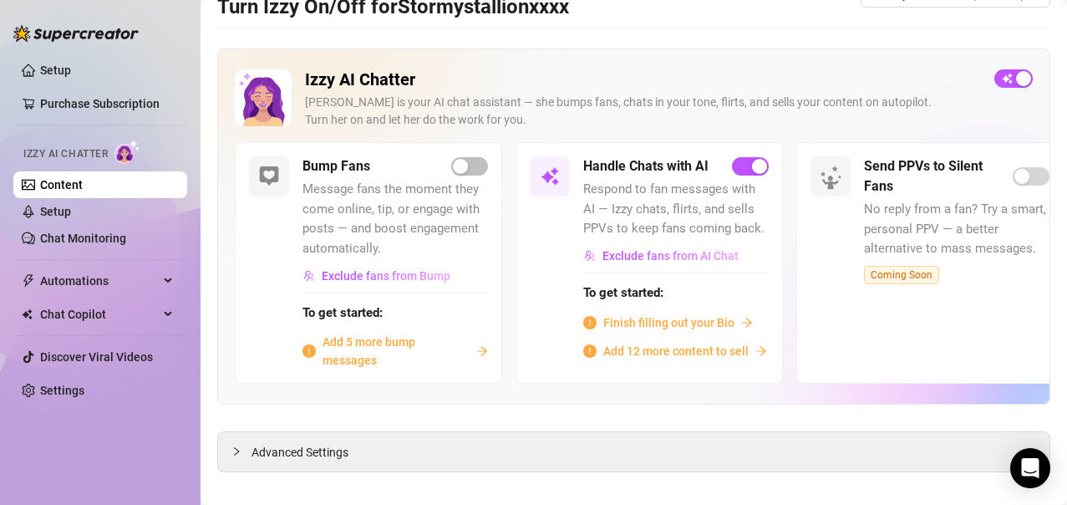
scroll to position [63, 0]
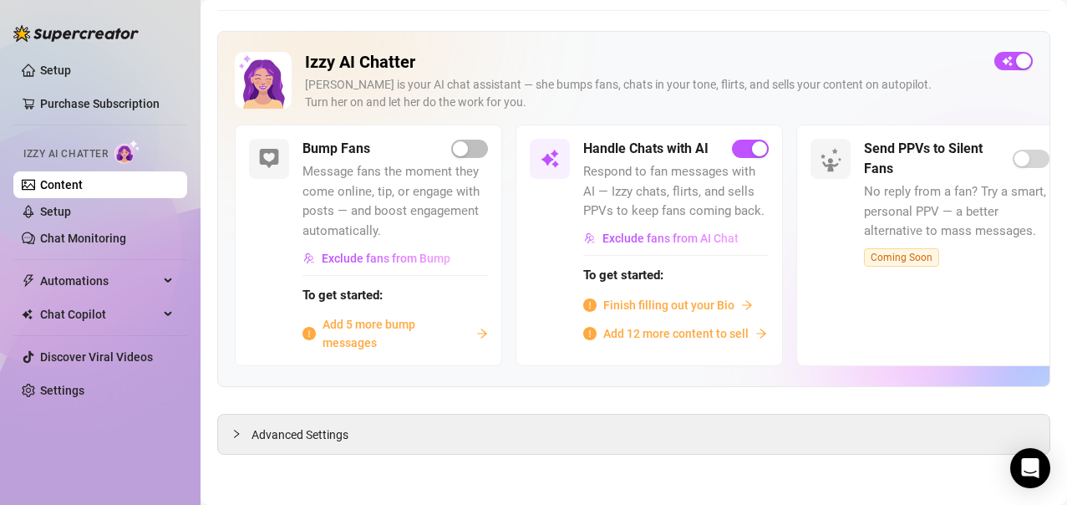
click at [687, 308] on span "Finish filling out your Bio" at bounding box center [668, 305] width 131 height 18
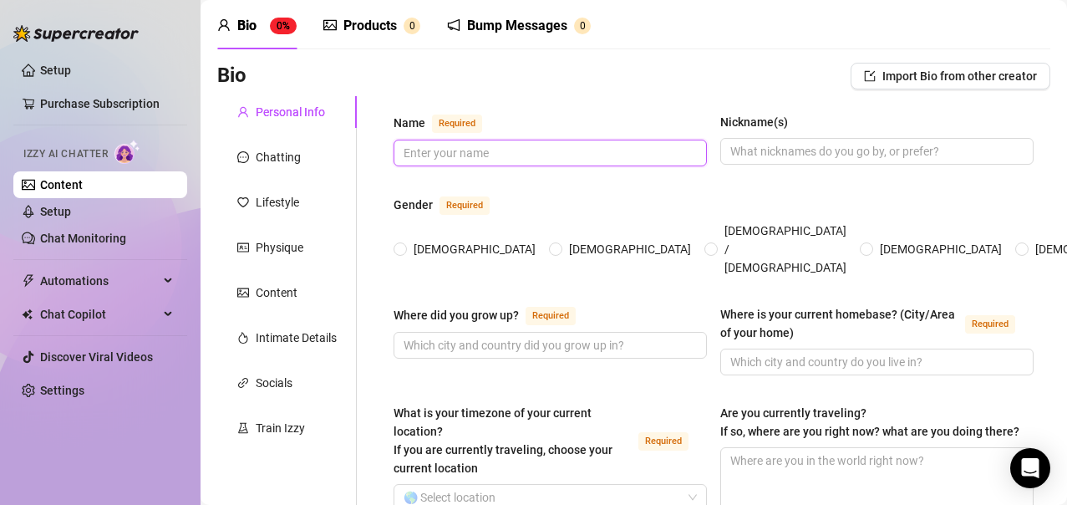
click at [457, 148] on input "Name Required" at bounding box center [549, 153] width 290 height 18
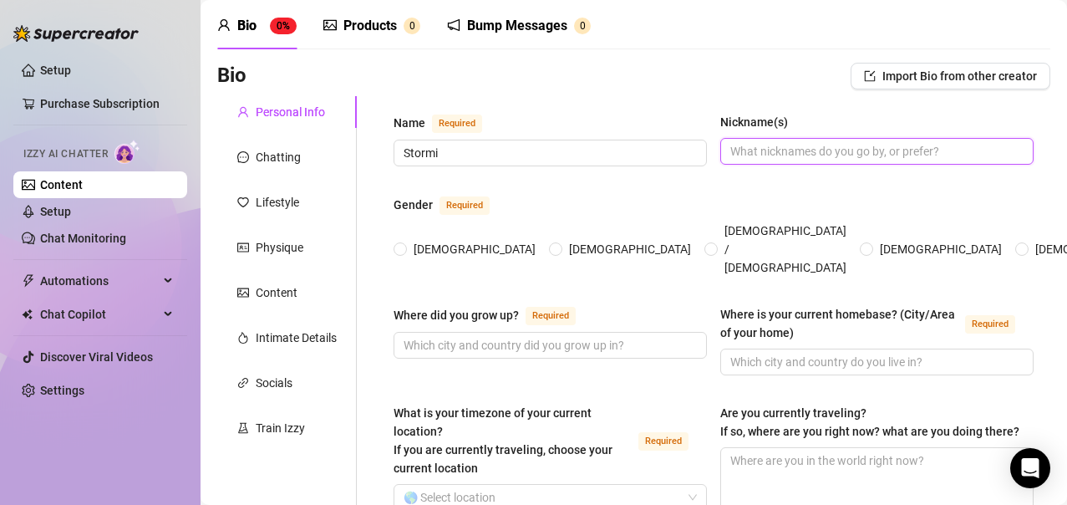
click at [752, 154] on input "Nickname(s)" at bounding box center [875, 151] width 290 height 18
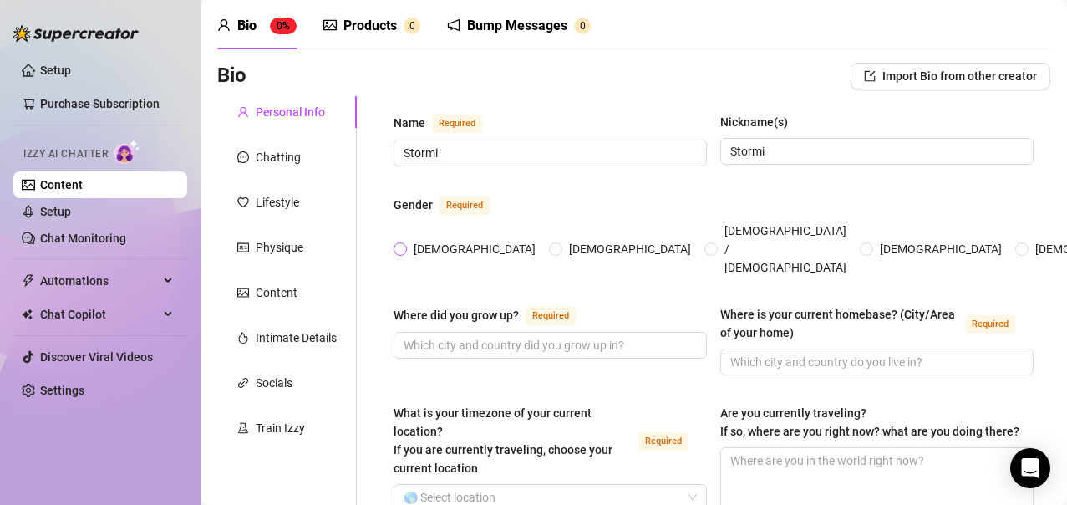
click at [405, 245] on input "[DEMOGRAPHIC_DATA]" at bounding box center [401, 250] width 7 height 11
click at [520, 336] on input "Where did you grow up? Required" at bounding box center [549, 345] width 290 height 18
click at [503, 336] on input "Where did you grow up? Required" at bounding box center [549, 345] width 290 height 18
click at [751, 353] on input "Where is your current homebase? (City/Area of your home) Required" at bounding box center [875, 362] width 290 height 18
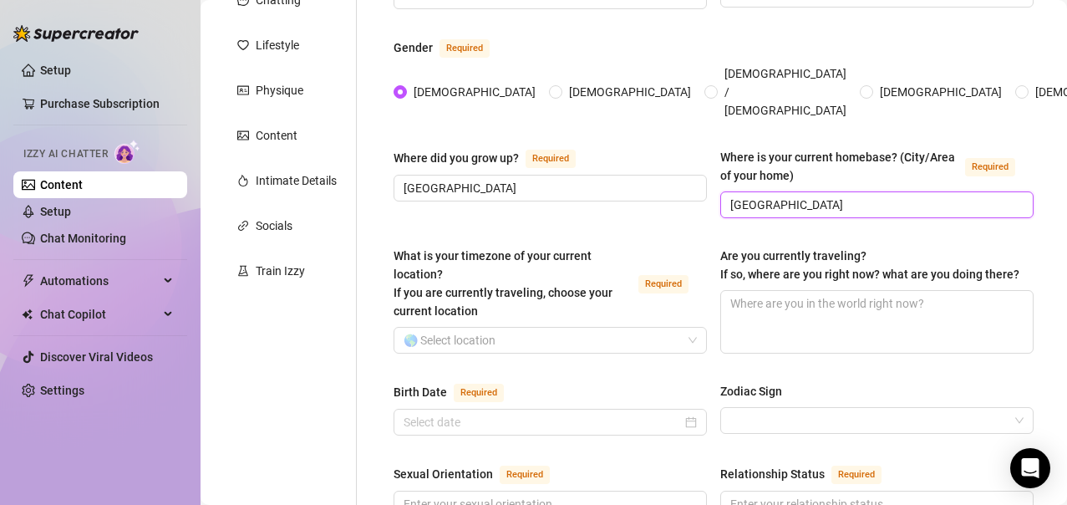
scroll to position [221, 0]
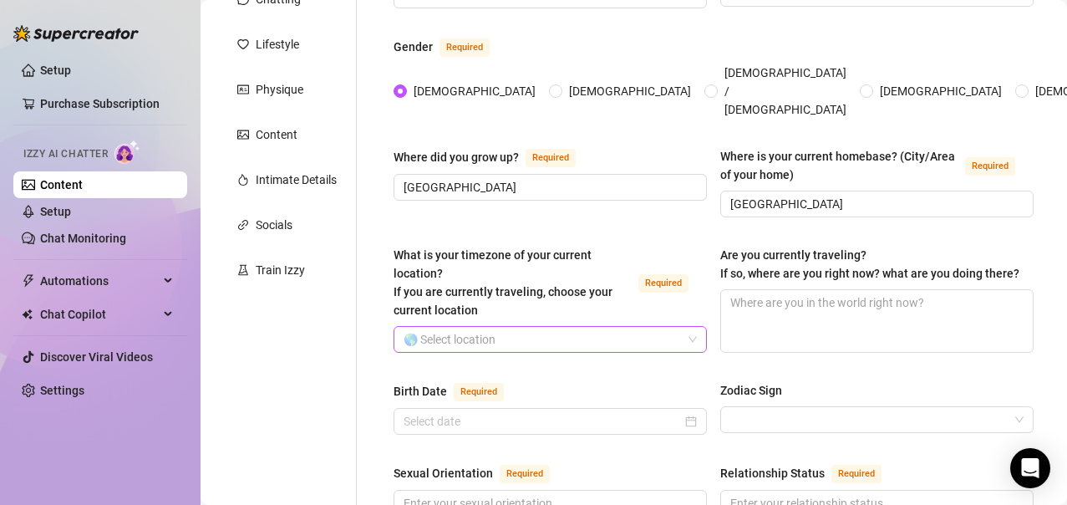
click at [518, 327] on input "What is your timezone of your current location? If you are currently traveling,…" at bounding box center [543, 339] width 278 height 25
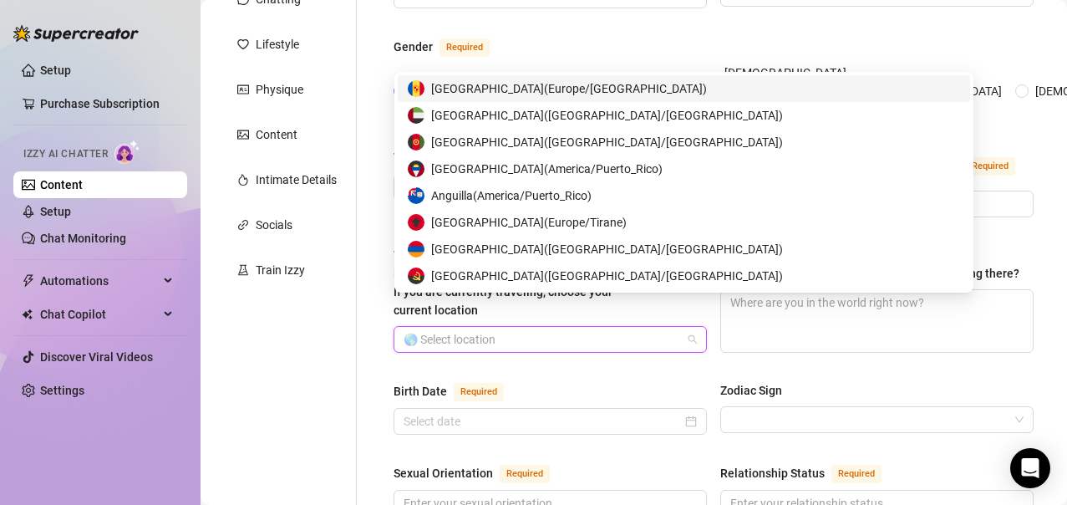
click at [628, 327] on input "What is your timezone of your current location? If you are currently traveling,…" at bounding box center [543, 339] width 278 height 25
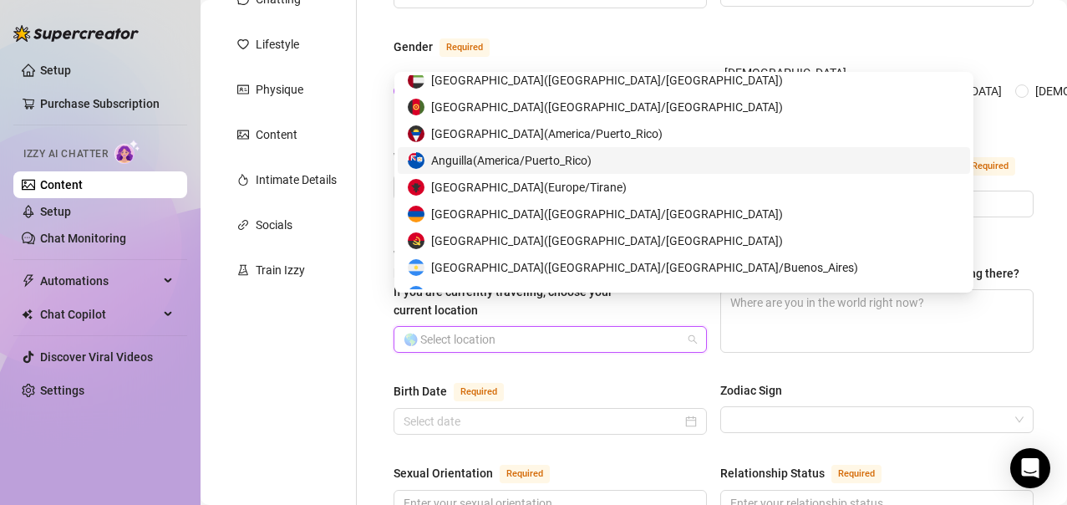
scroll to position [1, 0]
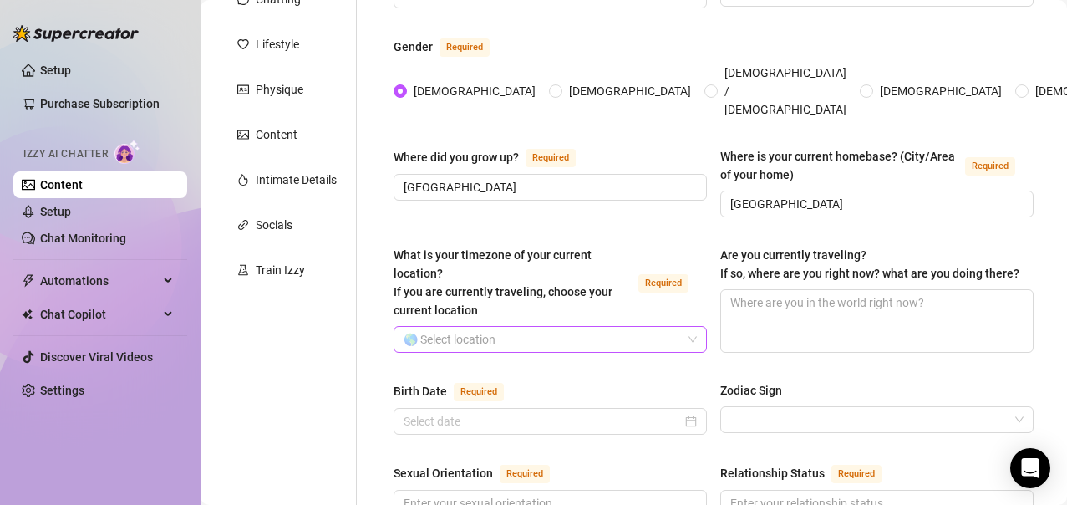
click at [529, 327] on input "What is your timezone of your current location? If you are currently traveling,…" at bounding box center [543, 339] width 278 height 25
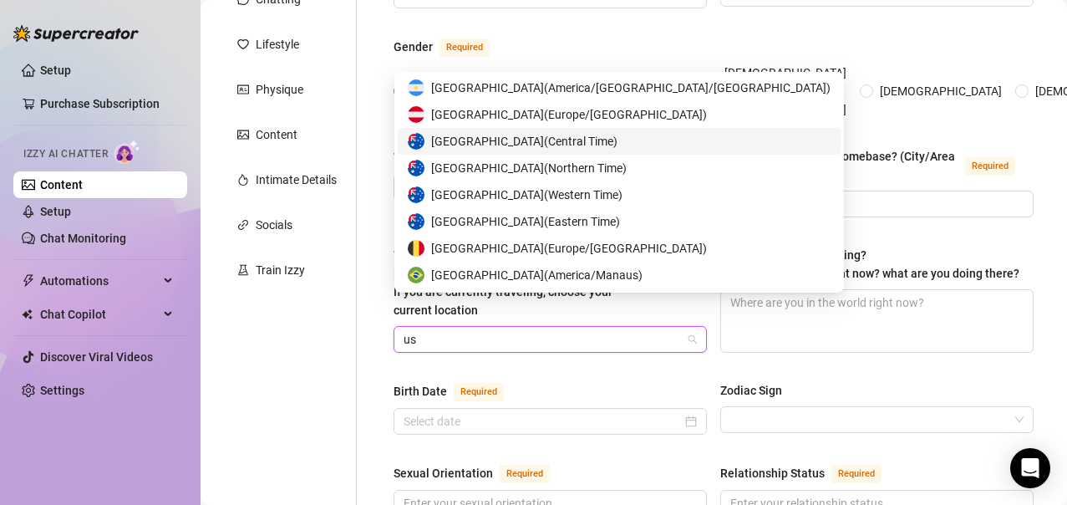
click at [554, 145] on span "Australia ( Central Time )" at bounding box center [524, 141] width 186 height 18
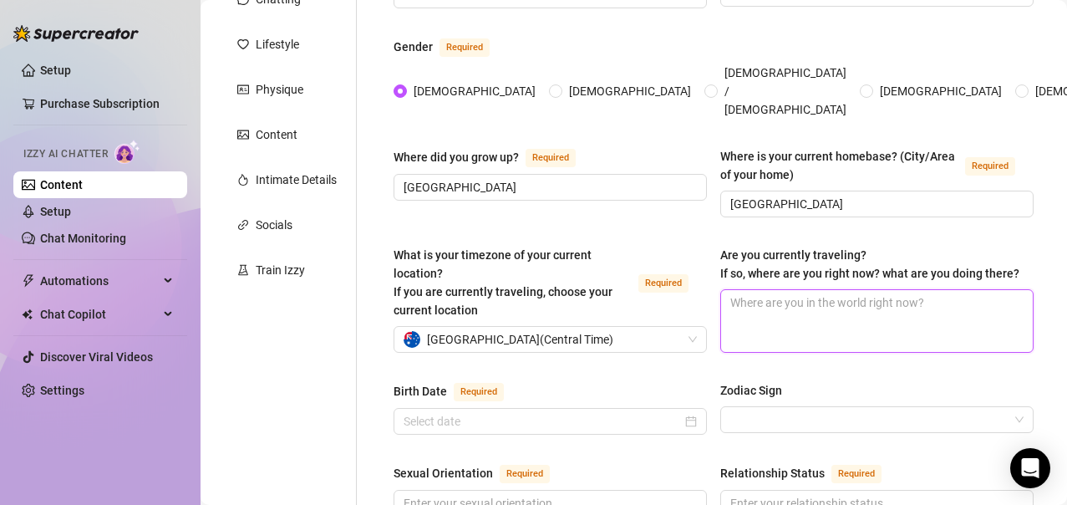
click at [808, 308] on textarea "Are you currently traveling? If so, where are you right now? what are you doing…" at bounding box center [877, 321] width 312 height 62
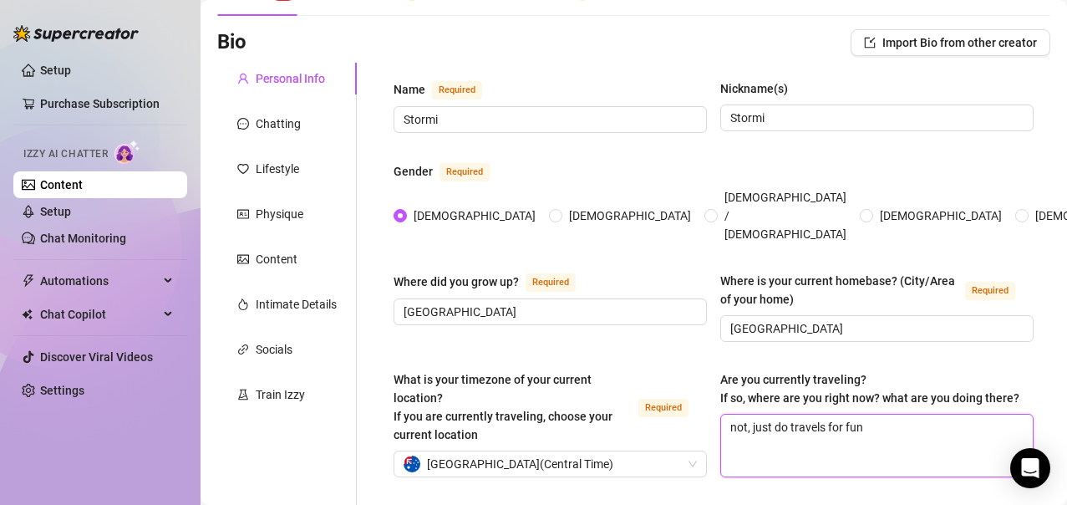
scroll to position [0, 0]
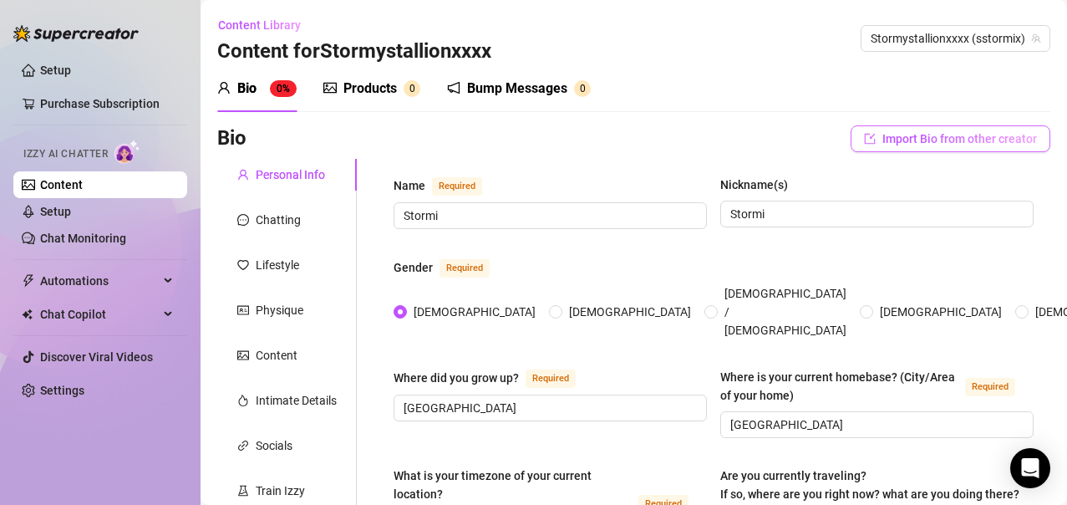
click at [958, 140] on span "Import Bio from other creator" at bounding box center [960, 138] width 155 height 13
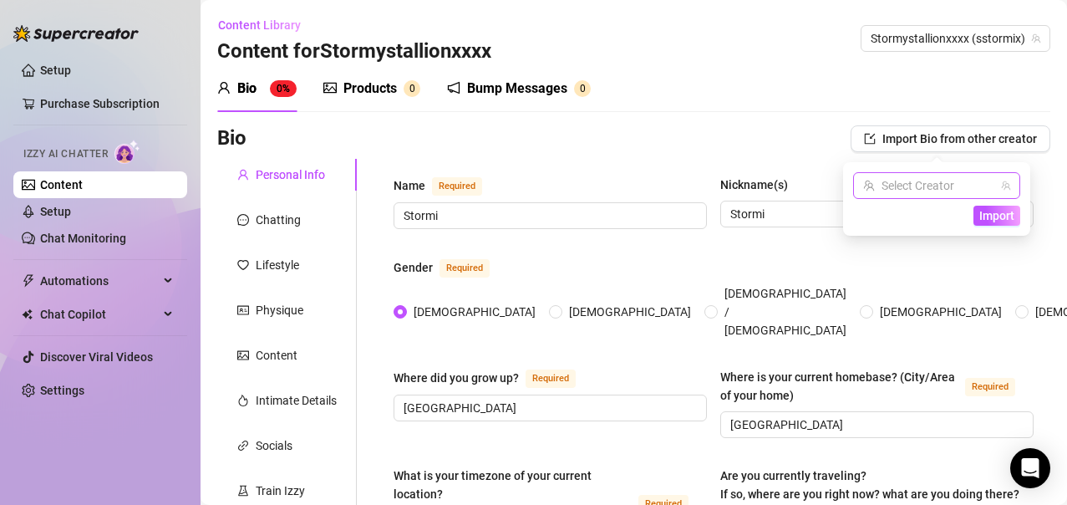
click at [924, 189] on input "search" at bounding box center [929, 185] width 132 height 25
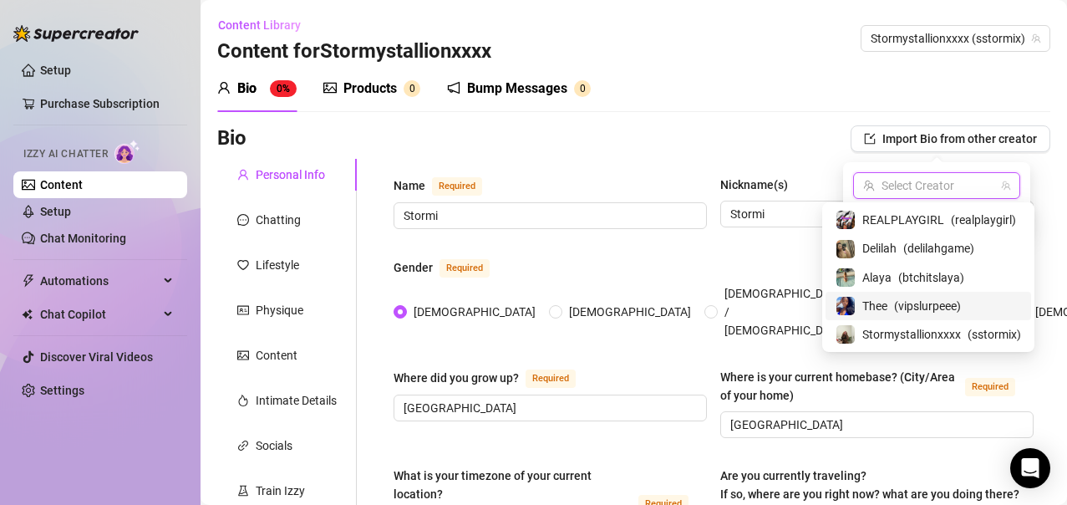
click at [900, 302] on span "( vipslurpeee )" at bounding box center [927, 306] width 67 height 18
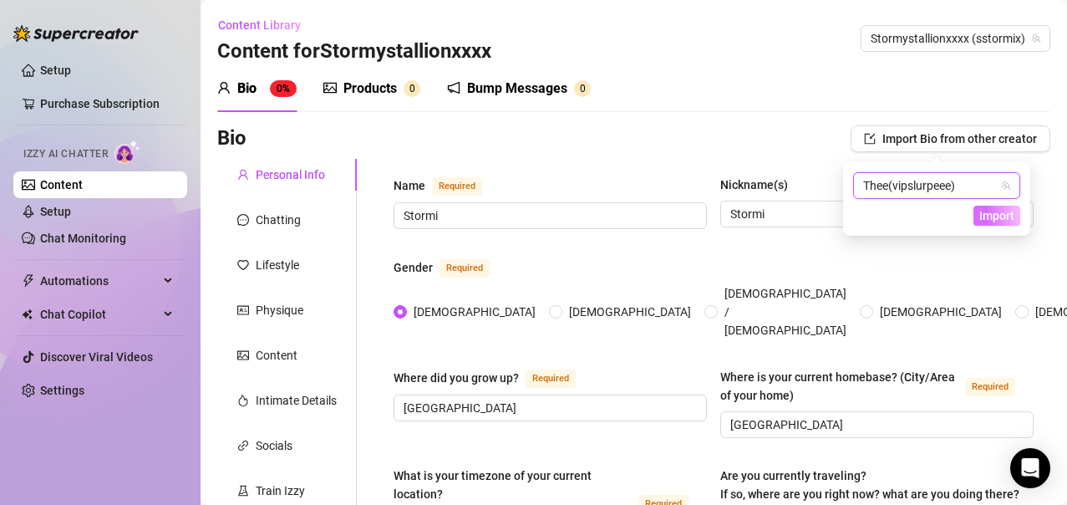
click at [997, 220] on span "Import" at bounding box center [997, 215] width 35 height 13
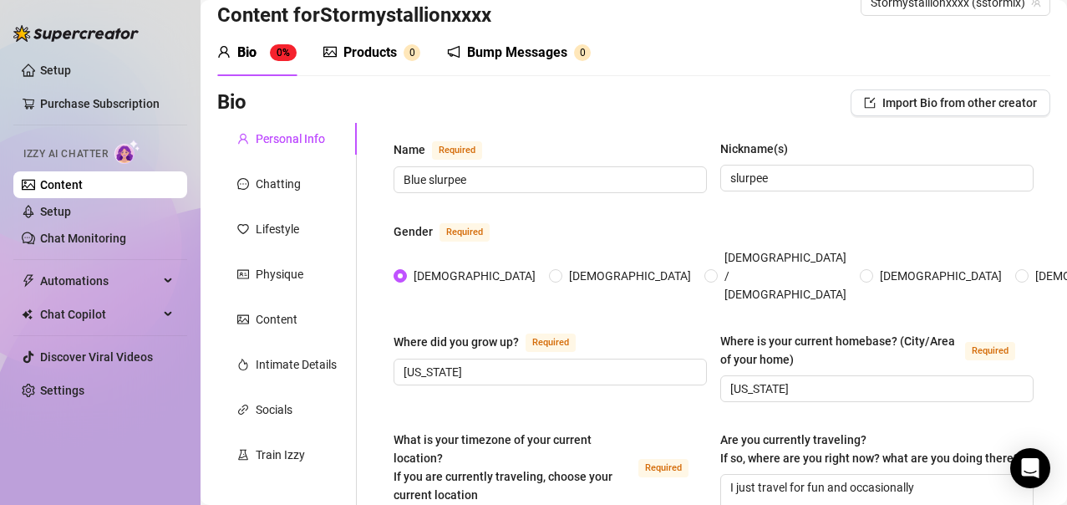
scroll to position [37, 0]
drag, startPoint x: 491, startPoint y: 185, endPoint x: 334, endPoint y: 184, distance: 157.1
drag, startPoint x: 772, startPoint y: 179, endPoint x: 710, endPoint y: 191, distance: 63.8
click at [710, 191] on div "Name Required Stormi Nickname(s) slurpee" at bounding box center [714, 173] width 640 height 69
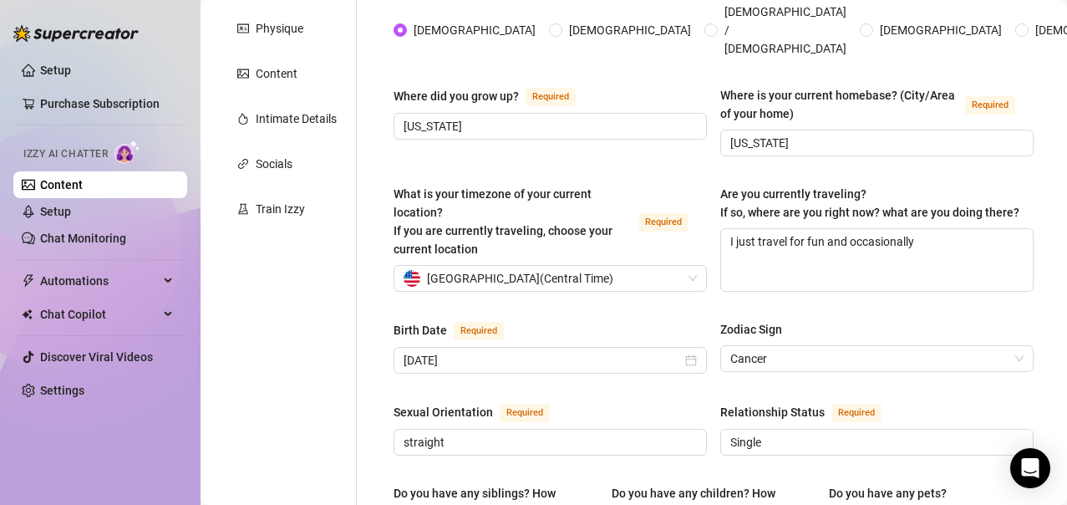
scroll to position [286, 0]
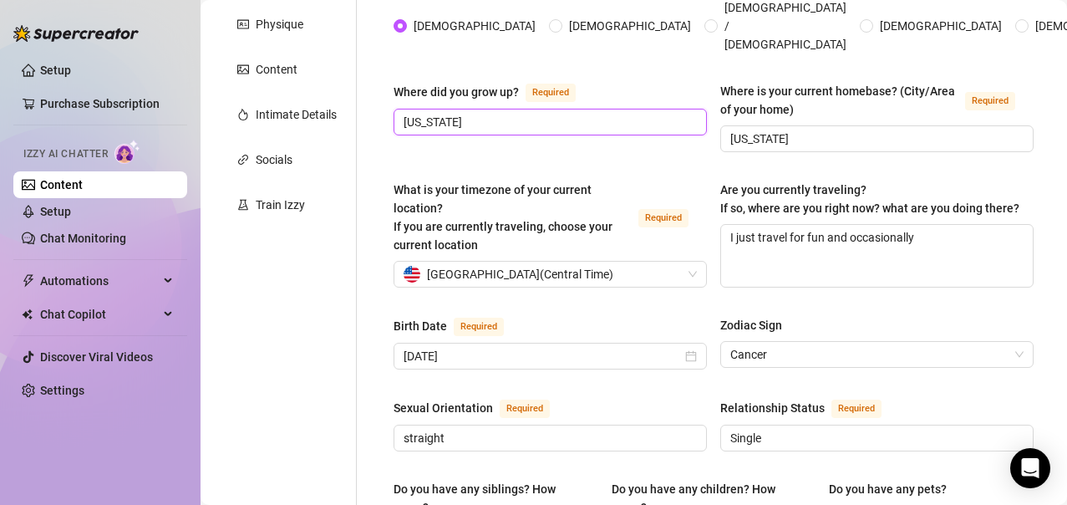
drag, startPoint x: 530, startPoint y: 91, endPoint x: 340, endPoint y: 90, distance: 189.7
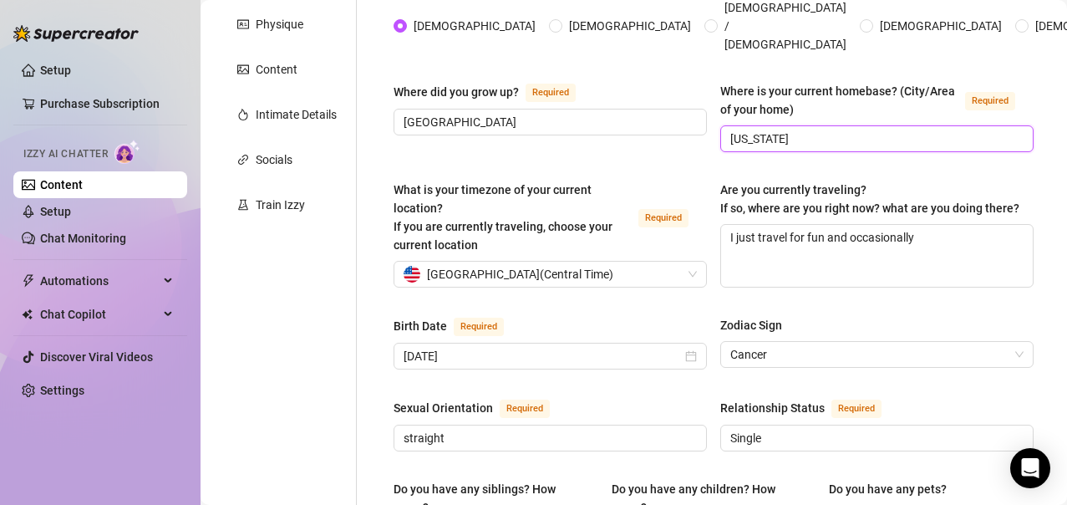
click at [772, 130] on input "[US_STATE]" at bounding box center [875, 139] width 290 height 18
drag, startPoint x: 772, startPoint y: 105, endPoint x: 689, endPoint y: 118, distance: 84.5
click at [689, 118] on div "Where did you grow up? Required [GEOGRAPHIC_DATA] Where is your current homebas…" at bounding box center [714, 124] width 640 height 85
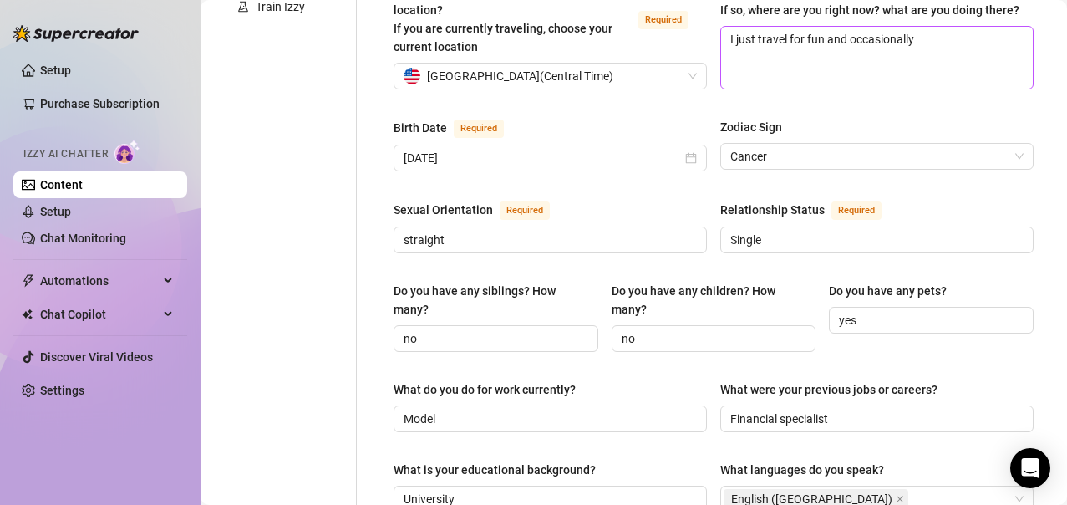
scroll to position [485, 0]
click at [501, 148] on input "[DATE]" at bounding box center [543, 157] width 278 height 18
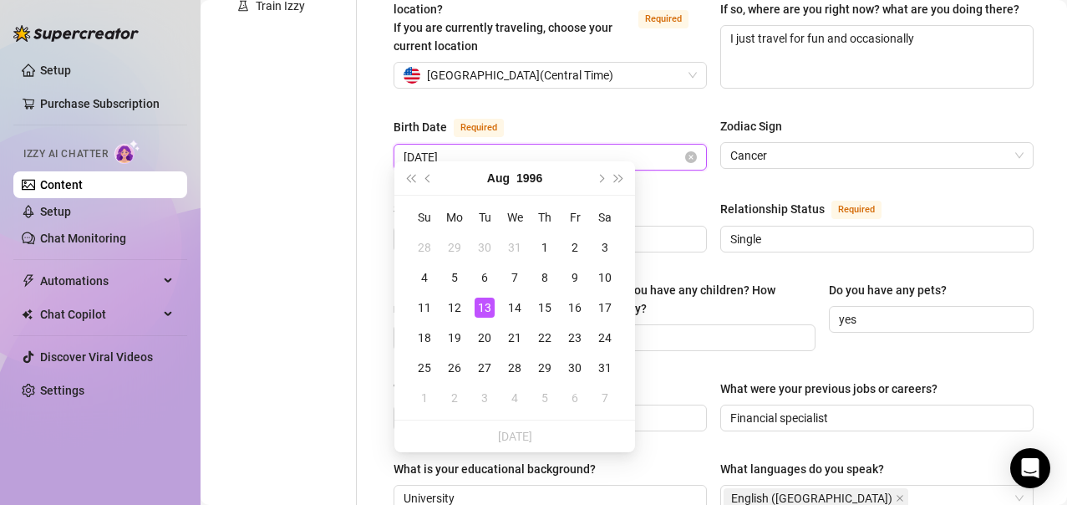
click at [649, 148] on input "[DATE]" at bounding box center [543, 157] width 278 height 18
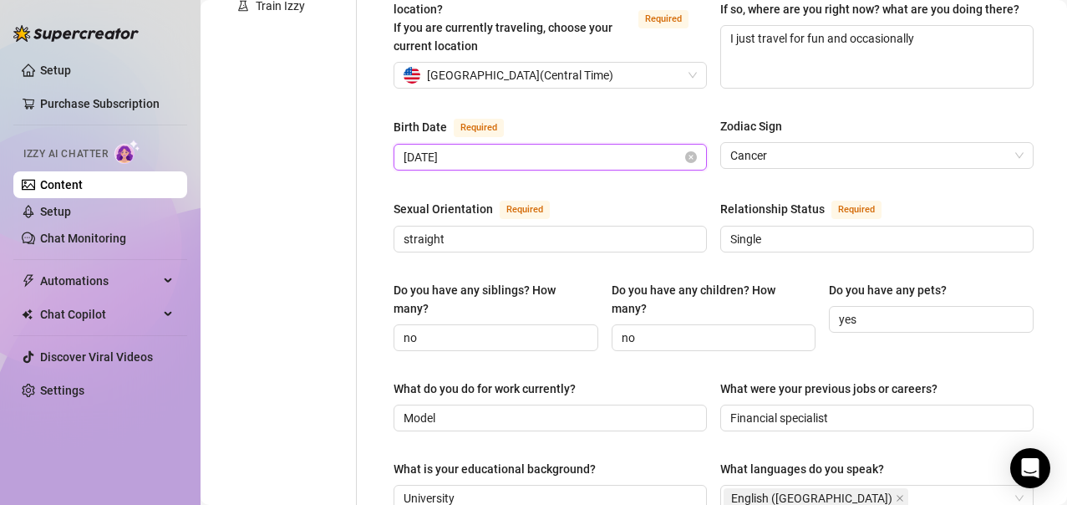
click at [572, 148] on input "[DATE]" at bounding box center [543, 157] width 278 height 18
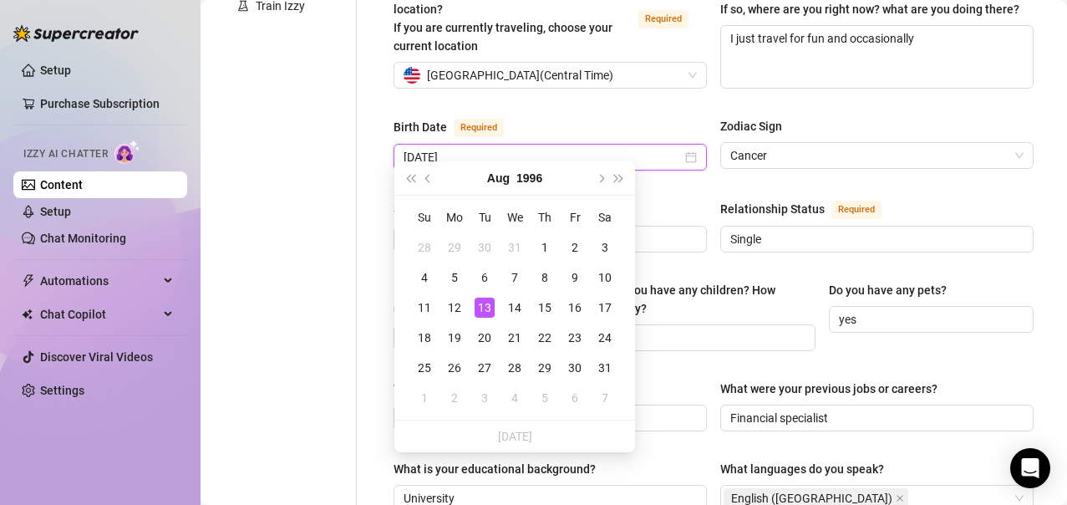
drag, startPoint x: 506, startPoint y: 144, endPoint x: 327, endPoint y: 151, distance: 179.9
click at [327, 151] on div "Personal Info Chatting Lifestyle Physique Content Intimate Details Socials Trai…" at bounding box center [633, 383] width 833 height 1419
click at [654, 183] on div "Name Required Stormi Nickname(s) Stormi Gender Required [DEMOGRAPHIC_DATA] [DEM…" at bounding box center [714, 384] width 640 height 1386
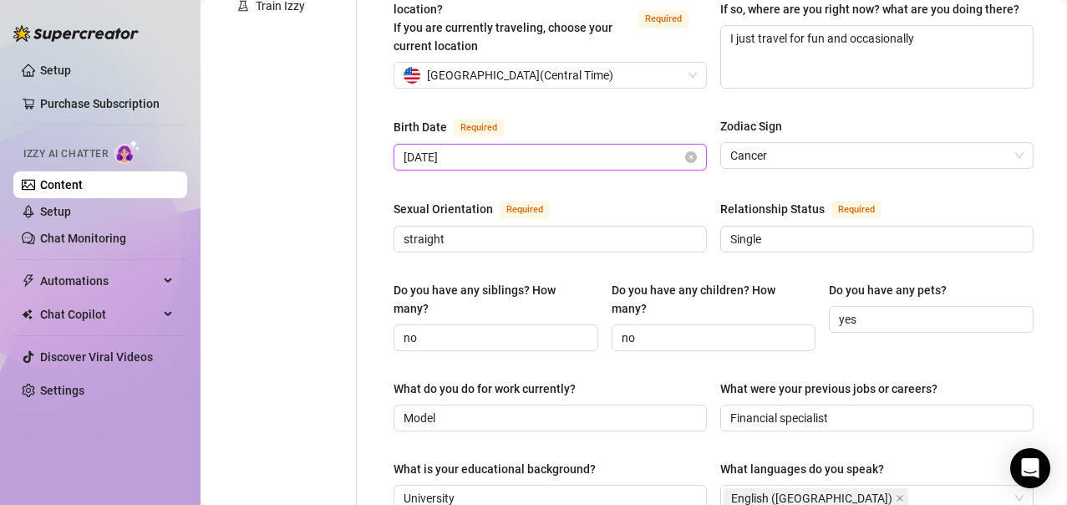
click at [504, 148] on input "[DATE]" at bounding box center [543, 157] width 278 height 18
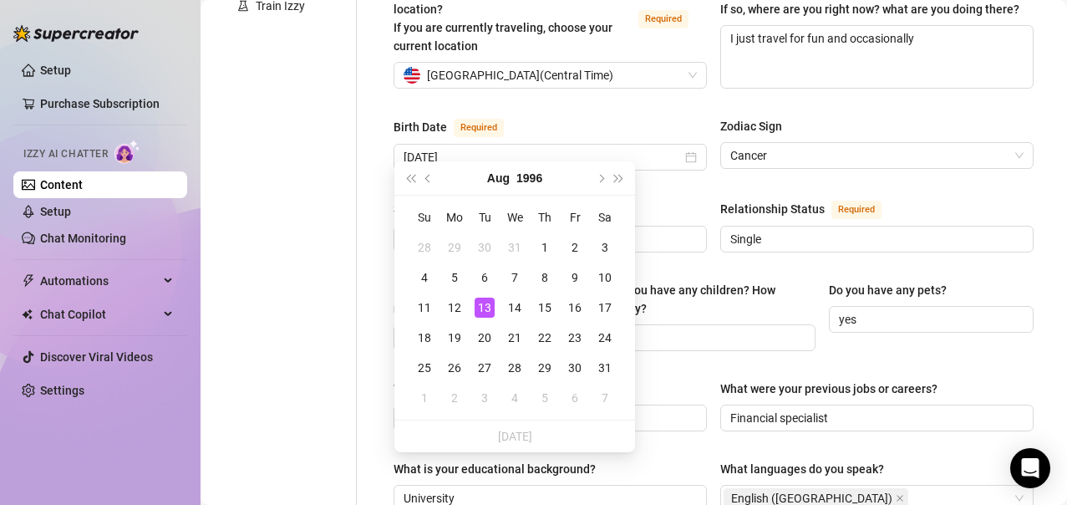
click at [511, 176] on div "[DATE]" at bounding box center [515, 177] width 152 height 33
click at [426, 176] on button "Previous month (PageUp)" at bounding box center [429, 177] width 18 height 33
click at [415, 169] on button "Last year (Control + left)" at bounding box center [410, 177] width 18 height 33
click at [426, 176] on span "Previous month (PageUp)" at bounding box center [429, 178] width 8 height 8
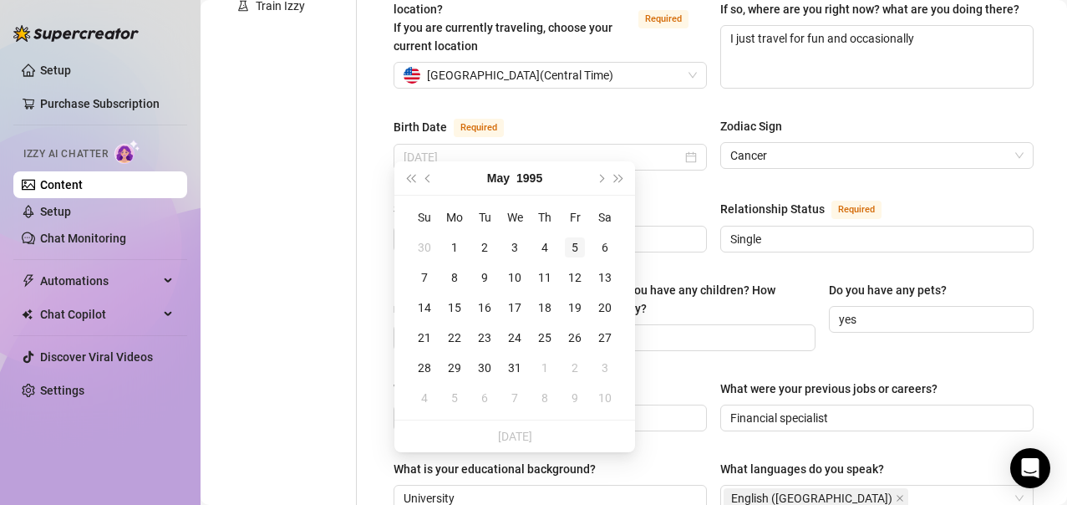
click at [573, 248] on div "5" at bounding box center [575, 247] width 20 height 20
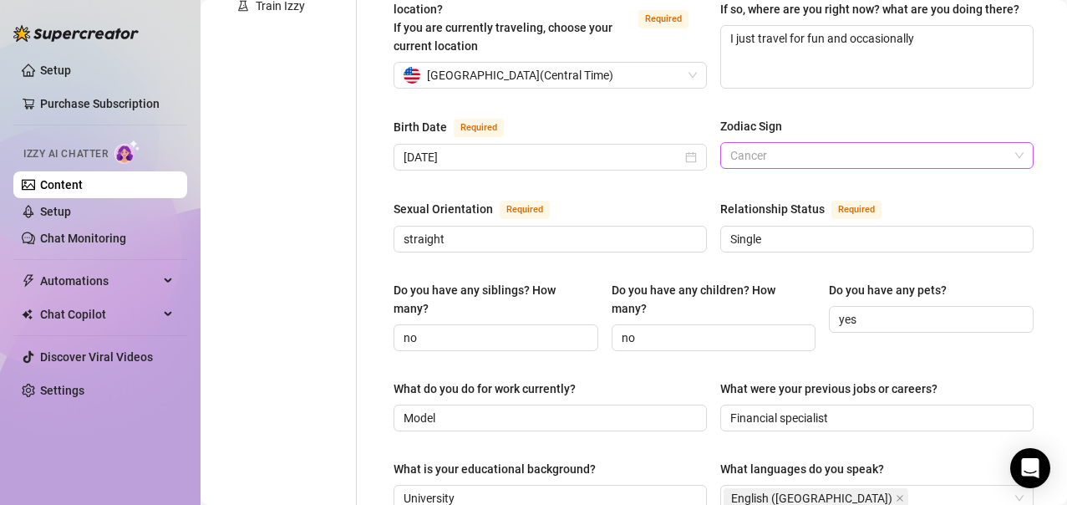
click at [762, 145] on span "Cancer" at bounding box center [876, 155] width 293 height 25
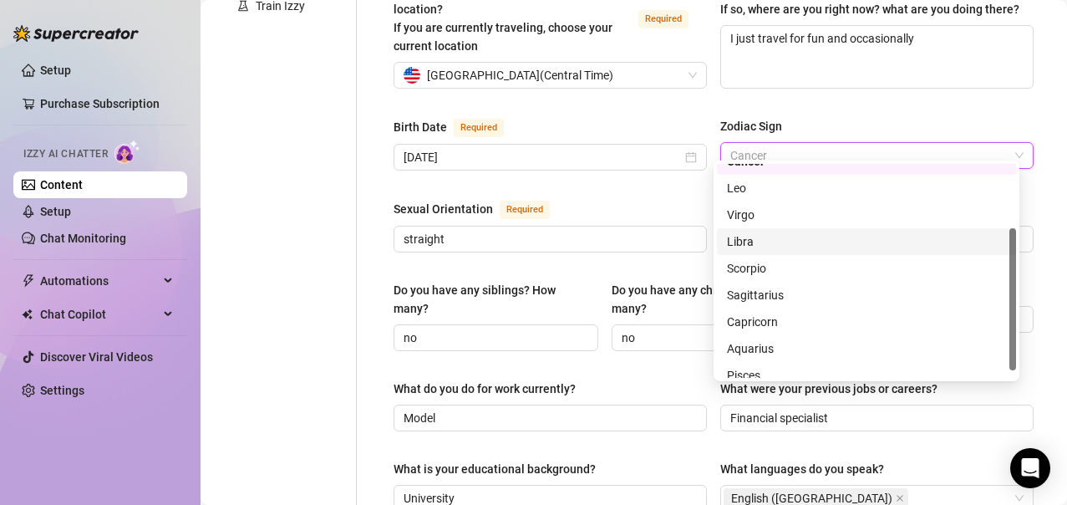
scroll to position [107, 0]
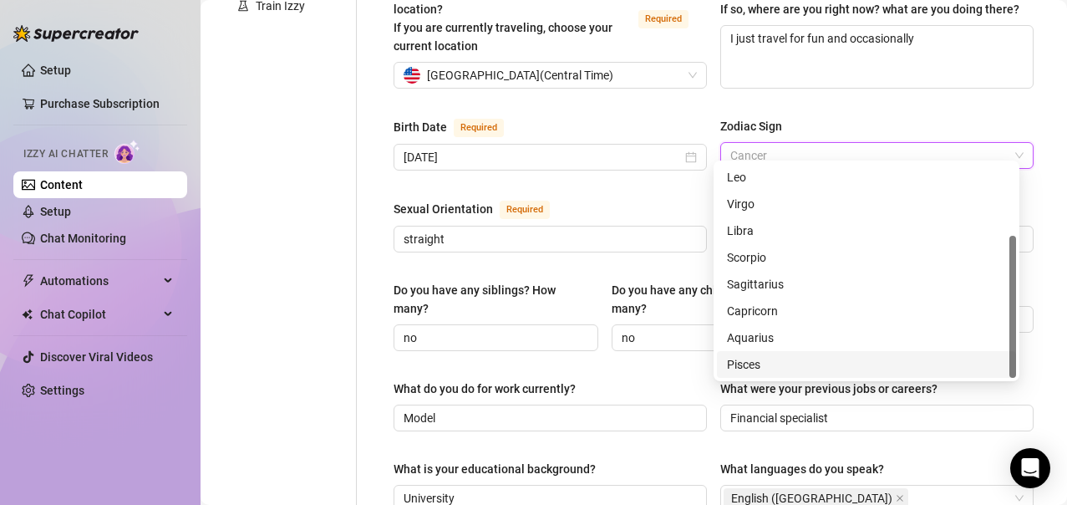
click at [757, 365] on div "Pisces" at bounding box center [866, 364] width 279 height 18
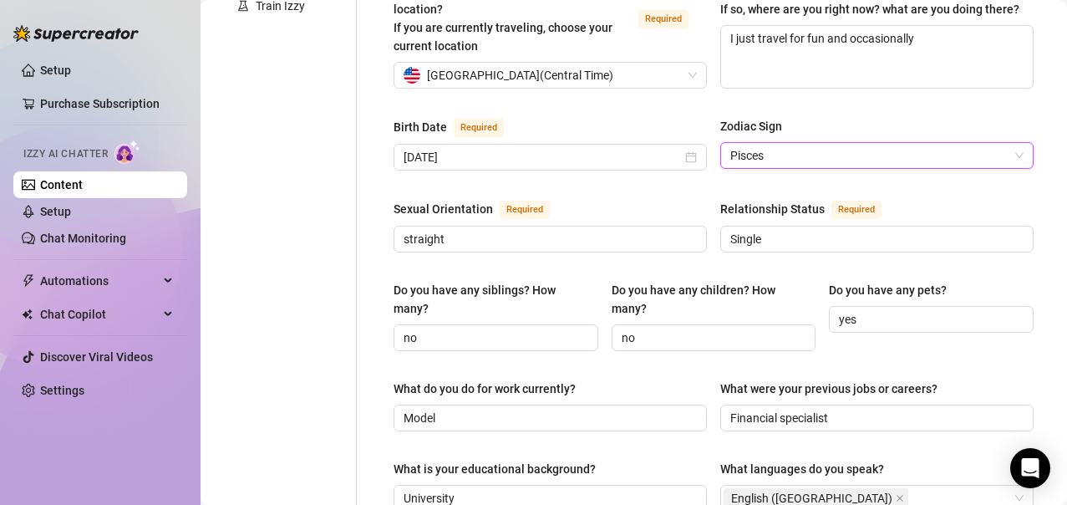
scroll to position [1178, 0]
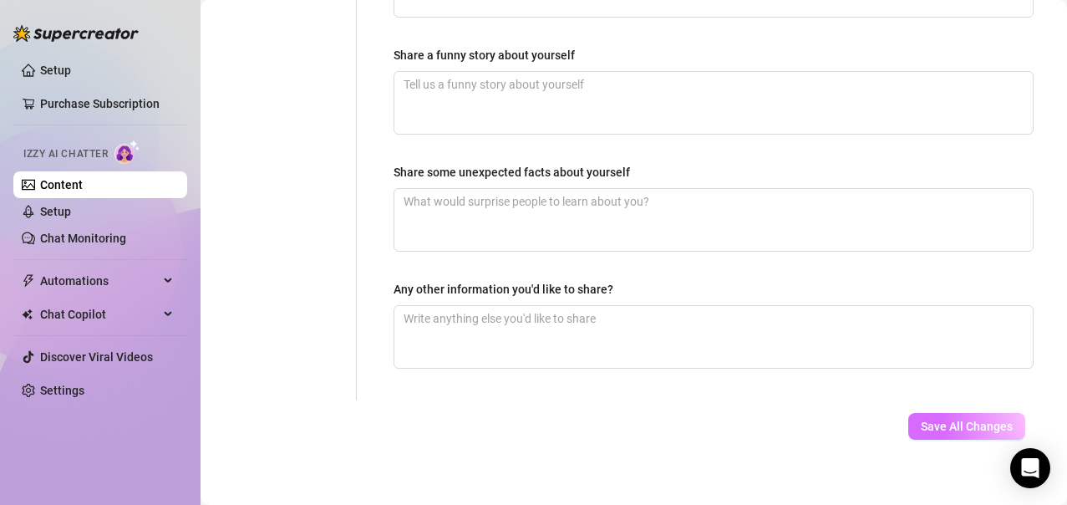
click at [943, 420] on button "Save All Changes" at bounding box center [967, 426] width 117 height 27
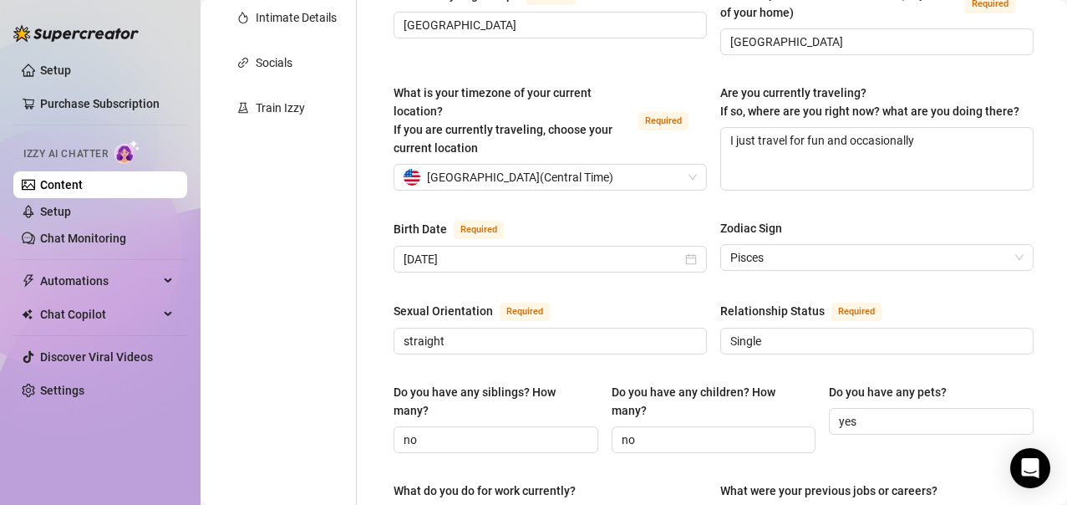
scroll to position [0, 0]
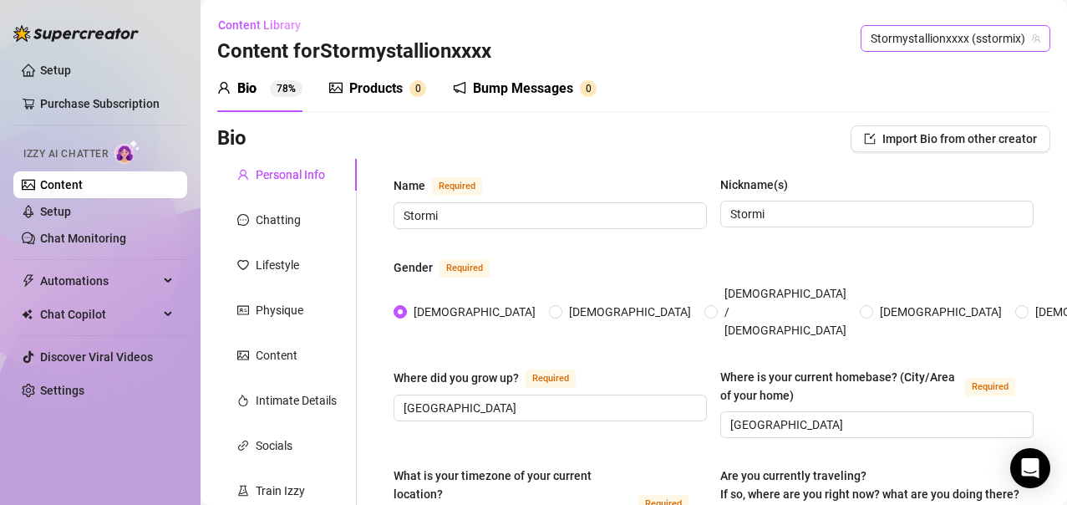
click at [954, 47] on span "Stormystallionxxxx (sstormix)" at bounding box center [956, 38] width 170 height 25
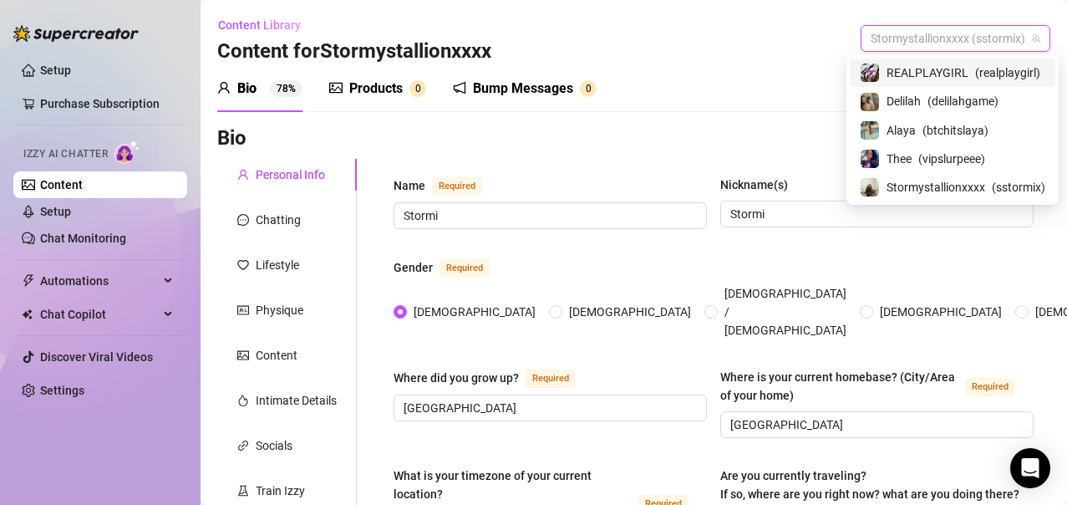
click at [906, 68] on span "REALPLAYGIRL" at bounding box center [928, 73] width 82 height 18
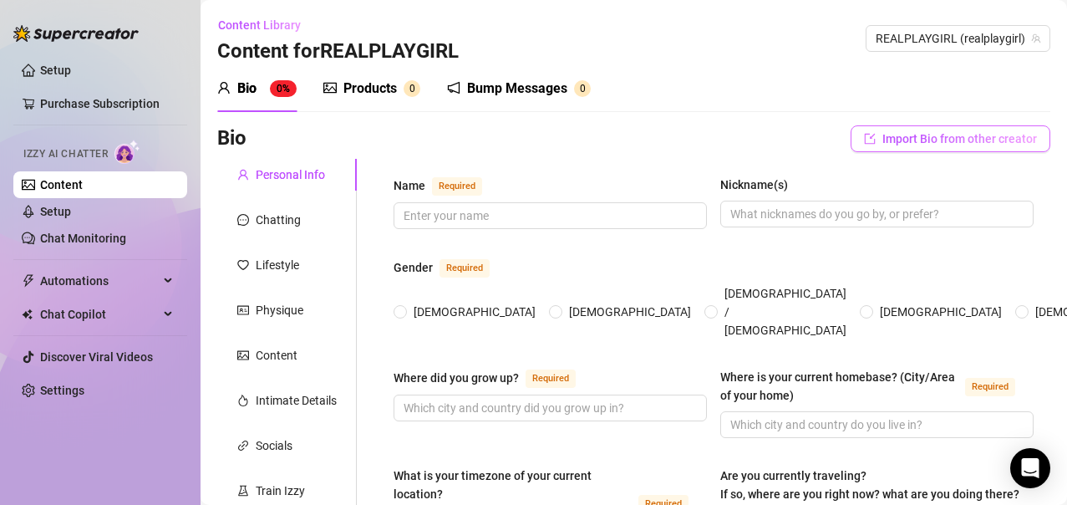
click at [1005, 127] on button "Import Bio from other creator" at bounding box center [951, 138] width 200 height 27
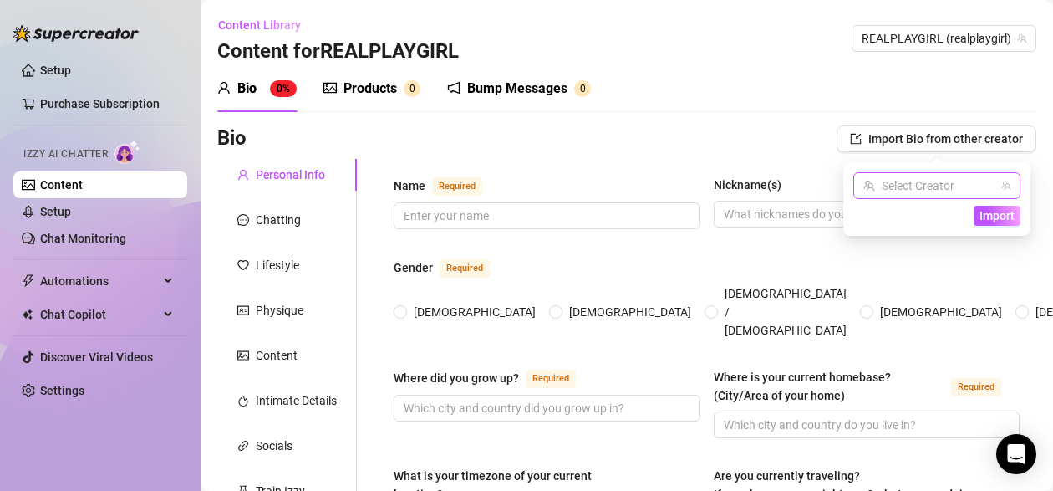
click at [1005, 191] on span at bounding box center [936, 185] width 147 height 25
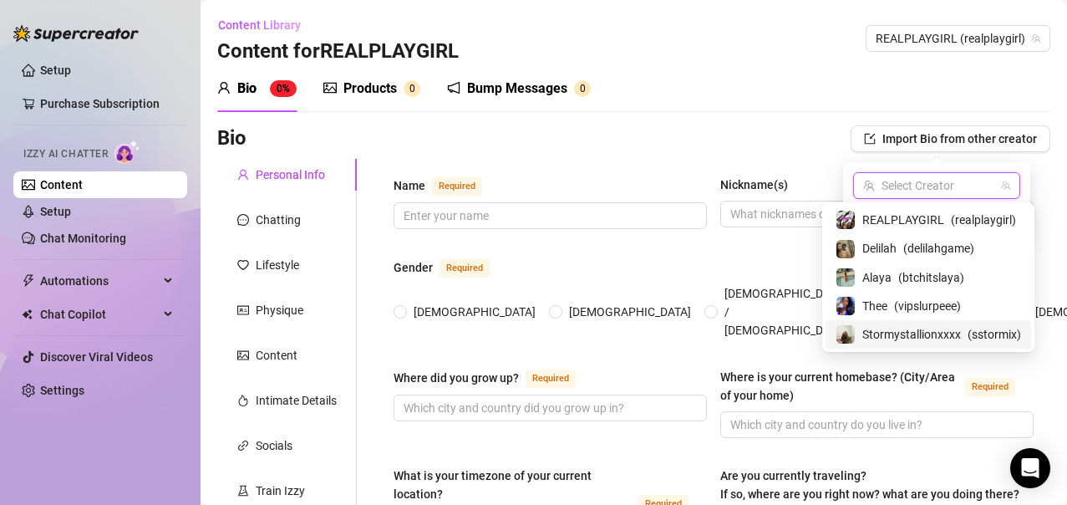
click at [907, 333] on span "Stormystallionxxxx" at bounding box center [912, 334] width 99 height 18
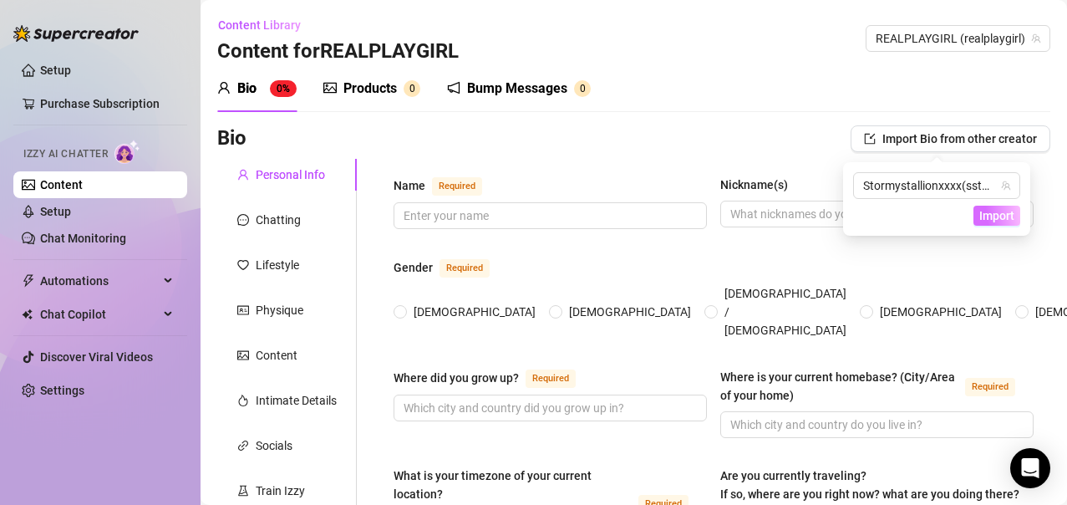
click at [1000, 209] on span "Import" at bounding box center [997, 215] width 35 height 13
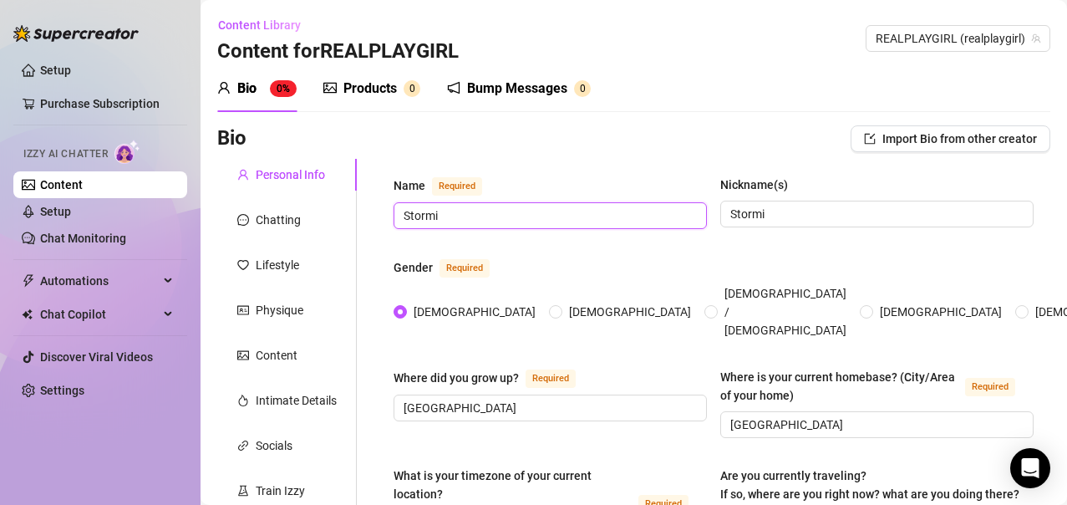
click at [507, 214] on input "Stormi" at bounding box center [549, 215] width 290 height 18
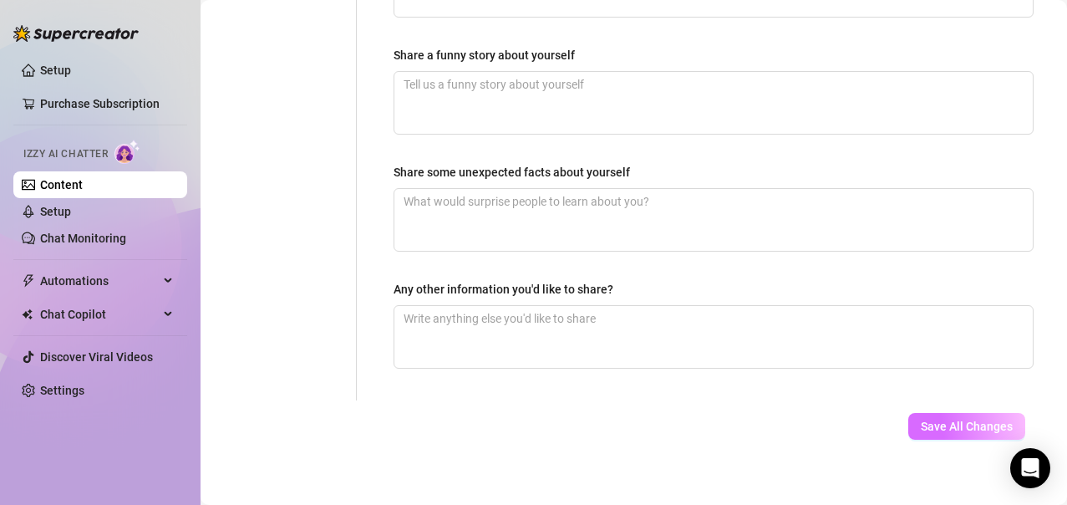
click at [949, 420] on span "Save All Changes" at bounding box center [967, 426] width 92 height 13
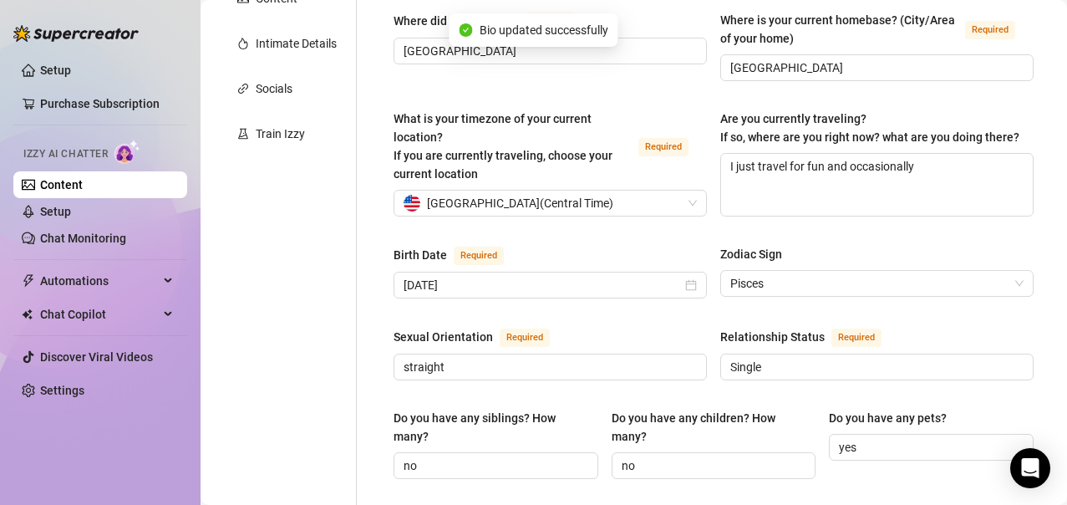
scroll to position [0, 0]
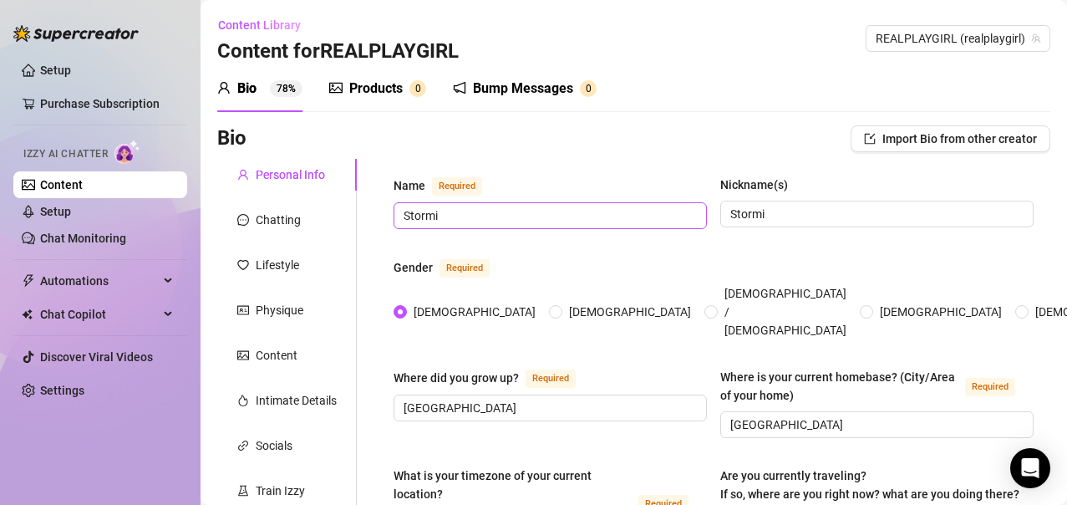
click at [510, 224] on span "Stormi" at bounding box center [550, 215] width 313 height 27
drag, startPoint x: 480, startPoint y: 216, endPoint x: 308, endPoint y: 207, distance: 172.4
drag, startPoint x: 774, startPoint y: 216, endPoint x: 690, endPoint y: 211, distance: 84.6
click at [690, 211] on div "Name Required Playgirl Nickname(s) [PERSON_NAME]" at bounding box center [714, 210] width 640 height 69
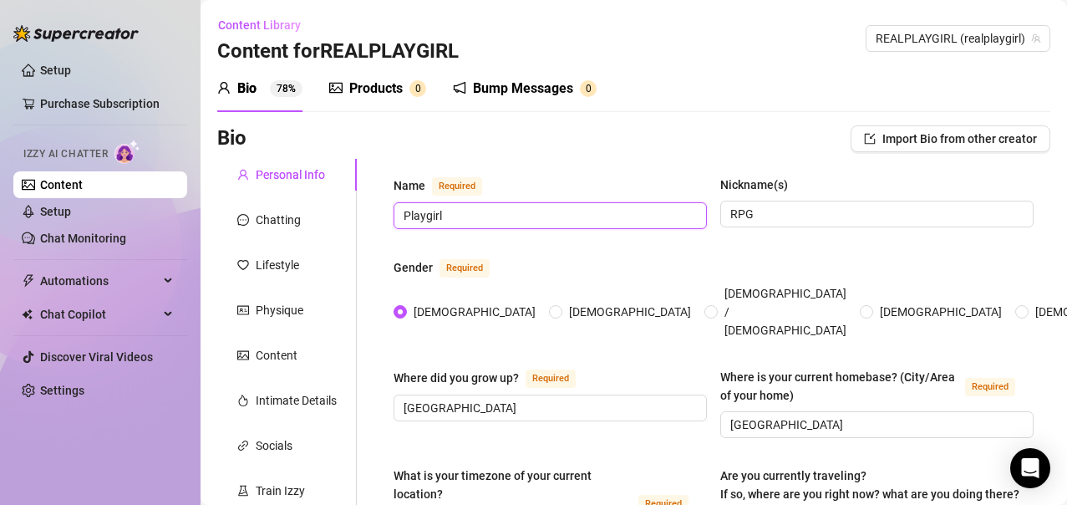
click at [404, 212] on input "Playgirl" at bounding box center [549, 215] width 290 height 18
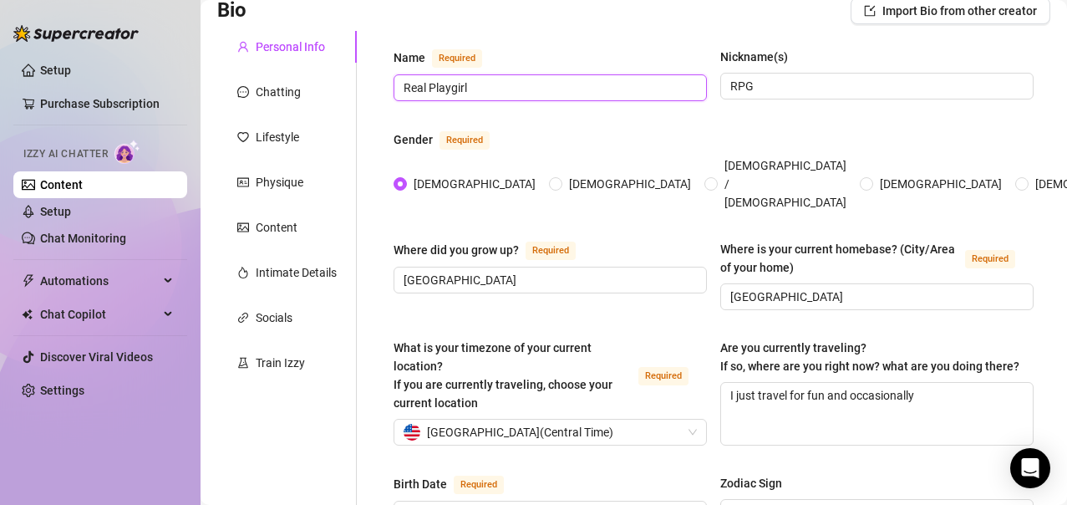
scroll to position [129, 0]
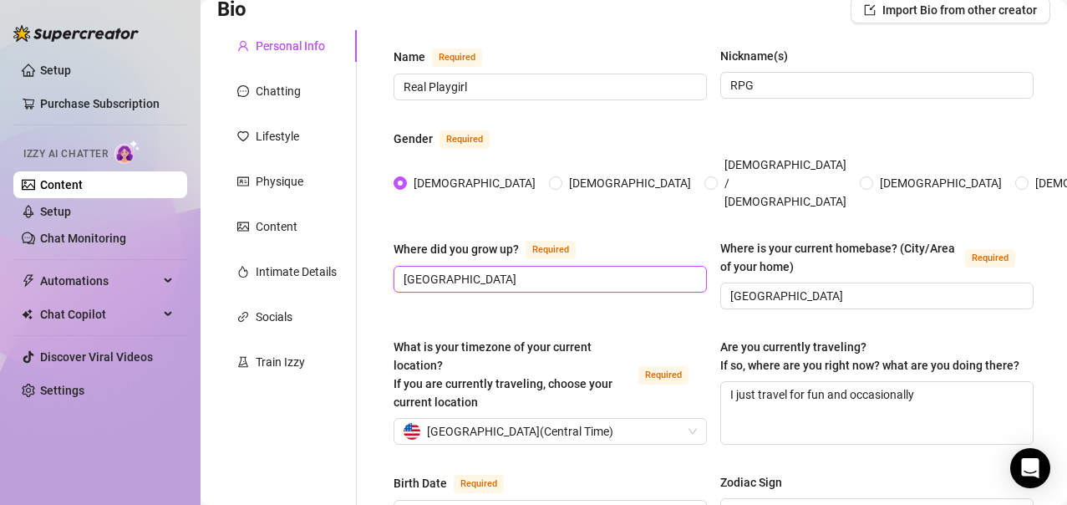
drag, startPoint x: 542, startPoint y: 252, endPoint x: 351, endPoint y: 254, distance: 190.6
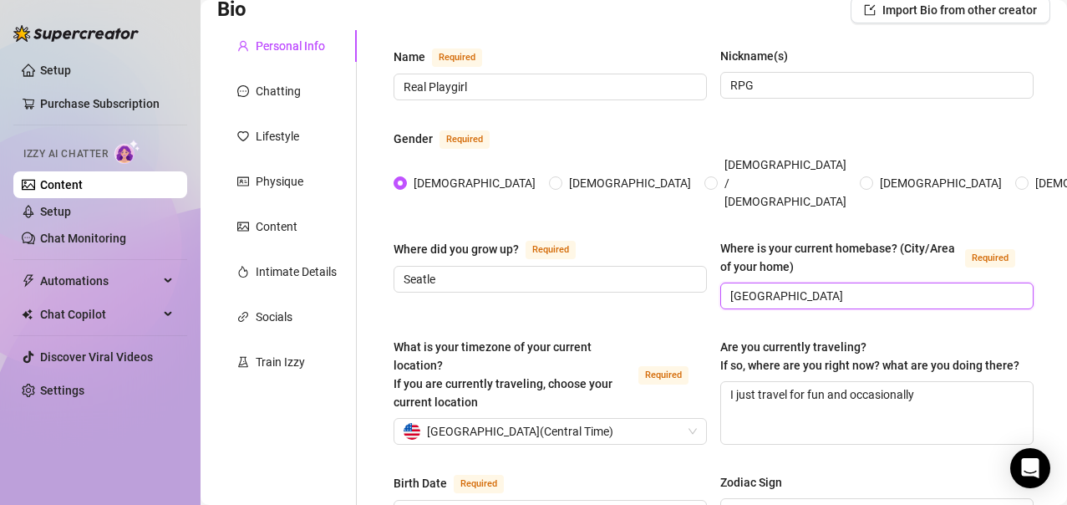
click at [790, 287] on input "[GEOGRAPHIC_DATA]" at bounding box center [875, 296] width 290 height 18
drag, startPoint x: 798, startPoint y: 259, endPoint x: 634, endPoint y: 271, distance: 165.1
click at [634, 271] on div "Where did you grow up? Required Seatle Where is your current homebase? (City/Ar…" at bounding box center [714, 281] width 640 height 85
click at [432, 270] on input "Seatle" at bounding box center [549, 279] width 290 height 18
click at [493, 287] on div "Where did you grow up? Required Seatlle Where is your current homebase? (City/A…" at bounding box center [714, 281] width 640 height 85
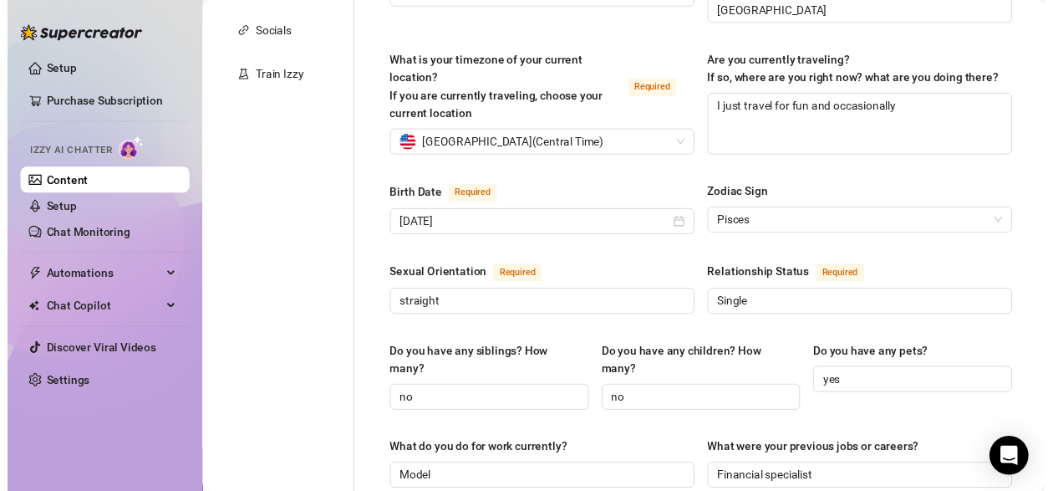
scroll to position [416, 0]
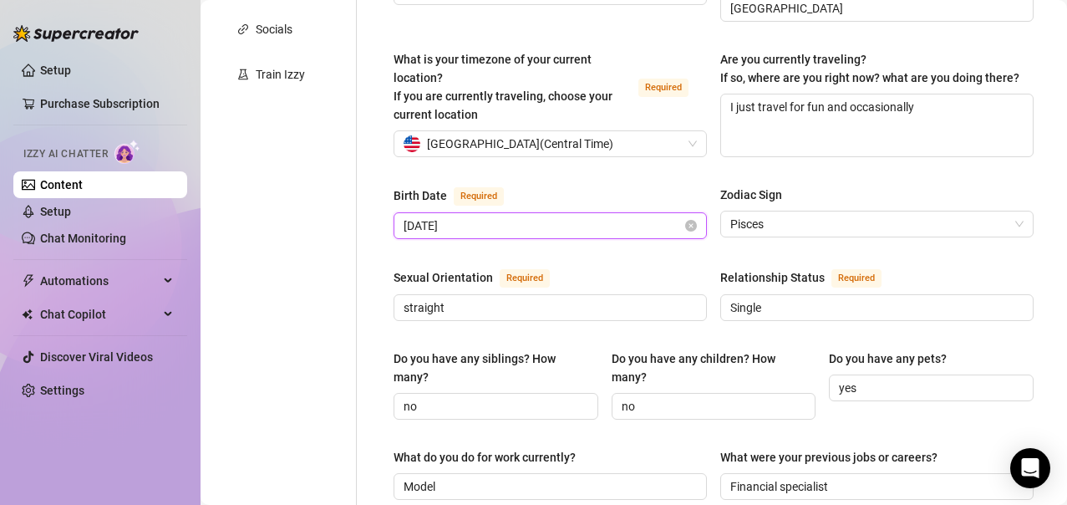
click at [447, 216] on input "[DATE]" at bounding box center [543, 225] width 278 height 18
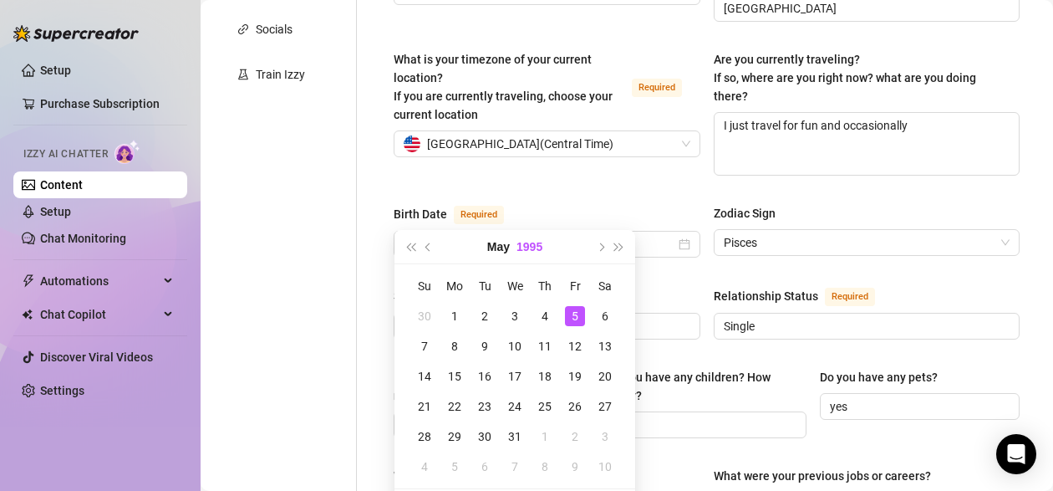
click at [517, 252] on button "1995" at bounding box center [530, 246] width 26 height 33
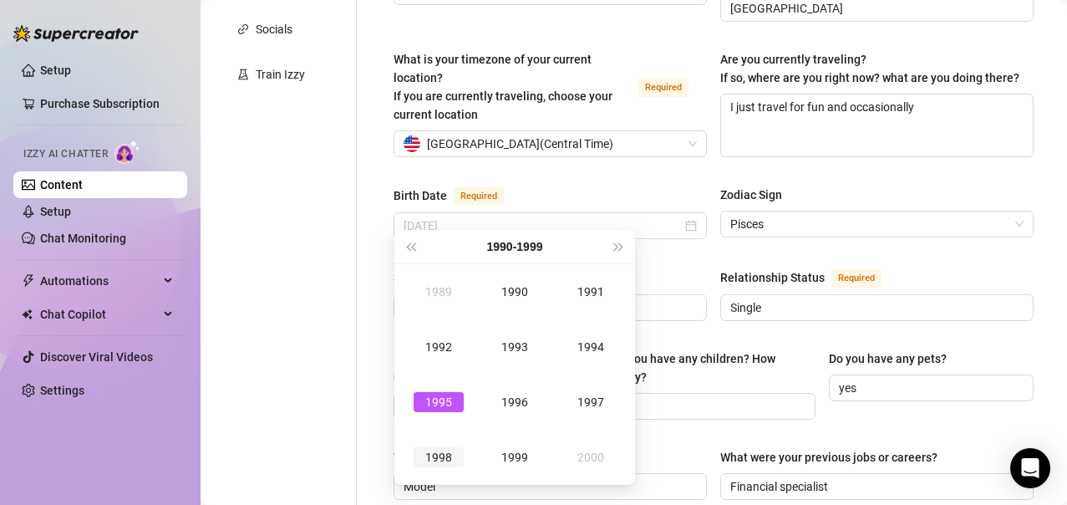
click at [438, 449] on div "1998" at bounding box center [439, 457] width 50 height 20
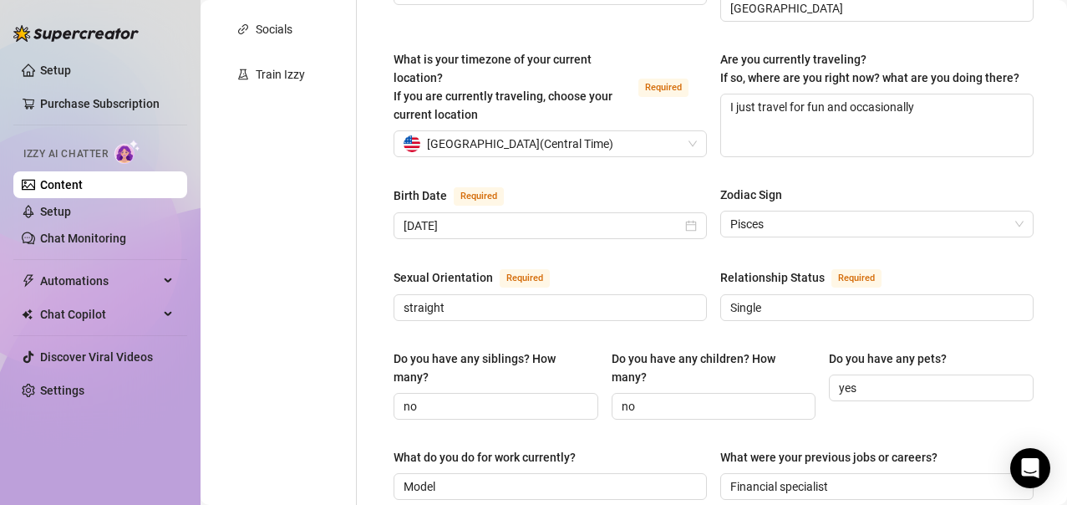
click at [676, 267] on div "Sexual Orientation Required" at bounding box center [550, 280] width 313 height 27
click at [611, 217] on input "[DATE]" at bounding box center [543, 225] width 278 height 18
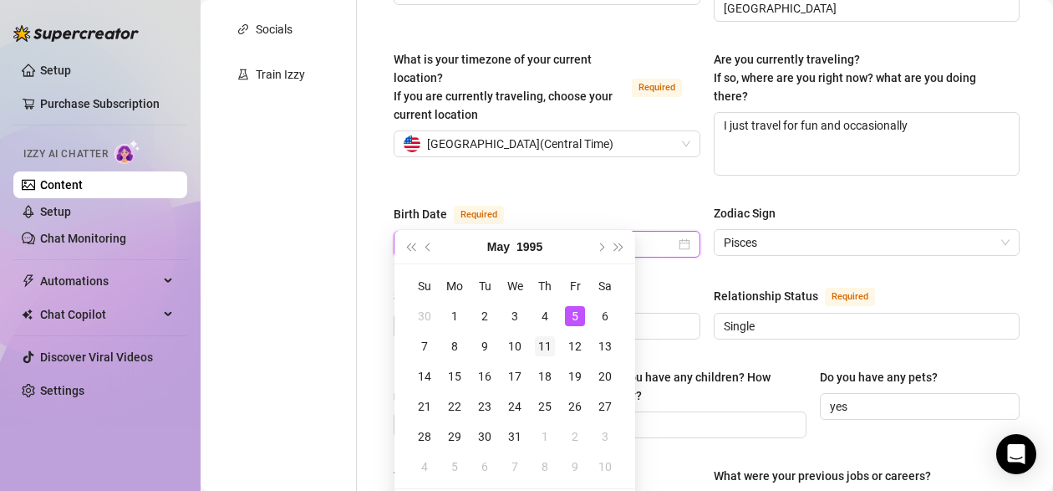
scroll to position [30, 0]
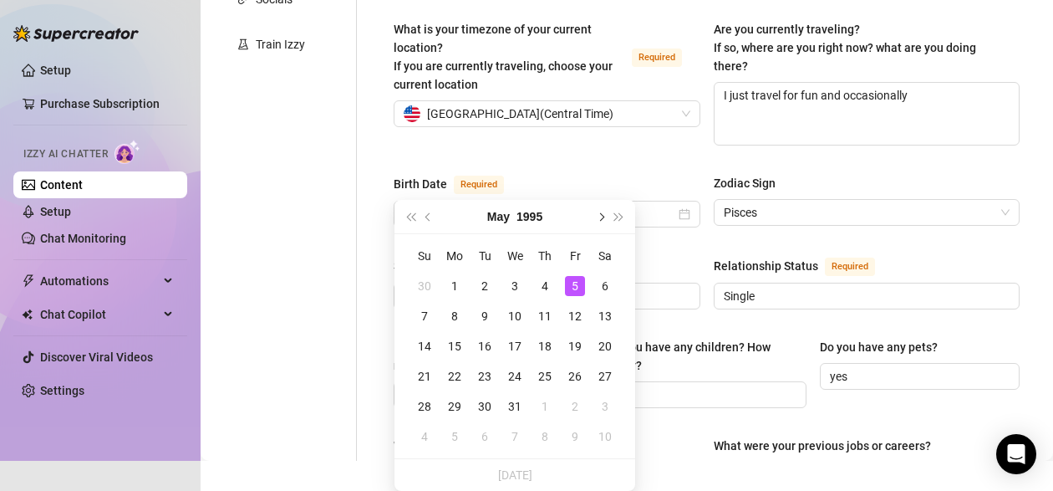
click at [598, 218] on span "Next month (PageDown)" at bounding box center [600, 216] width 8 height 8
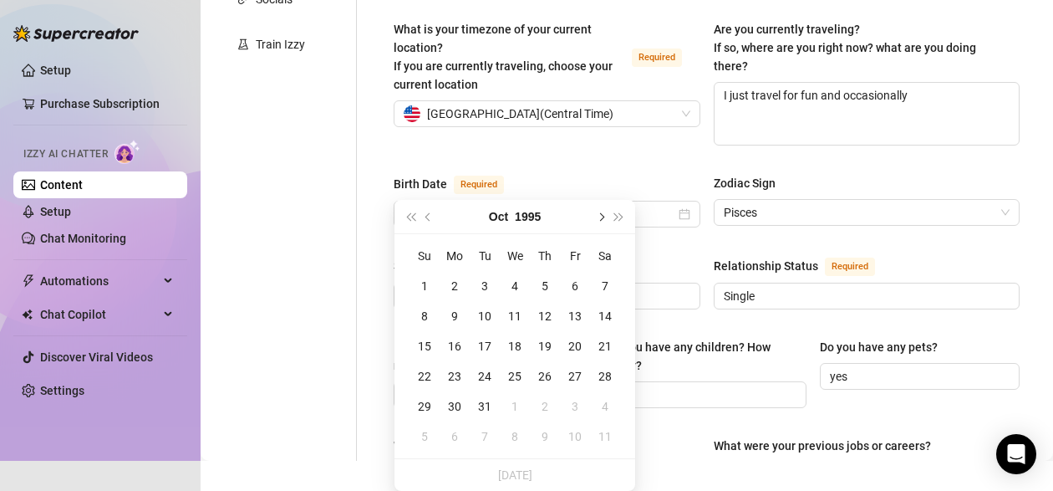
click at [598, 221] on button "Next month (PageDown)" at bounding box center [600, 216] width 18 height 33
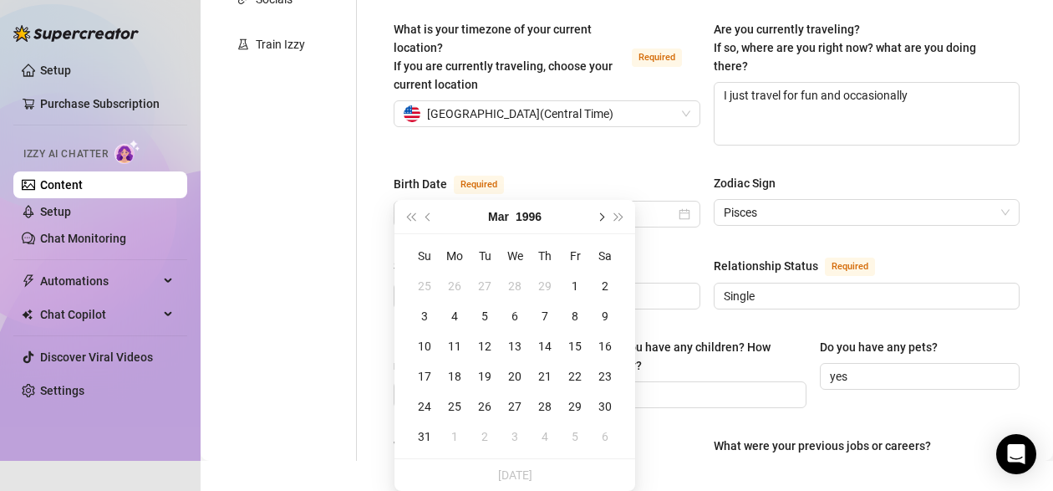
click at [598, 221] on button "Next month (PageDown)" at bounding box center [600, 216] width 18 height 33
click at [625, 214] on button "Next year (Control + right)" at bounding box center [619, 216] width 18 height 33
click at [619, 222] on button "Next year (Control + right)" at bounding box center [619, 216] width 18 height 33
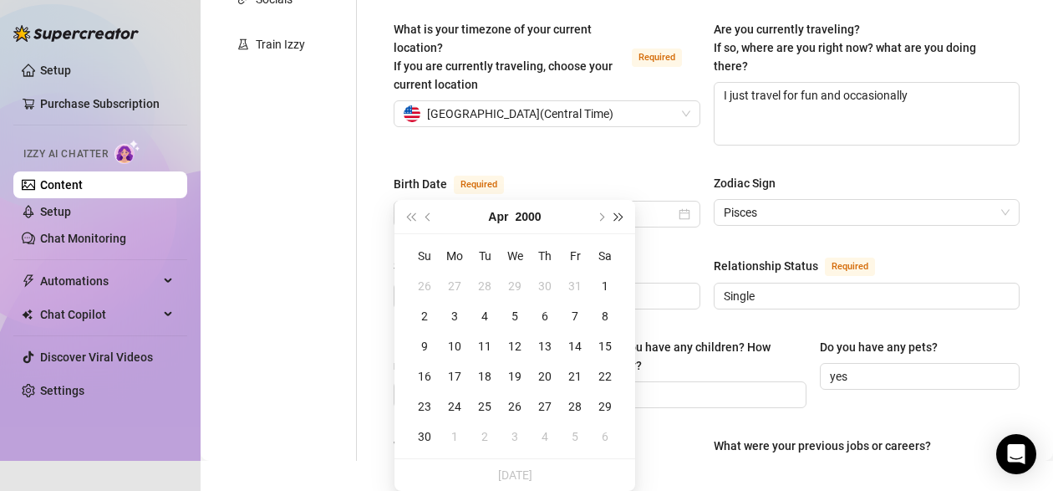
click at [619, 222] on button "Next year (Control + right)" at bounding box center [619, 216] width 18 height 33
click at [596, 218] on button "Next month (PageDown)" at bounding box center [600, 216] width 18 height 33
click at [430, 221] on button "Previous month (PageUp)" at bounding box center [429, 216] width 18 height 33
click at [430, 211] on button "Previous month (PageUp)" at bounding box center [429, 216] width 18 height 33
click at [603, 221] on button "Next month (PageDown)" at bounding box center [600, 216] width 18 height 33
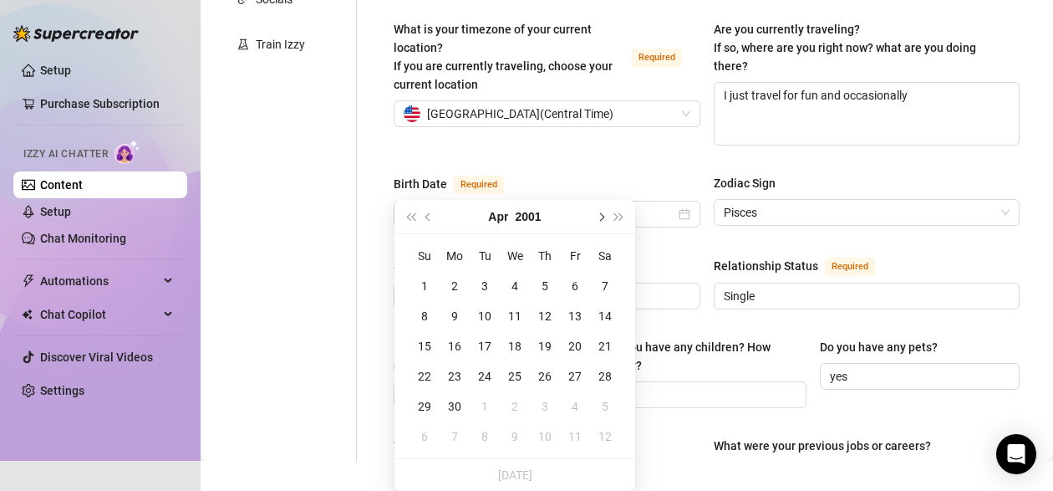
click at [603, 221] on button "Next month (PageDown)" at bounding box center [600, 216] width 18 height 33
click at [423, 220] on button "Previous month (PageUp)" at bounding box center [429, 216] width 18 height 33
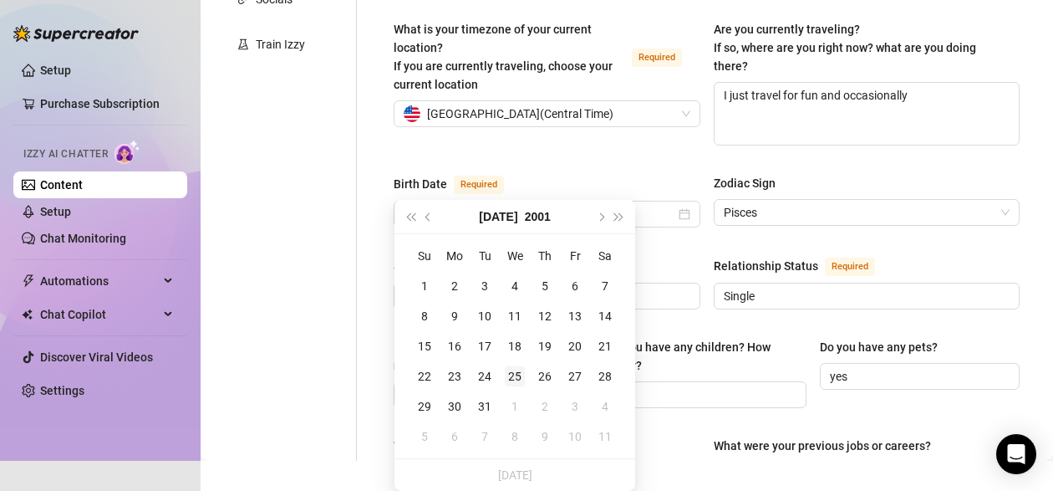
click at [507, 376] on div "25" at bounding box center [515, 376] width 20 height 20
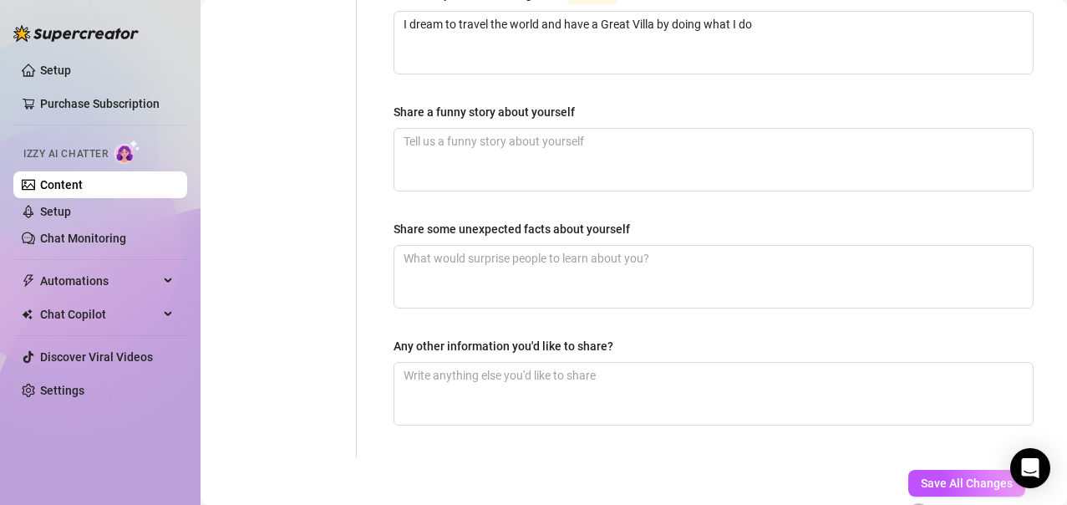
scroll to position [1205, 0]
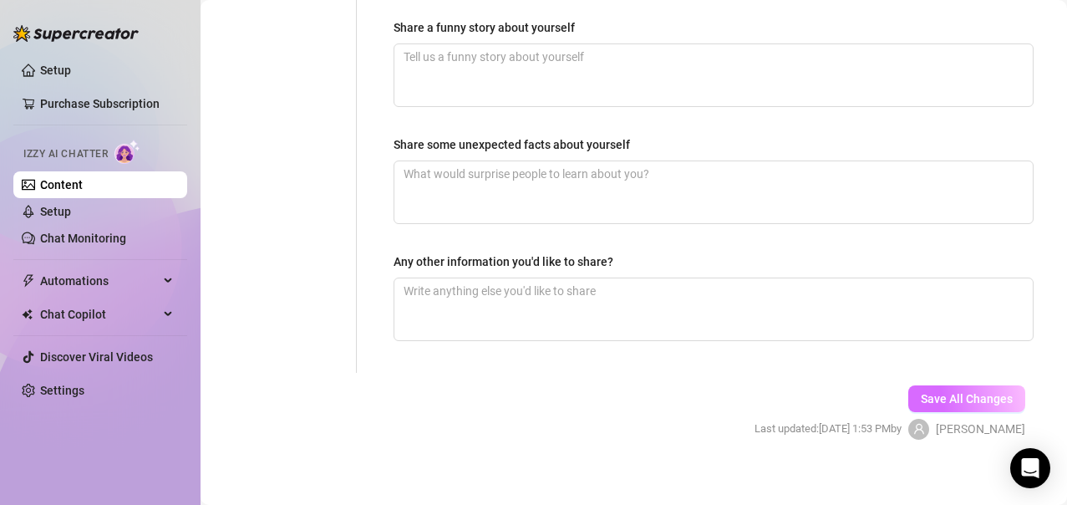
click at [921, 392] on span "Save All Changes" at bounding box center [967, 398] width 92 height 13
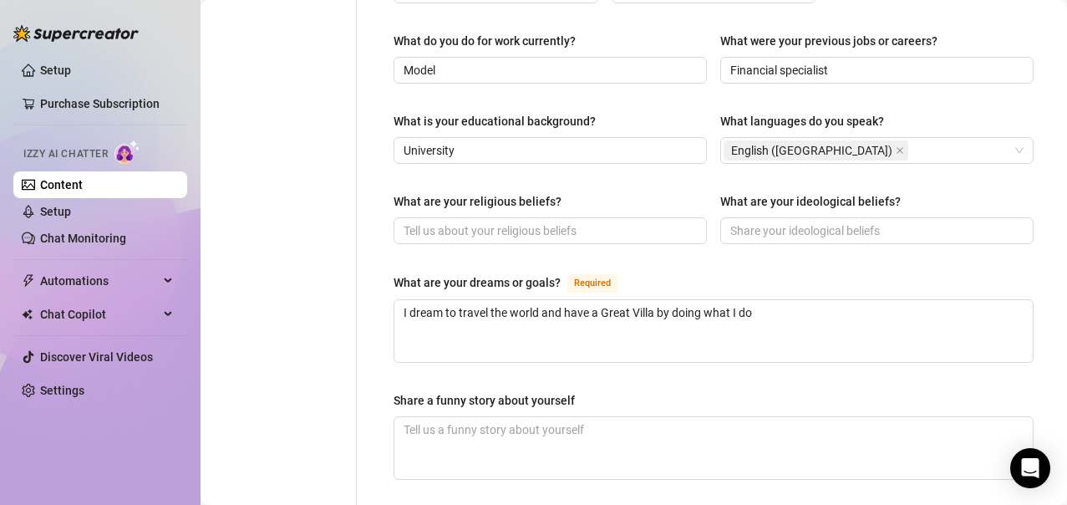
scroll to position [833, 0]
click at [470, 221] on input "What are your religious beliefs?" at bounding box center [549, 230] width 290 height 18
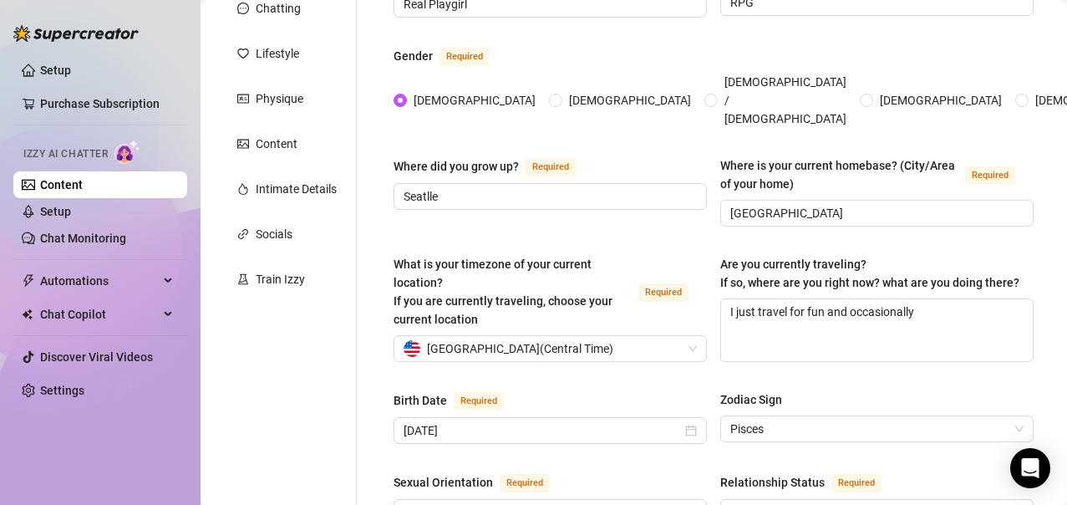
scroll to position [275, 0]
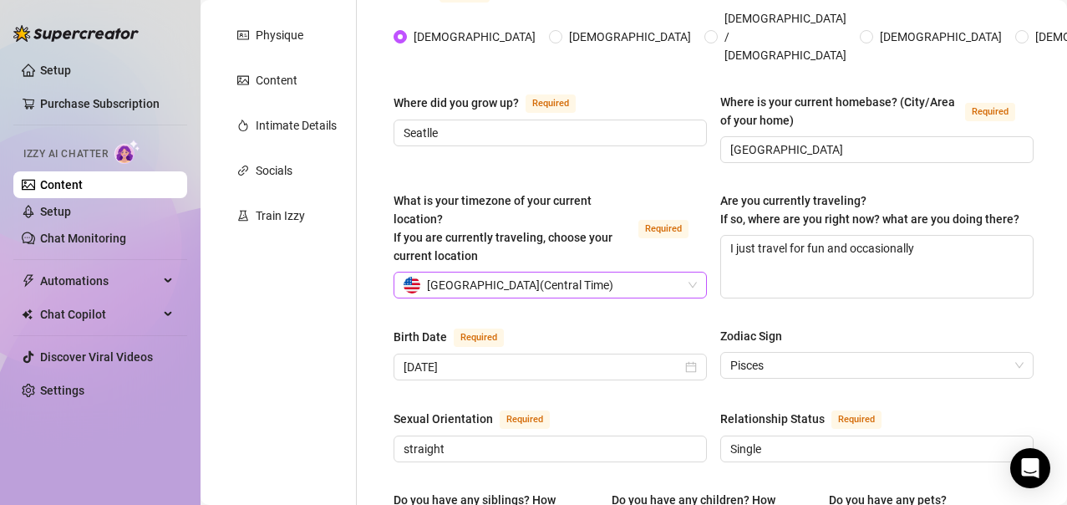
click at [593, 272] on span "[GEOGRAPHIC_DATA] ( Central Time )" at bounding box center [520, 284] width 186 height 25
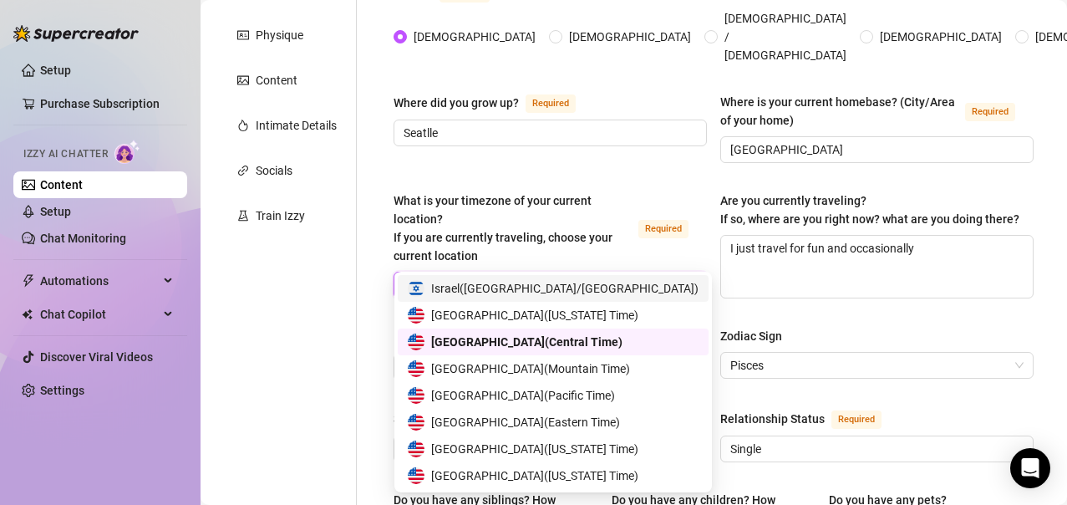
scroll to position [0, 0]
click at [578, 435] on div "United States of America ( Eastern Time )" at bounding box center [553, 422] width 311 height 27
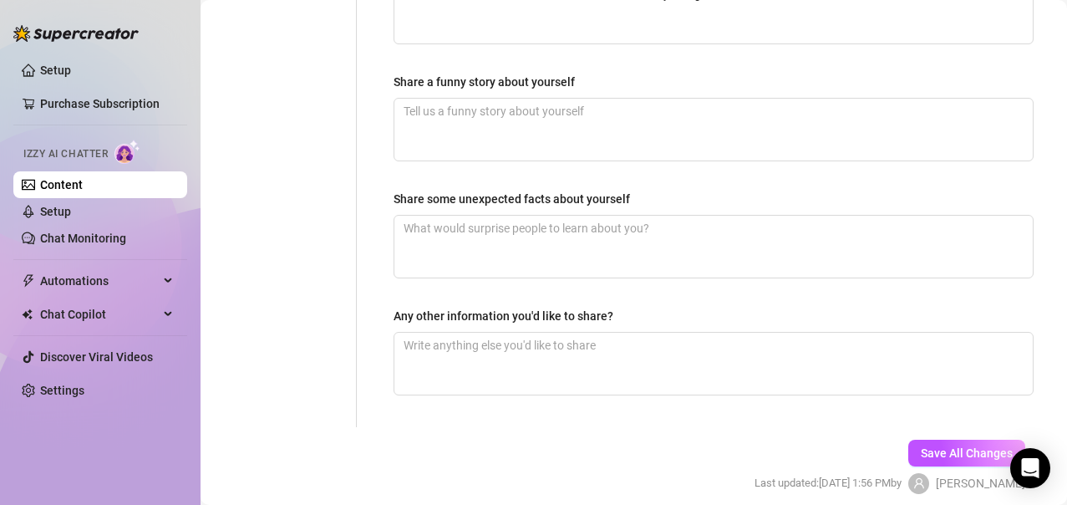
scroll to position [1205, 0]
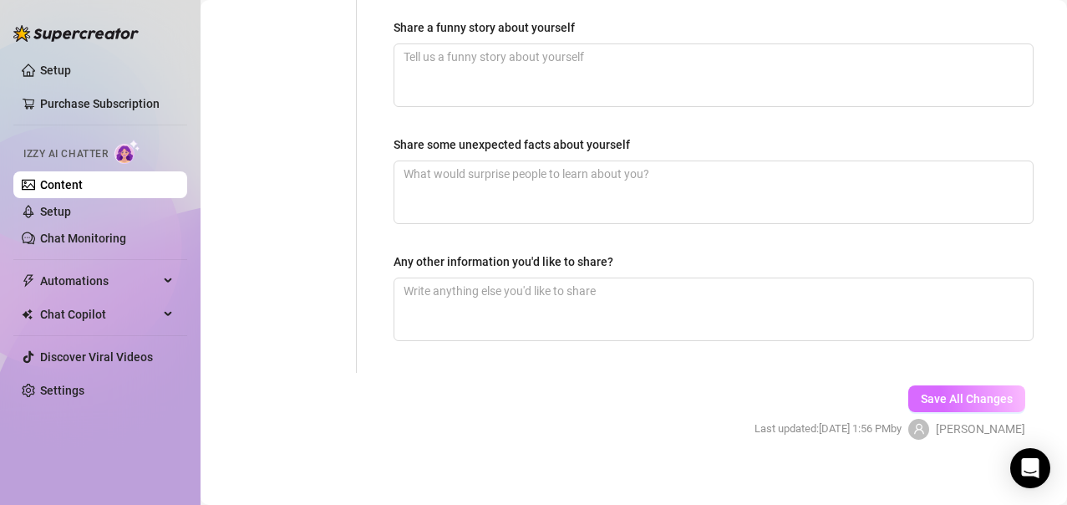
click at [931, 385] on button "Save All Changes" at bounding box center [967, 398] width 117 height 27
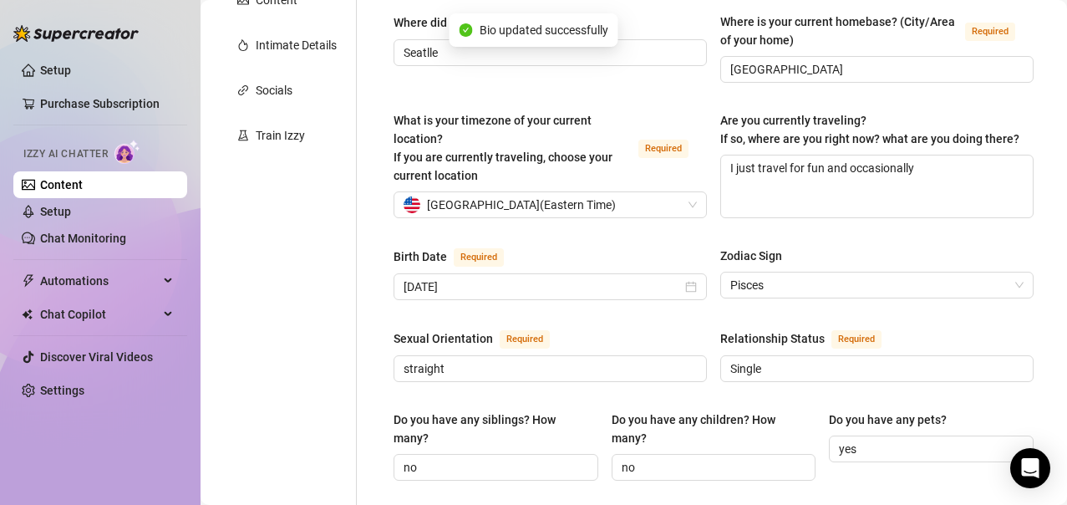
scroll to position [201, 0]
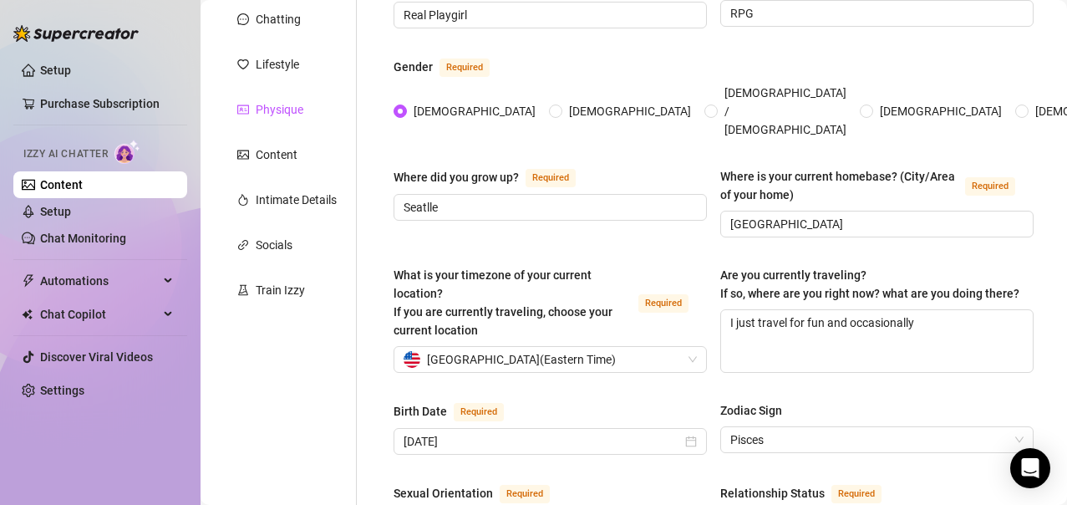
click at [302, 117] on div "Physique" at bounding box center [280, 109] width 48 height 18
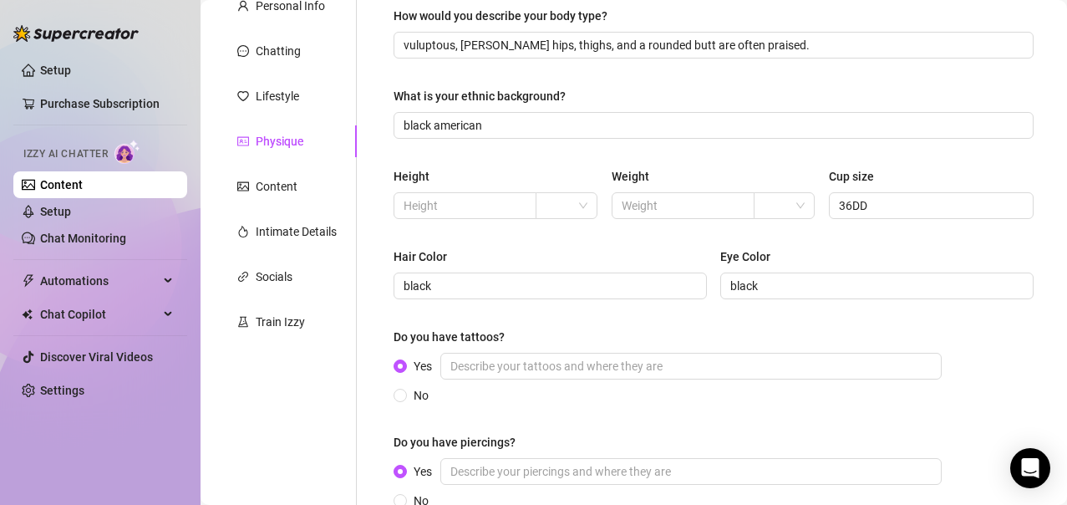
scroll to position [0, 0]
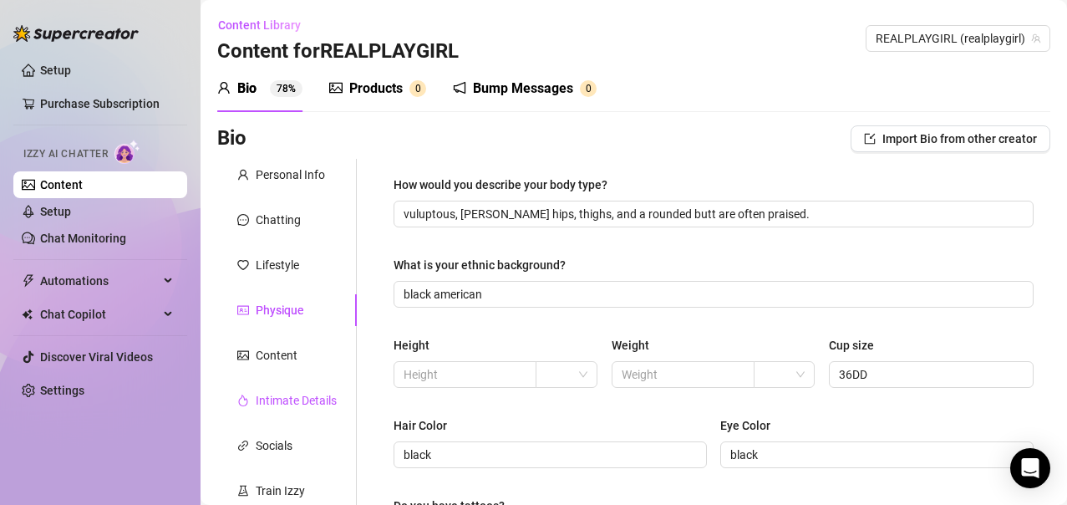
click at [286, 399] on div "Intimate Details" at bounding box center [296, 400] width 81 height 18
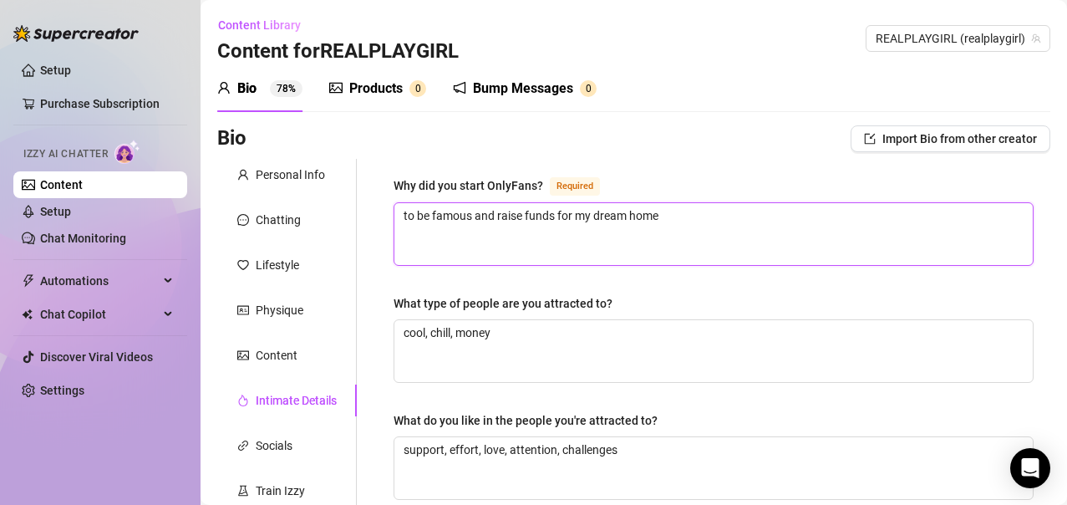
click at [689, 217] on textarea "to be famous and raise funds for my dream home" at bounding box center [713, 234] width 639 height 62
drag, startPoint x: 678, startPoint y: 211, endPoint x: 562, endPoint y: 216, distance: 115.4
click at [562, 216] on textarea "to be famous and raise funds for my dream home" at bounding box center [713, 234] width 639 height 62
click at [714, 211] on textarea "to be famous and fund my medcial school. a big house pruchase is cool too" at bounding box center [713, 234] width 639 height 62
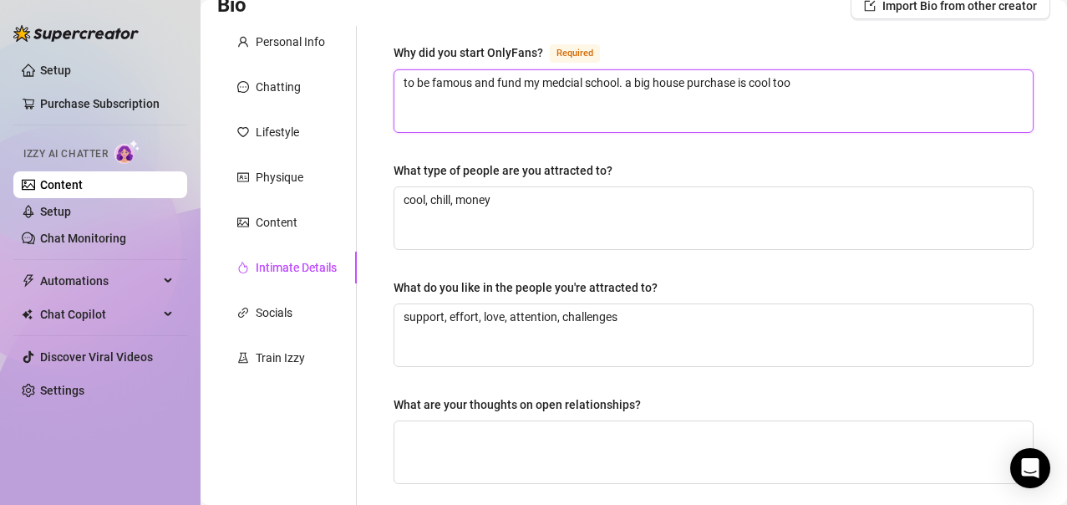
scroll to position [134, 0]
click at [271, 359] on div "Train Izzy" at bounding box center [280, 357] width 49 height 18
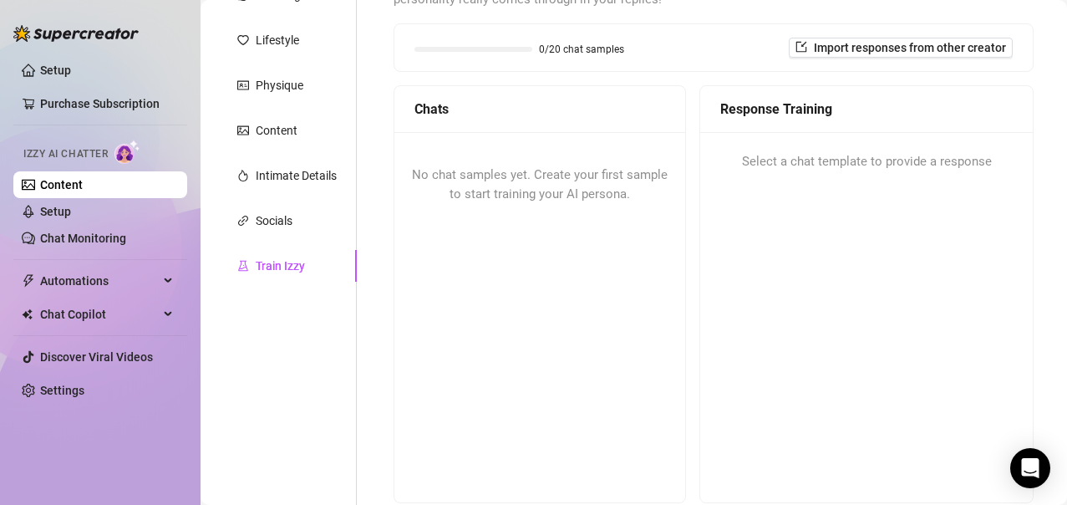
scroll to position [304, 0]
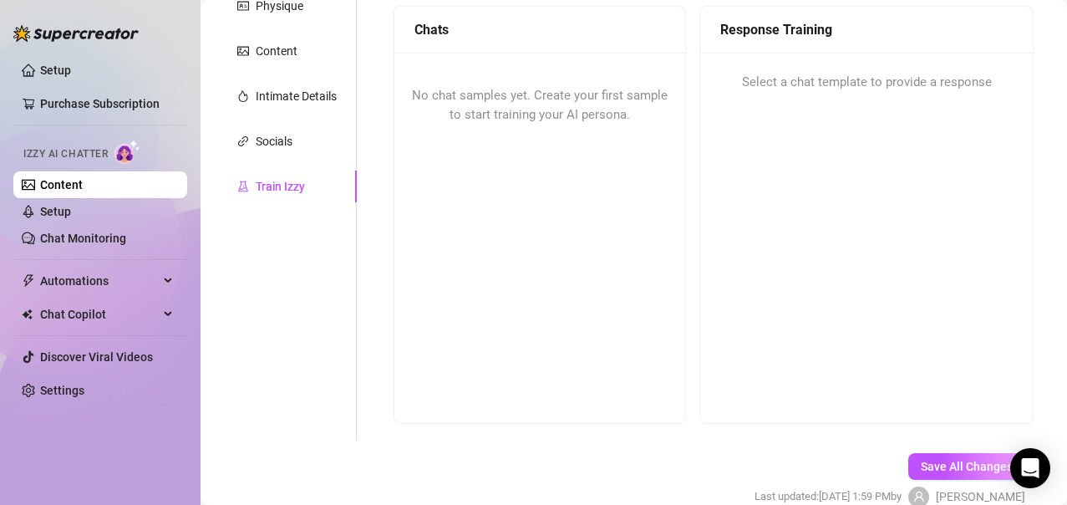
click at [724, 209] on div "Response Training Select a chat template to provide a response" at bounding box center [867, 215] width 334 height 418
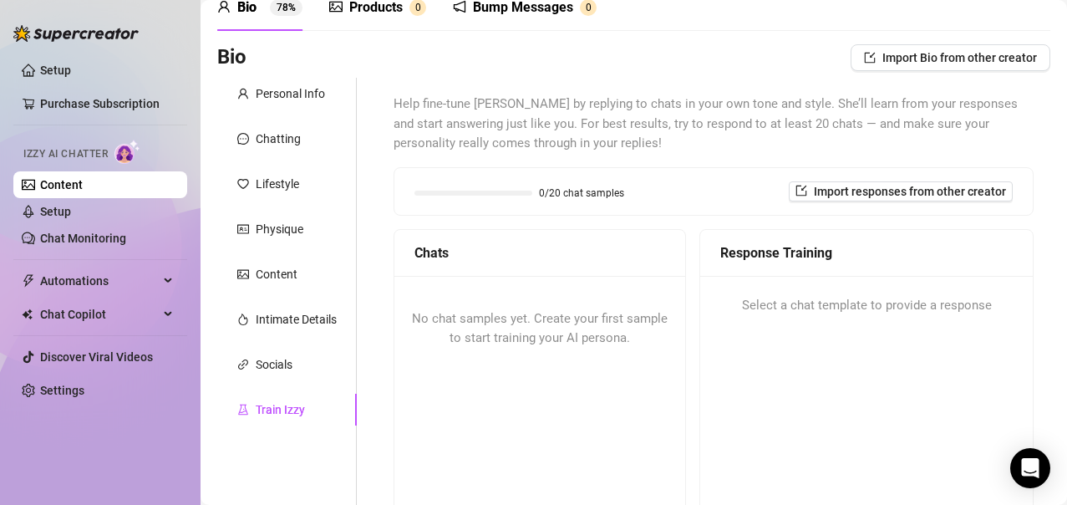
scroll to position [80, 0]
click at [812, 334] on div "Select a chat template to provide a response" at bounding box center [866, 307] width 333 height 60
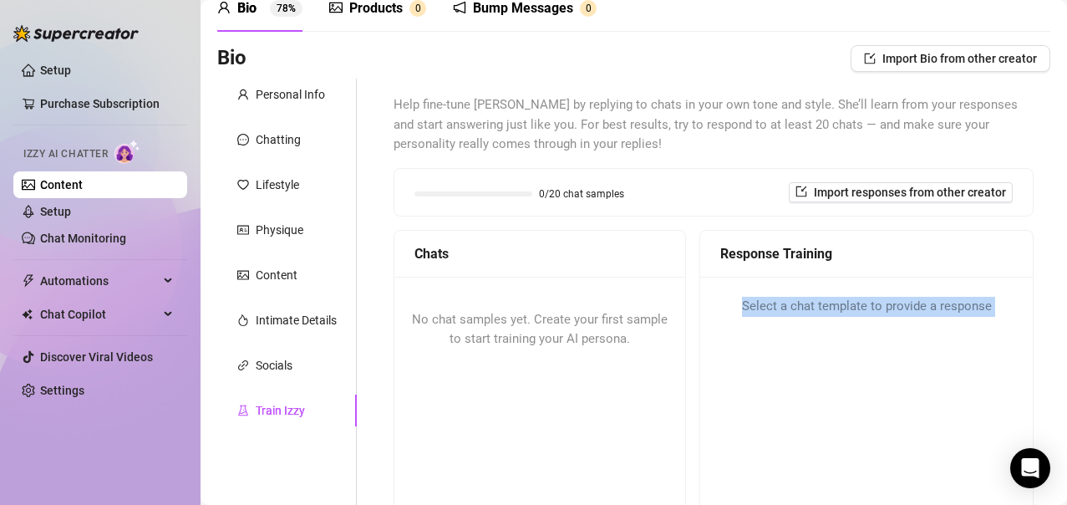
click at [812, 334] on div "Select a chat template to provide a response" at bounding box center [866, 307] width 333 height 60
click at [805, 333] on div "Select a chat template to provide a response" at bounding box center [866, 307] width 333 height 60
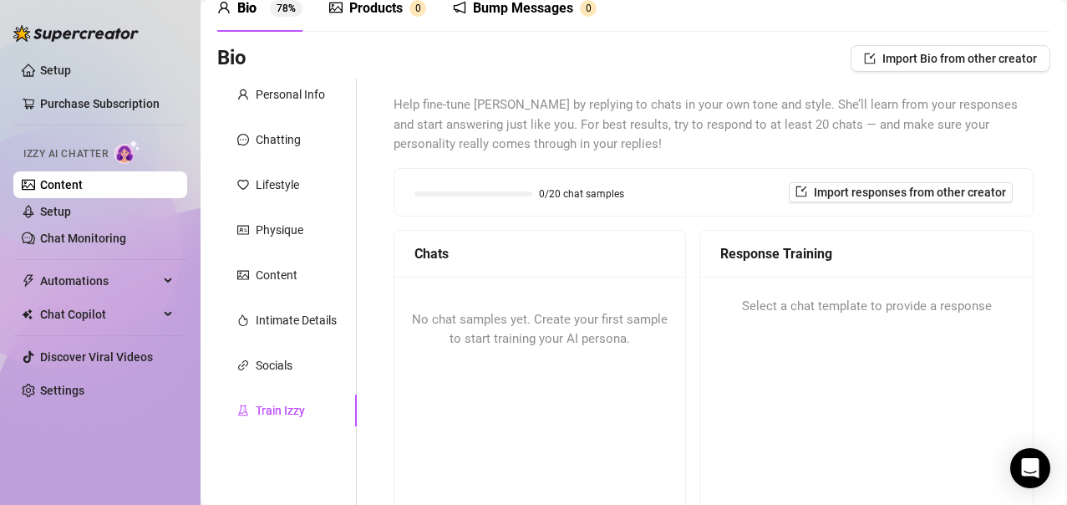
scroll to position [0, 0]
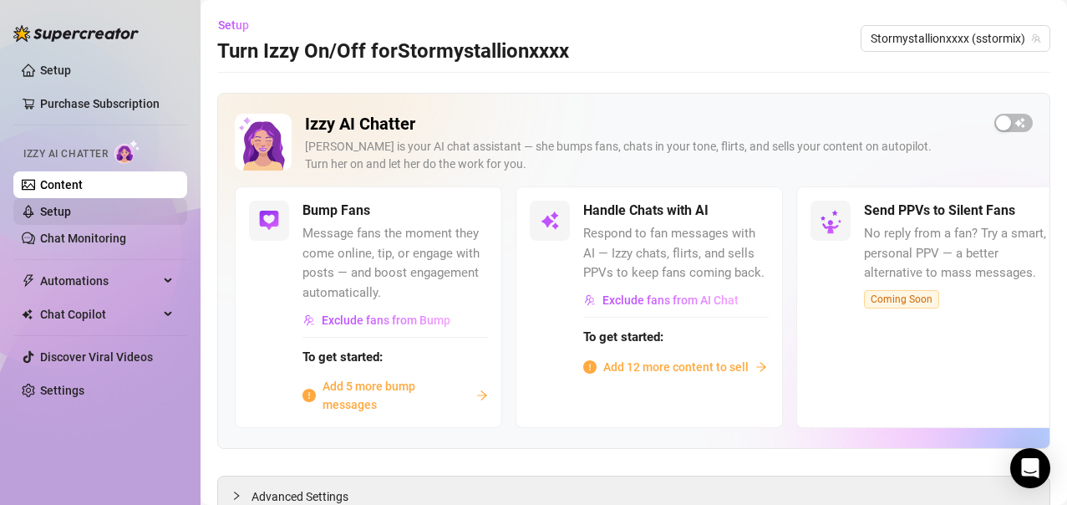
click at [71, 205] on link "Setup" at bounding box center [55, 211] width 31 height 13
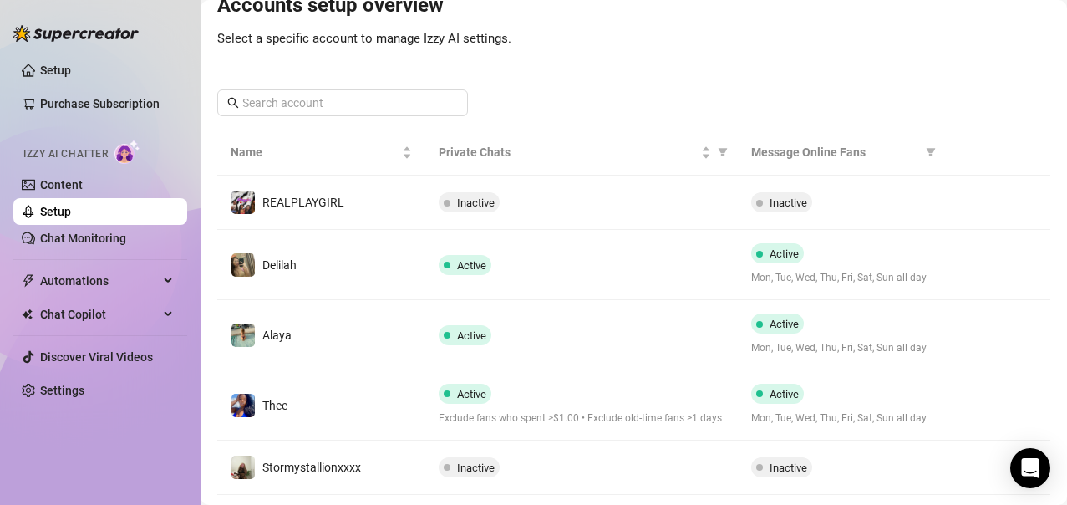
scroll to position [231, 0]
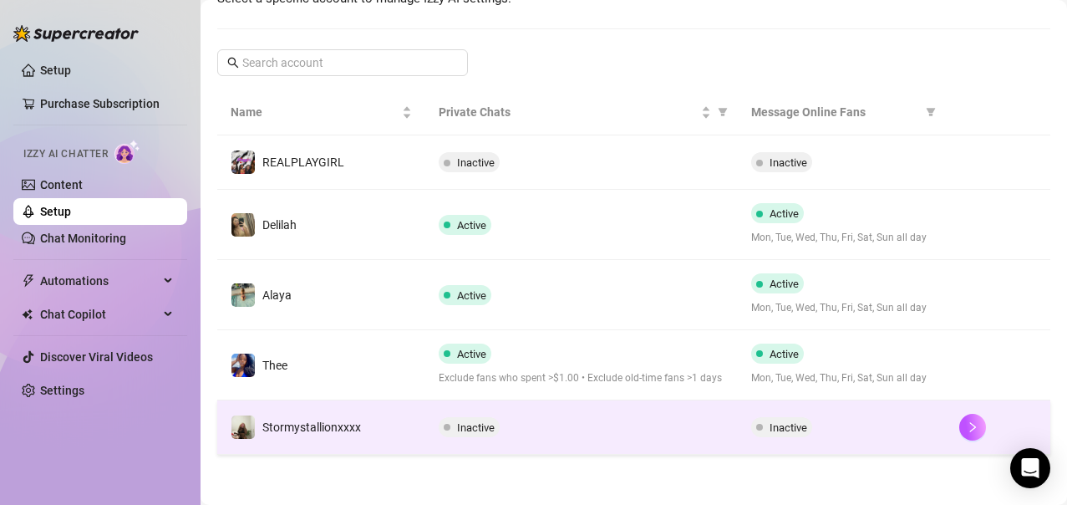
click at [484, 425] on span "Inactive" at bounding box center [476, 427] width 38 height 13
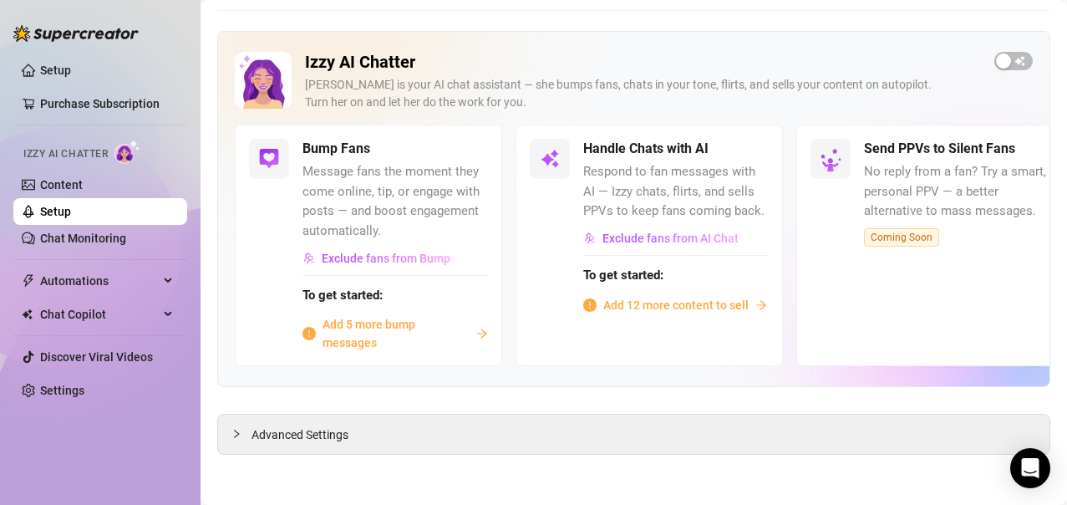
scroll to position [63, 0]
click at [71, 214] on link "Setup" at bounding box center [55, 211] width 31 height 13
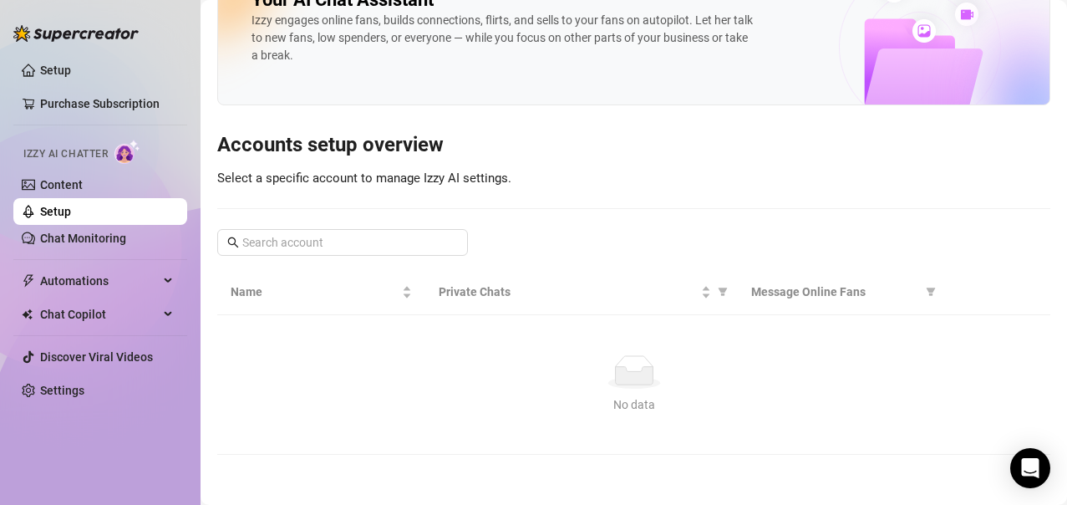
scroll to position [231, 0]
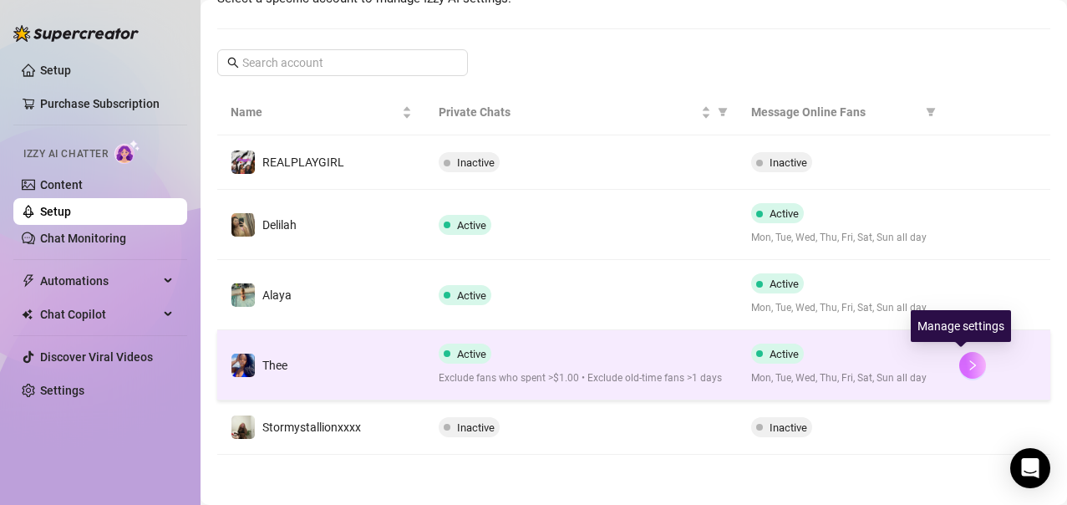
click at [960, 355] on button "button" at bounding box center [973, 365] width 27 height 27
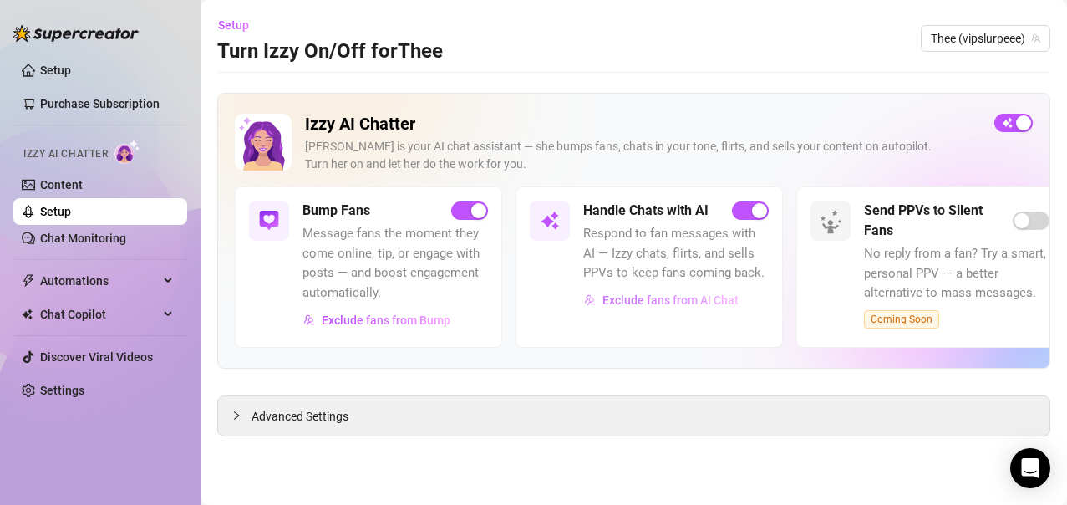
click at [705, 303] on span "Exclude fans from AI Chat" at bounding box center [671, 299] width 136 height 13
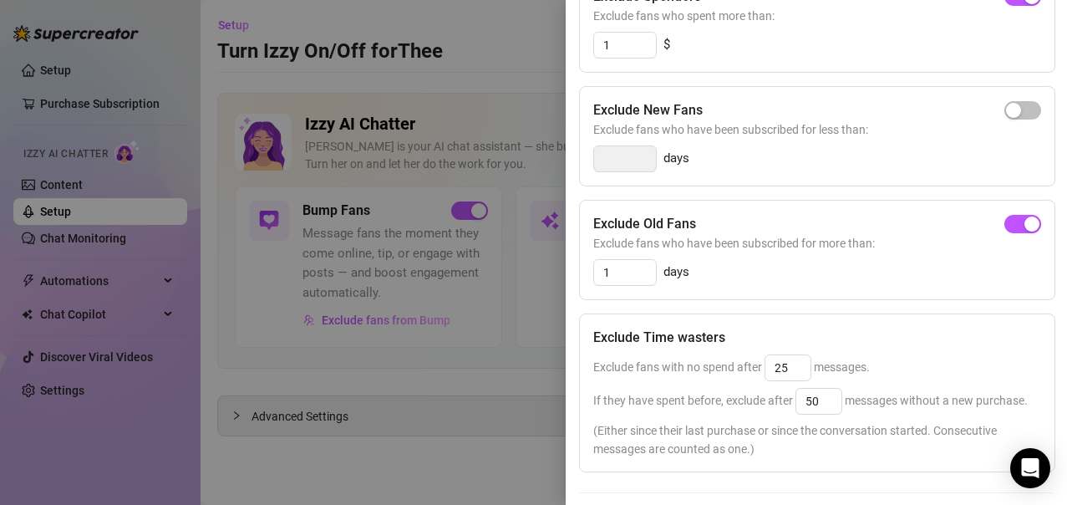
scroll to position [228, 0]
click at [1005, 227] on span "button" at bounding box center [1023, 225] width 37 height 18
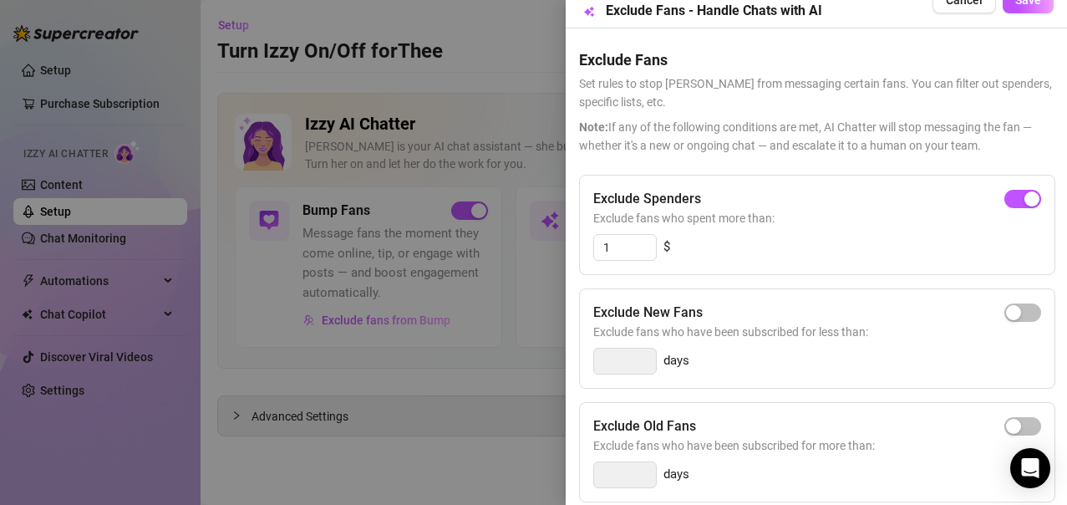
scroll to position [26, 0]
click at [1005, 206] on span "button" at bounding box center [1023, 200] width 37 height 18
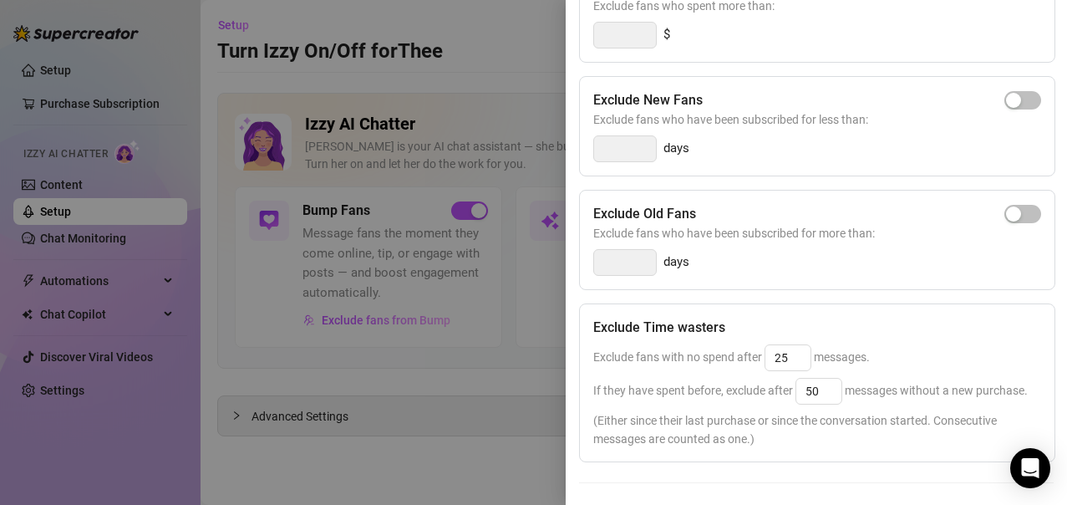
scroll to position [388, 0]
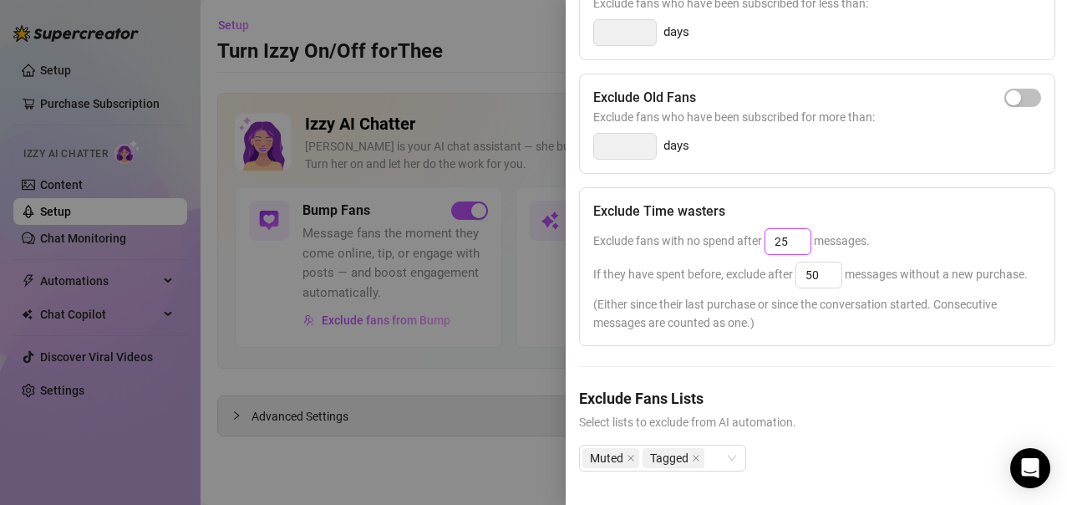
click at [800, 229] on input "25" at bounding box center [788, 241] width 45 height 25
click at [827, 262] on input "50" at bounding box center [819, 274] width 45 height 25
click at [793, 229] on input "25" at bounding box center [788, 241] width 45 height 25
click at [861, 413] on span "Select lists to exclude from AI automation." at bounding box center [816, 422] width 475 height 18
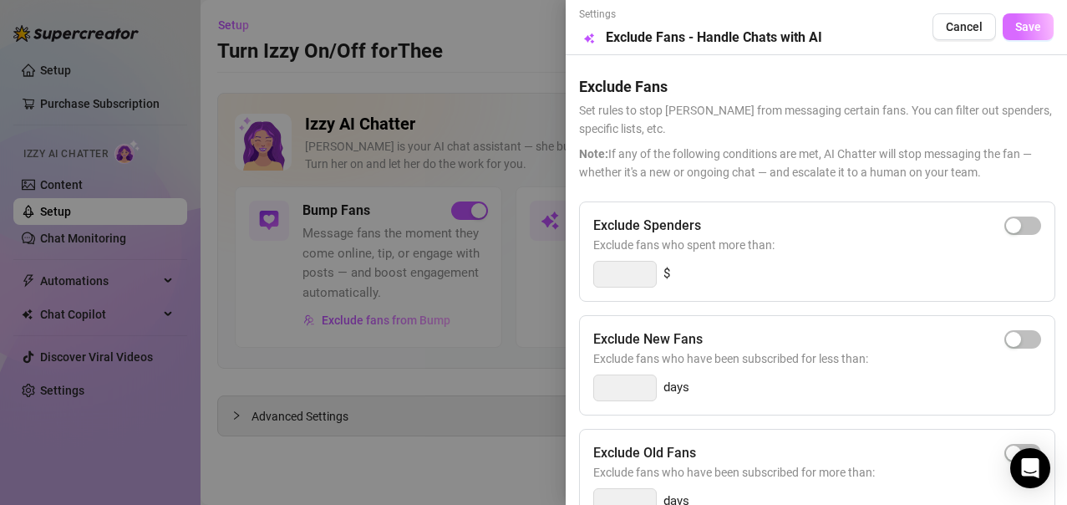
click at [1019, 20] on span "Save" at bounding box center [1029, 26] width 26 height 13
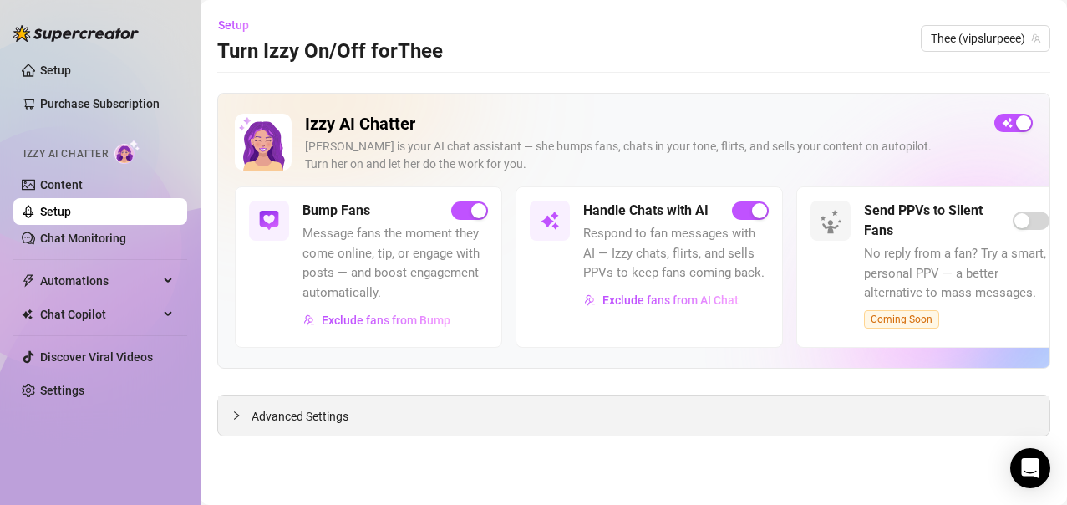
click at [359, 421] on div "Advanced Settings" at bounding box center [634, 415] width 832 height 39
click at [316, 420] on span "Advanced Settings" at bounding box center [300, 416] width 97 height 18
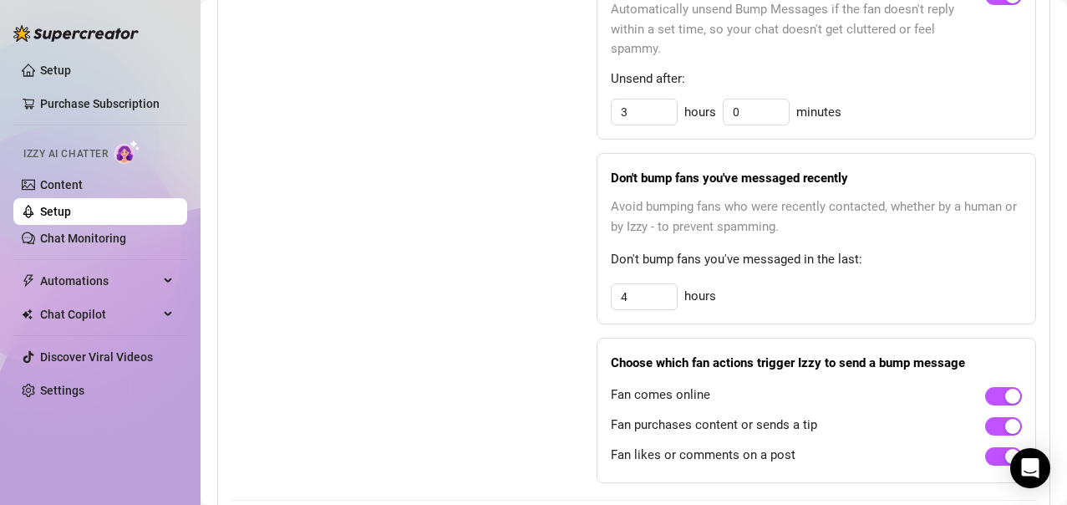
scroll to position [917, 0]
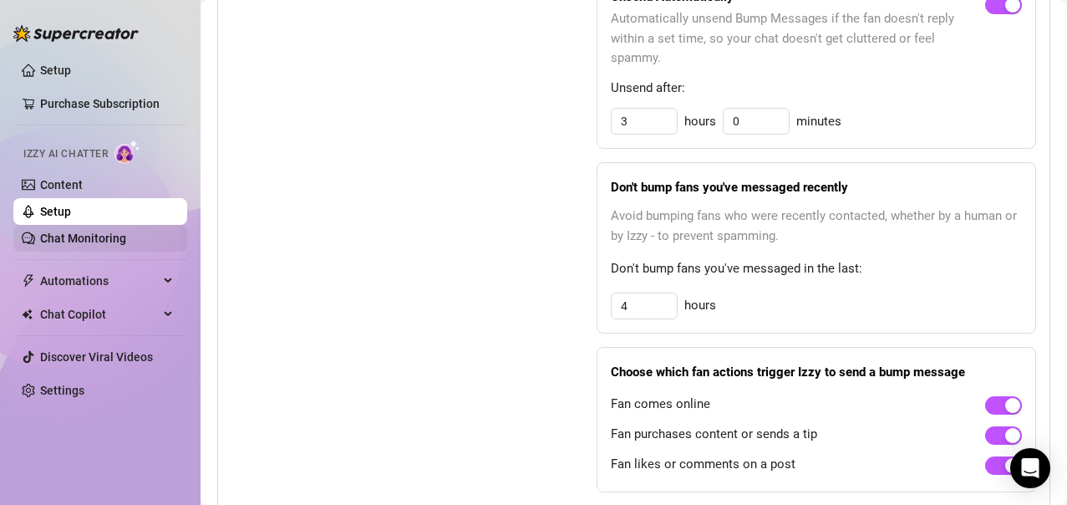
click at [94, 235] on link "Chat Monitoring" at bounding box center [83, 238] width 86 height 13
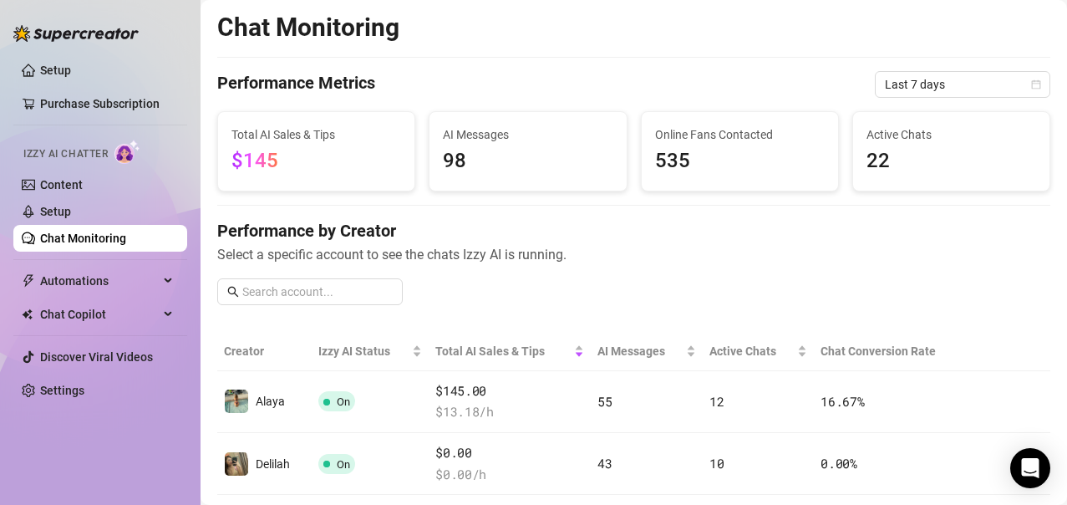
click at [921, 21] on div "Chat Monitoring" at bounding box center [633, 28] width 833 height 32
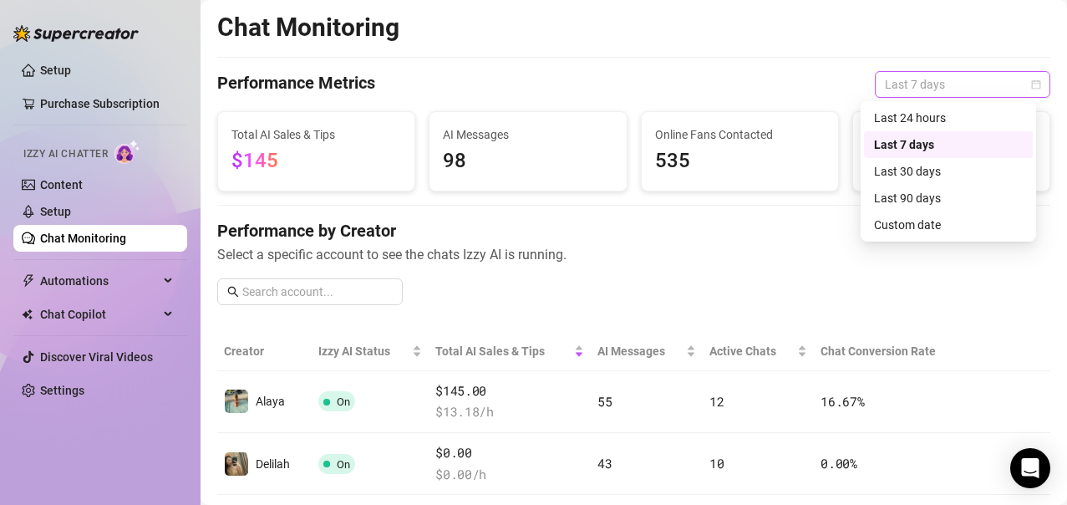
click at [885, 87] on span "Last 7 days" at bounding box center [962, 84] width 155 height 25
click at [900, 175] on div "Last 30 days" at bounding box center [948, 171] width 149 height 18
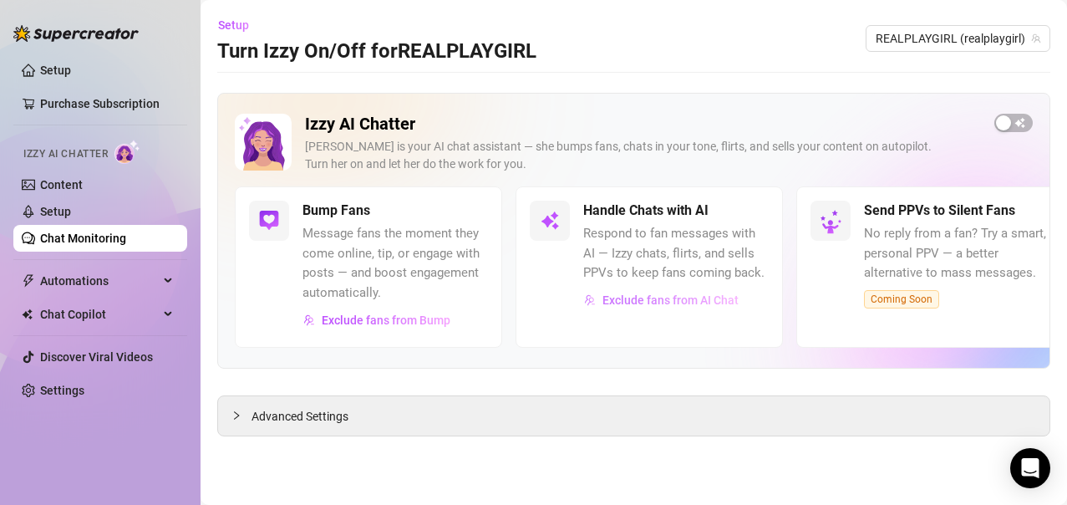
click at [642, 303] on span "Exclude fans from AI Chat" at bounding box center [671, 299] width 136 height 13
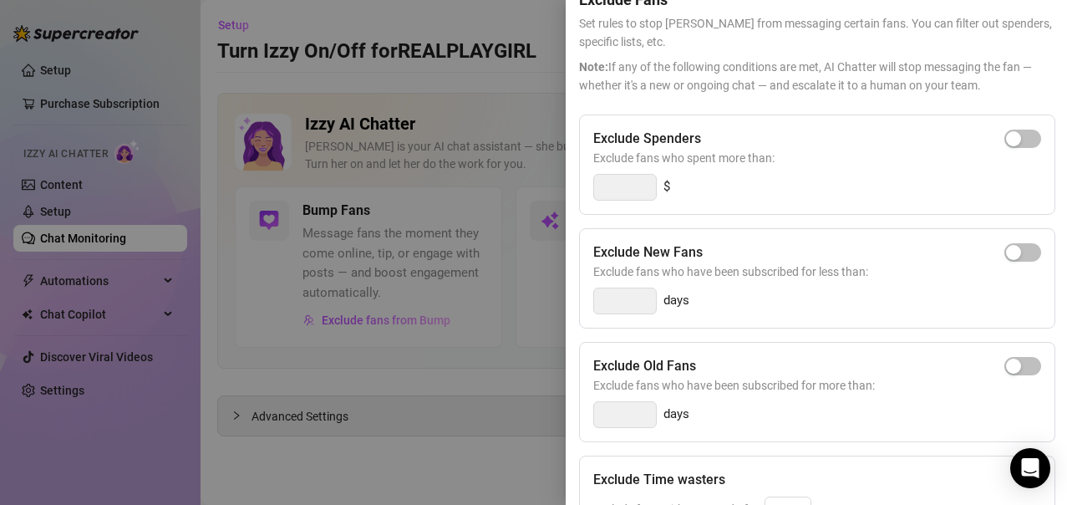
scroll to position [435, 0]
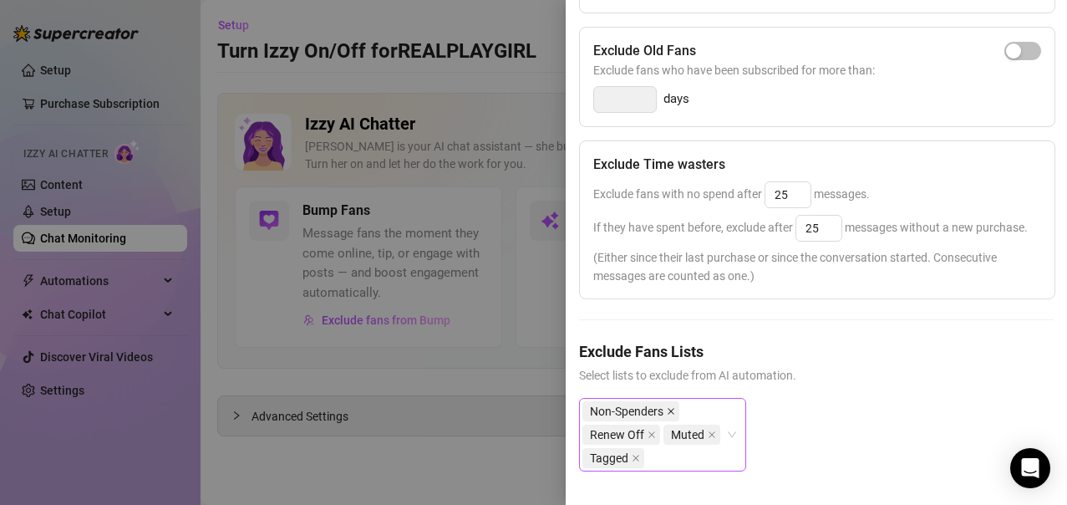
click at [669, 407] on icon "close" at bounding box center [671, 411] width 8 height 8
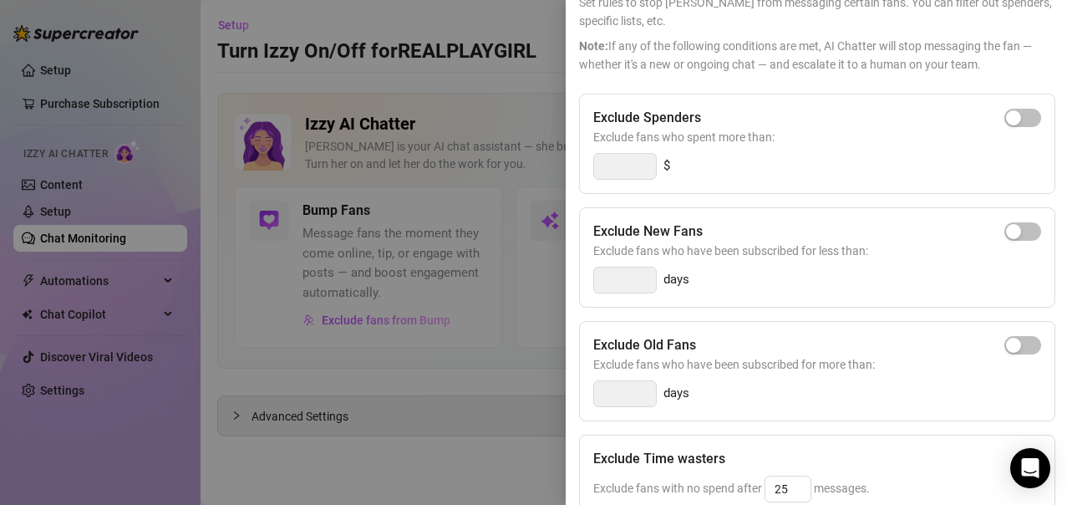
scroll to position [0, 0]
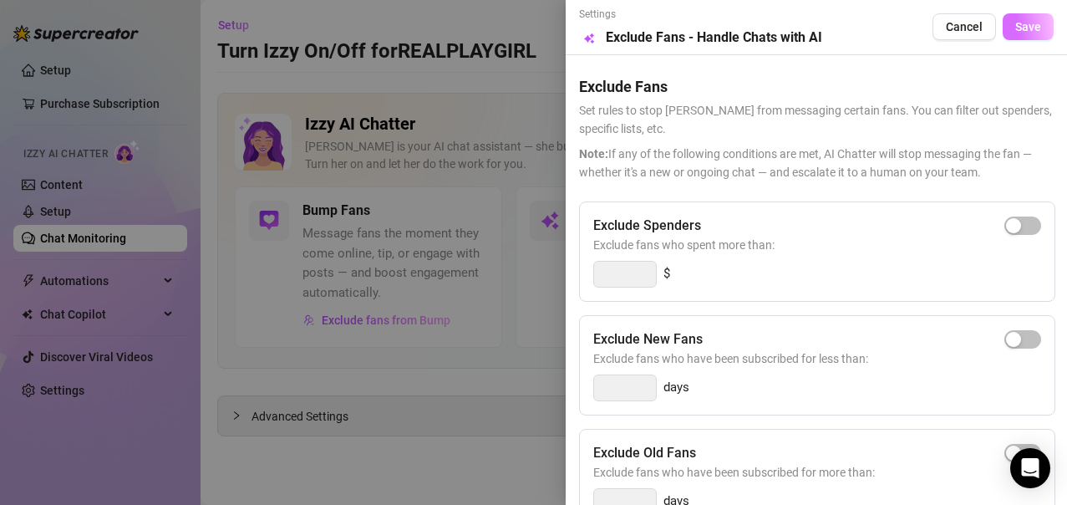
click at [1016, 20] on span "Save" at bounding box center [1029, 26] width 26 height 13
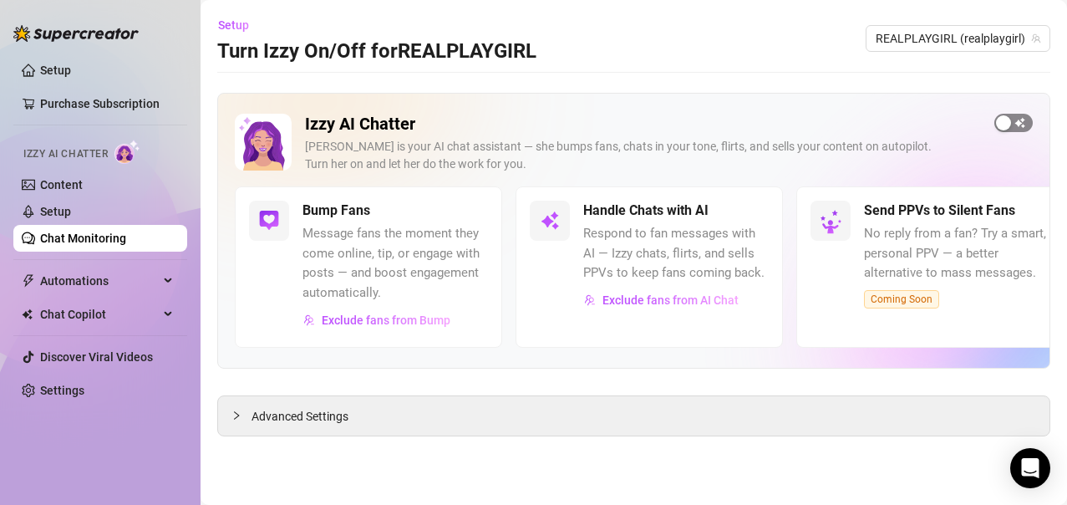
click at [1024, 123] on span "button" at bounding box center [1014, 123] width 38 height 18
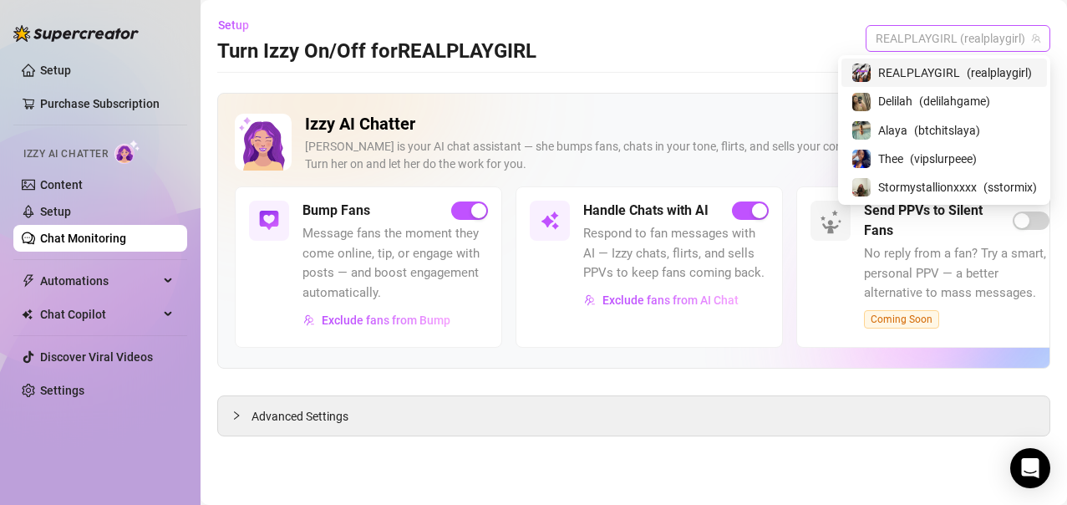
click at [998, 31] on span "REALPLAYGIRL (realplaygirl)" at bounding box center [958, 38] width 165 height 25
click at [965, 102] on span "( delilahgame )" at bounding box center [954, 101] width 71 height 18
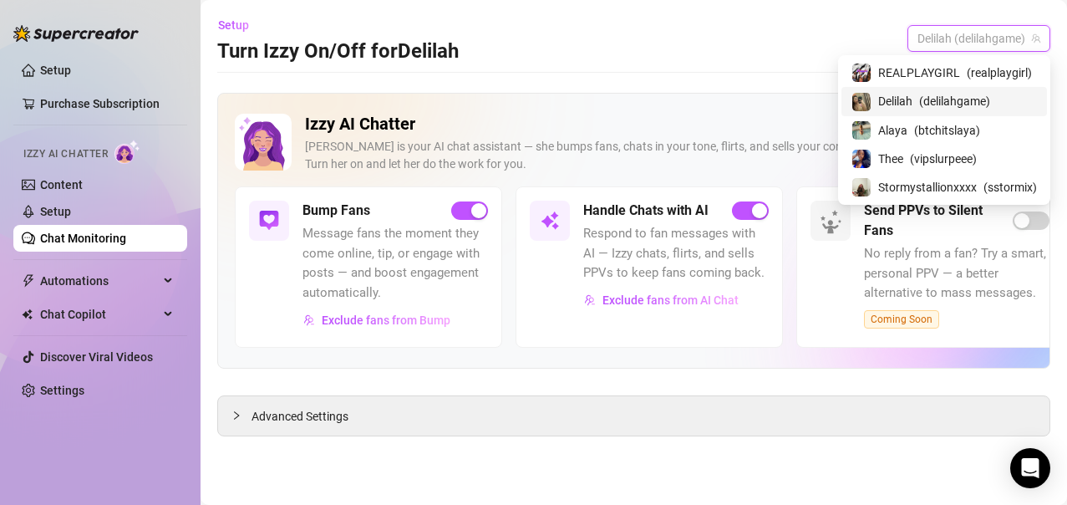
click at [1018, 40] on span "Delilah (delilahgame)" at bounding box center [979, 38] width 123 height 25
click at [986, 135] on div "Alaya ( btchitslaya )" at bounding box center [945, 130] width 186 height 20
click at [995, 33] on span "Alaya (btchitslaya)" at bounding box center [984, 38] width 113 height 25
click at [931, 165] on span "( vipslurpeee )" at bounding box center [943, 159] width 67 height 18
click at [958, 48] on span "Thee (vipslurpeee)" at bounding box center [985, 38] width 109 height 25
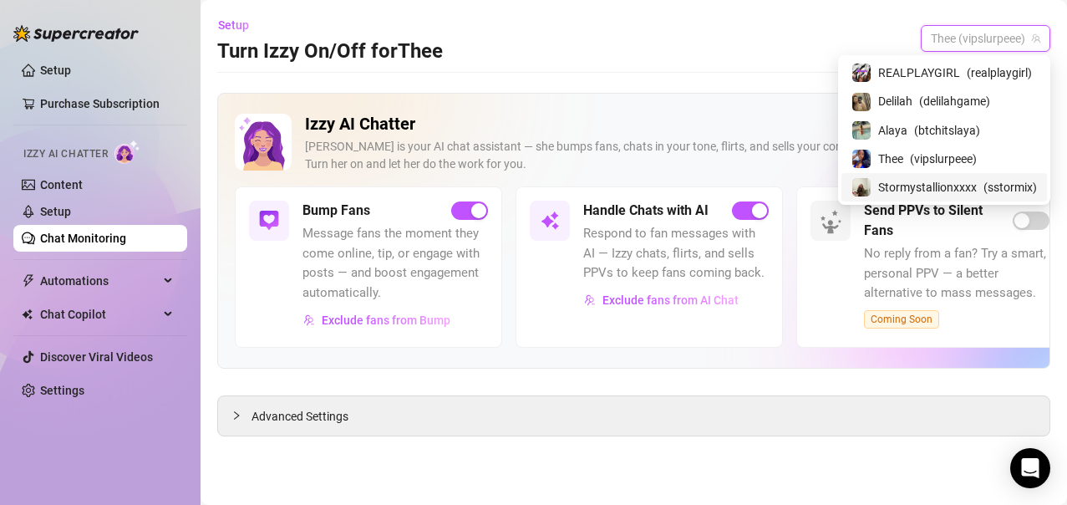
click at [926, 186] on span "Stormystallionxxxx" at bounding box center [927, 187] width 99 height 18
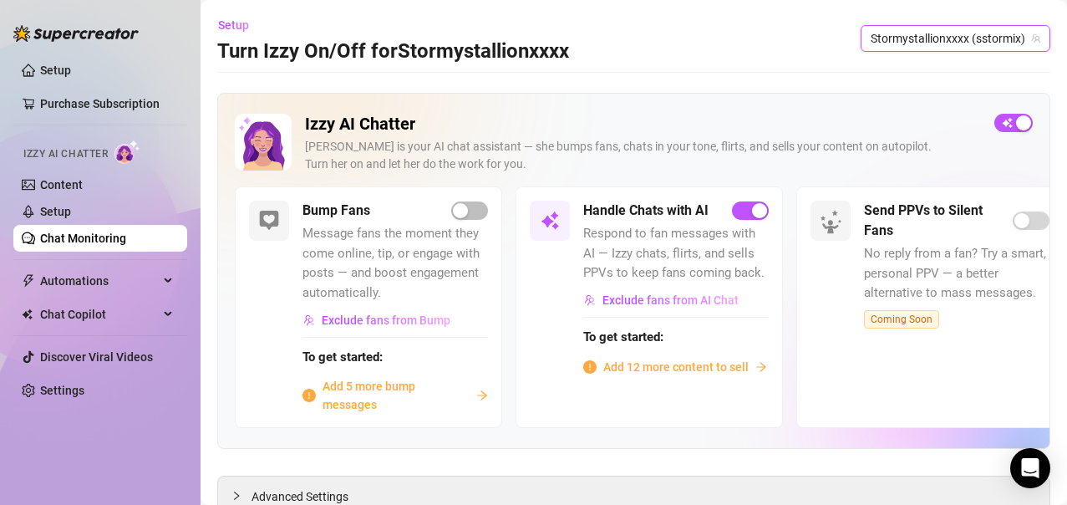
click at [668, 375] on span "Add 12 more content to sell" at bounding box center [675, 367] width 145 height 18
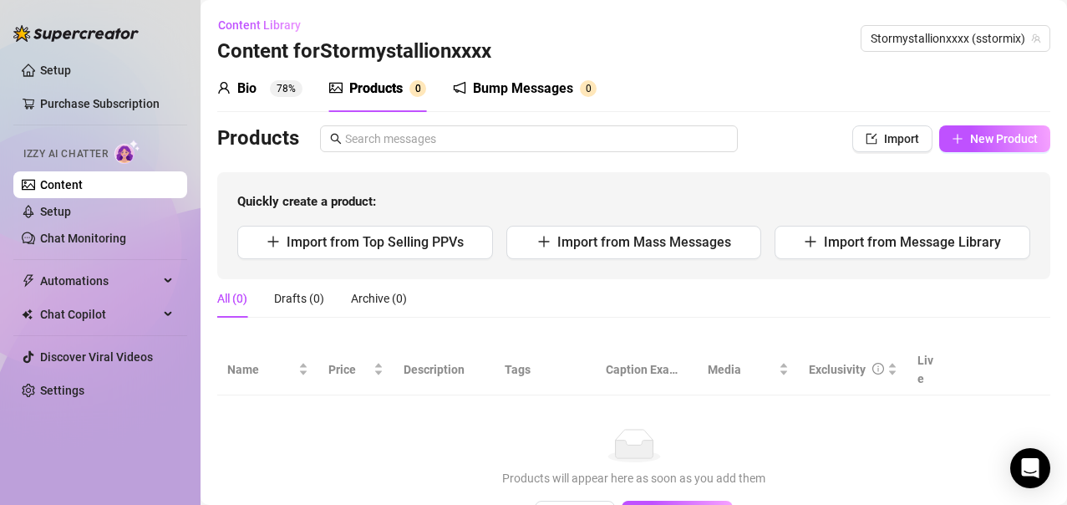
click at [379, 91] on div "Products" at bounding box center [375, 89] width 53 height 20
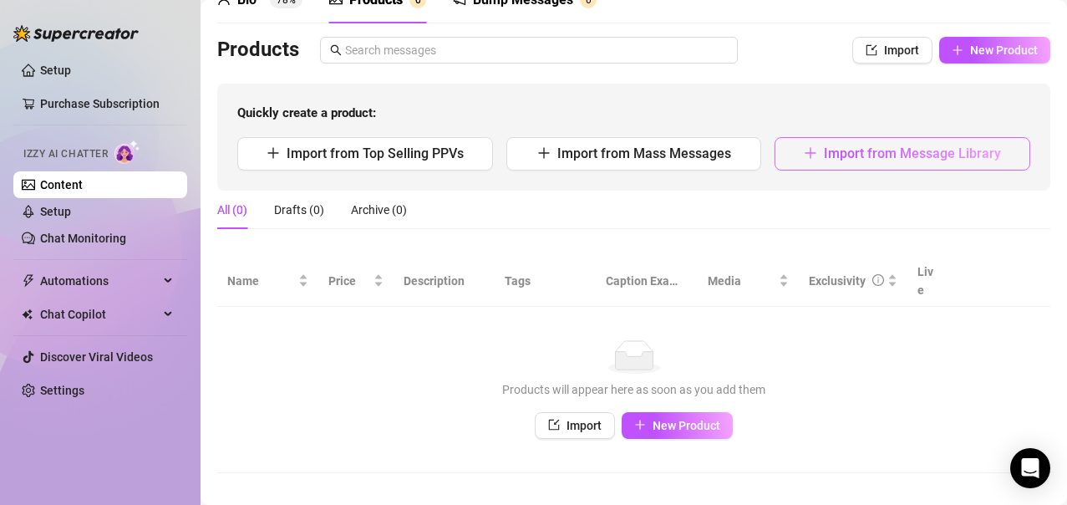
click at [874, 159] on span "Import from Message Library" at bounding box center [912, 153] width 177 height 16
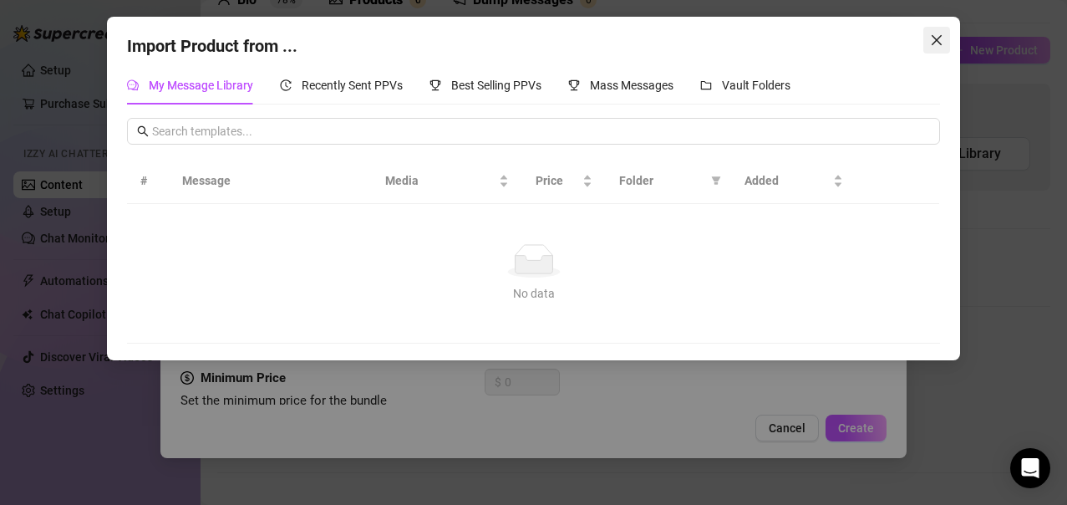
click at [938, 46] on icon "close" at bounding box center [936, 39] width 13 height 13
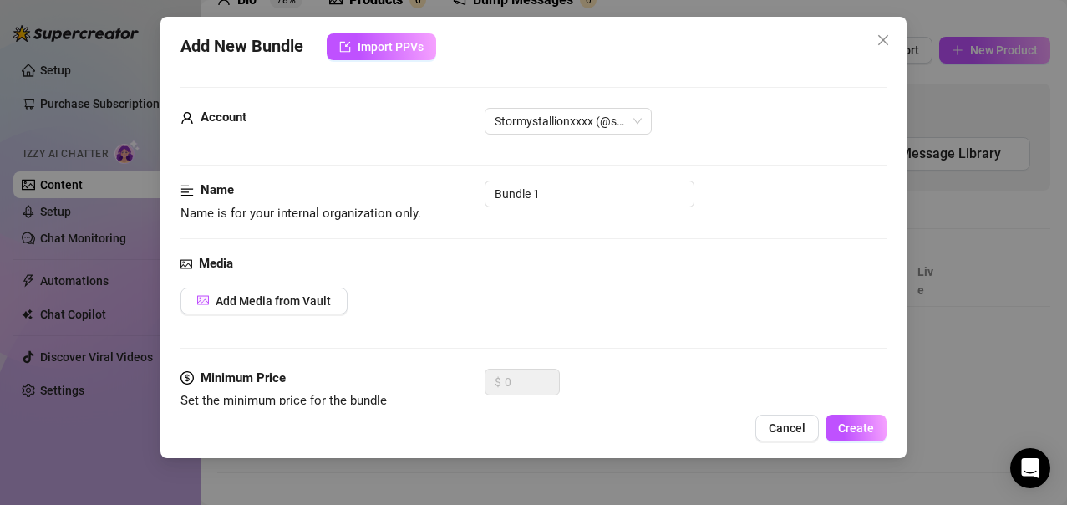
scroll to position [58, 0]
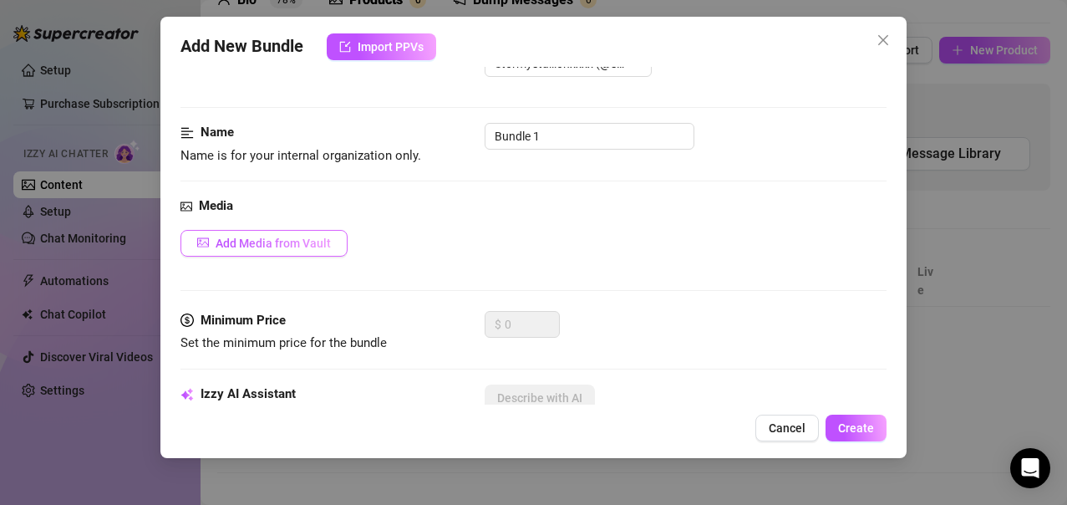
click at [313, 237] on span "Add Media from Vault" at bounding box center [273, 243] width 115 height 13
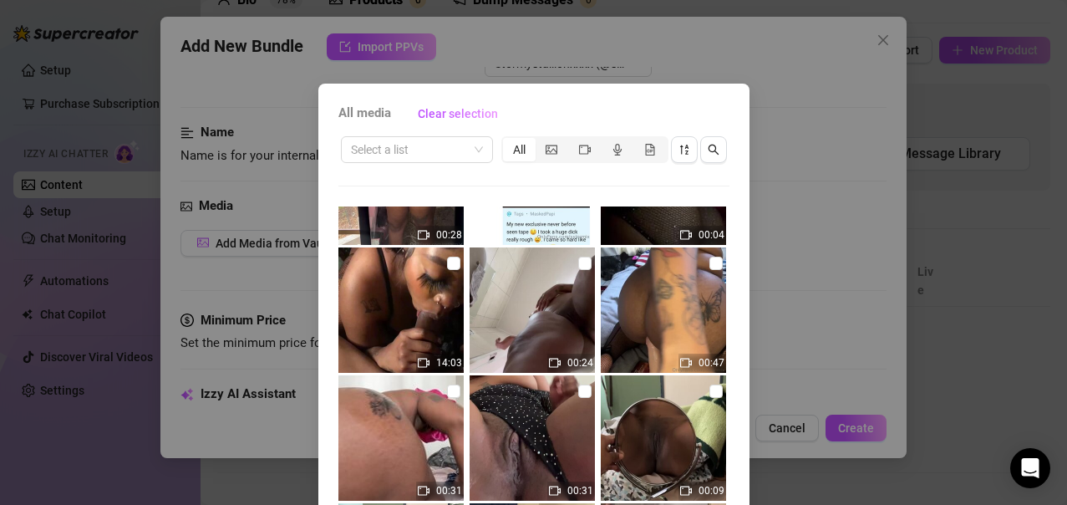
scroll to position [599, 0]
click at [447, 262] on input "checkbox" at bounding box center [453, 262] width 13 height 13
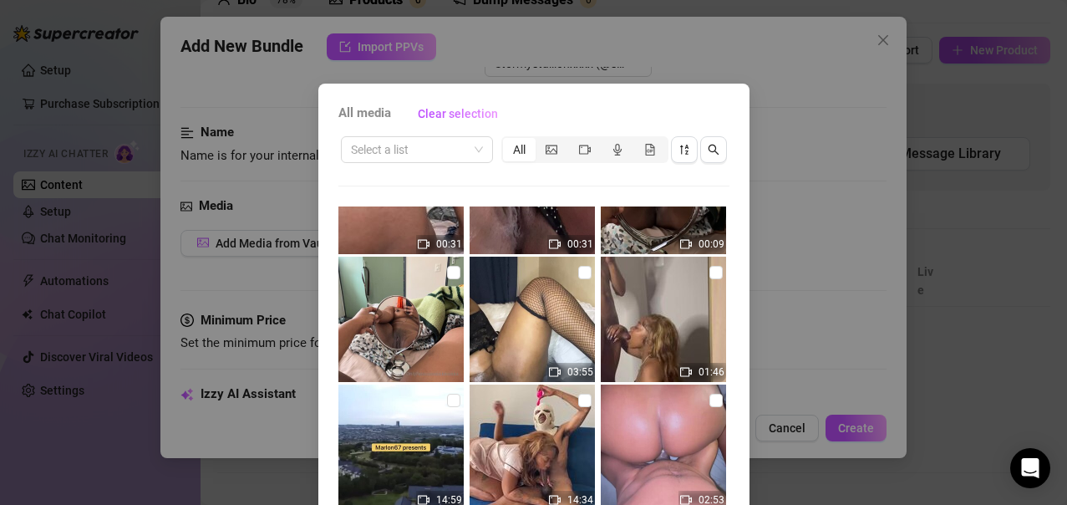
scroll to position [193, 0]
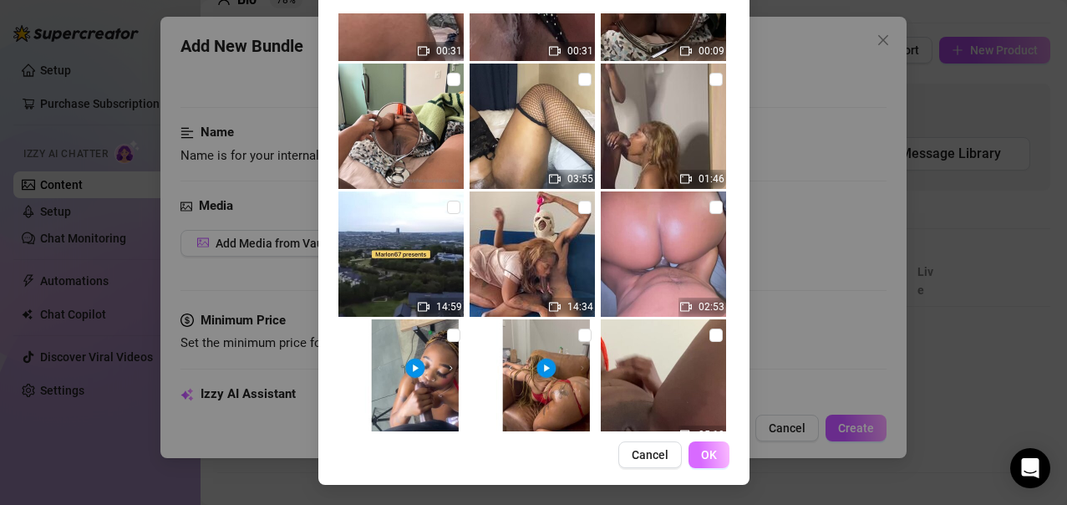
click at [709, 456] on span "OK" at bounding box center [709, 454] width 16 height 13
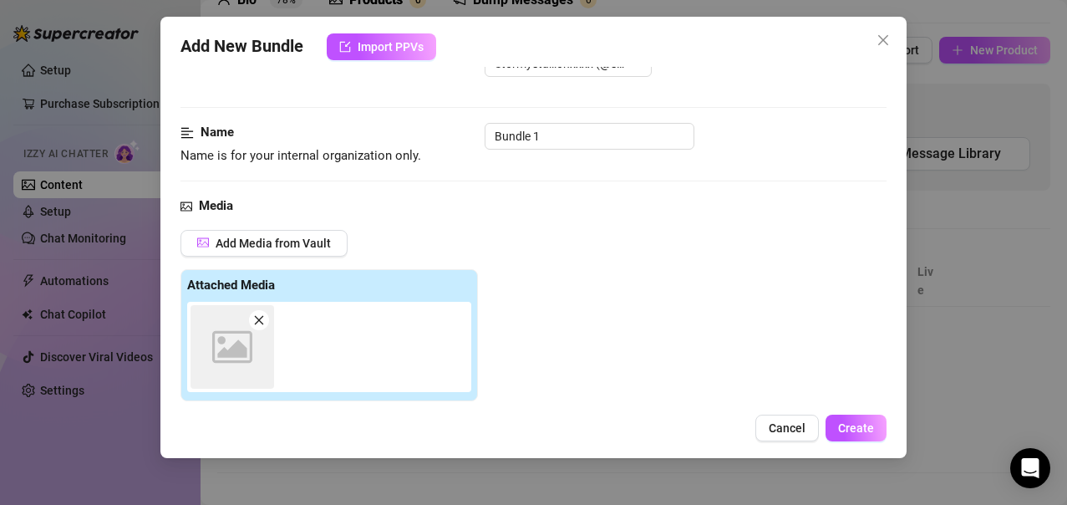
scroll to position [311, 0]
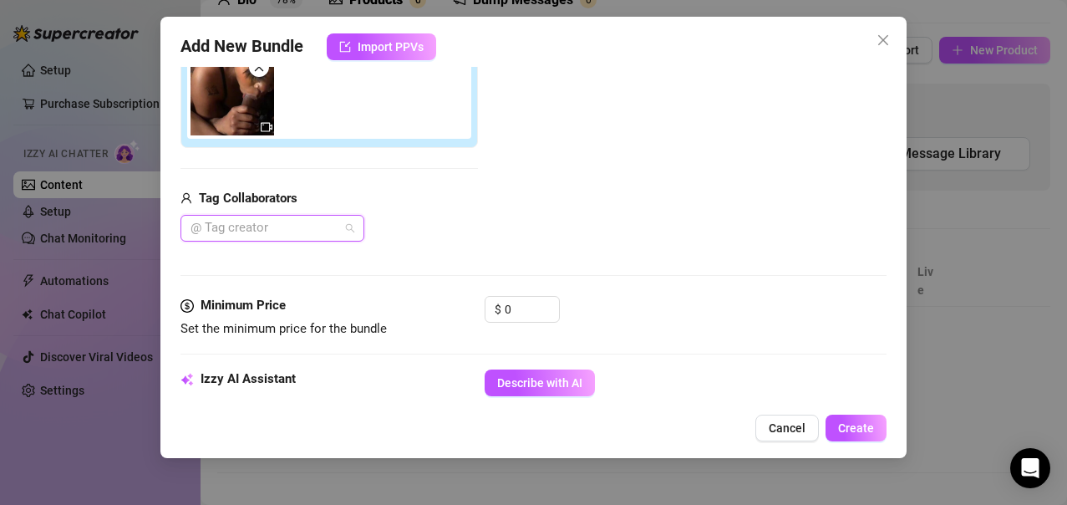
click at [310, 220] on div at bounding box center [264, 227] width 160 height 23
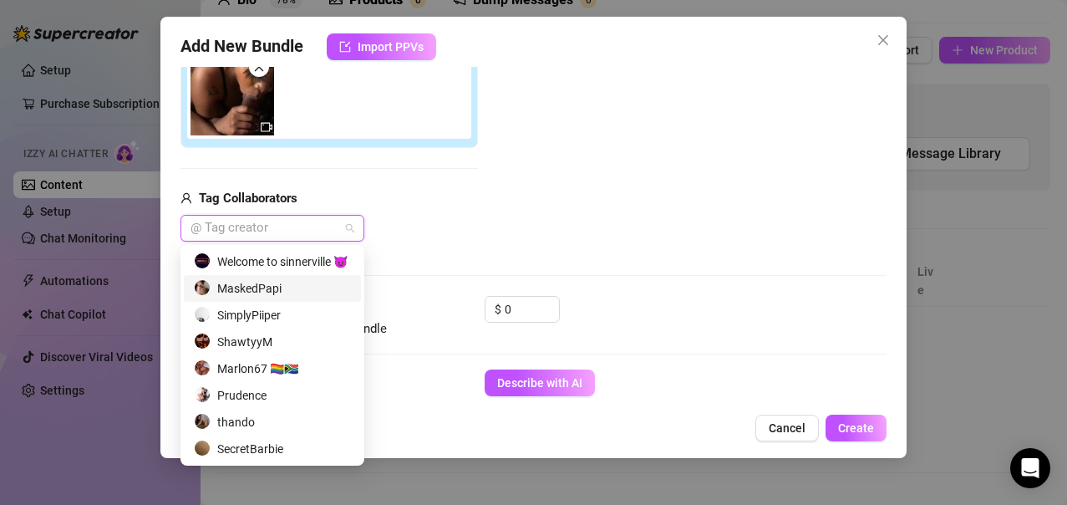
click at [280, 292] on div "MaskedPapi" at bounding box center [272, 288] width 157 height 18
click at [463, 248] on div "Media Add Media from Vault Attached Media Tag Collaborators MaskedPapi" at bounding box center [534, 119] width 707 height 353
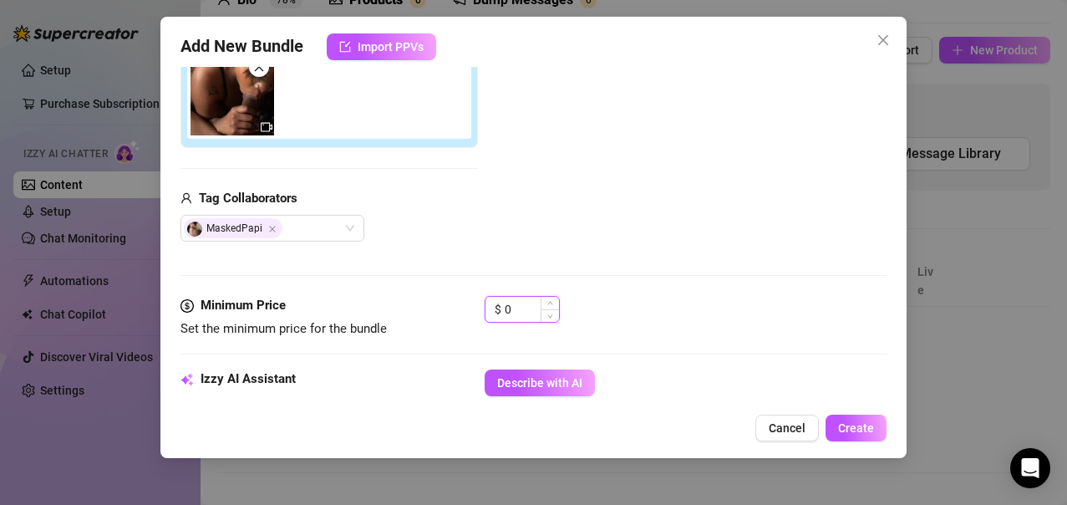
click at [521, 309] on input "0" at bounding box center [532, 309] width 54 height 25
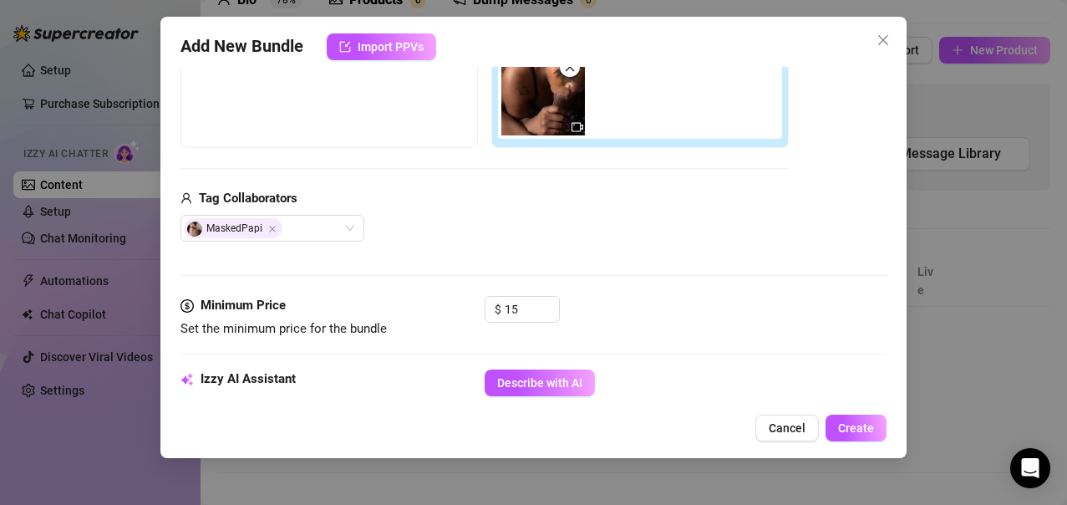
click at [673, 328] on div "$ 15" at bounding box center [686, 317] width 403 height 42
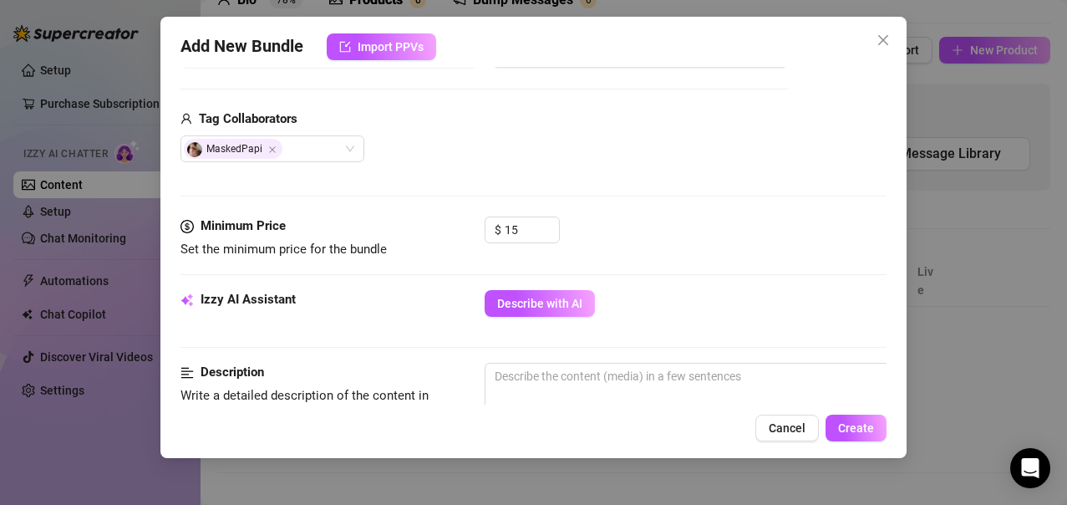
scroll to position [417, 0]
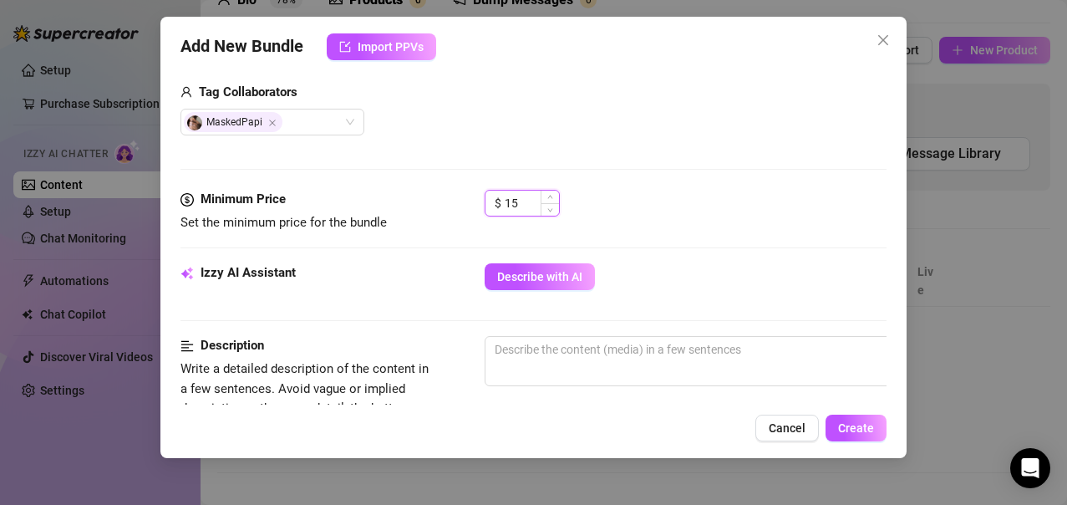
click at [516, 211] on input "15" at bounding box center [532, 203] width 54 height 25
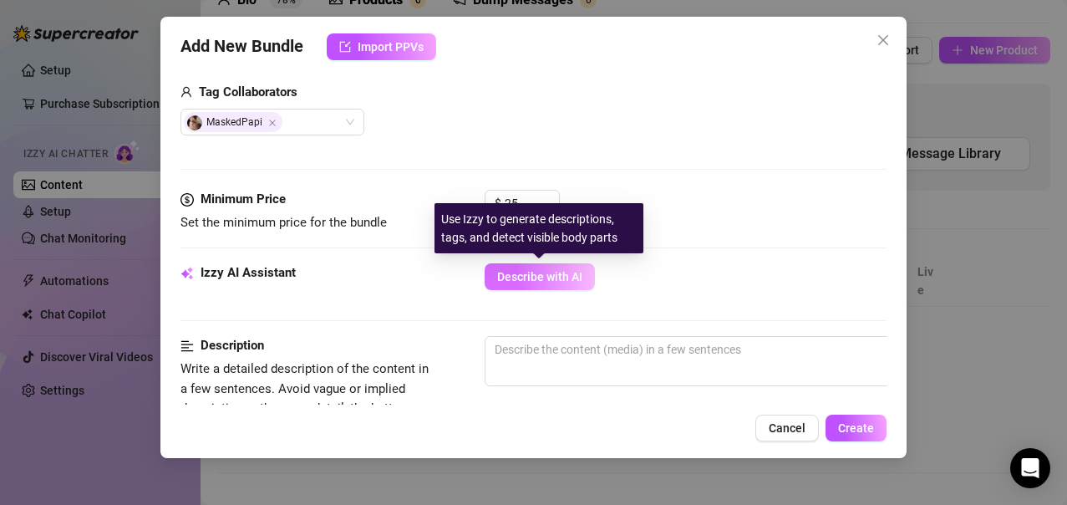
click at [562, 267] on button "Describe with AI" at bounding box center [540, 276] width 110 height 27
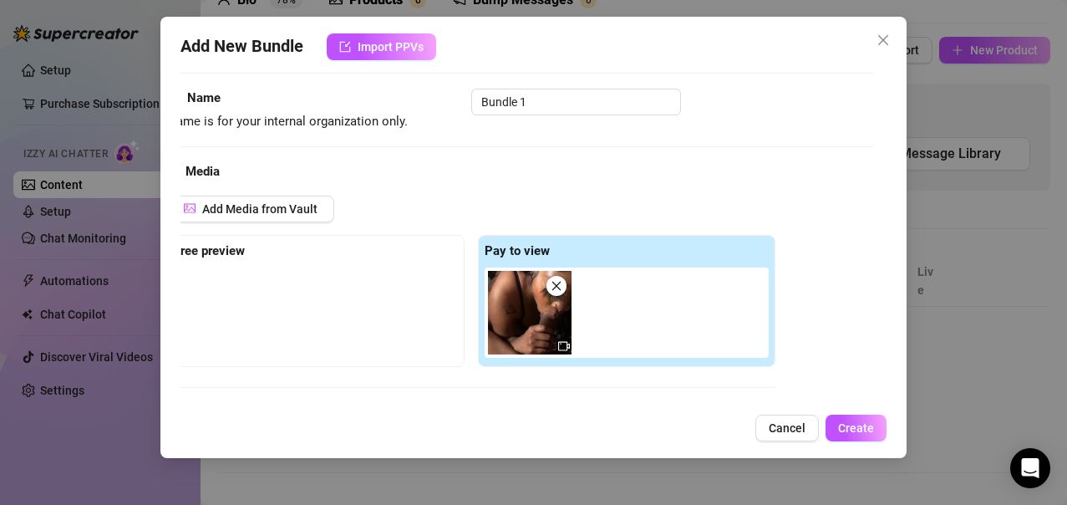
scroll to position [89, 13]
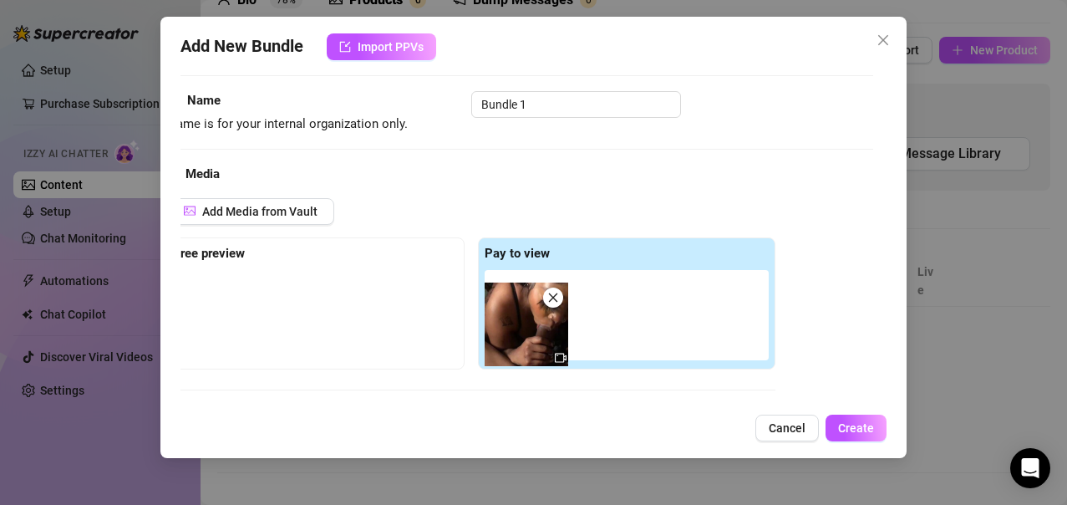
drag, startPoint x: 564, startPoint y: 279, endPoint x: 559, endPoint y: 296, distance: 17.5
click at [559, 296] on div at bounding box center [630, 315] width 291 height 90
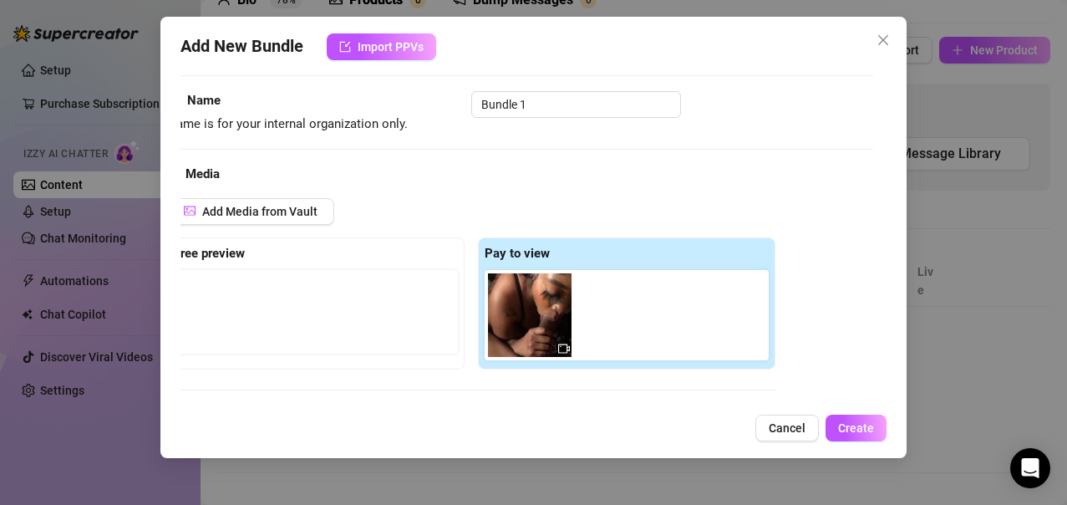
click at [559, 296] on div at bounding box center [630, 315] width 291 height 90
click at [559, 296] on span at bounding box center [557, 288] width 20 height 20
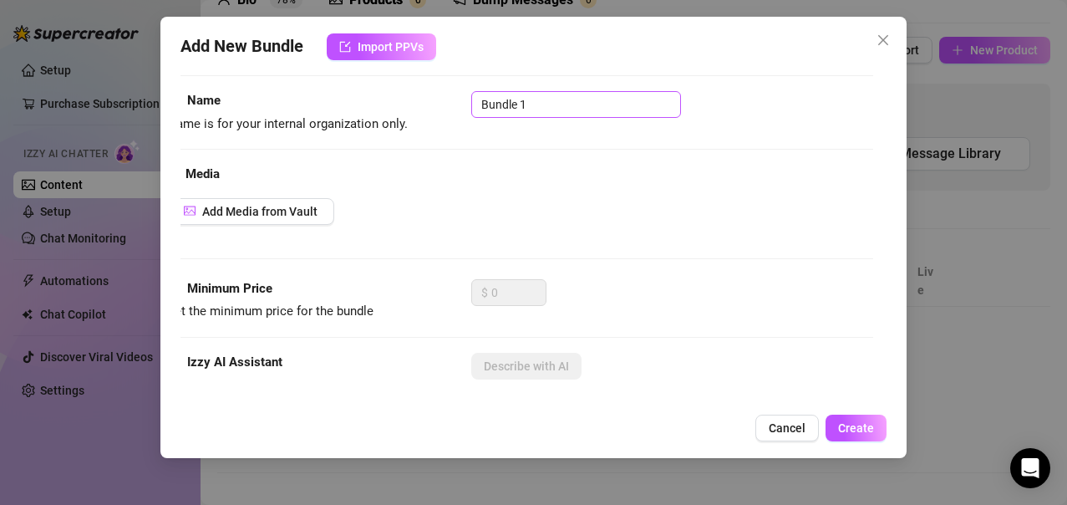
scroll to position [0, 13]
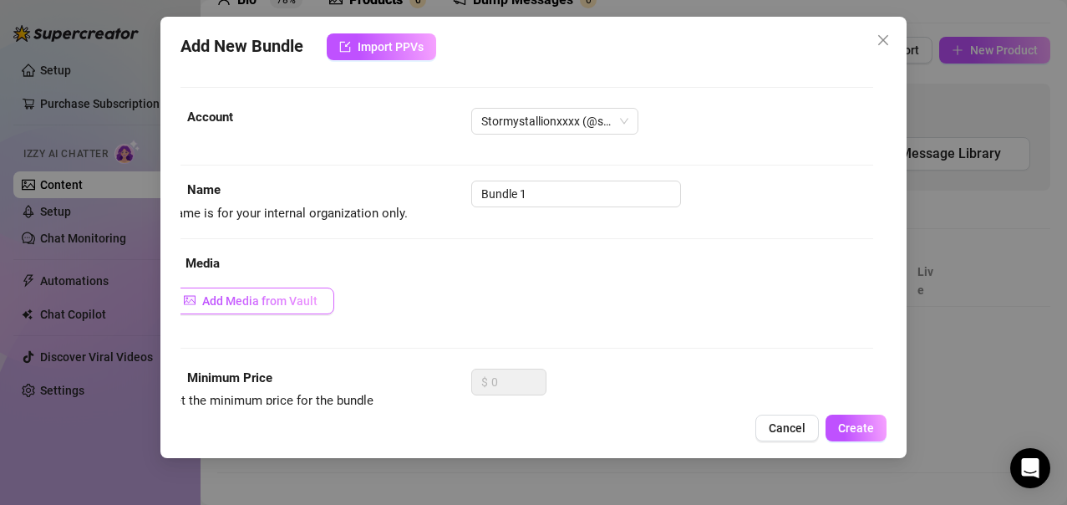
click at [288, 300] on span "Add Media from Vault" at bounding box center [259, 300] width 115 height 13
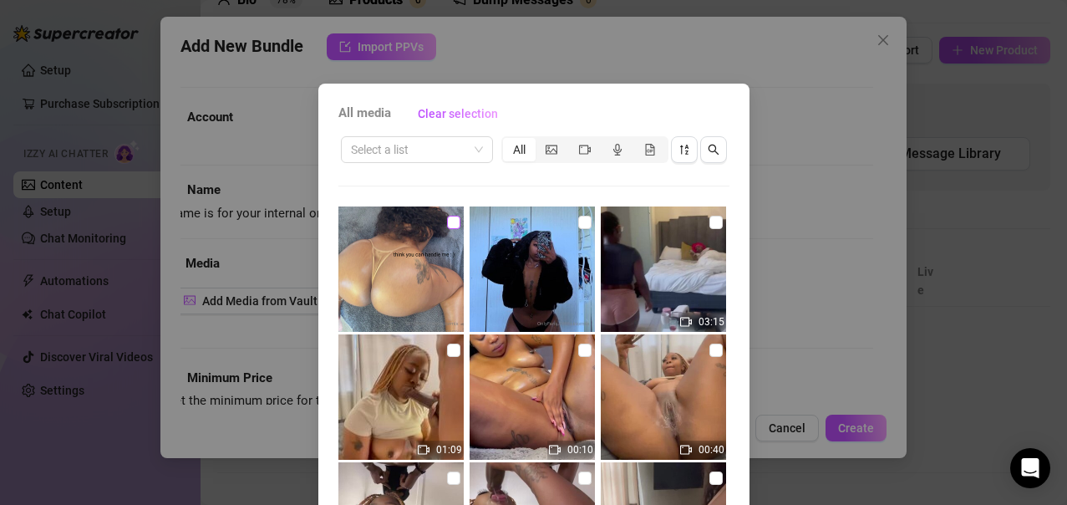
click at [447, 225] on input "checkbox" at bounding box center [453, 222] width 13 height 13
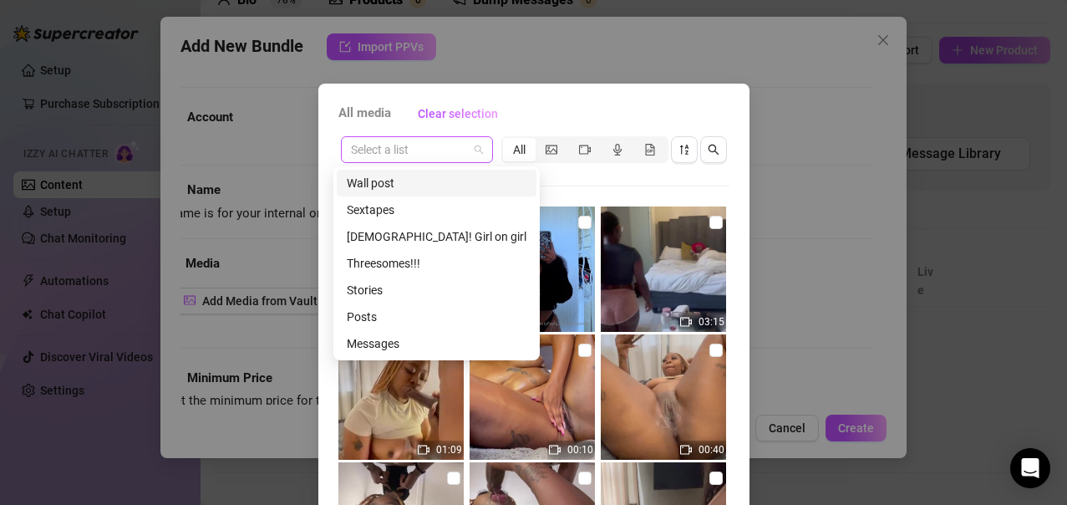
click at [462, 147] on span at bounding box center [417, 149] width 132 height 25
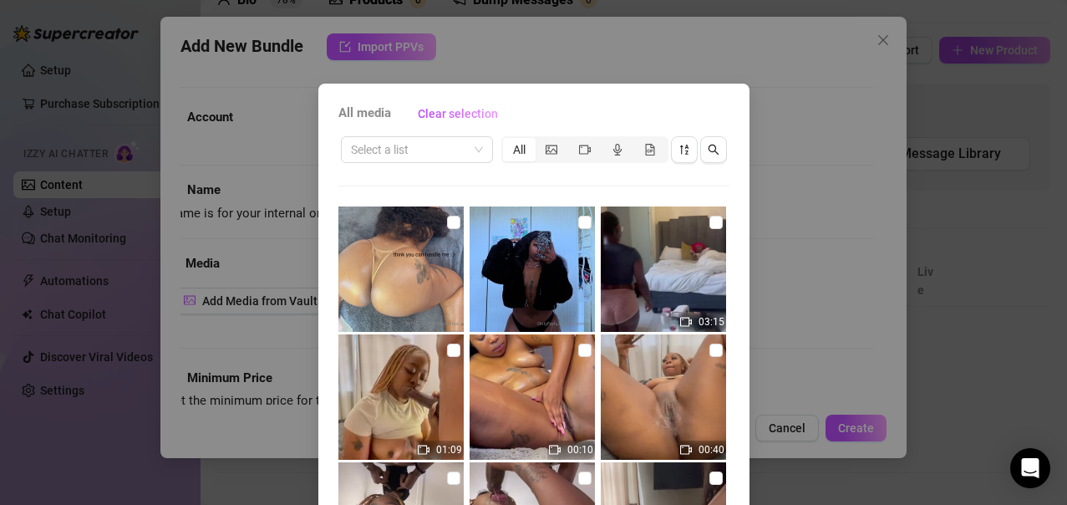
click at [578, 321] on img at bounding box center [532, 268] width 125 height 125
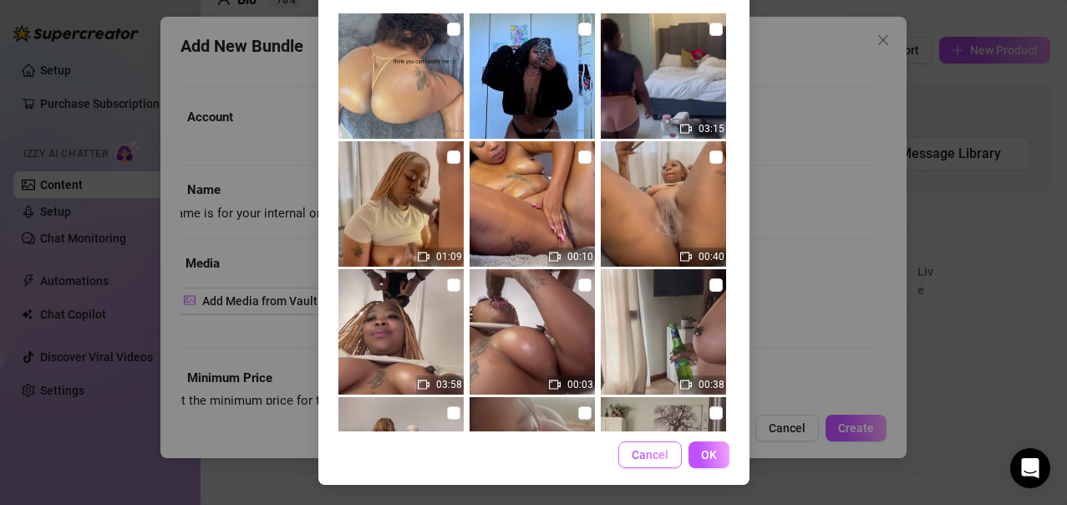
click at [641, 461] on span "Cancel" at bounding box center [650, 454] width 37 height 13
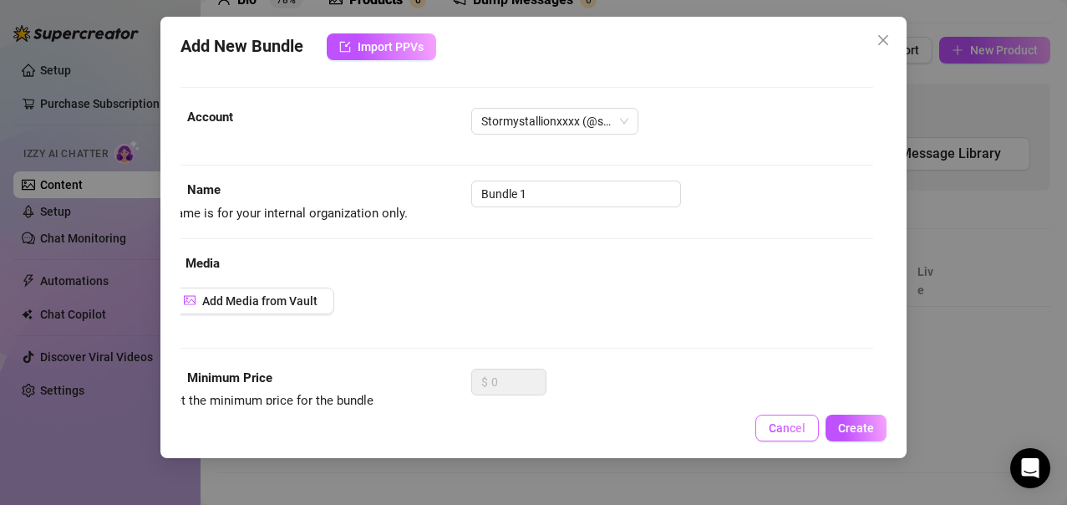
click at [786, 429] on span "Cancel" at bounding box center [787, 427] width 37 height 13
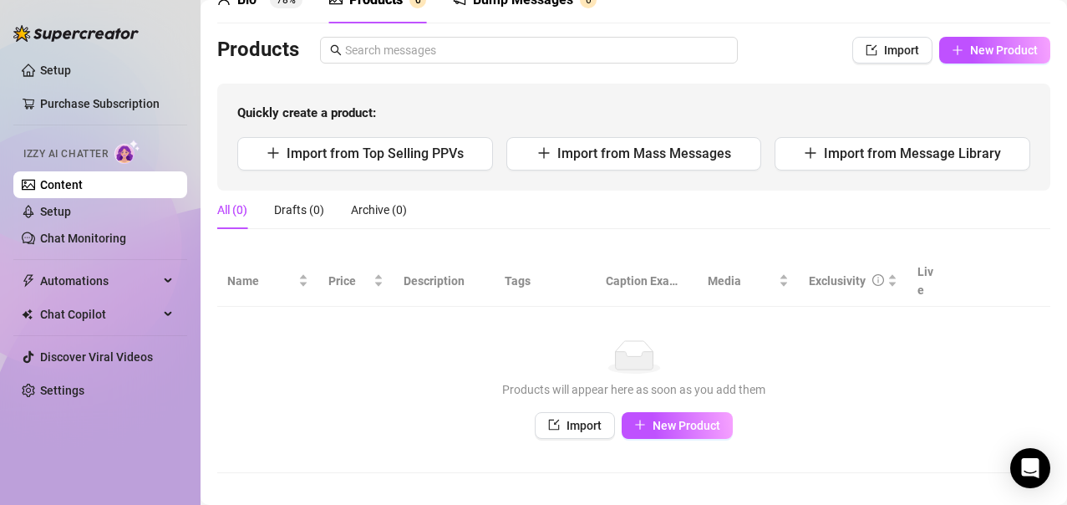
scroll to position [0, 0]
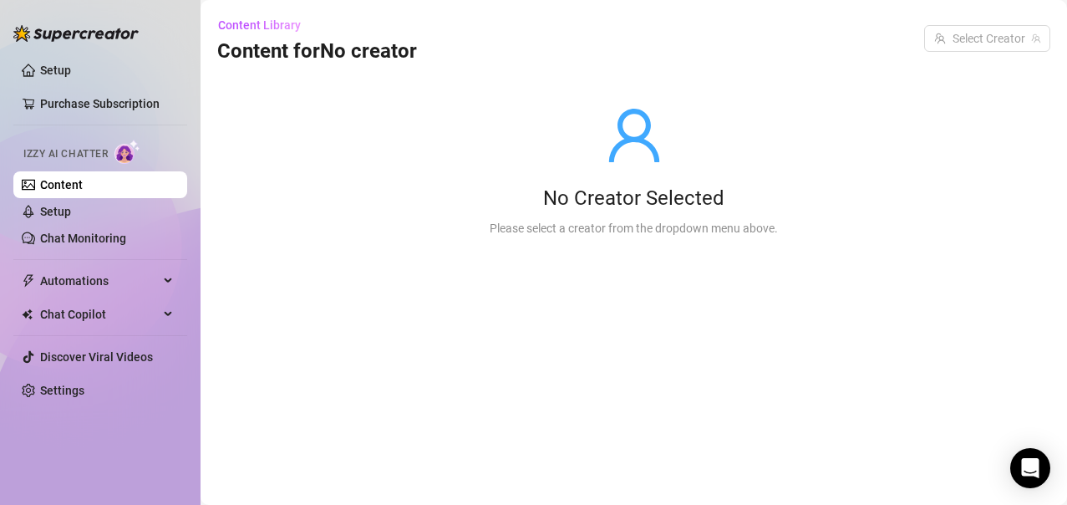
click at [672, 319] on main "Content Library Content for No creator Select Creator No Creator Selected Pleas…" at bounding box center [634, 252] width 867 height 505
